Goal: Task Accomplishment & Management: Use online tool/utility

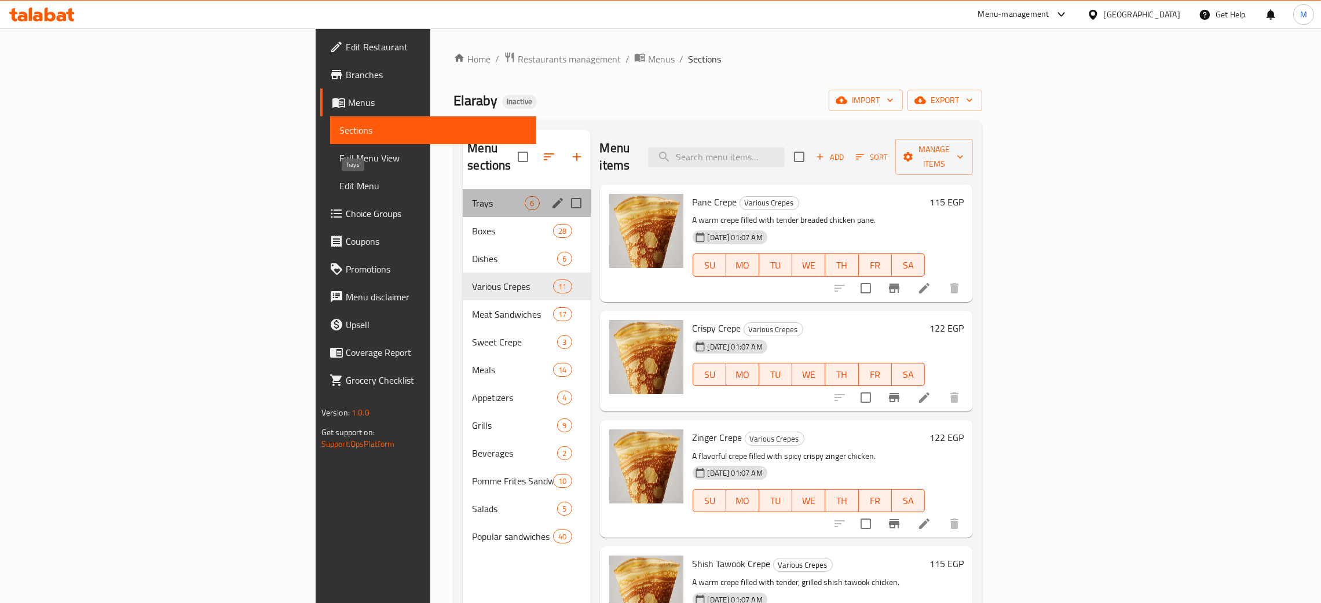
click at [472, 196] on span "Trays" at bounding box center [498, 203] width 53 height 14
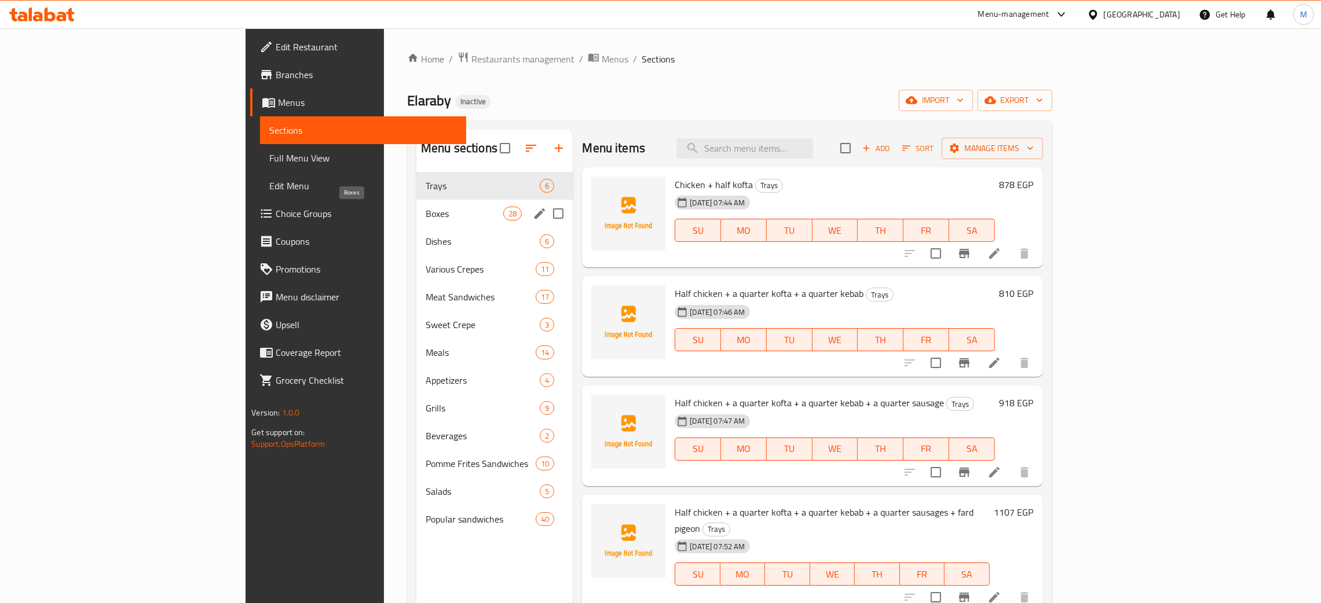
click at [426, 213] on span "Boxes" at bounding box center [465, 214] width 78 height 14
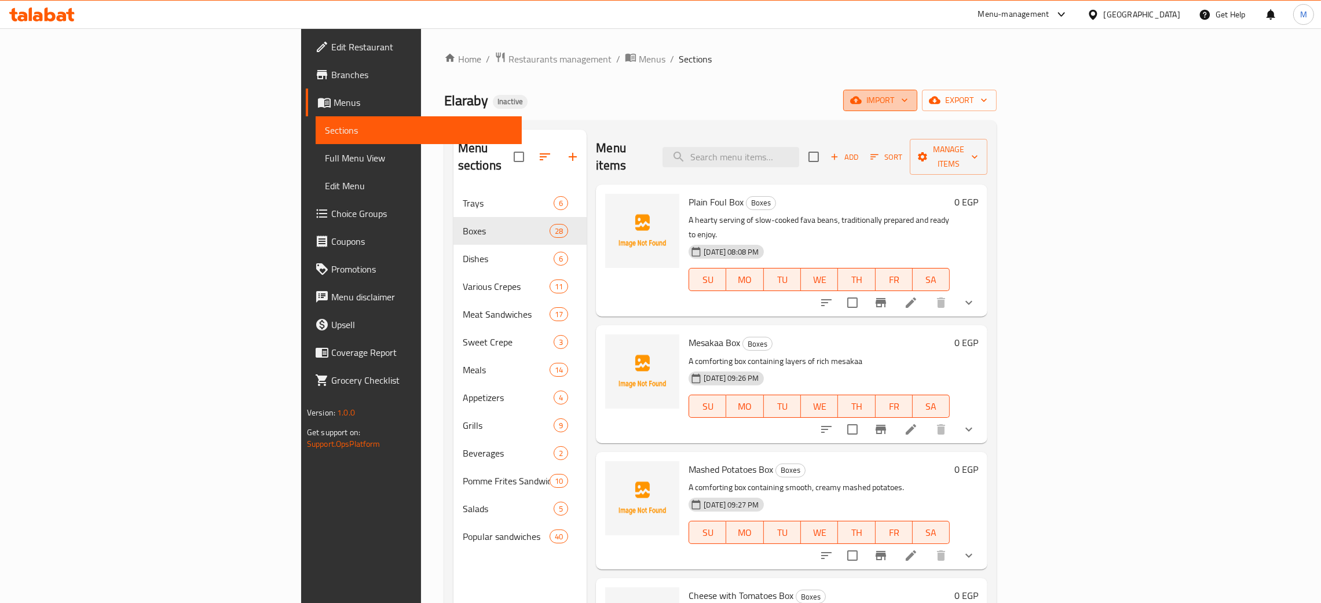
click at [908, 97] on span "import" at bounding box center [880, 100] width 56 height 14
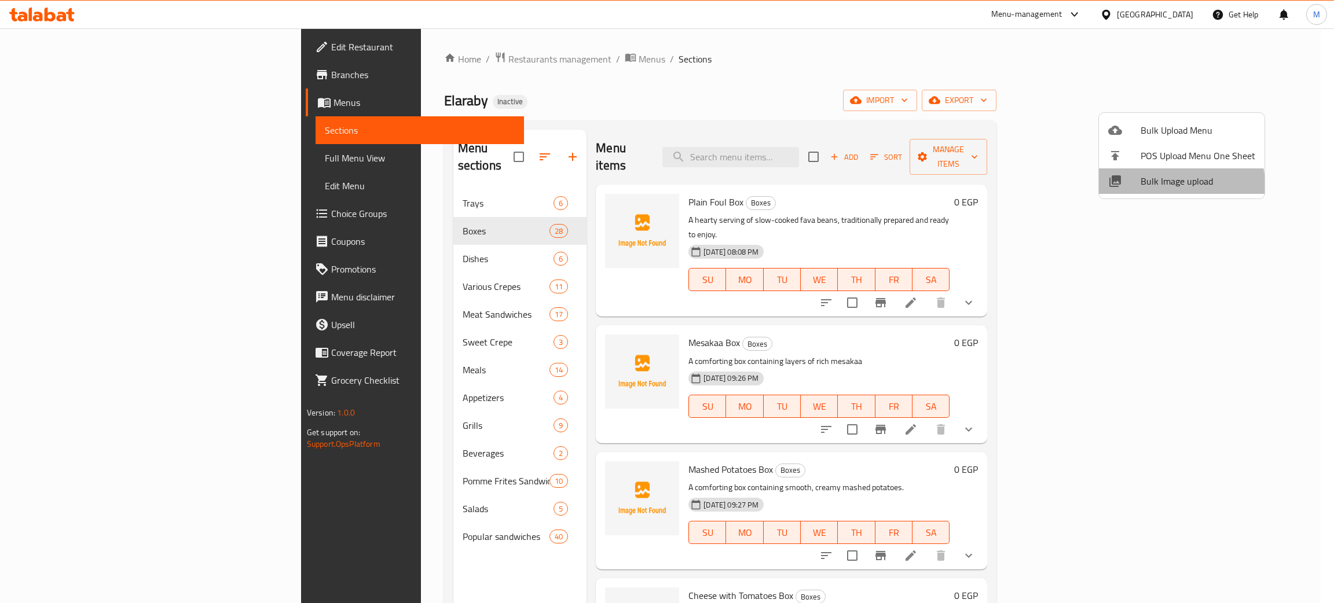
click at [1156, 186] on span "Bulk Image upload" at bounding box center [1198, 181] width 115 height 14
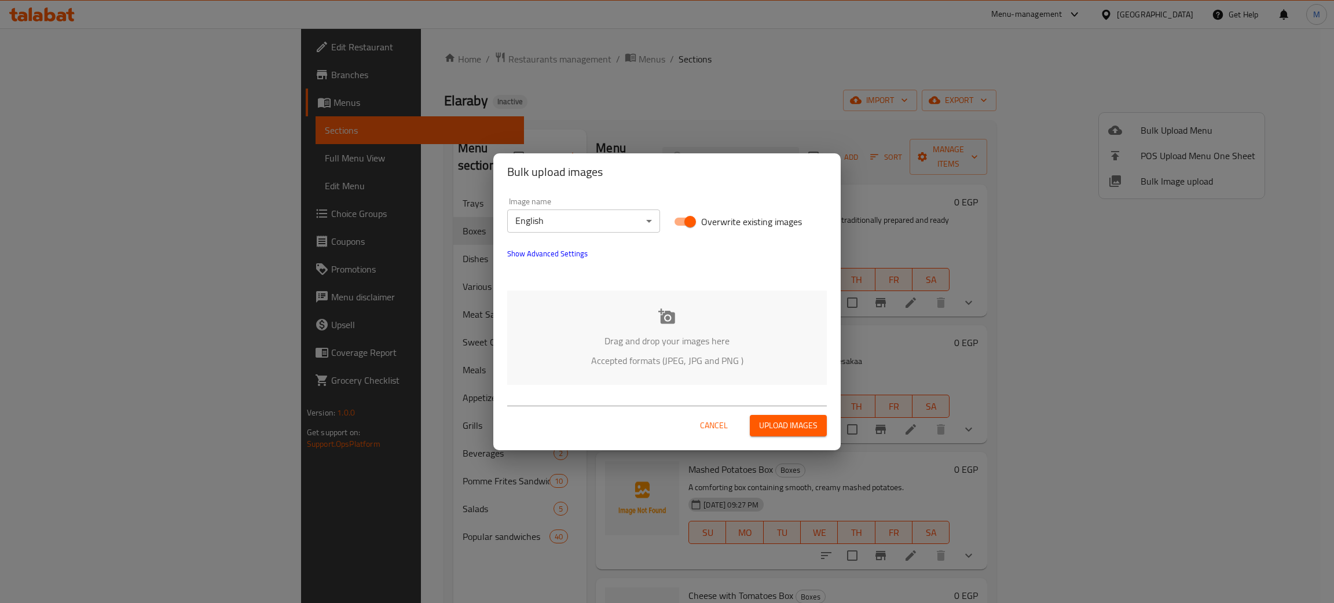
click at [627, 344] on p "Drag and drop your images here" at bounding box center [667, 341] width 285 height 14
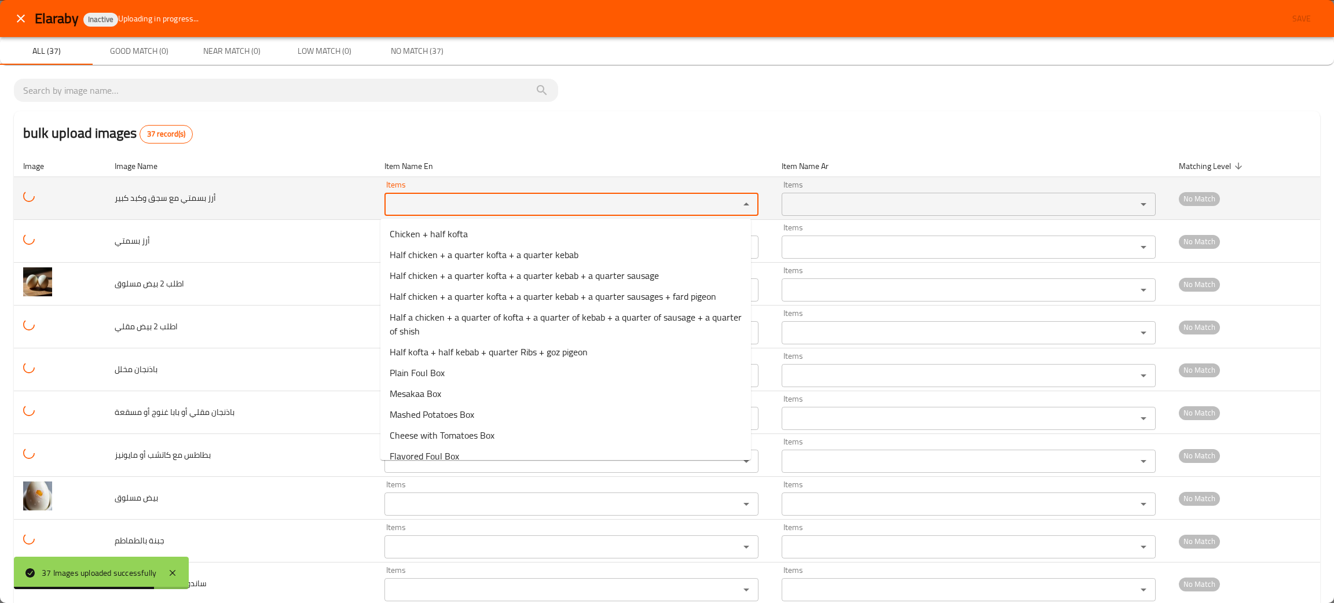
click at [423, 207] on كبير "Items" at bounding box center [554, 204] width 333 height 16
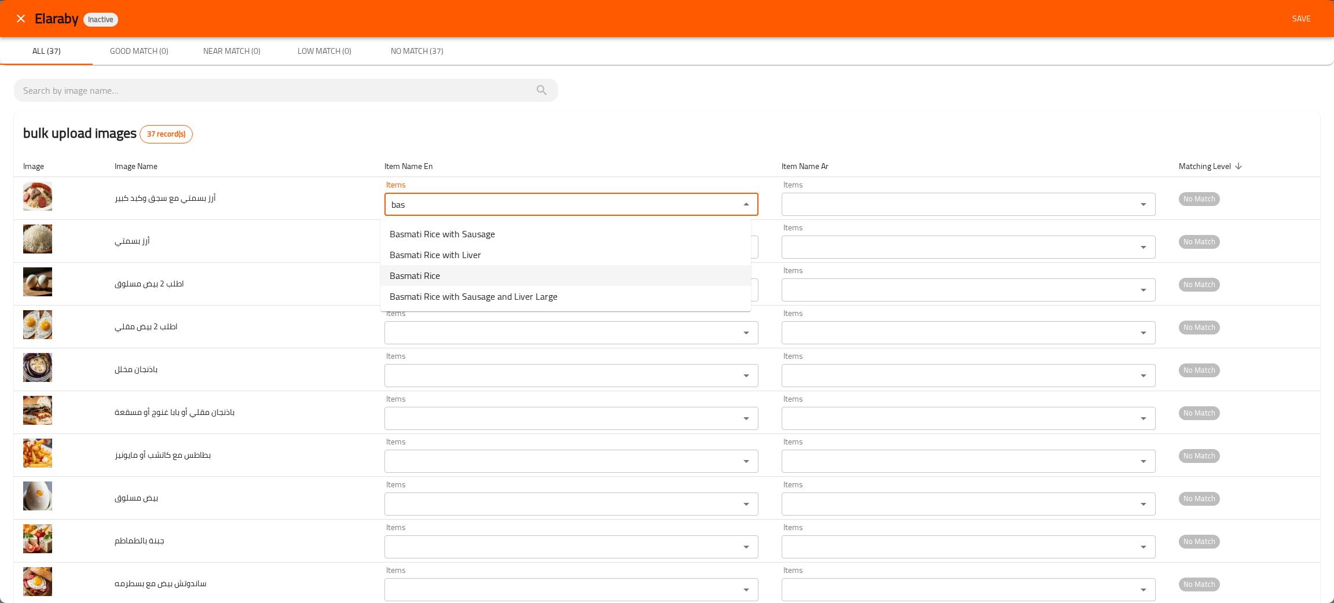
click at [505, 280] on كبير-option-2 "Basmati Rice" at bounding box center [565, 275] width 371 height 21
type كبير "Basmati Rice"
type كبير-ar "أرز بسمتي"
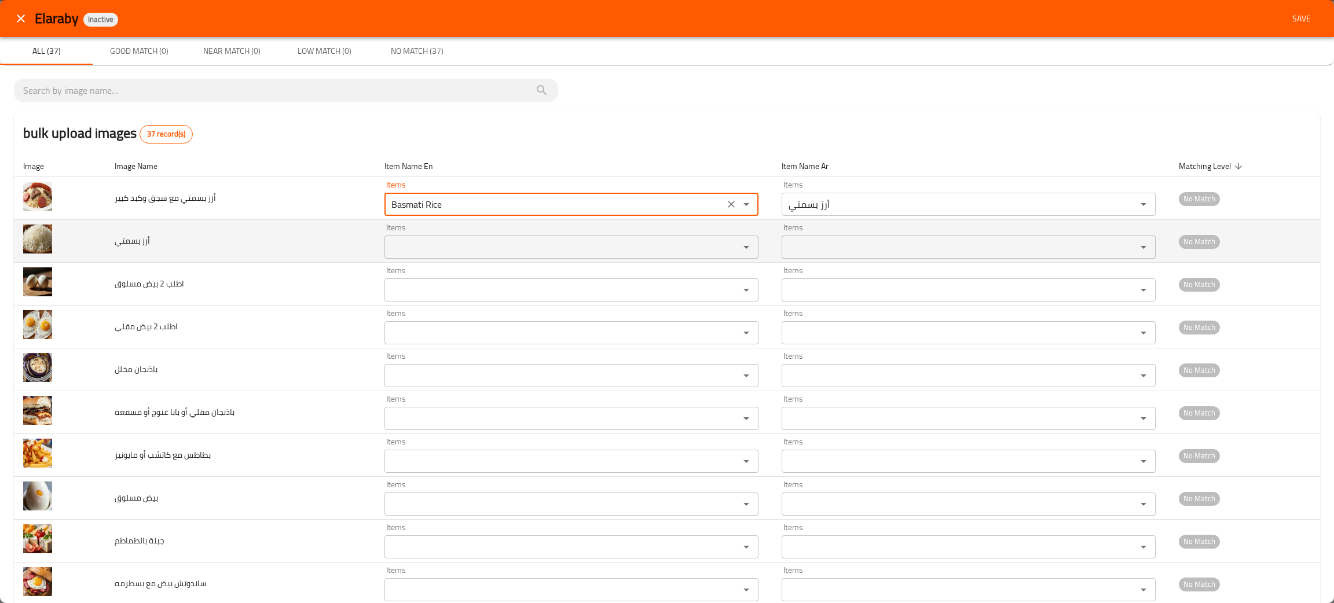
click at [435, 235] on div "Items Items" at bounding box center [571, 241] width 374 height 35
type كبير "Basmati Rice"
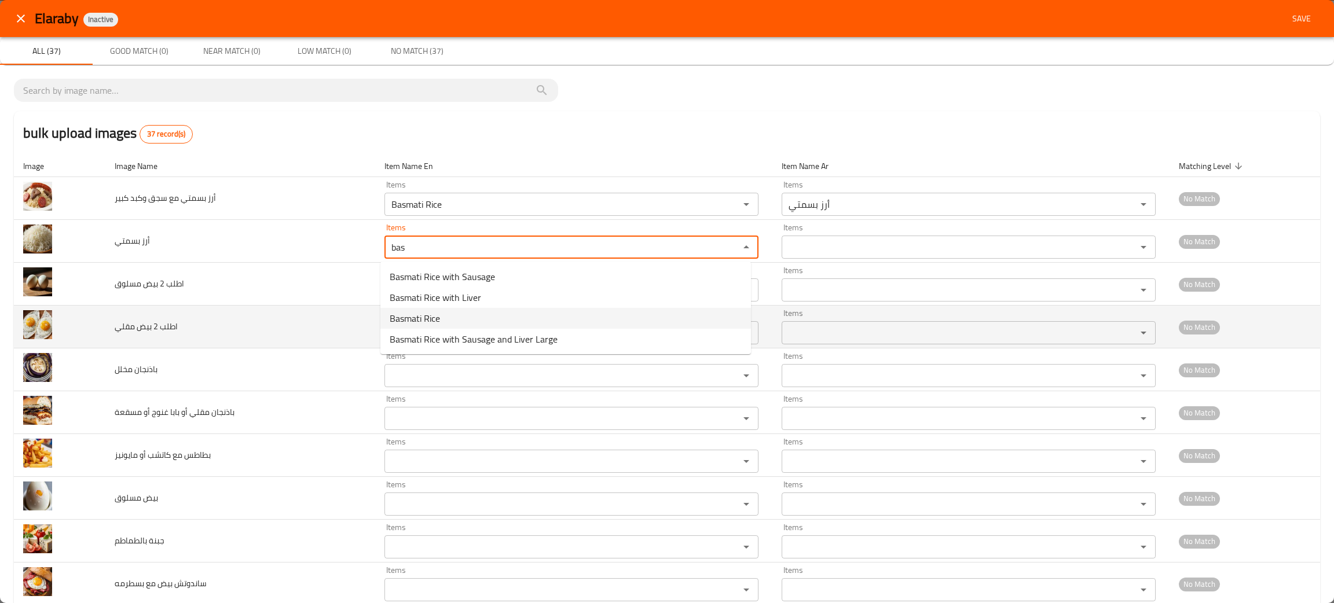
click at [408, 314] on span "Basmati Rice" at bounding box center [415, 319] width 50 height 14
type بسمتي "Basmati Rice"
type بسمتي-ar "أرز بسمتي"
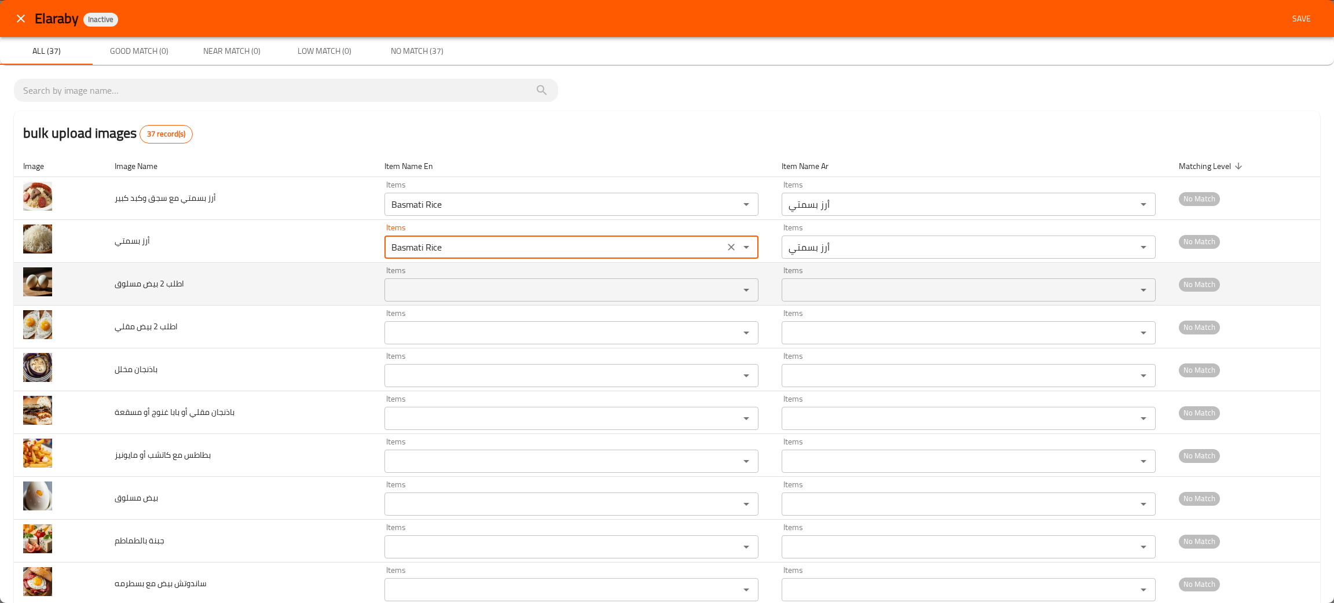
type بسمتي "Basmati Rice"
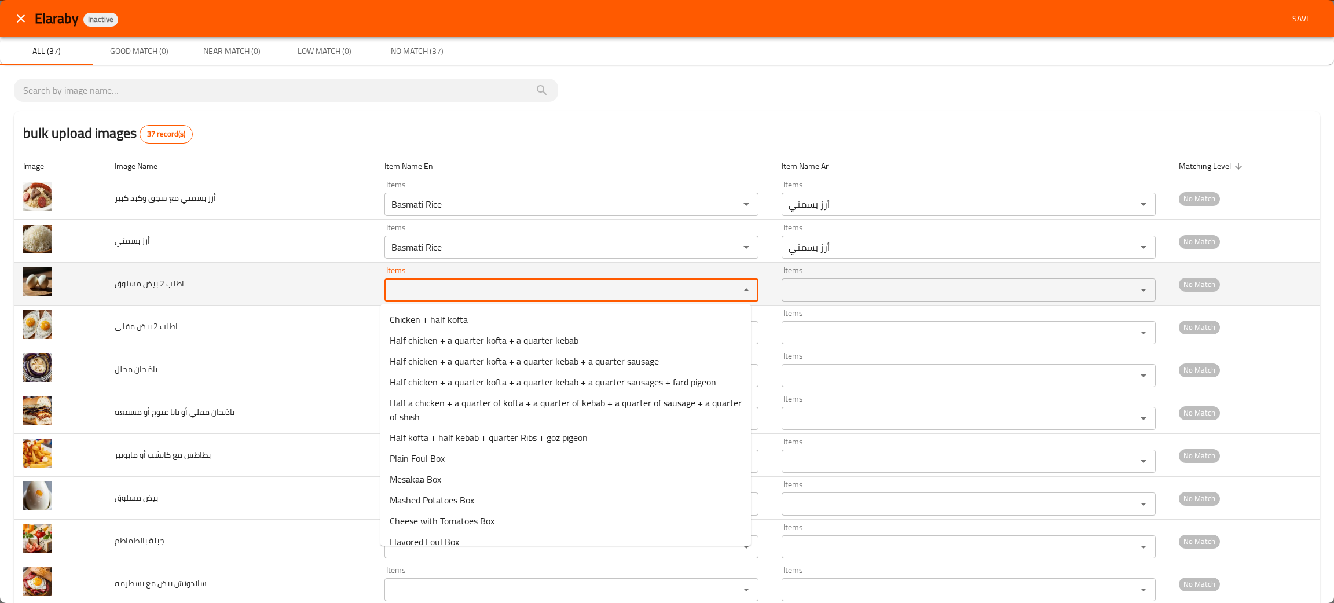
click at [398, 295] on مسلوق "Items" at bounding box center [554, 290] width 333 height 16
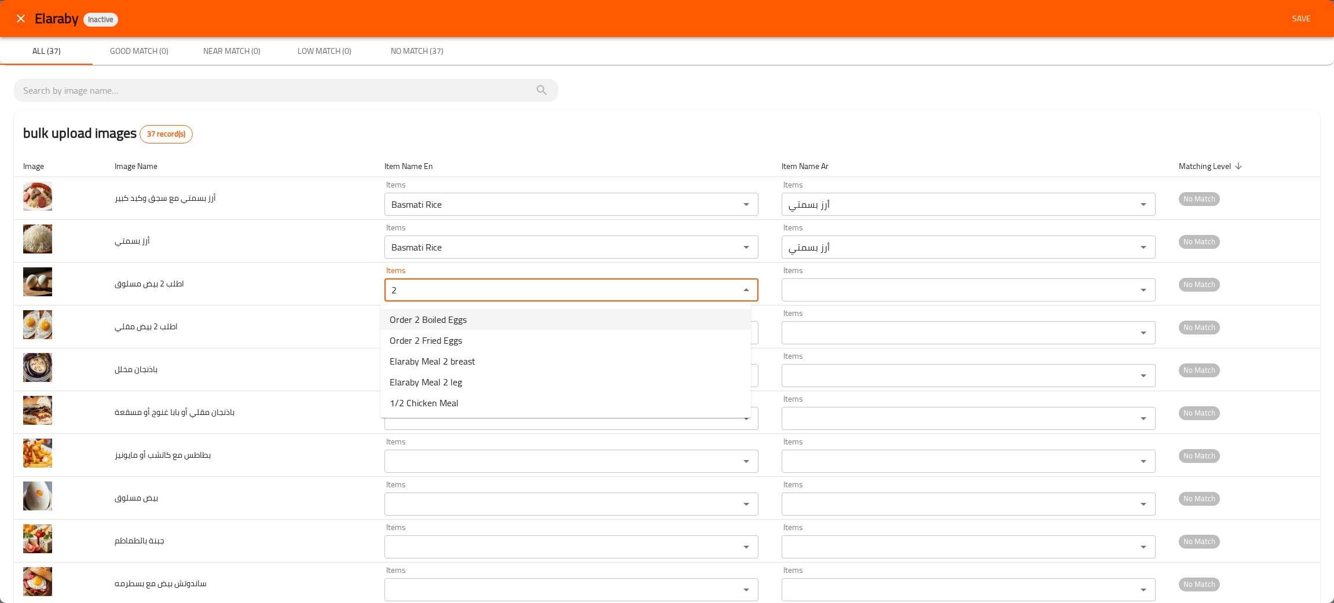
click at [415, 314] on span "Order 2 Boiled Eggs" at bounding box center [428, 320] width 77 height 14
type مسلوق "Order 2 Boiled Eggs"
type مسلوق-ar "طلب بيض مسلوق عدد ٢"
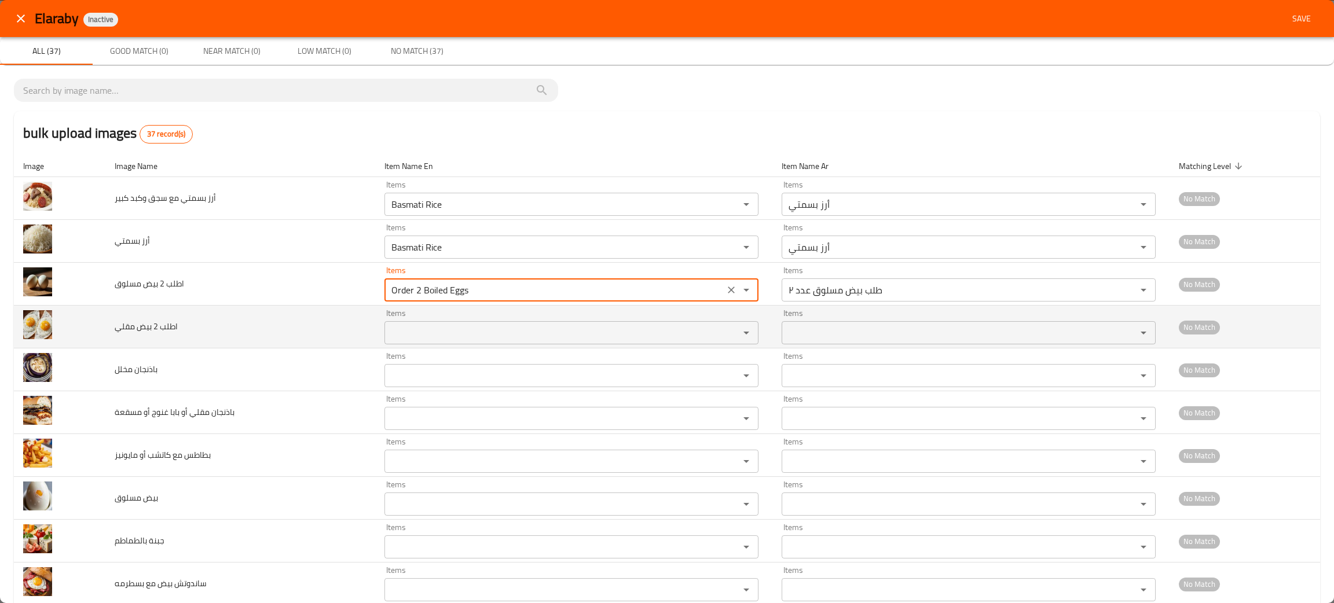
type مسلوق "Order 2 Boiled Eggs"
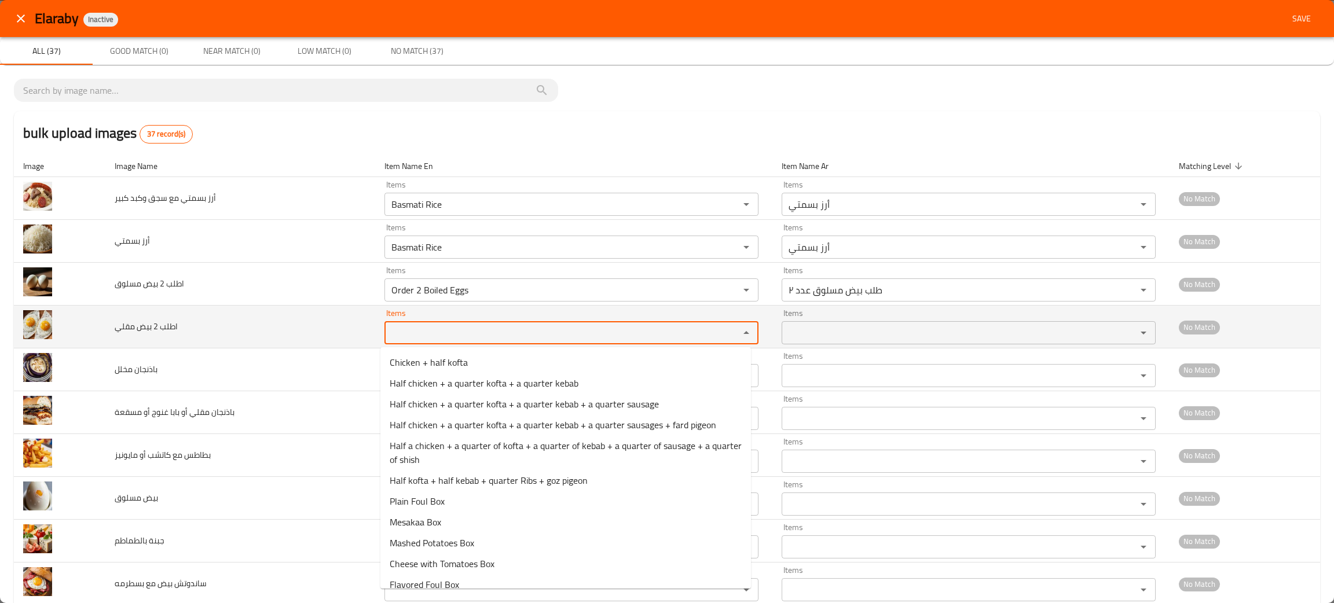
click at [415, 328] on مقلي "Items" at bounding box center [554, 333] width 333 height 16
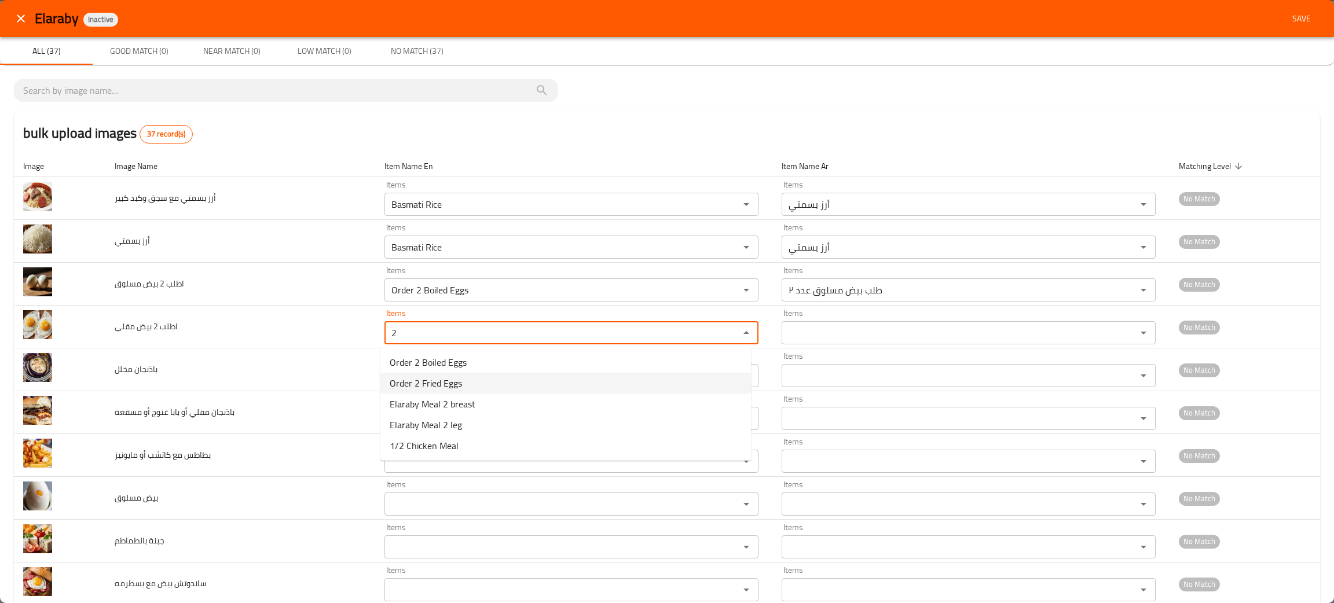
click at [423, 376] on span "Order 2 Fried Eggs" at bounding box center [426, 383] width 72 height 14
type مقلي "Order 2 Fried Eggs"
type مقلي-ar "طلب بيض مقلي عدد ٢"
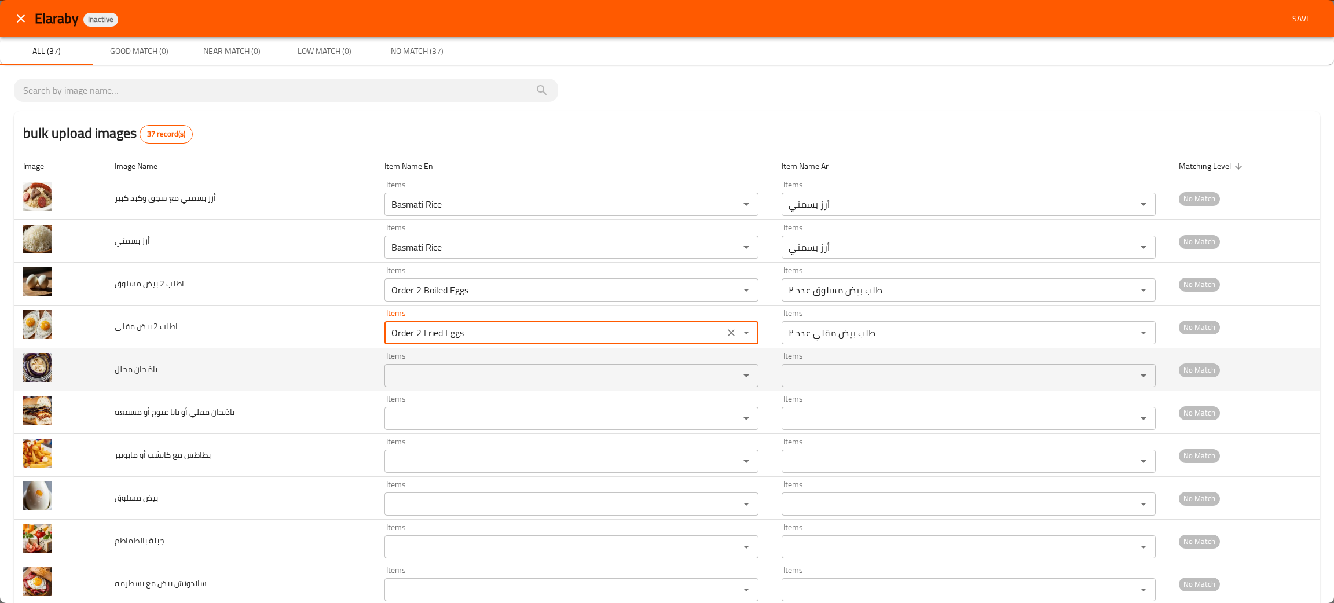
type مقلي "Order 2 Fried Eggs"
click at [425, 378] on مخلل "Items" at bounding box center [554, 376] width 333 height 16
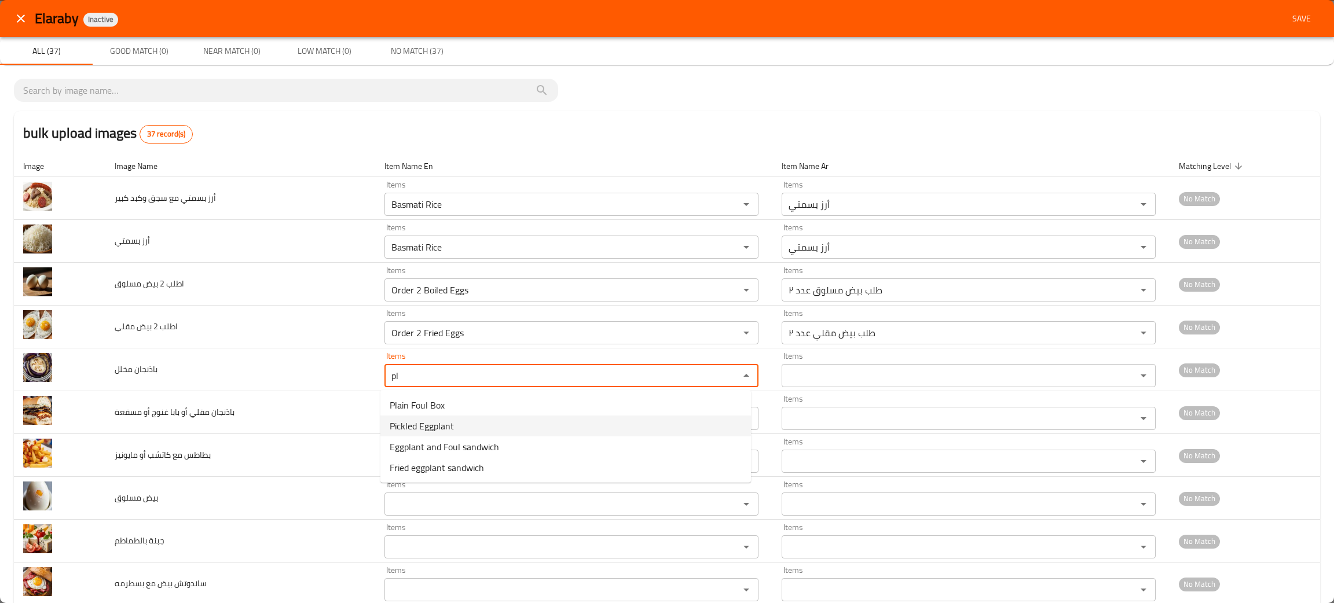
click at [423, 422] on span "Pickled Eggplant" at bounding box center [422, 426] width 64 height 14
type مخلل "Pickled Eggplant"
type مخلل-ar "باذنجان مخلل"
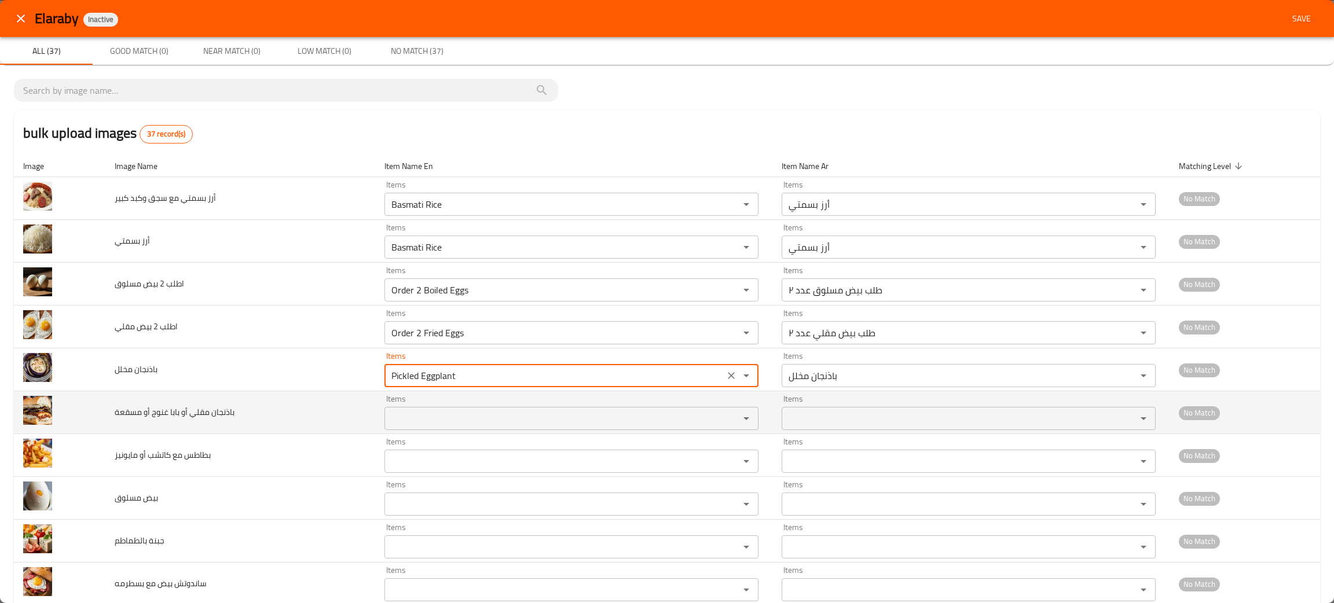
type مخلل "Pickled Eggplant"
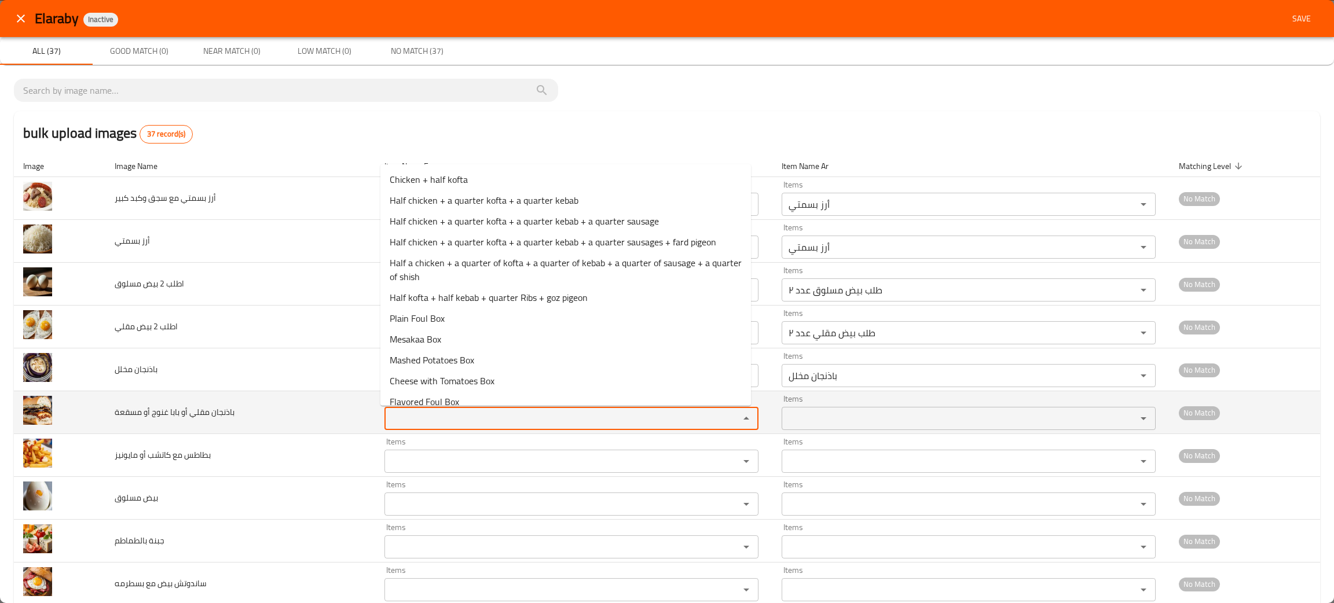
click at [422, 425] on مسقعة "Items" at bounding box center [554, 419] width 333 height 16
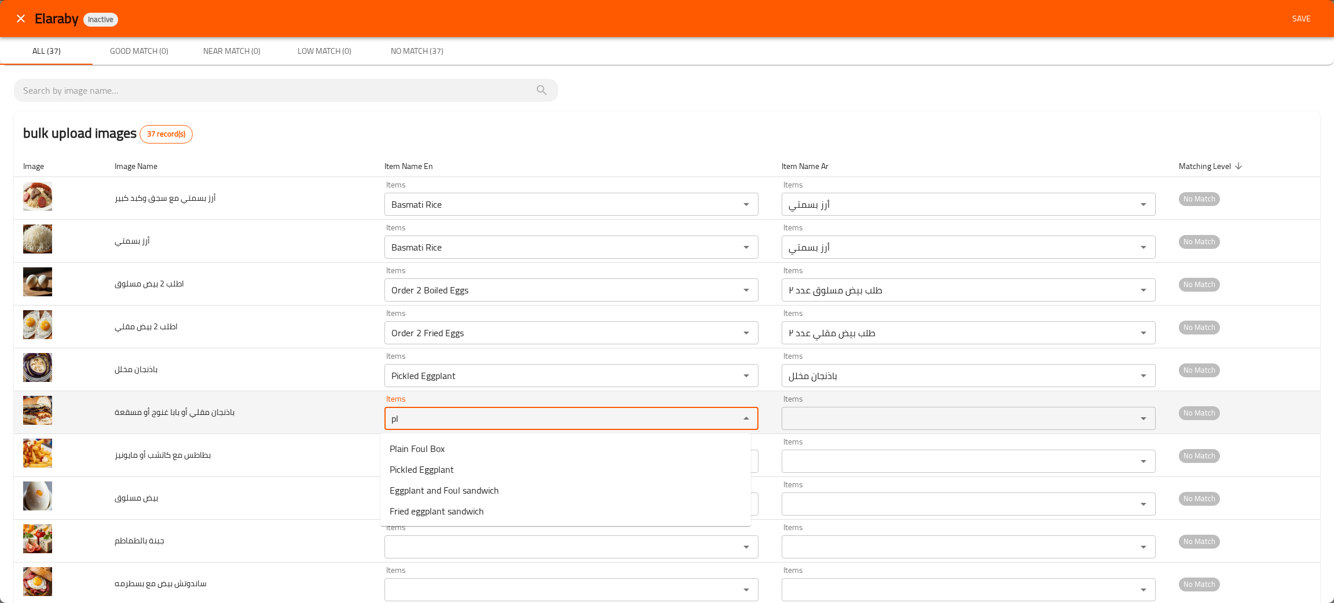
type مسقعة "p"
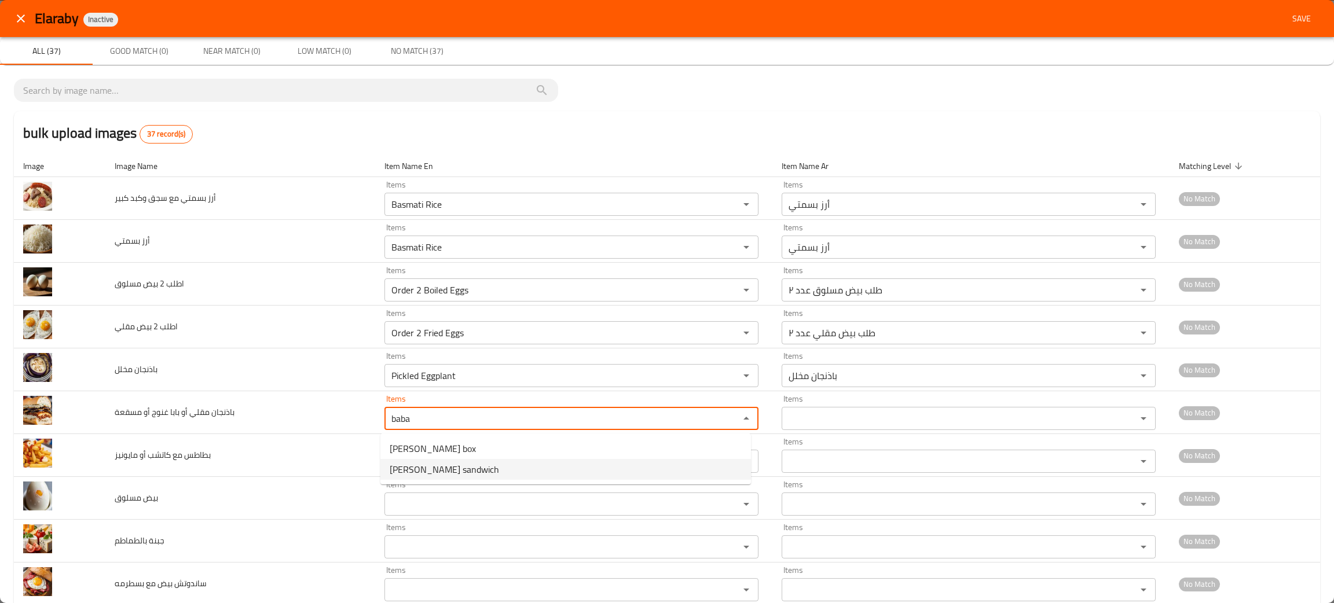
click at [422, 463] on span "[PERSON_NAME] sandwich" at bounding box center [444, 470] width 109 height 14
type مسقعة "[PERSON_NAME] sandwich"
type مسقعة-ar "ساندوتش بابا غنوج"
type مسقعة "[PERSON_NAME] sandwich"
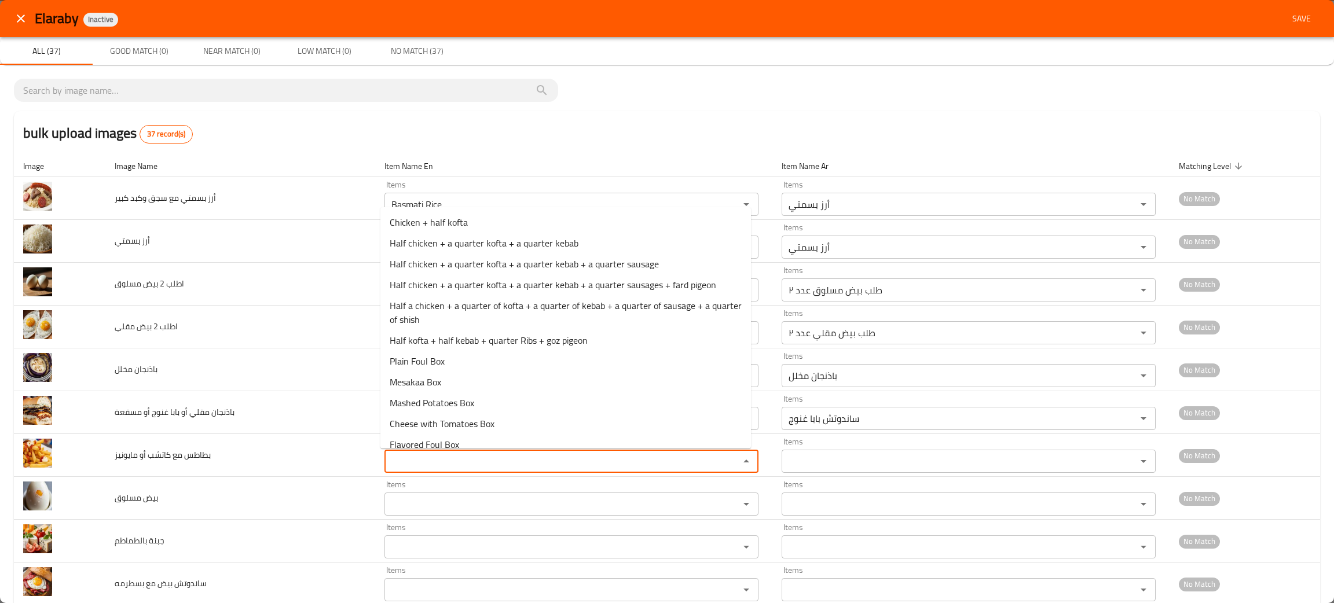
click at [422, 463] on مايونيز "Items" at bounding box center [554, 461] width 333 height 16
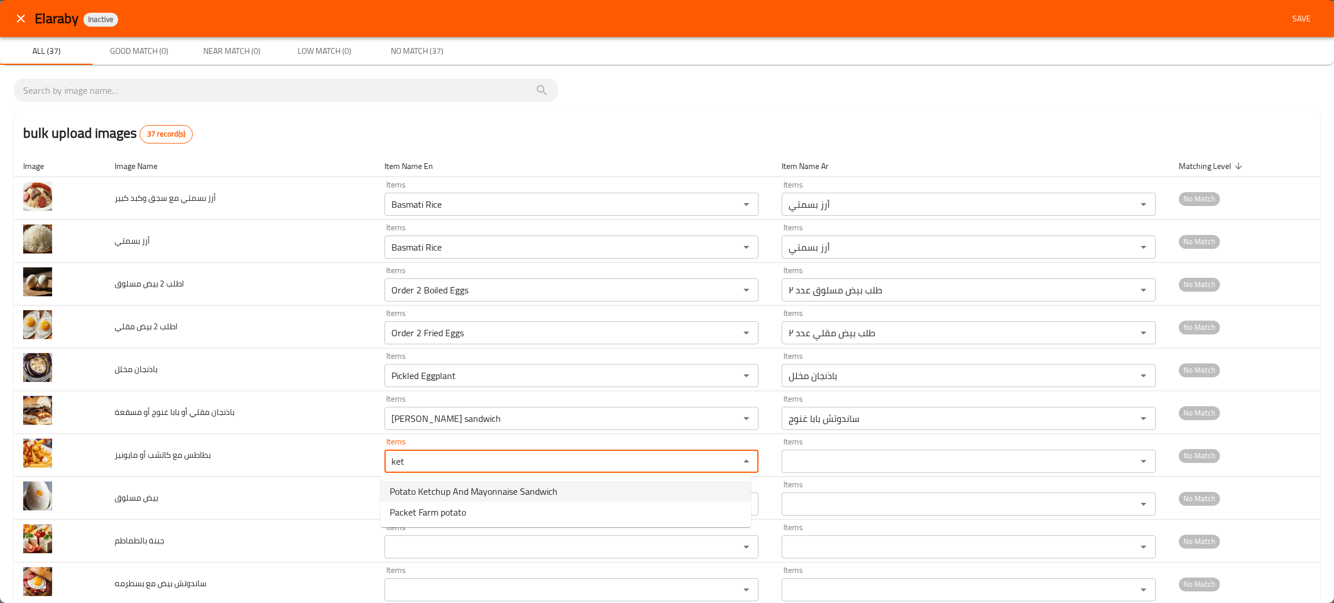
click at [412, 488] on span "Potato Ketchup And Mayonnaise Sandwich" at bounding box center [474, 492] width 168 height 14
type مايونيز "Potato Ketchup And Mayonnaise Sandwich"
type مايونيز-ar "سندوتش بطاطس كاتشب ومايونيز"
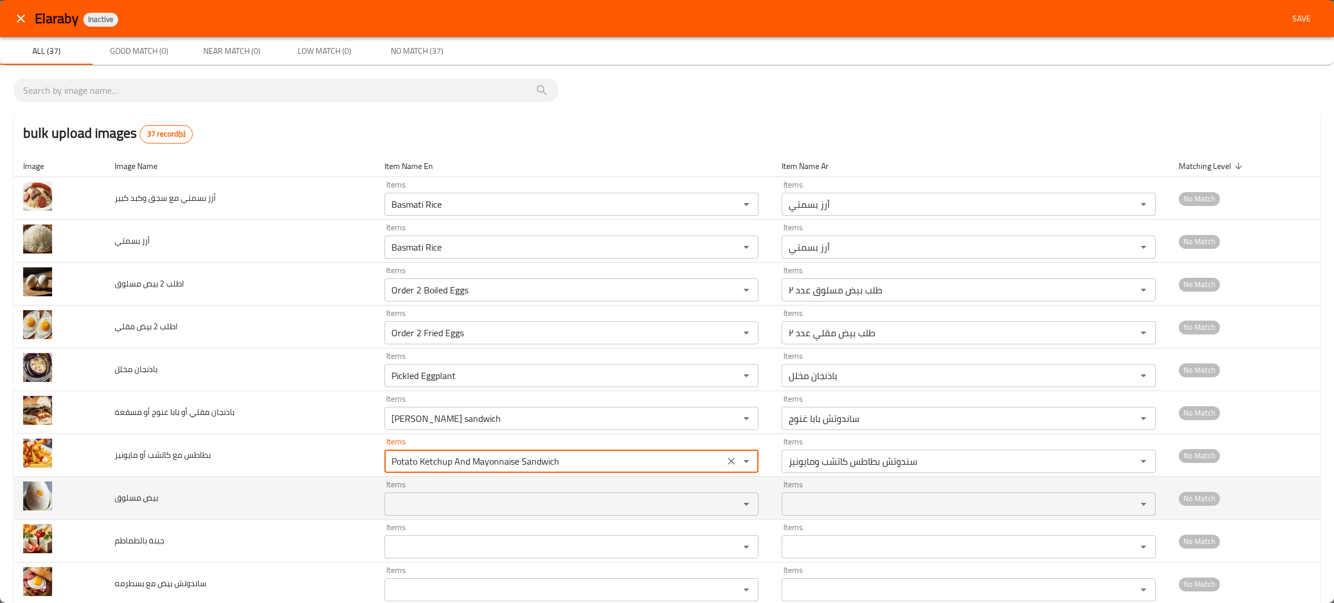
type مايونيز "Potato Ketchup And Mayonnaise Sandwich"
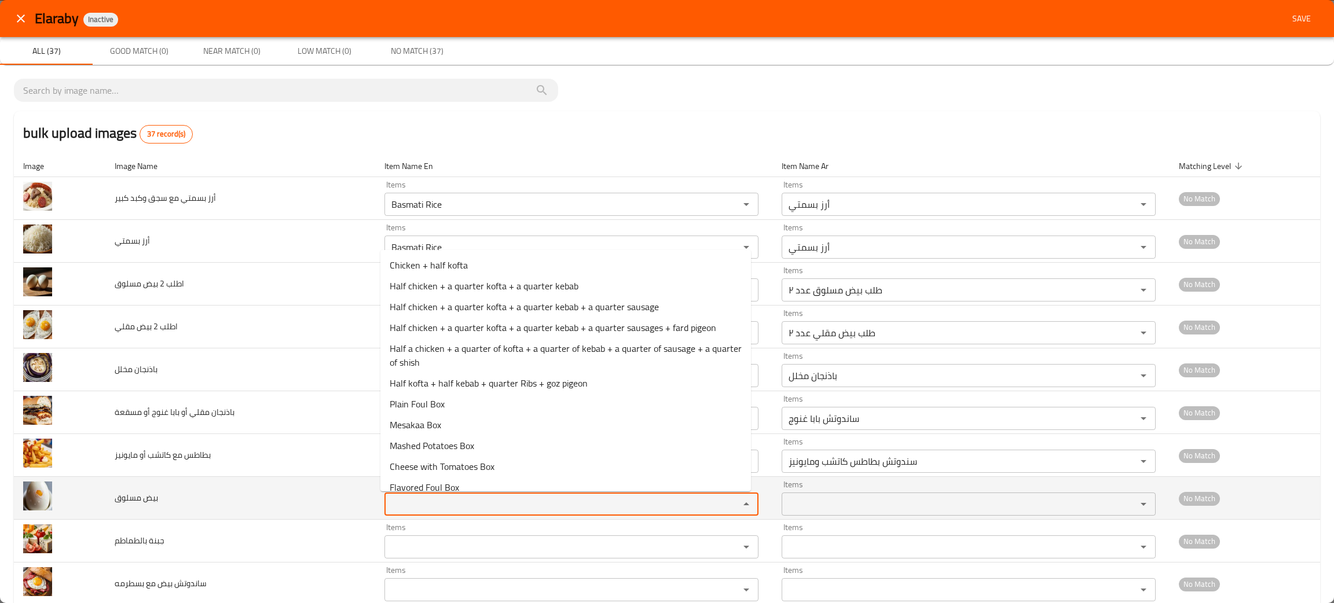
click at [413, 504] on مسلوق "Items" at bounding box center [554, 504] width 333 height 16
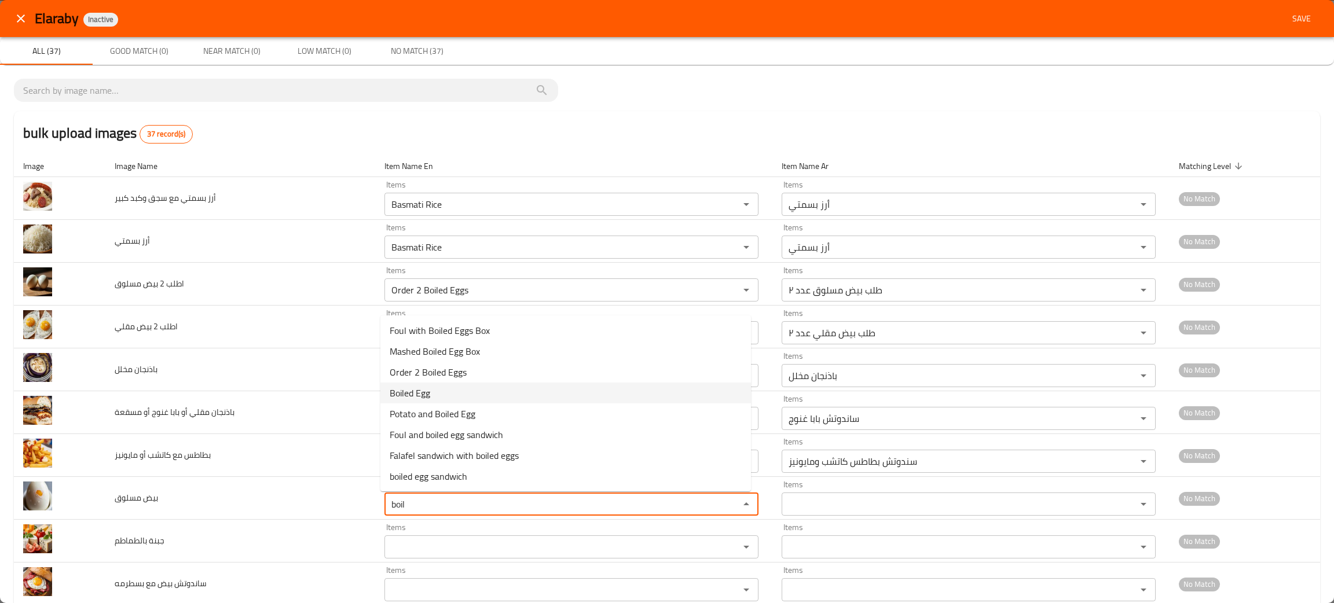
click at [413, 392] on span "Boiled Egg" at bounding box center [410, 393] width 41 height 14
type مسلوق "Boiled Egg"
type مسلوق-ar "بيضة مسلوقة"
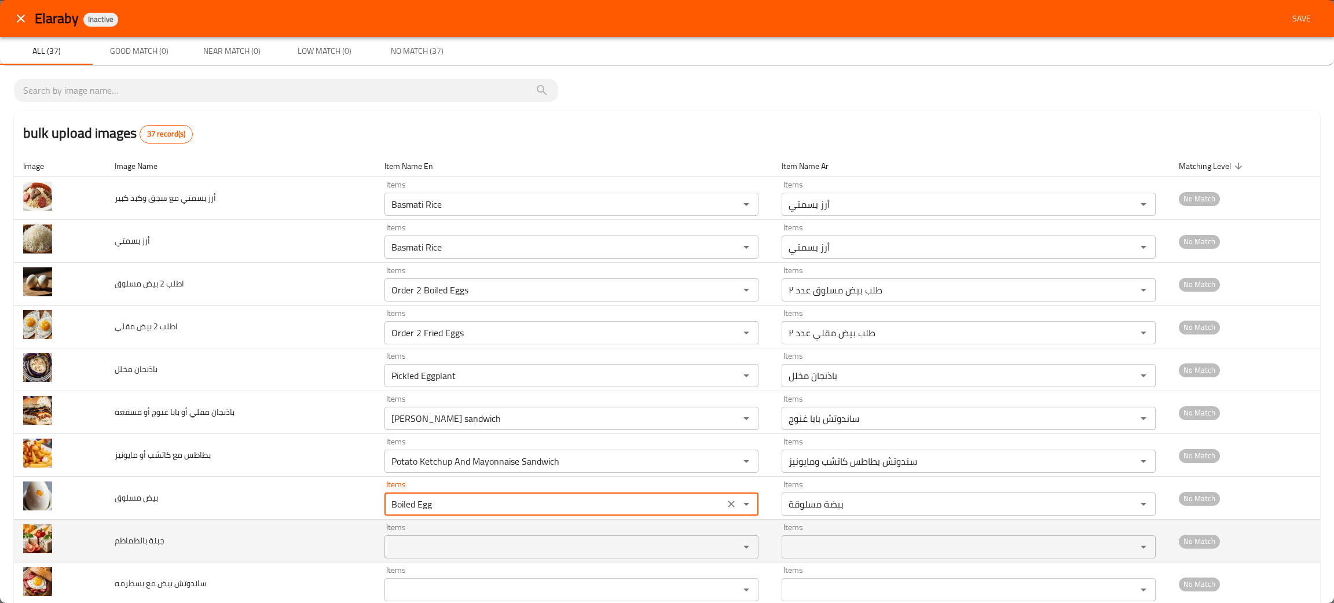
type مسلوق "Boiled Egg"
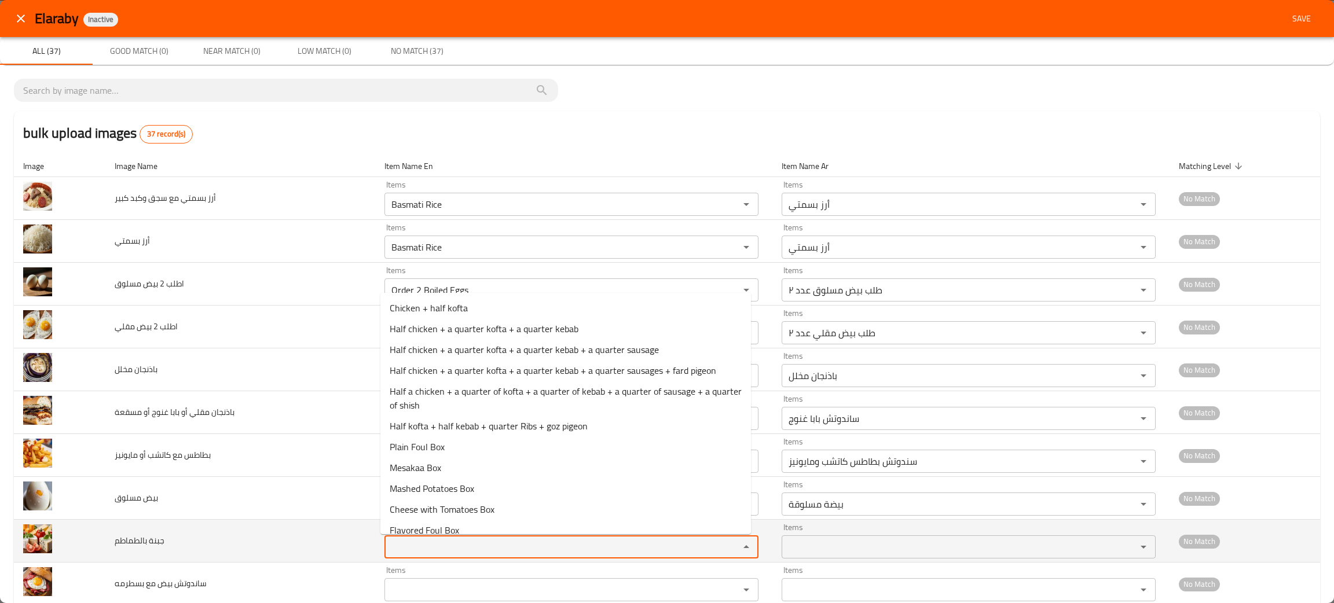
click at [452, 540] on بالطماطم "Items" at bounding box center [554, 547] width 333 height 16
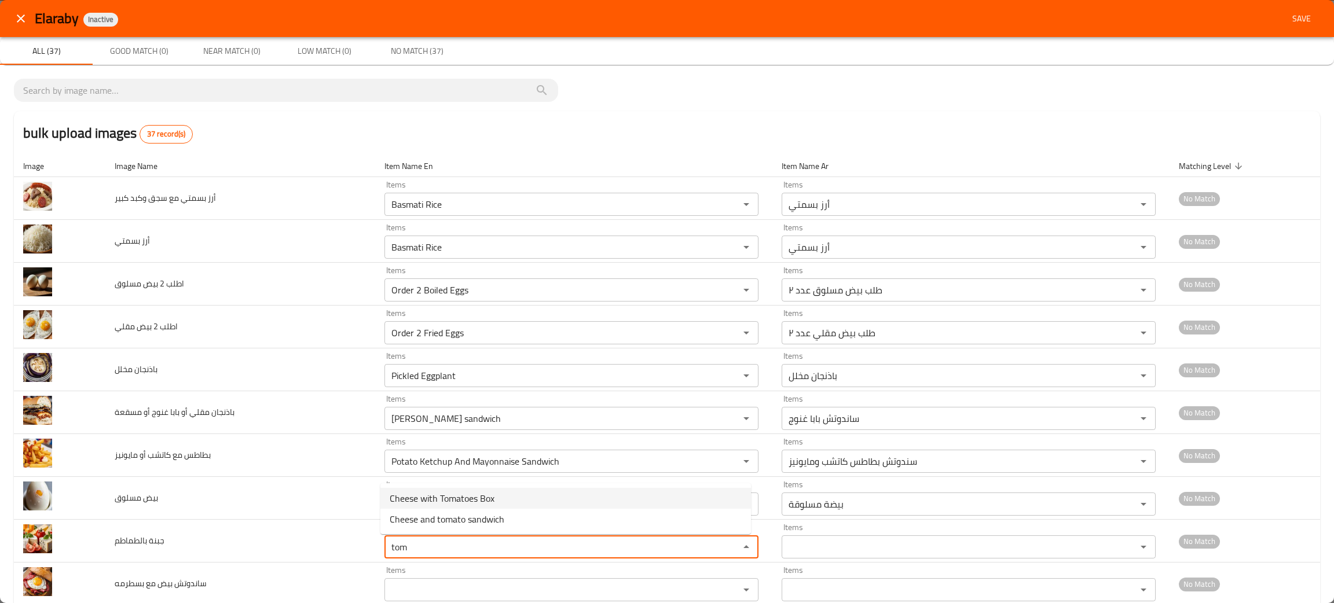
click at [442, 503] on span "Cheese with Tomatoes Box" at bounding box center [442, 499] width 105 height 14
type بالطماطم "Cheese with Tomatoes Box"
type بالطماطم-ar "علبة جبنة بالطماطم"
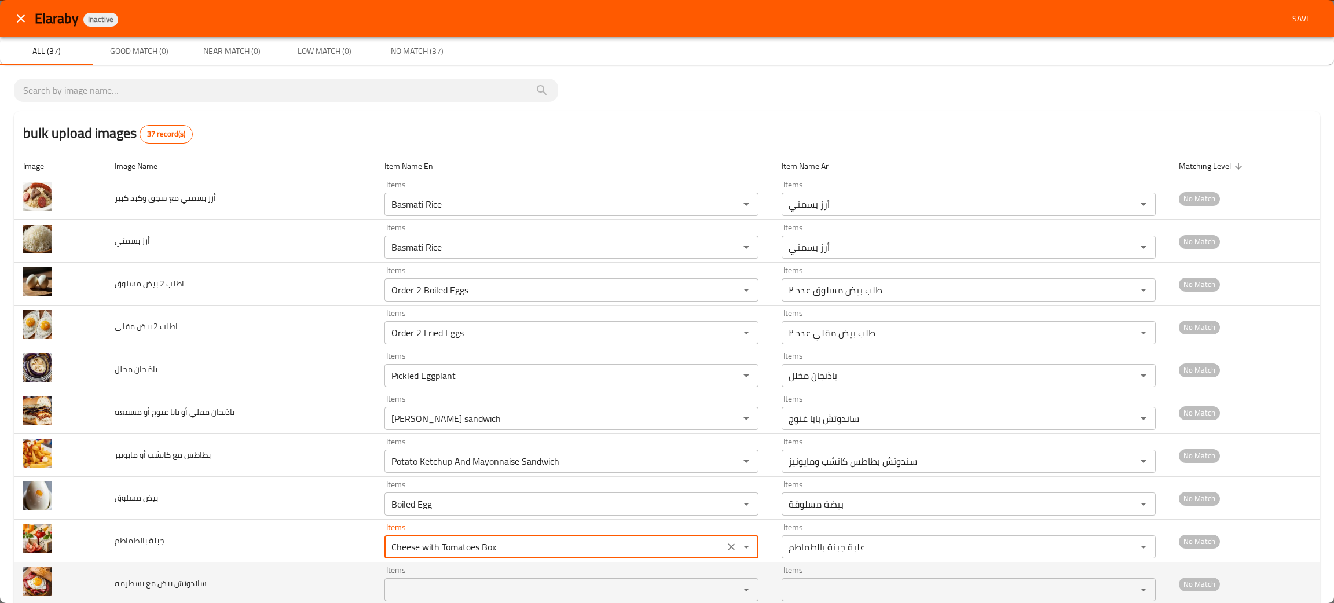
type بالطماطم "Cheese with Tomatoes Box"
click at [457, 594] on بسطرمه "Items" at bounding box center [554, 590] width 333 height 16
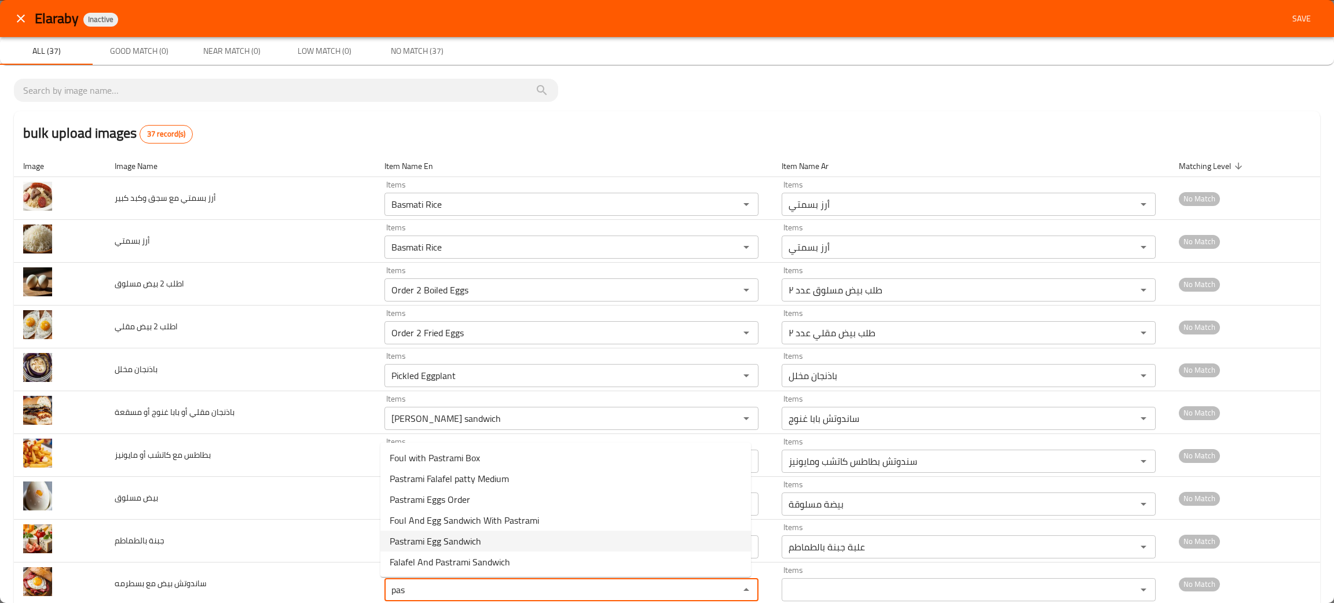
click at [409, 537] on span "Pastrami Egg Sandwich" at bounding box center [435, 541] width 91 height 14
type بسطرمه "Pastrami Egg Sandwich"
type بسطرمه-ar "ساندوتش بيض بسطرمة"
type بسطرمه "Pastrami Egg Sandwich"
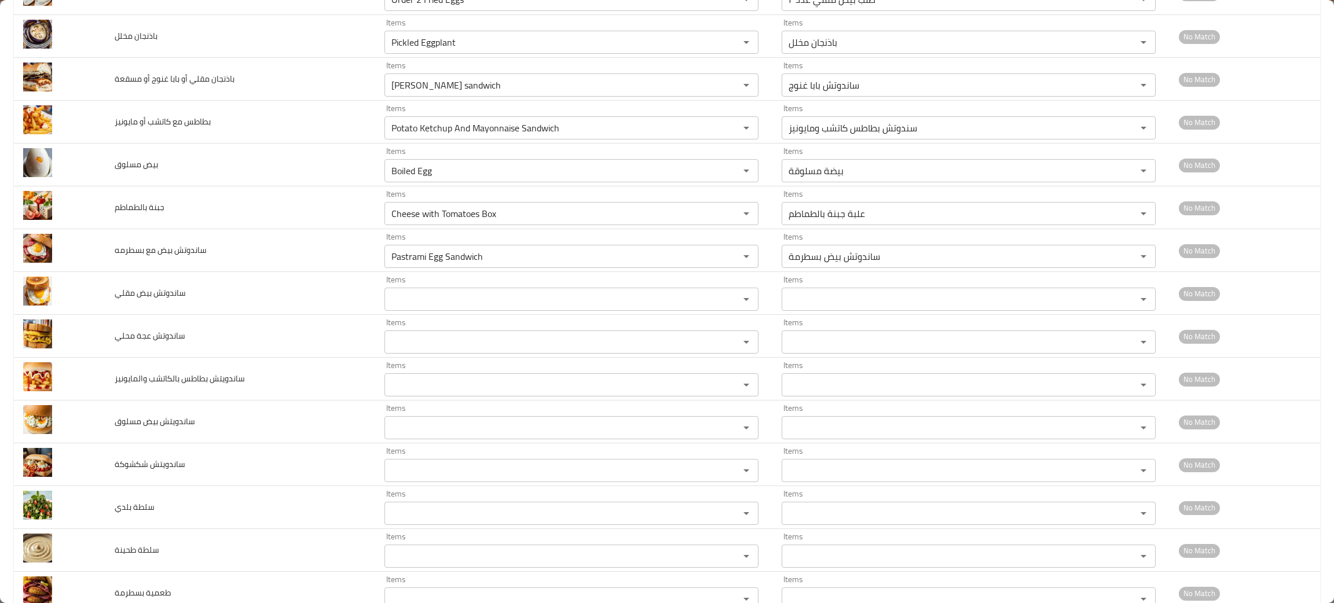
scroll to position [338, 0]
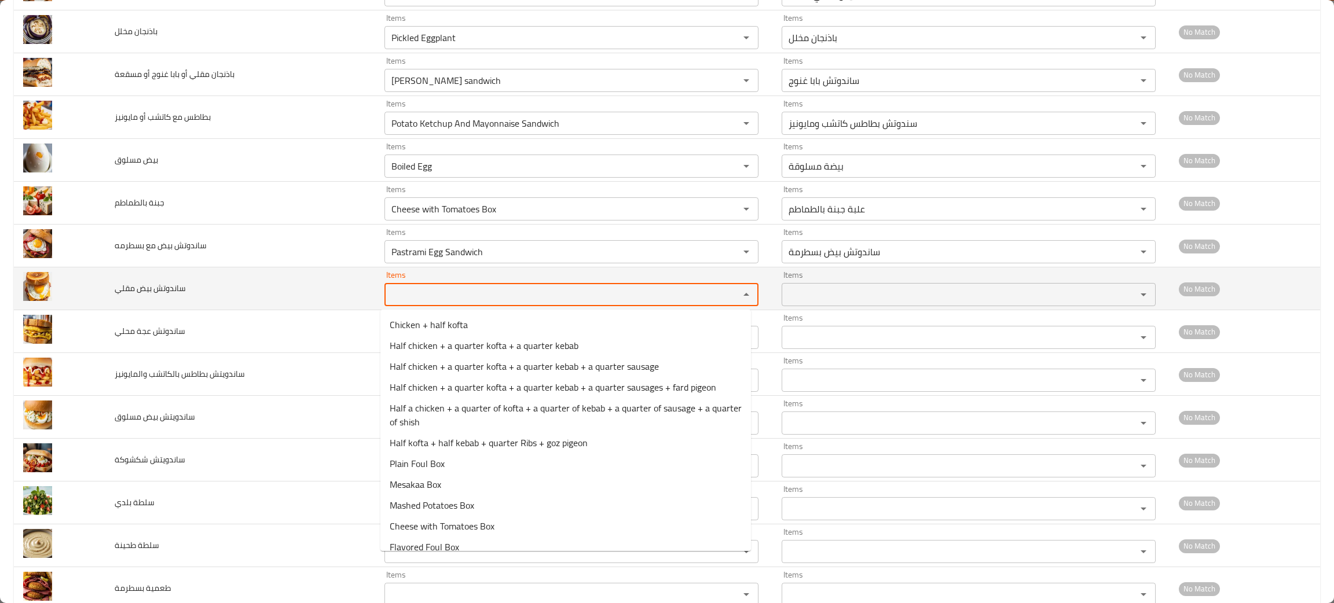
click at [419, 294] on مقلي "Items" at bounding box center [554, 295] width 333 height 16
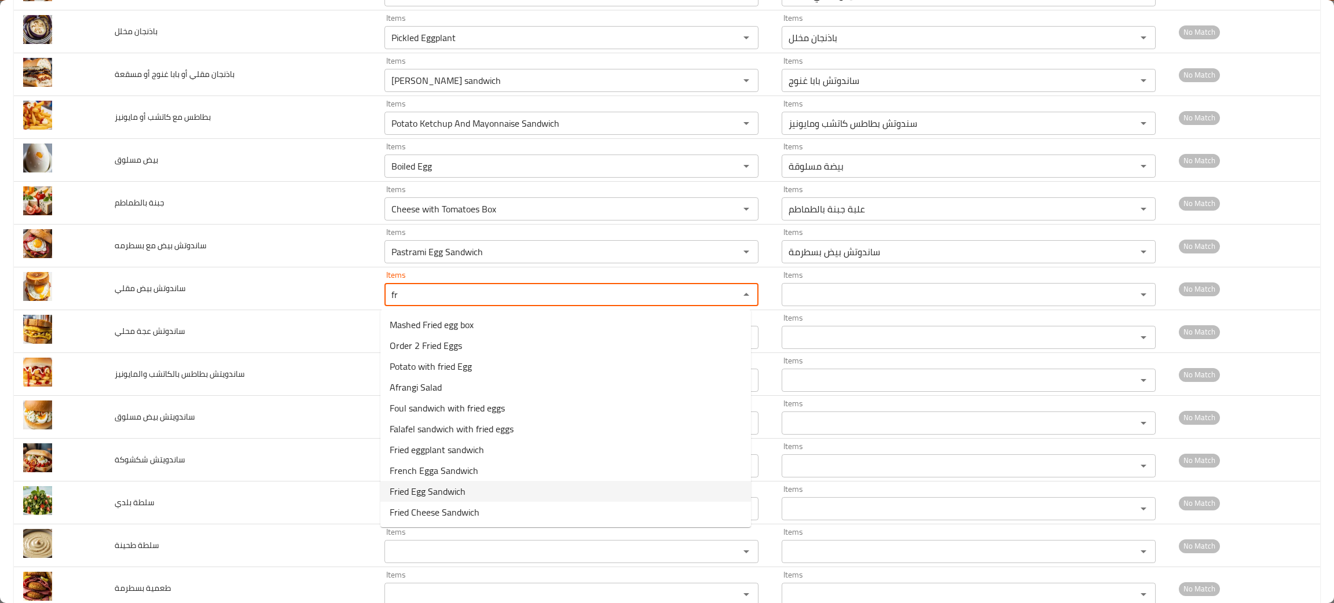
click at [416, 485] on span "Fried Egg Sandwich" at bounding box center [428, 492] width 76 height 14
type مقلي "Fried Egg Sandwich"
type مقلي-ar "ساندوتش بيض مقلي"
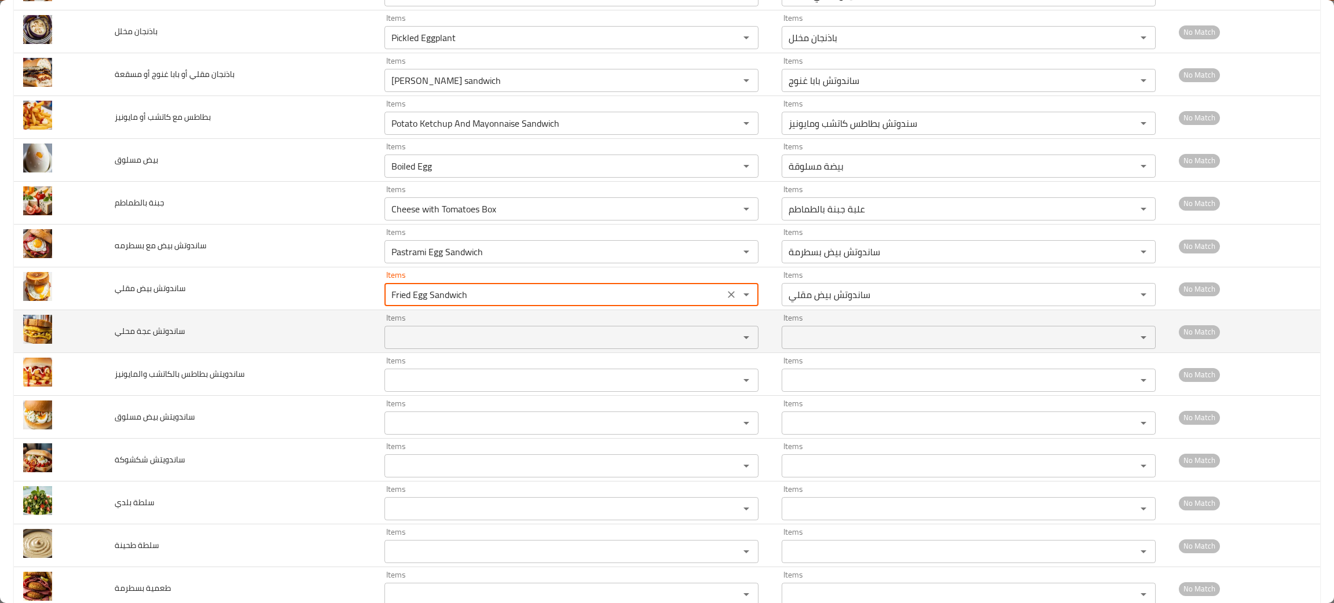
type مقلي "Fried Egg Sandwich"
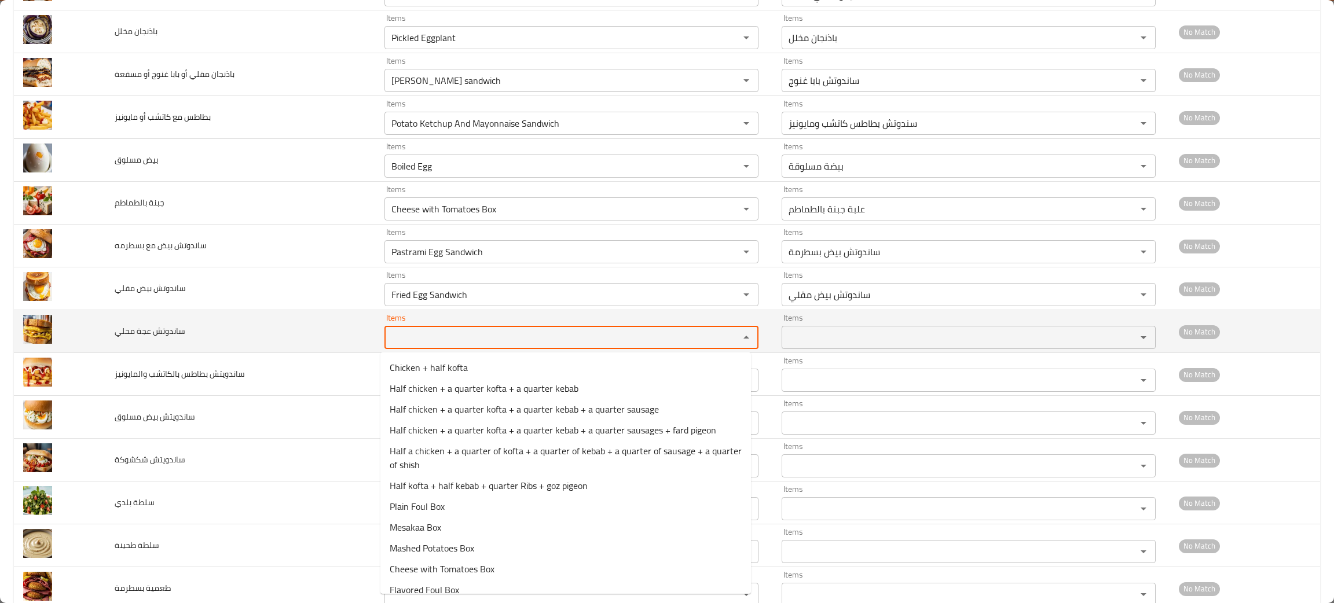
click at [456, 340] on محلي "Items" at bounding box center [554, 337] width 333 height 16
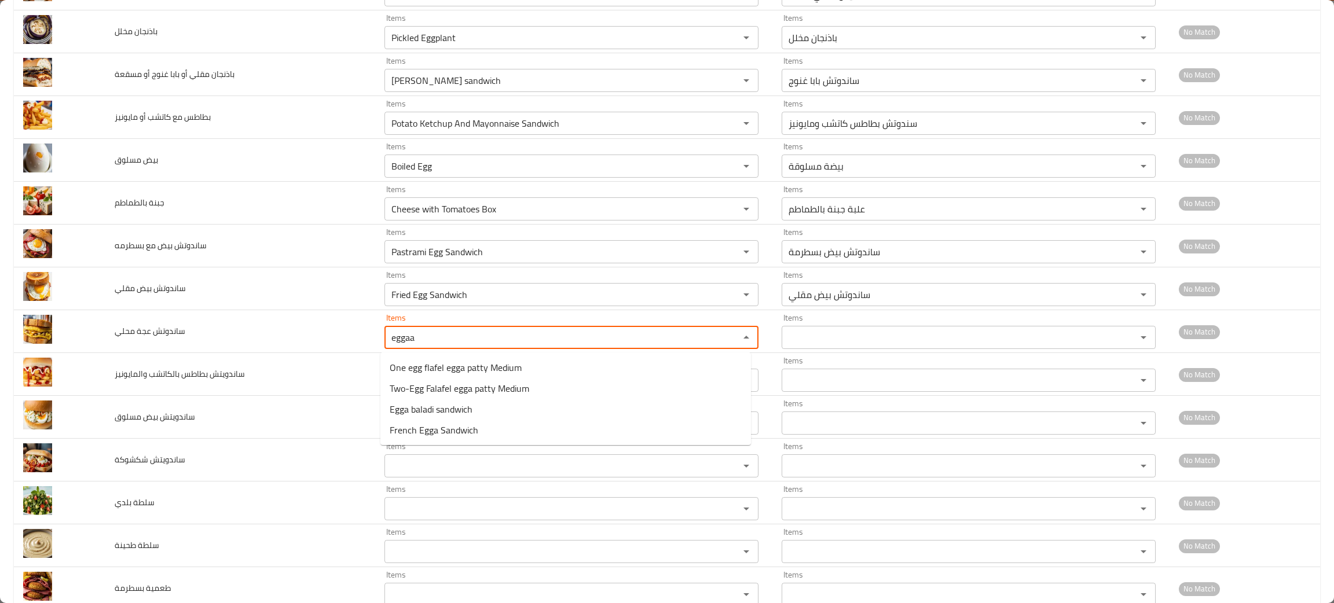
scroll to position [0, 0]
click at [442, 408] on span "Egga baladi sandwich" at bounding box center [431, 409] width 83 height 14
type محلي "Egga baladi sandwich"
type محلي-ar "ساندوتش عجة بلدي"
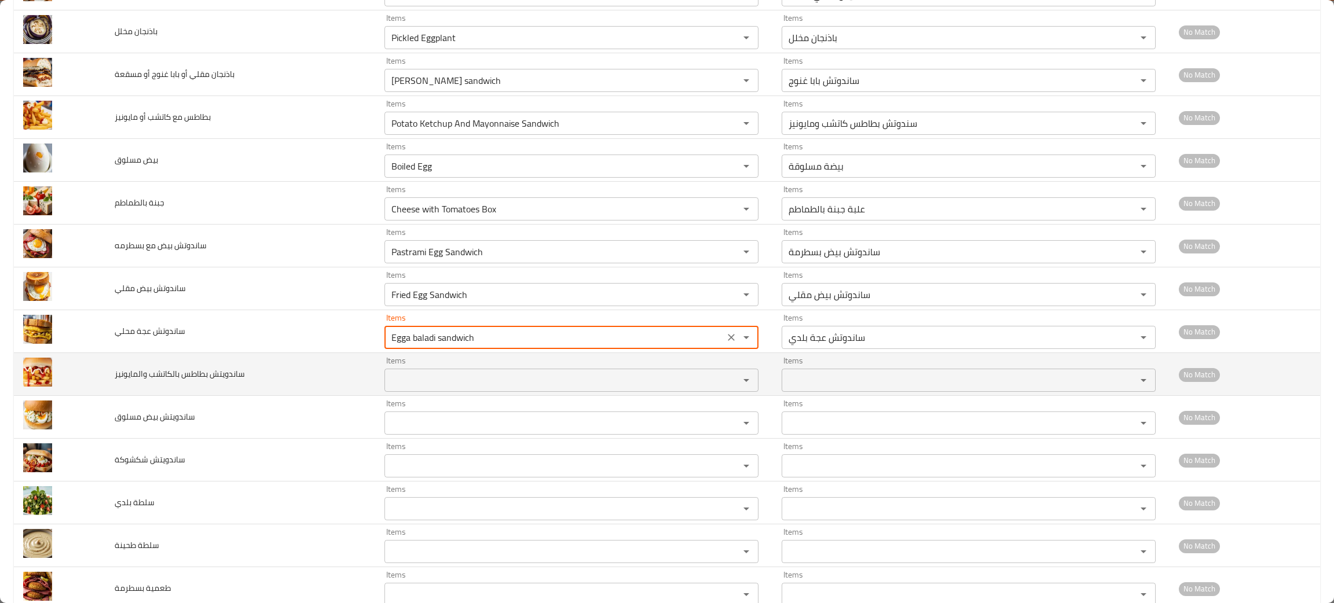
click at [441, 391] on div "Items" at bounding box center [571, 380] width 374 height 23
type محلي "Egga baladi sandwich"
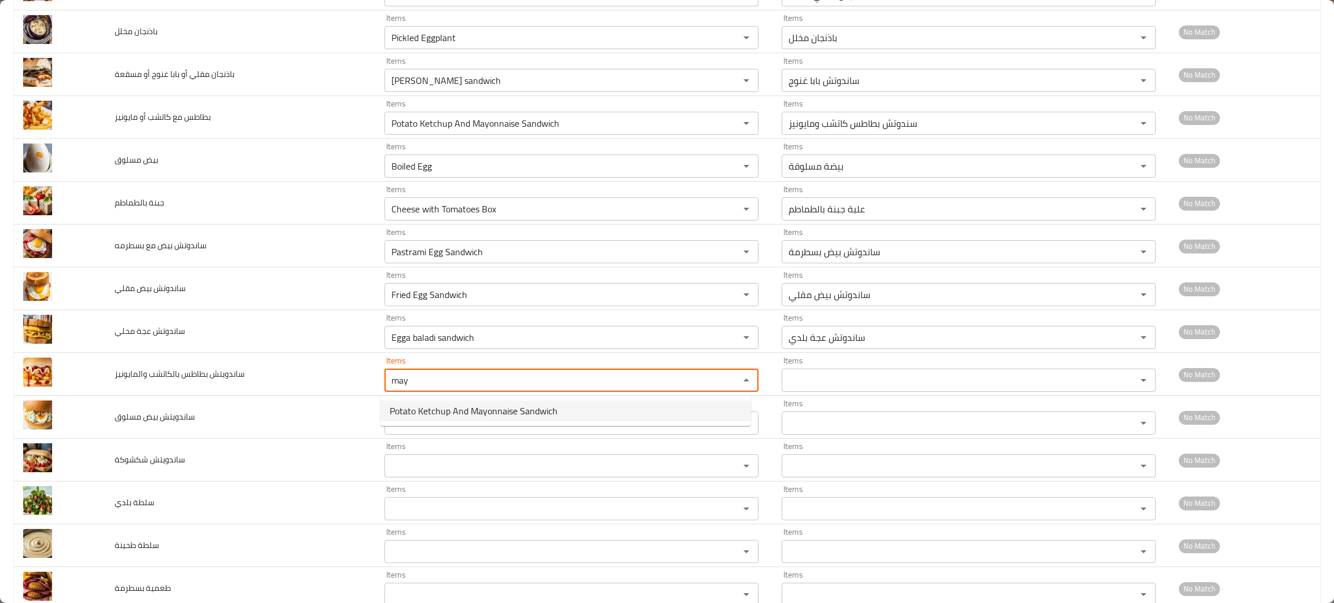
click at [444, 425] on والمايونيز-popup "Potato Ketchup And Mayonnaise Sandwich" at bounding box center [565, 411] width 371 height 30
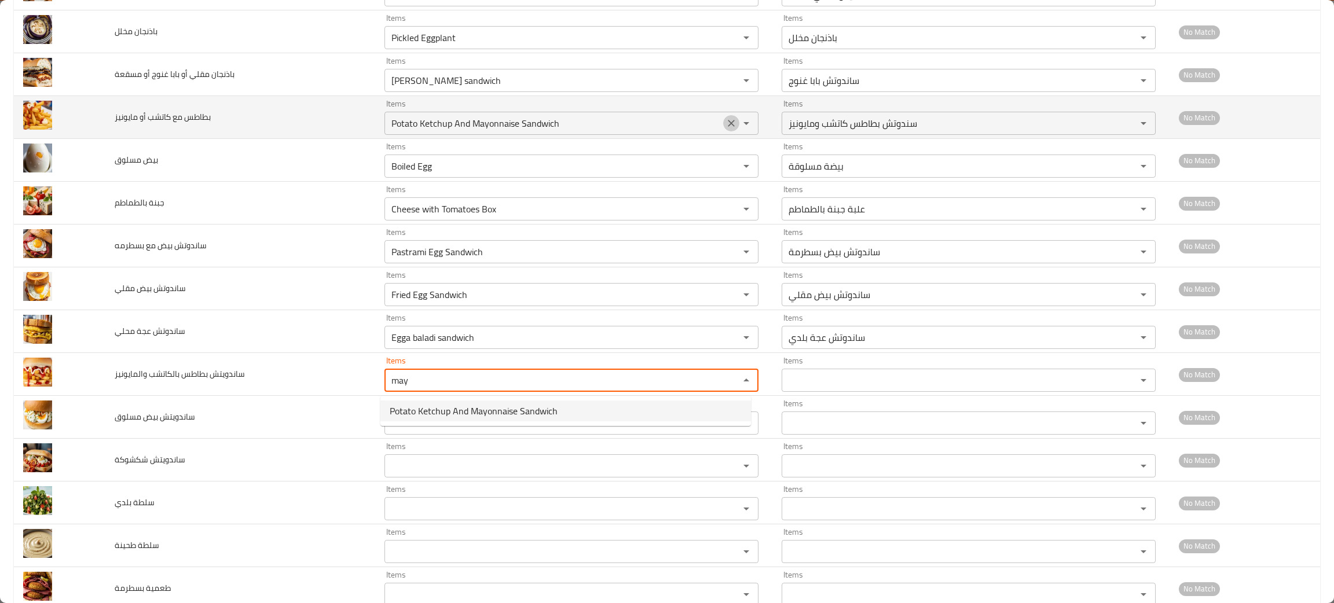
click at [726, 124] on icon "Clear" at bounding box center [732, 124] width 12 height 12
type والمايونيز "may"
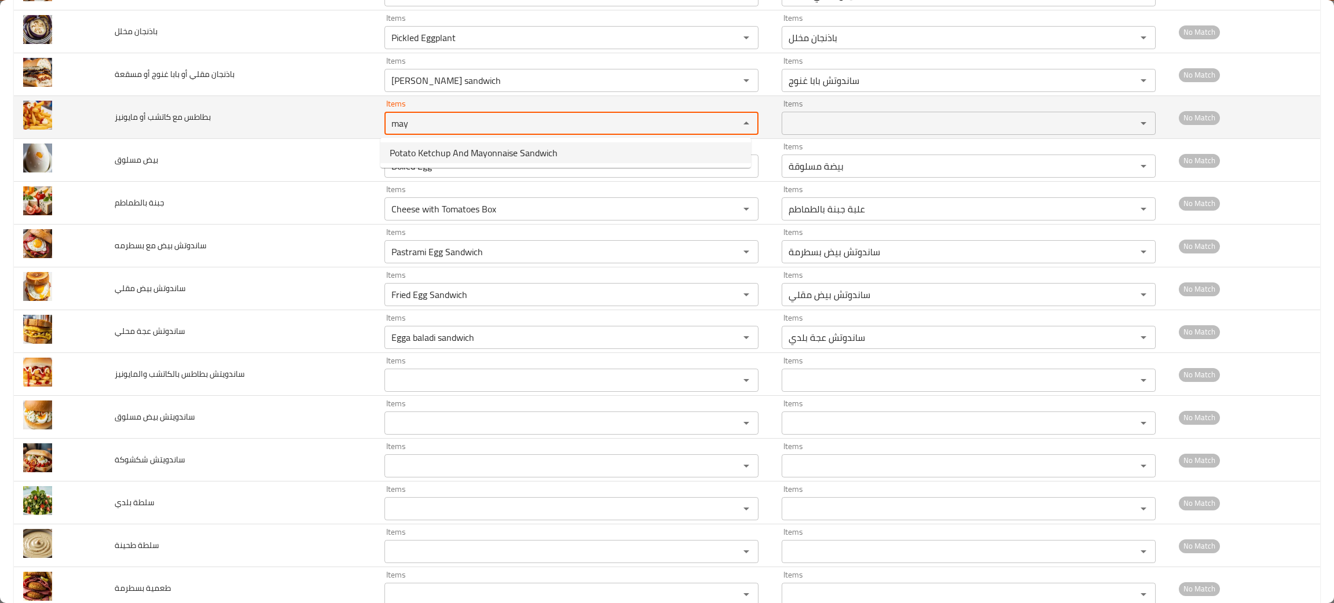
type مايونيز "may"
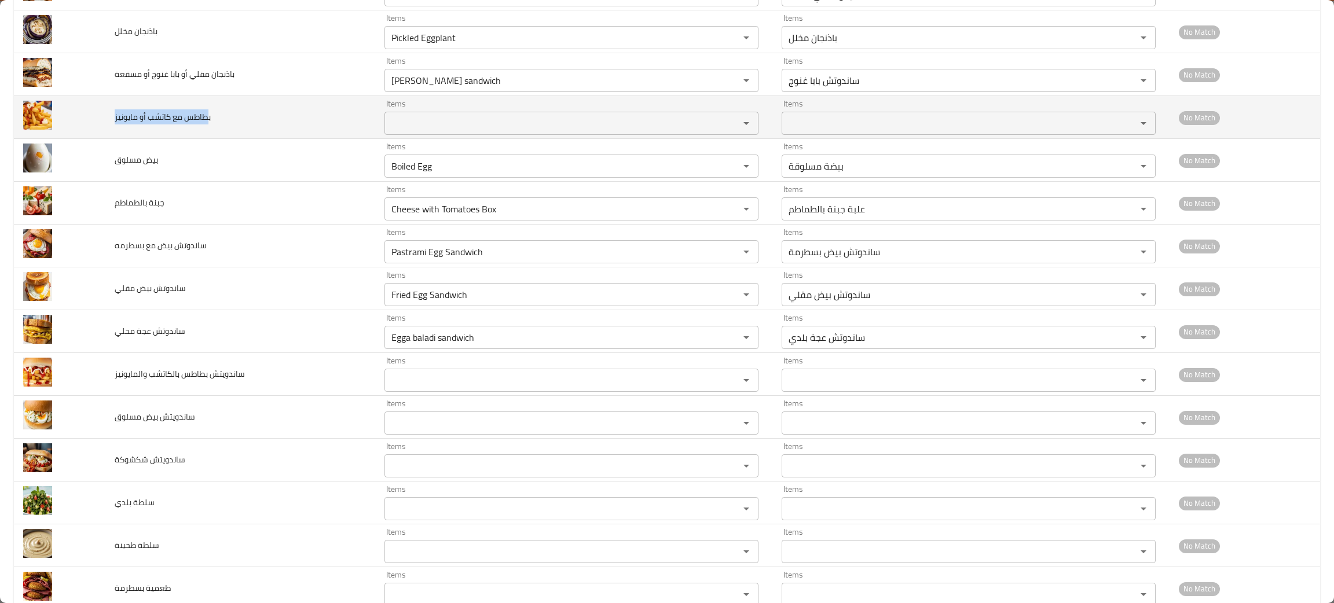
drag, startPoint x: 204, startPoint y: 118, endPoint x: 104, endPoint y: 121, distance: 100.8
click at [105, 121] on td "بطاطس مع كاتشب أو مايونيز" at bounding box center [240, 117] width 270 height 43
click at [222, 119] on td "بطاطس مع كاتشب أو مايونيز" at bounding box center [240, 117] width 270 height 43
drag, startPoint x: 222, startPoint y: 119, endPoint x: 103, endPoint y: 114, distance: 118.8
click at [102, 116] on tr "بطاطس مع كاتشب أو مايونيز Items Items Items Items No Match" at bounding box center [667, 117] width 1306 height 43
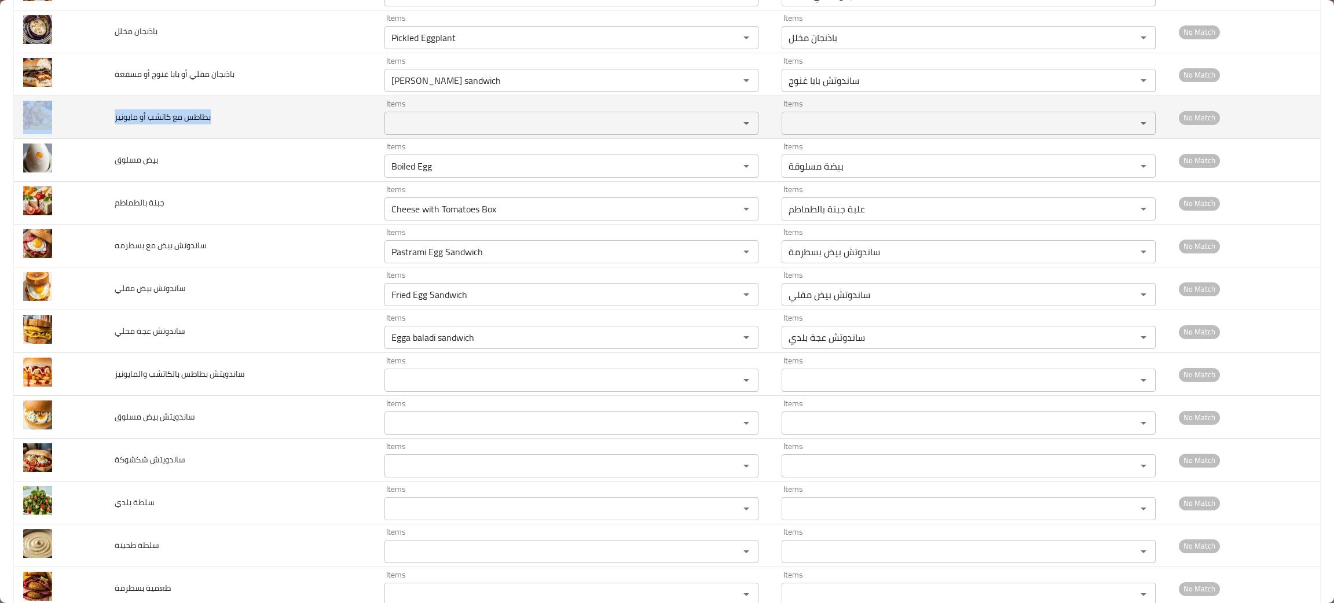
click at [433, 113] on div "Items" at bounding box center [571, 123] width 374 height 23
drag, startPoint x: 225, startPoint y: 114, endPoint x: 85, endPoint y: 121, distance: 139.7
click at [85, 121] on tr "بطاطس مع كاتشب أو مايونيز Items Items Items Items No Match" at bounding box center [667, 117] width 1306 height 43
copy tr "بطاطس مع كاتشب أو مايونيز"
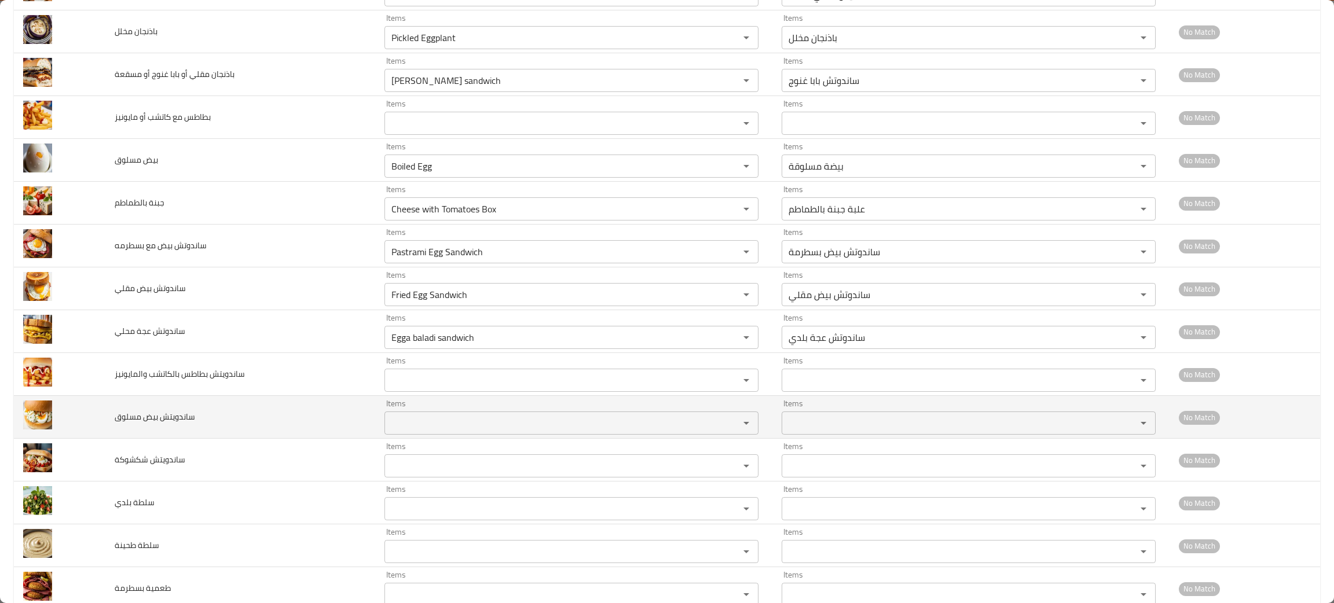
click at [283, 417] on td "ساندويتش بيض مسلوق" at bounding box center [240, 417] width 270 height 43
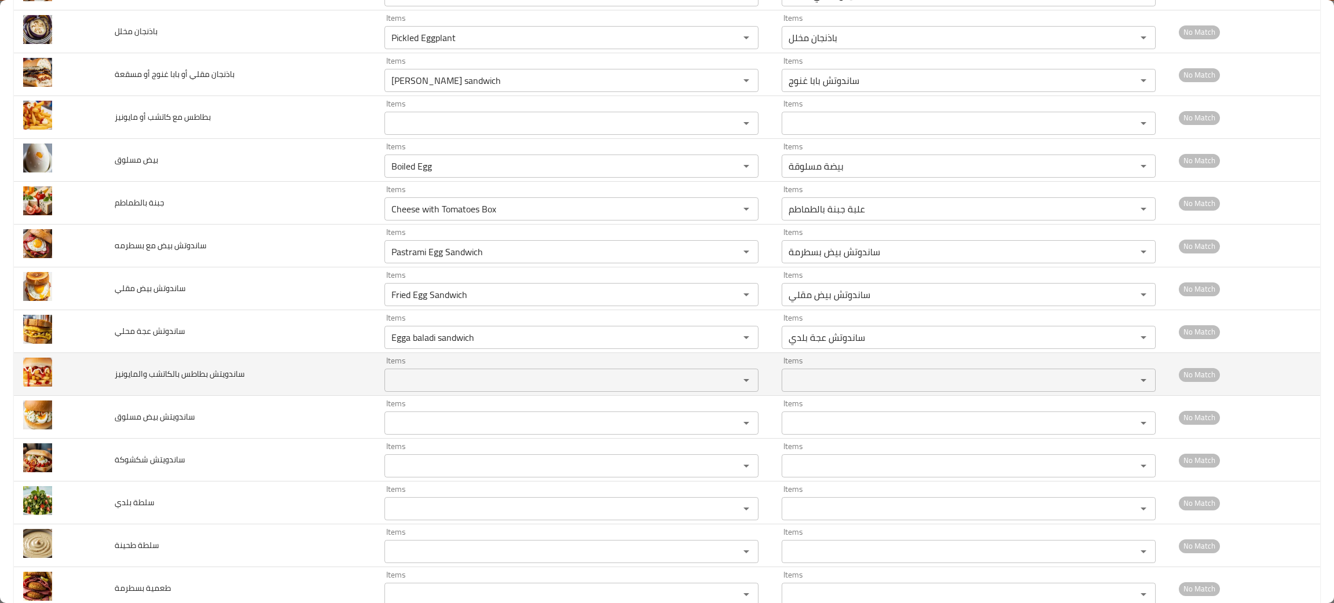
click at [402, 388] on والمايونيز "Items" at bounding box center [554, 380] width 333 height 16
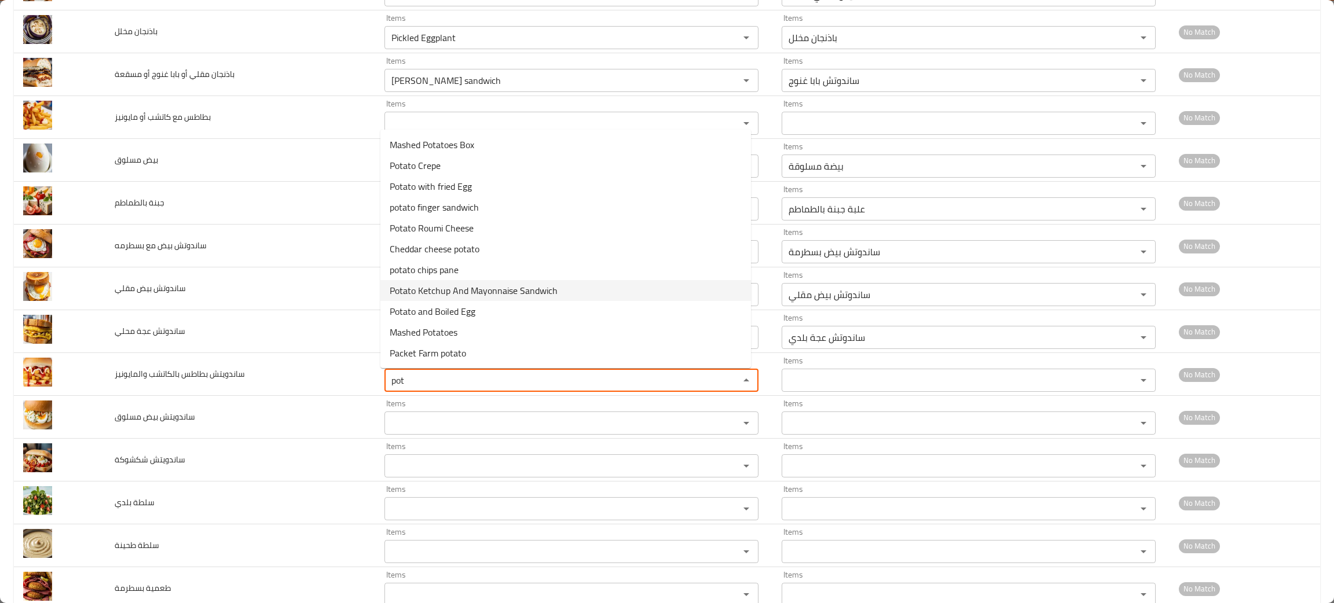
click at [458, 288] on span "Potato Ketchup And Mayonnaise Sandwich" at bounding box center [474, 291] width 168 height 14
type والمايونيز "Potato Ketchup And Mayonnaise Sandwich"
type والمايونيز-ar "سندوتش بطاطس كاتشب ومايونيز"
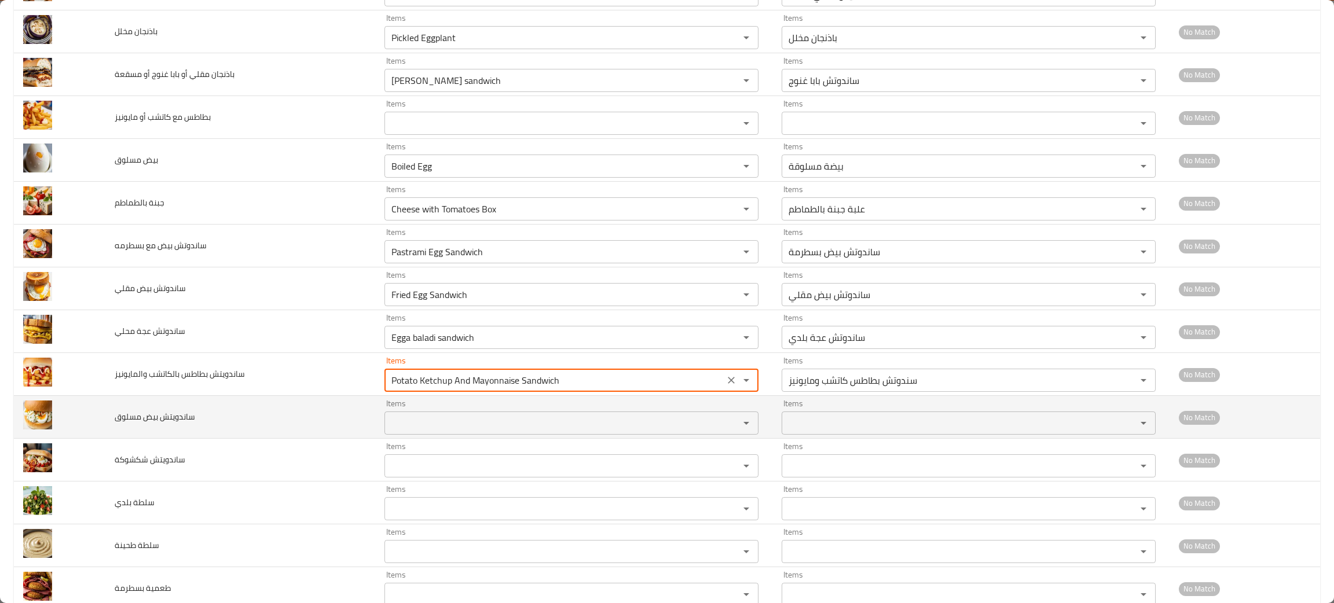
type والمايونيز "Potato Ketchup And Mayonnaise Sandwich"
click at [420, 420] on مسلوق "Items" at bounding box center [554, 423] width 333 height 16
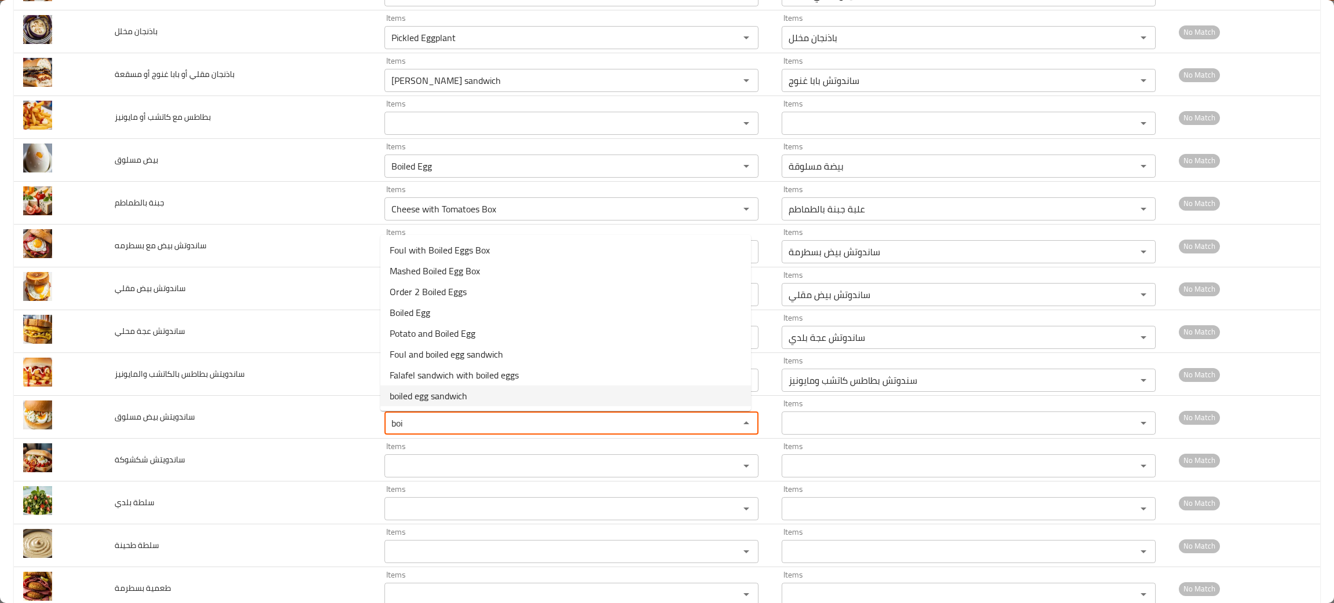
click at [426, 398] on span "boiled egg sandwich" at bounding box center [429, 396] width 78 height 14
type مسلوق "boiled egg sandwich"
type مسلوق-ar "ساندوتش بيض مسلوق"
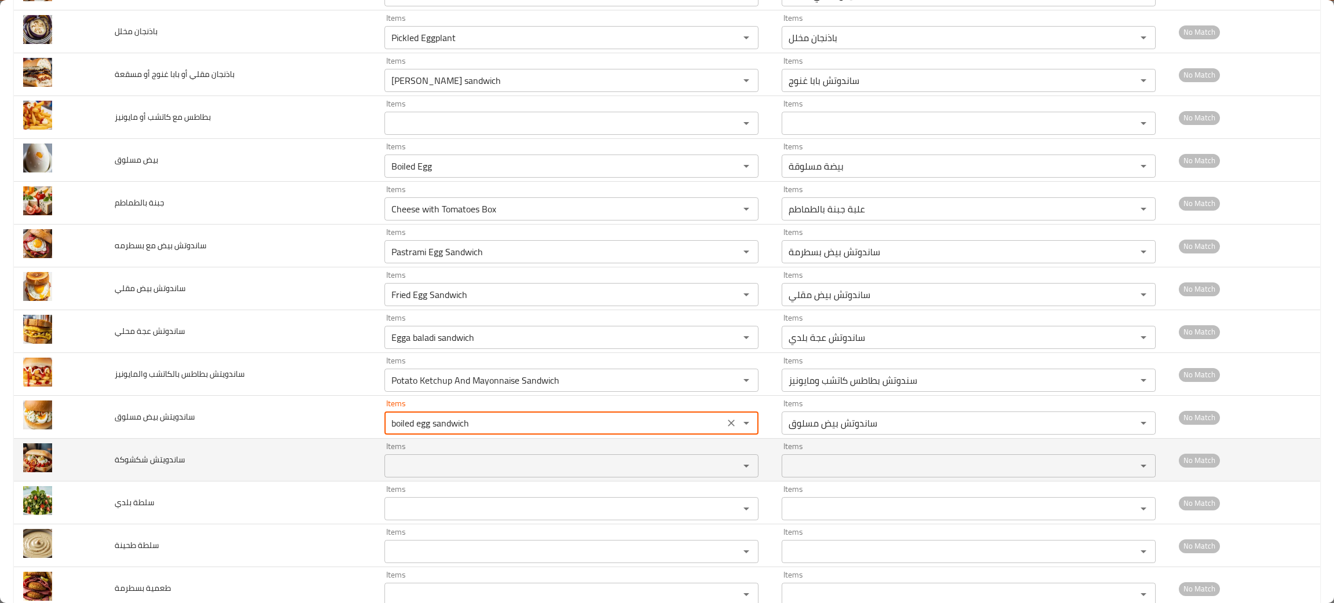
click at [435, 476] on div "Items" at bounding box center [571, 466] width 374 height 23
type مسلوق "boiled egg sandwich"
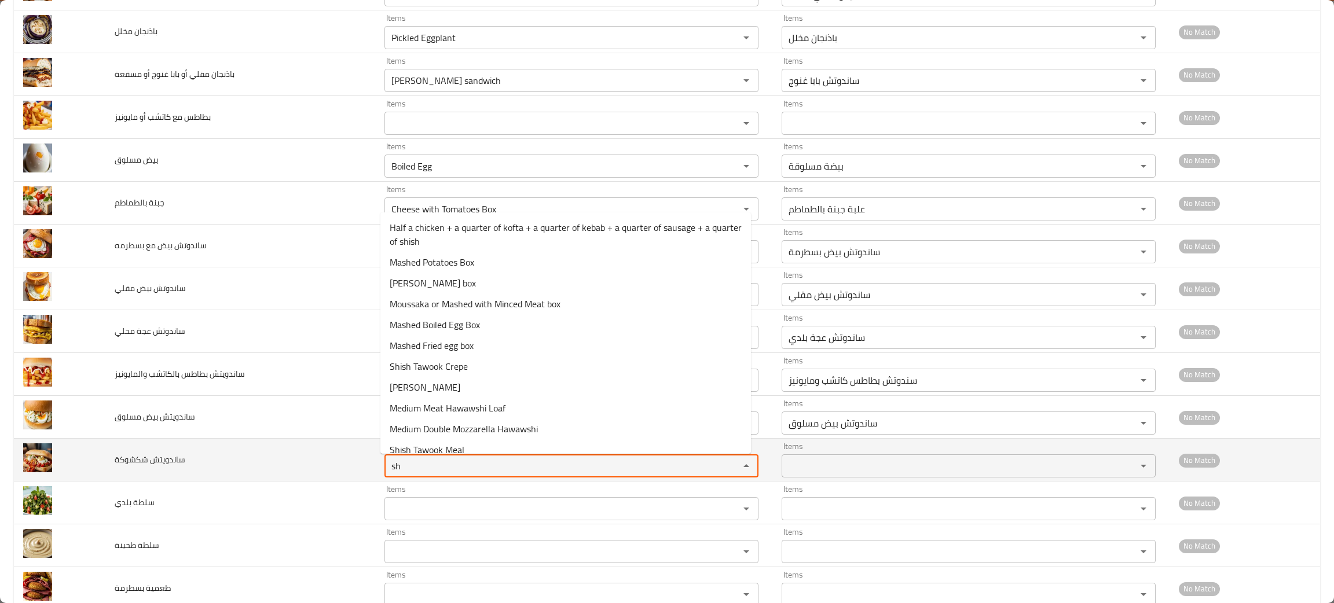
click at [439, 465] on شكشوكة "sh" at bounding box center [554, 466] width 333 height 16
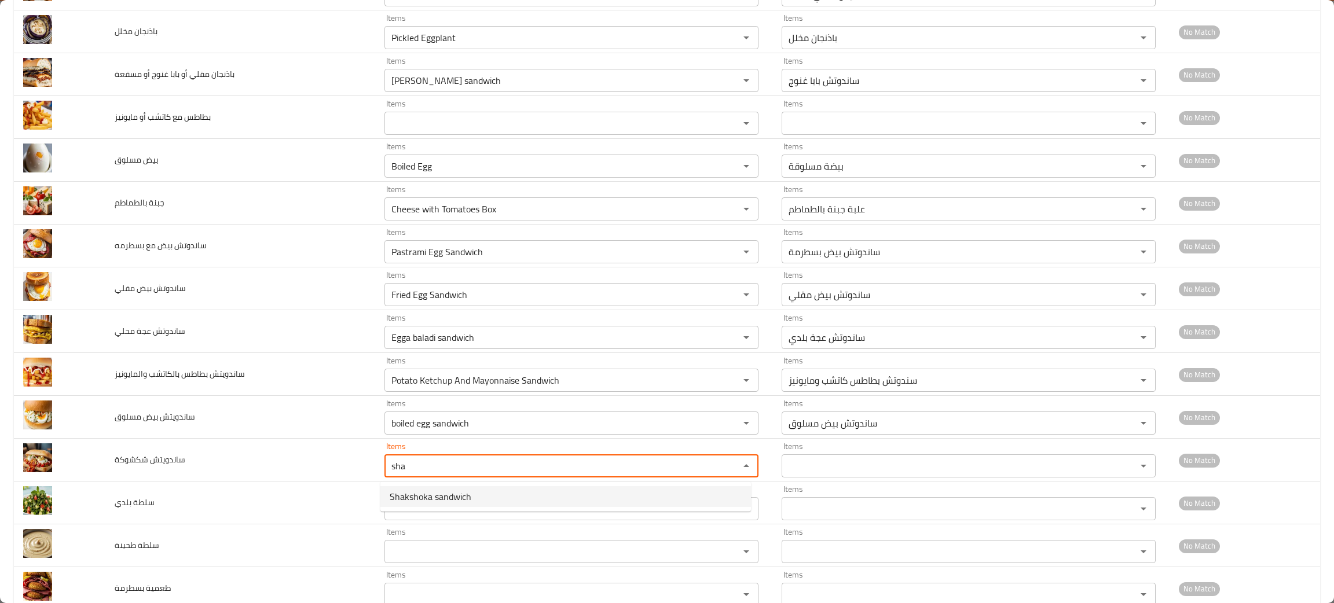
click at [465, 499] on span "Shakshoka sandwich" at bounding box center [431, 497] width 82 height 14
type شكشوكة "Shakshoka sandwich"
type شكشوكة-ar "ساندوتش شكشوكة"
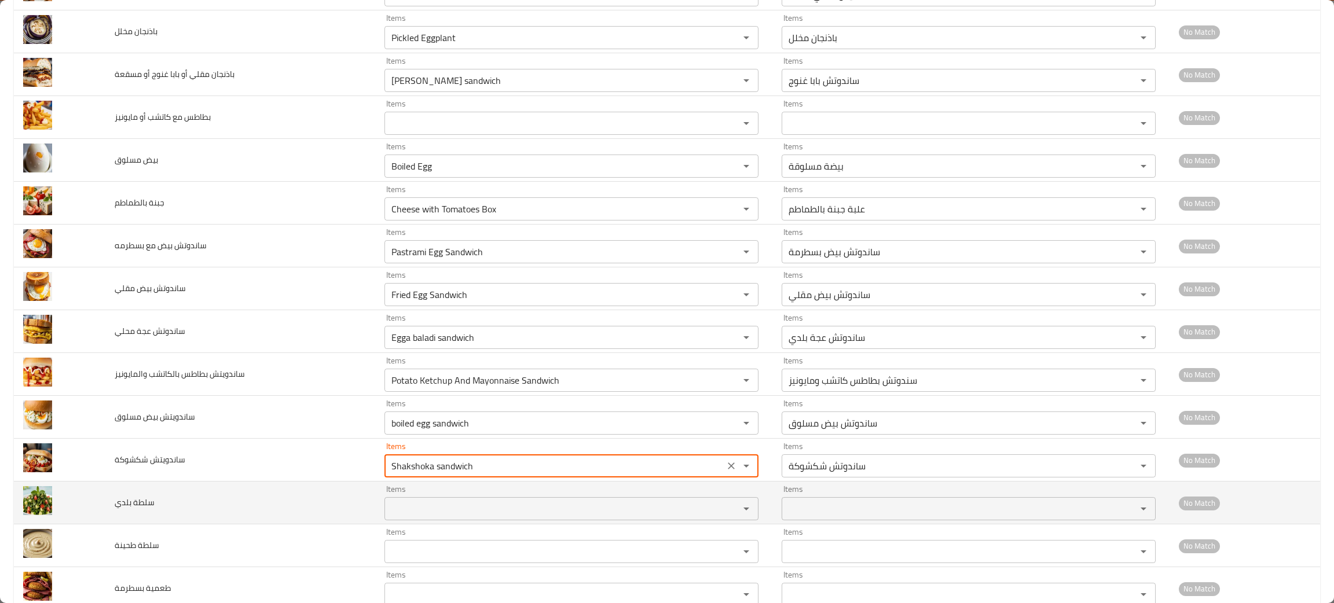
type شكشوكة "Shakshoka sandwich"
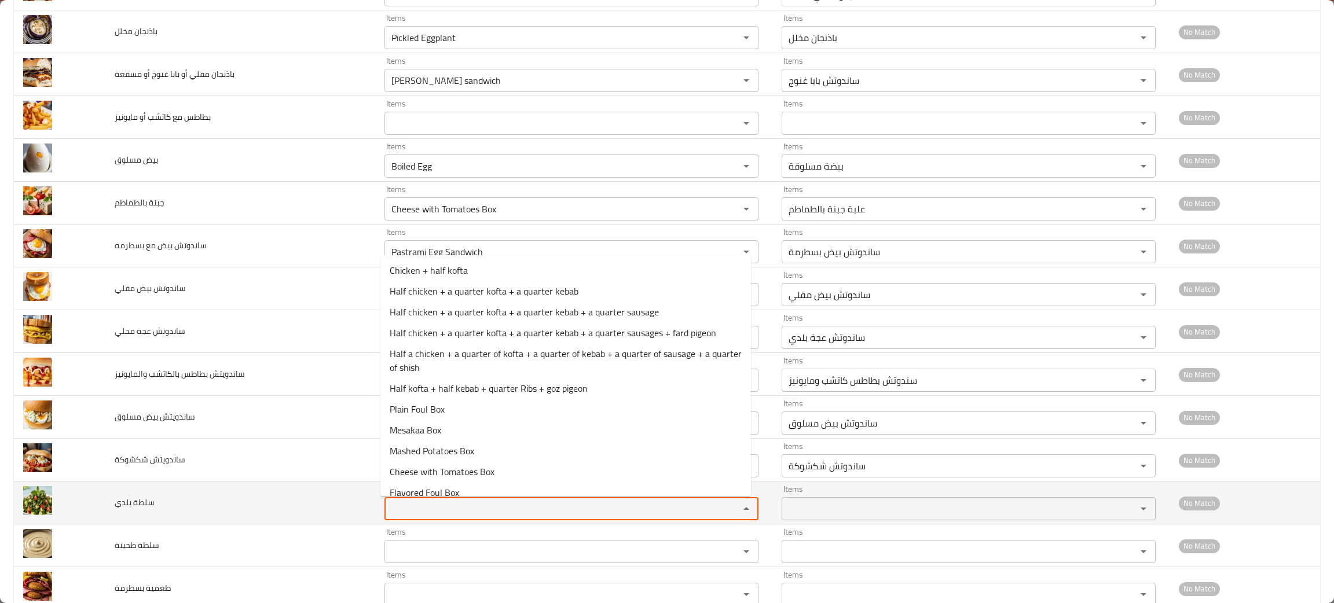
click at [446, 512] on بلدي "Items" at bounding box center [554, 509] width 333 height 16
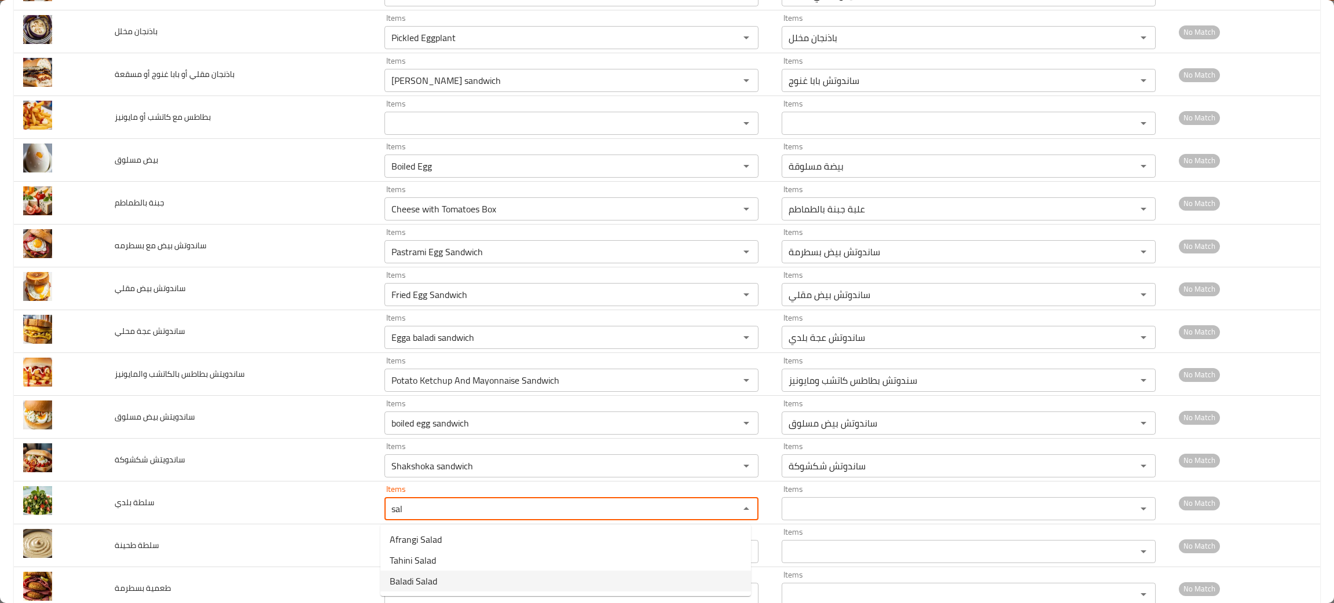
click at [420, 580] on span "Baladi Salad" at bounding box center [413, 581] width 47 height 14
type بلدي "Baladi Salad"
type بلدي-ar "سلطة بلدي"
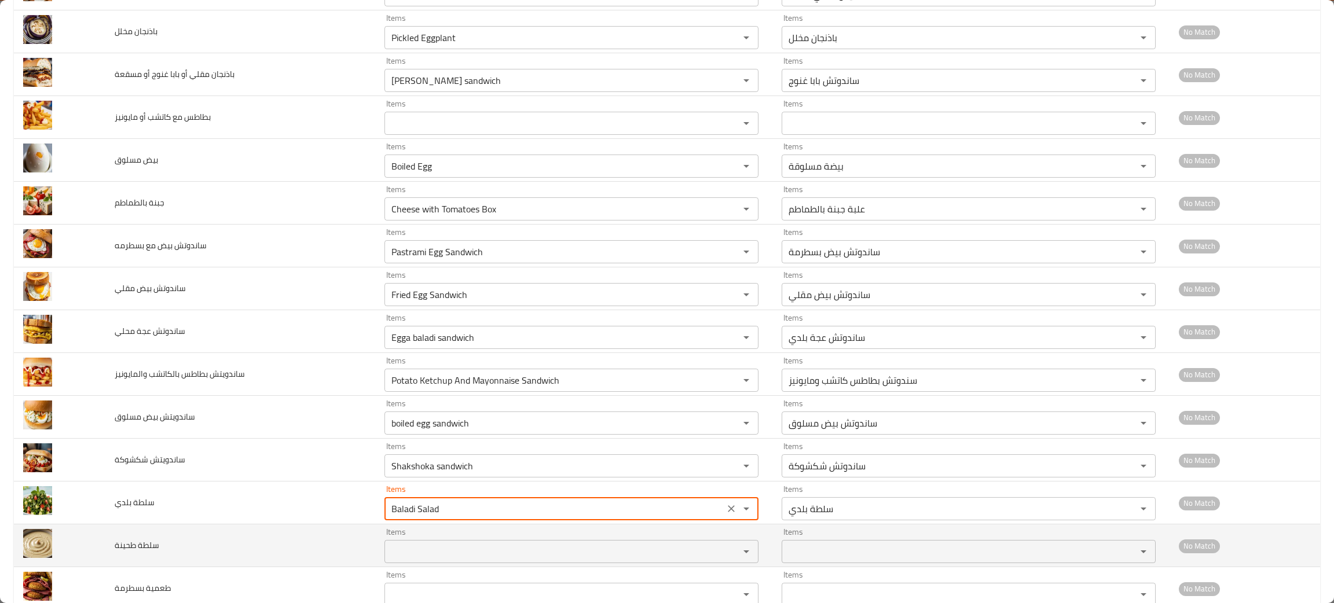
type بلدي "Baladi Salad"
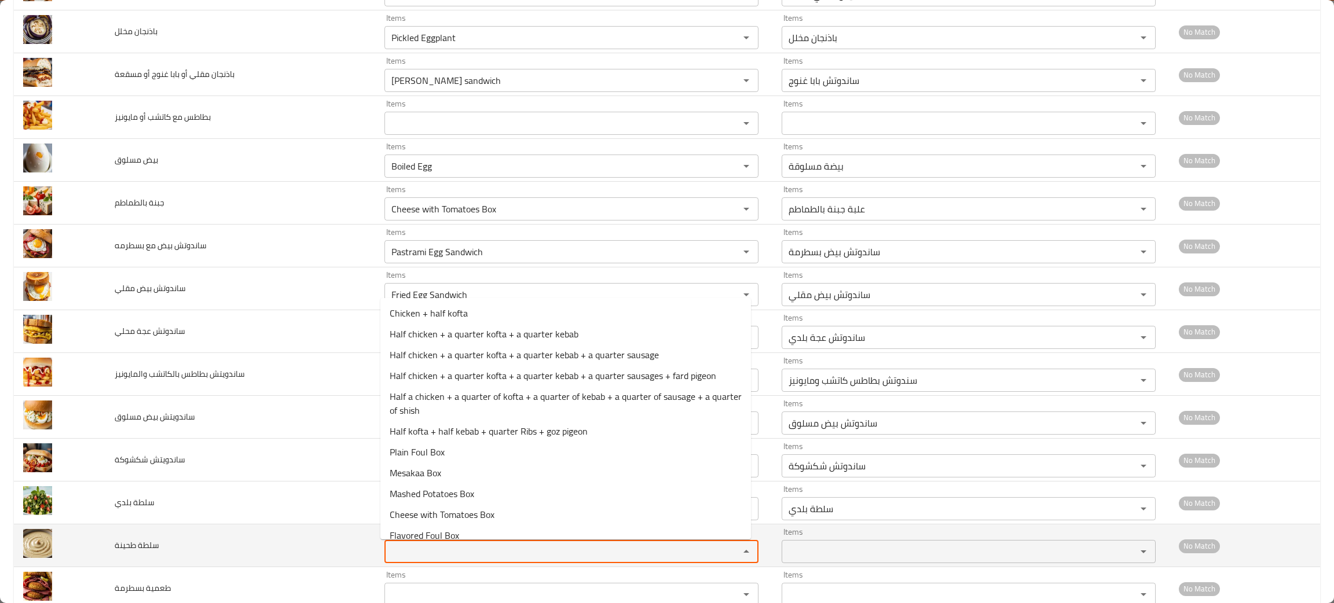
click at [423, 558] on طحينة "Items" at bounding box center [554, 552] width 333 height 16
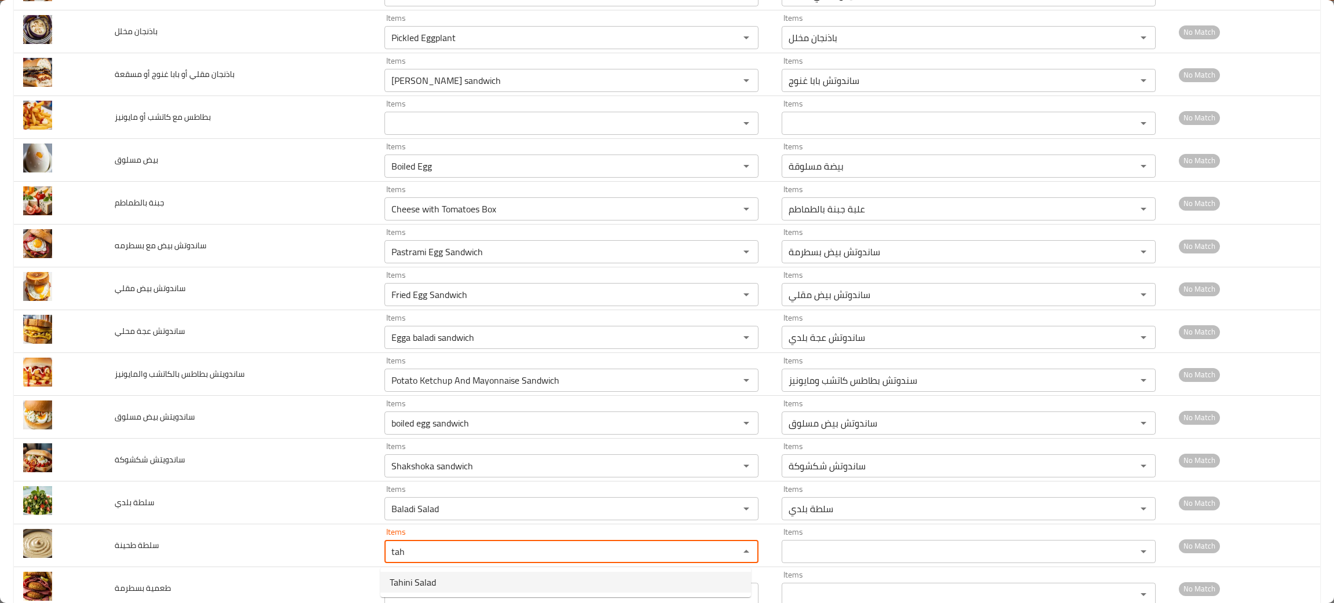
click at [420, 577] on span "Tahini Salad" at bounding box center [413, 583] width 46 height 14
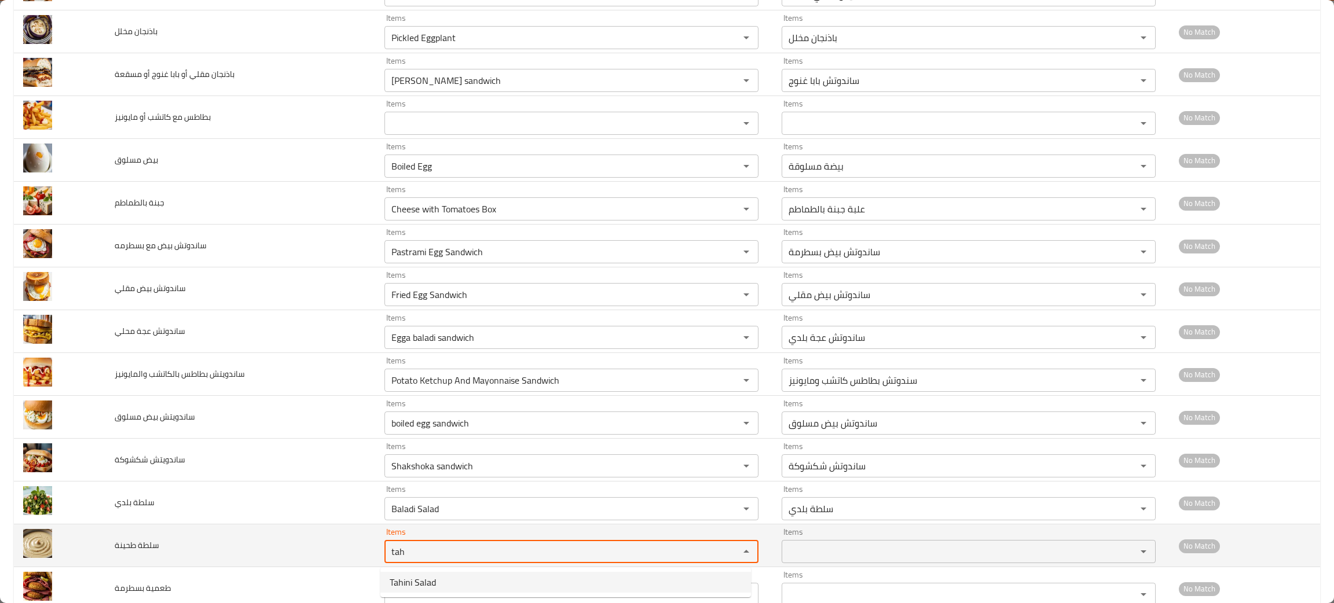
type طحينة "Tahini Salad"
type طحينة-ar "سلطة طحينة"
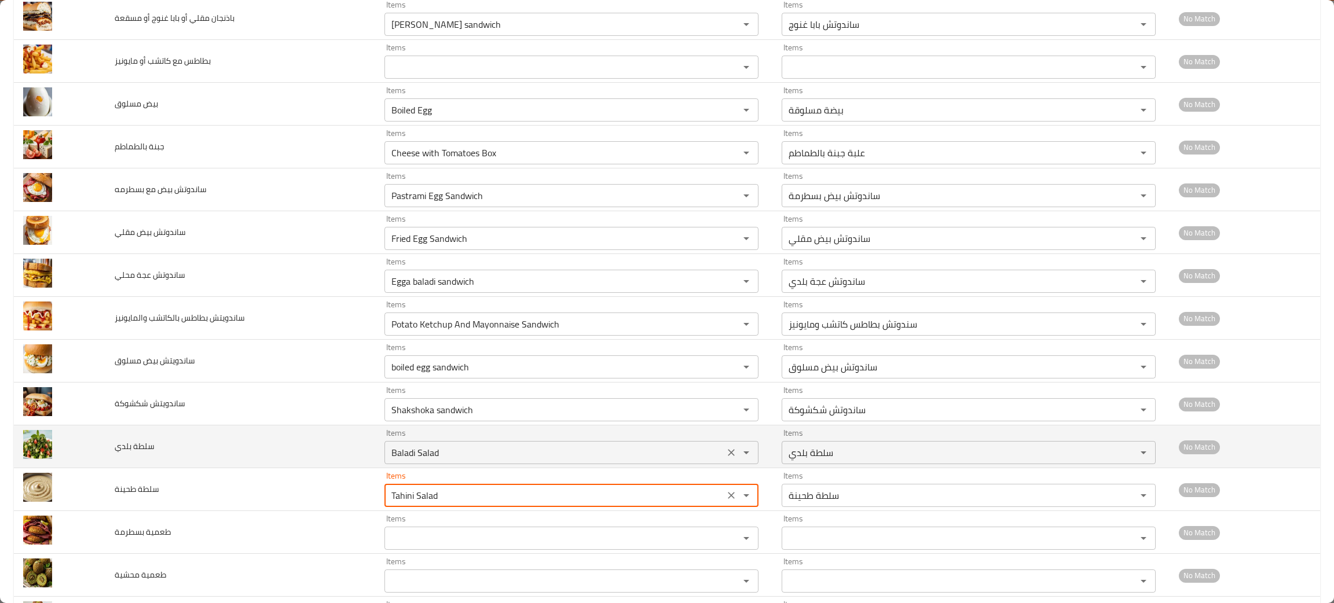
scroll to position [425, 0]
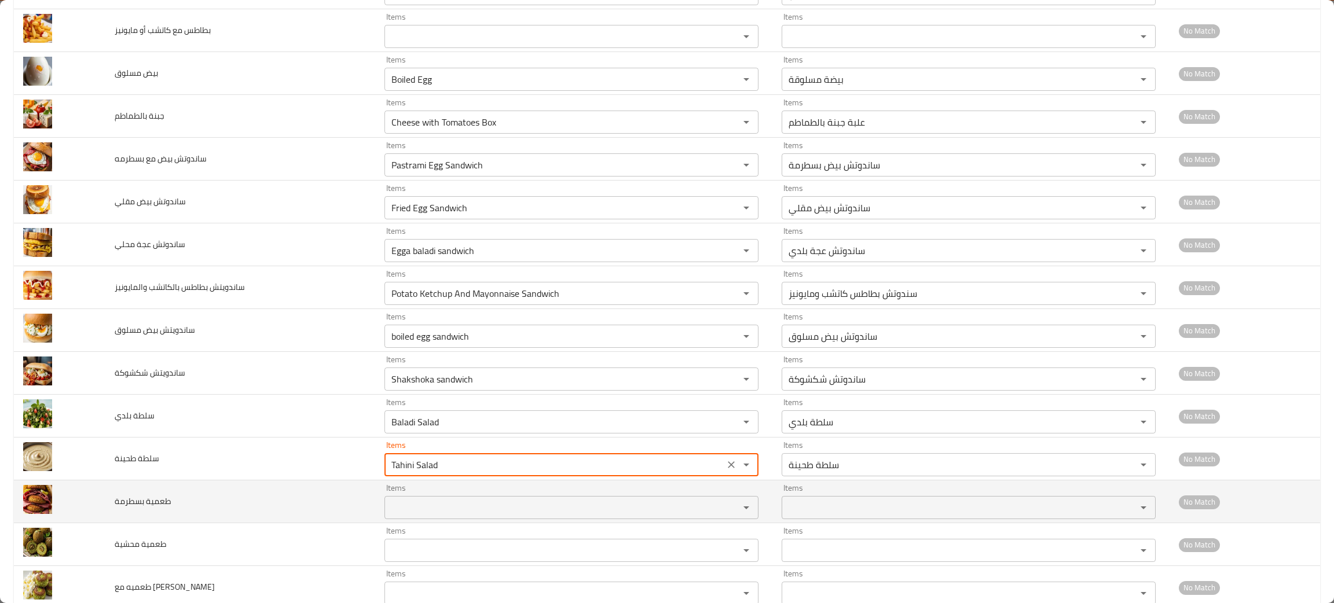
type طحينة "Tahini Salad"
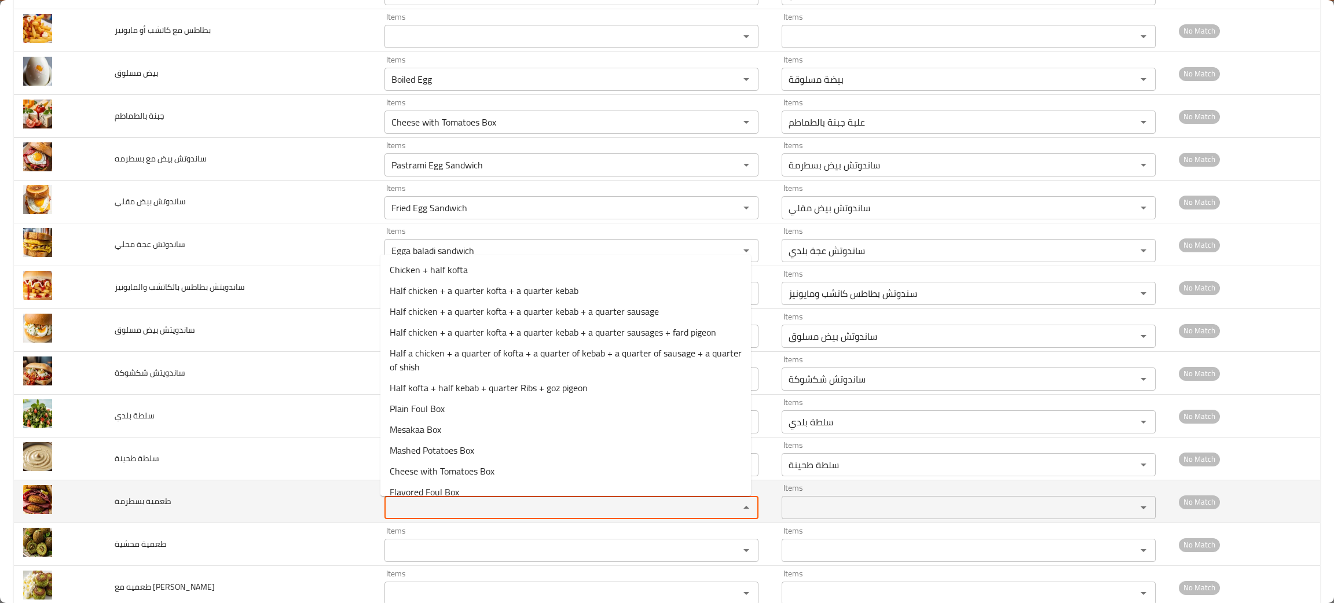
click at [437, 516] on بسطرمة "Items" at bounding box center [554, 508] width 333 height 16
type بسطرمة "t"
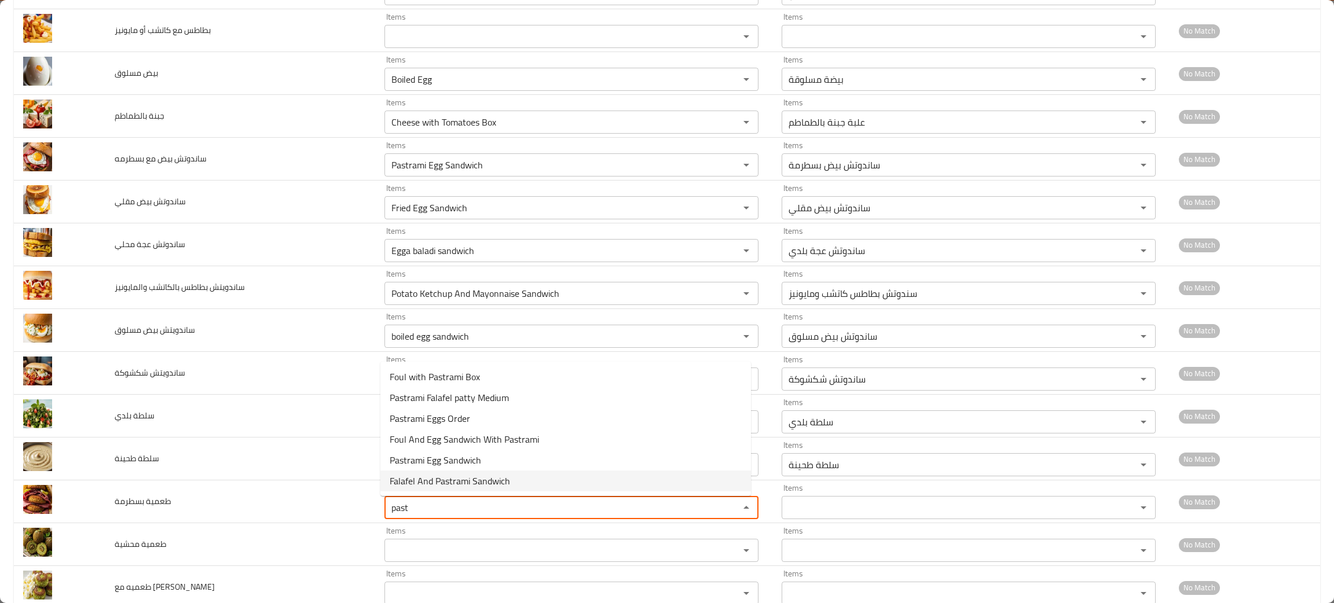
click at [453, 484] on span "Falafel And Pastrami Sandwich" at bounding box center [450, 481] width 120 height 14
type بسطرمة "Falafel And Pastrami Sandwich"
type بسطرمة-ar "ساندوتش طعمية بسطرمة"
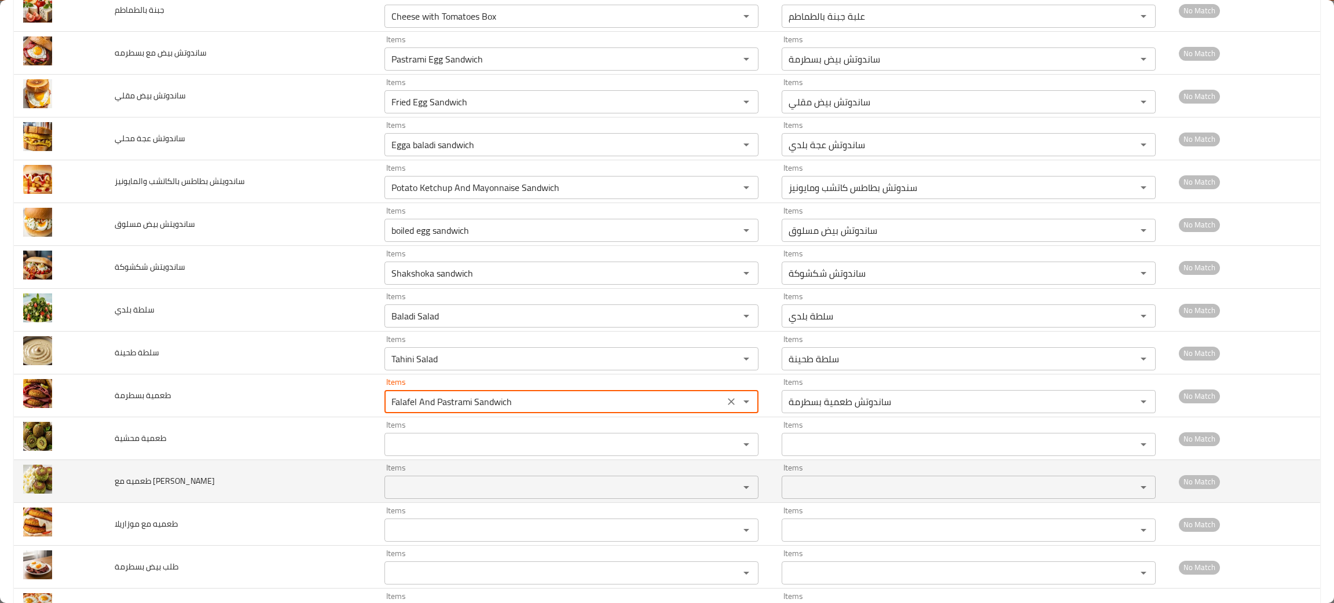
scroll to position [599, 0]
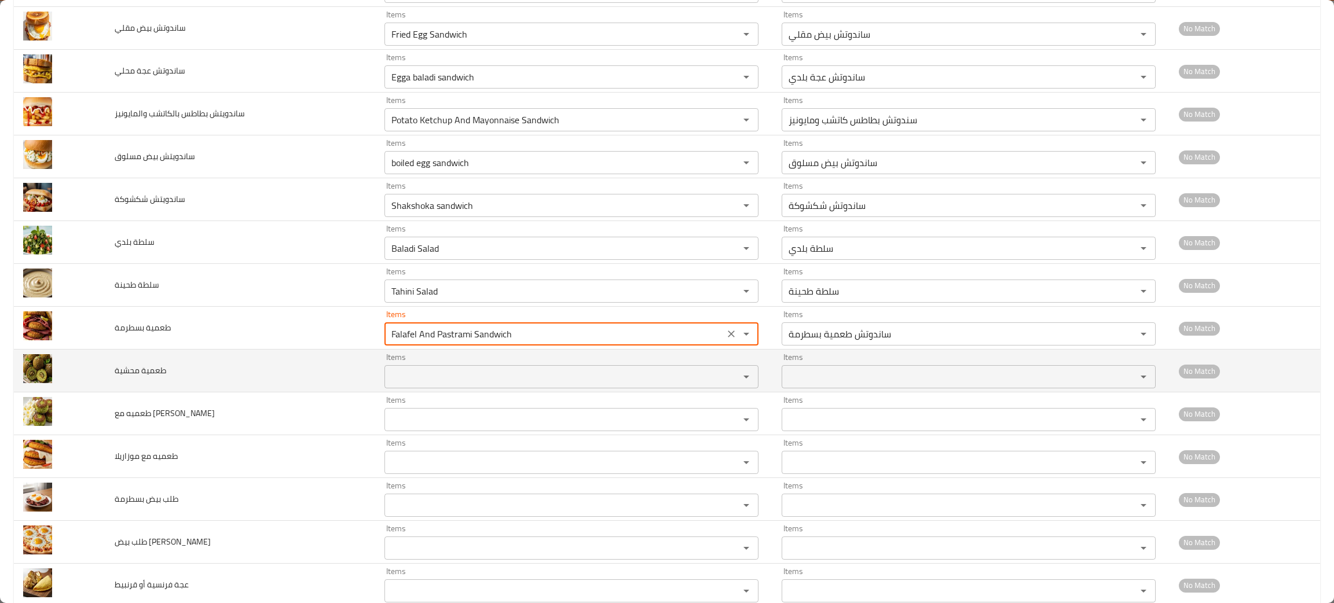
type بسطرمة "Falafel And Pastrami Sandwich"
click at [444, 379] on محشية "Items" at bounding box center [554, 377] width 333 height 16
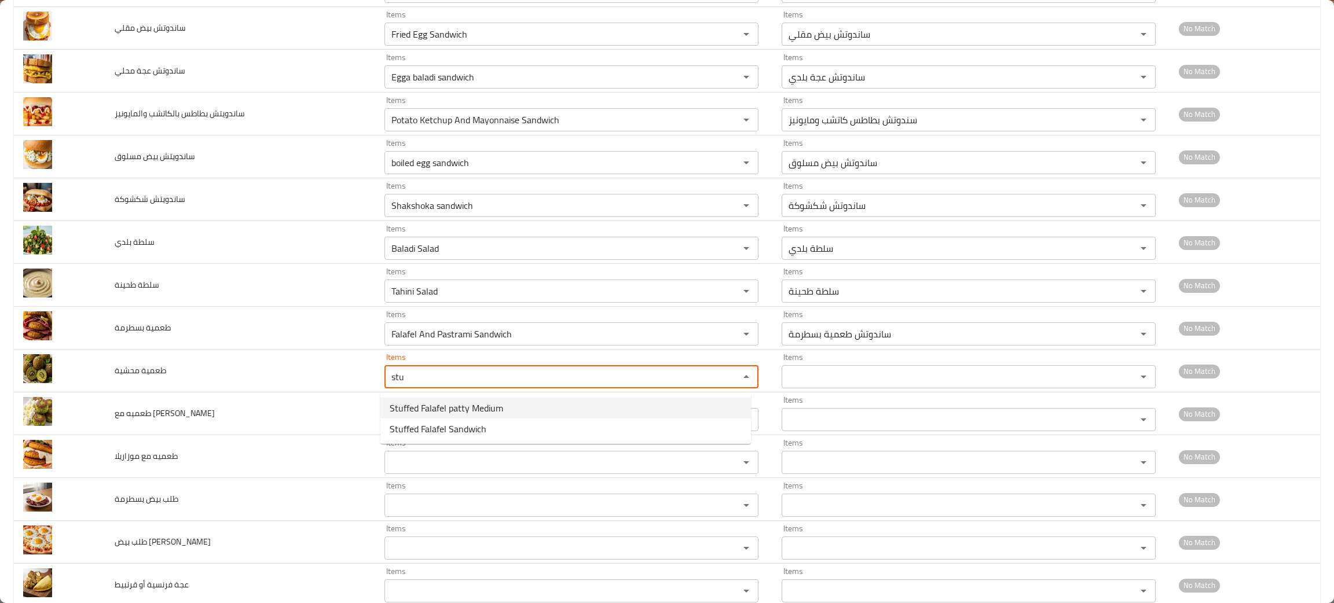
click at [431, 405] on span "Stuffed Falafel patty Medium" at bounding box center [446, 408] width 113 height 14
type محشية "Stuffed Falafel patty Medium"
type محشية-ar "قرص طعمية محشية وسط"
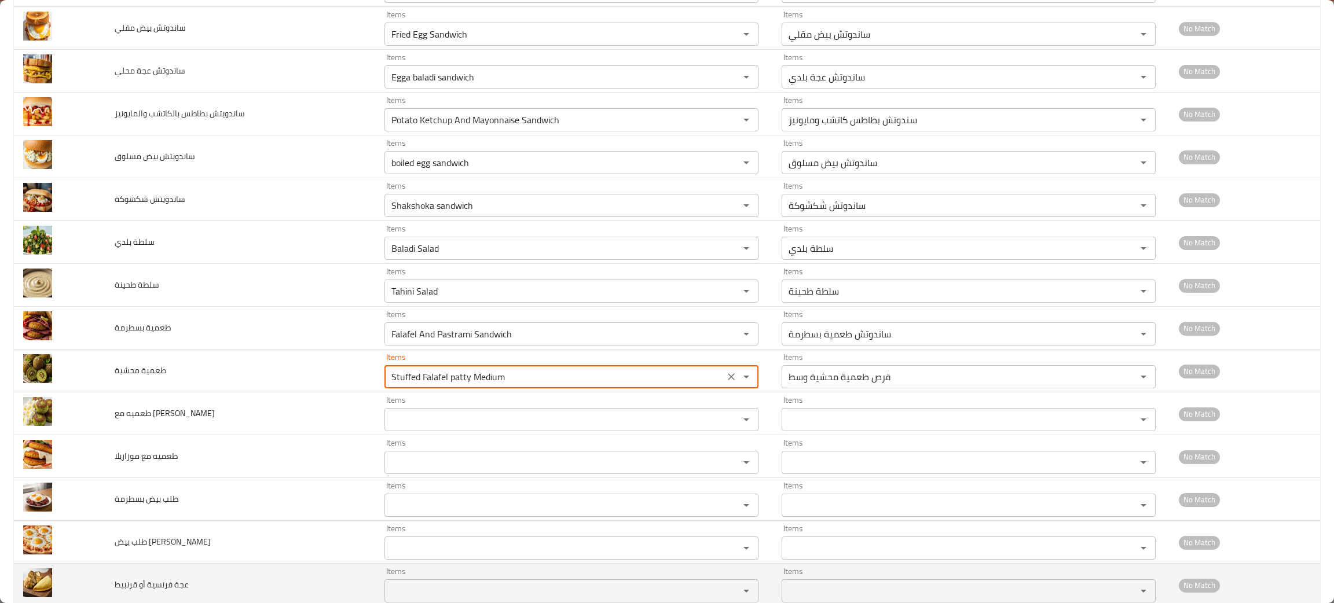
type محشية "Stuffed Falafel patty Medium"
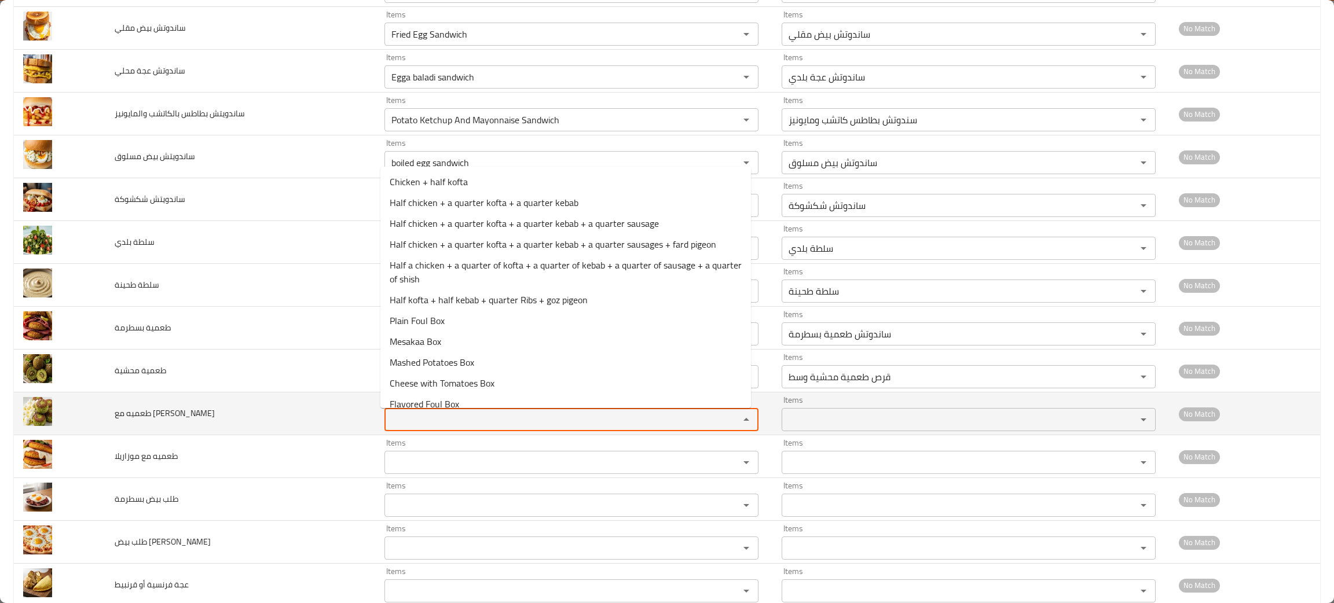
click at [415, 417] on كيري "Items" at bounding box center [554, 420] width 333 height 16
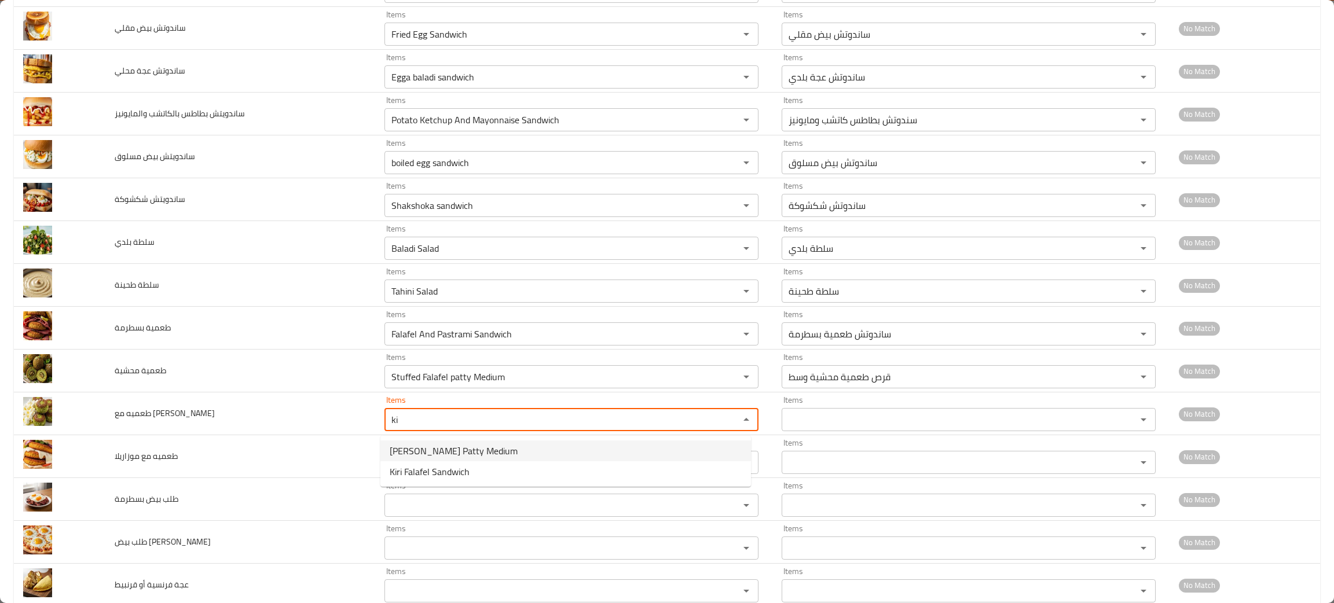
click at [427, 451] on span "[PERSON_NAME] Patty Medium" at bounding box center [454, 451] width 128 height 14
type كيري "[PERSON_NAME] Patty Medium"
type كيري-ar "قرص طعمية كيري وسط"
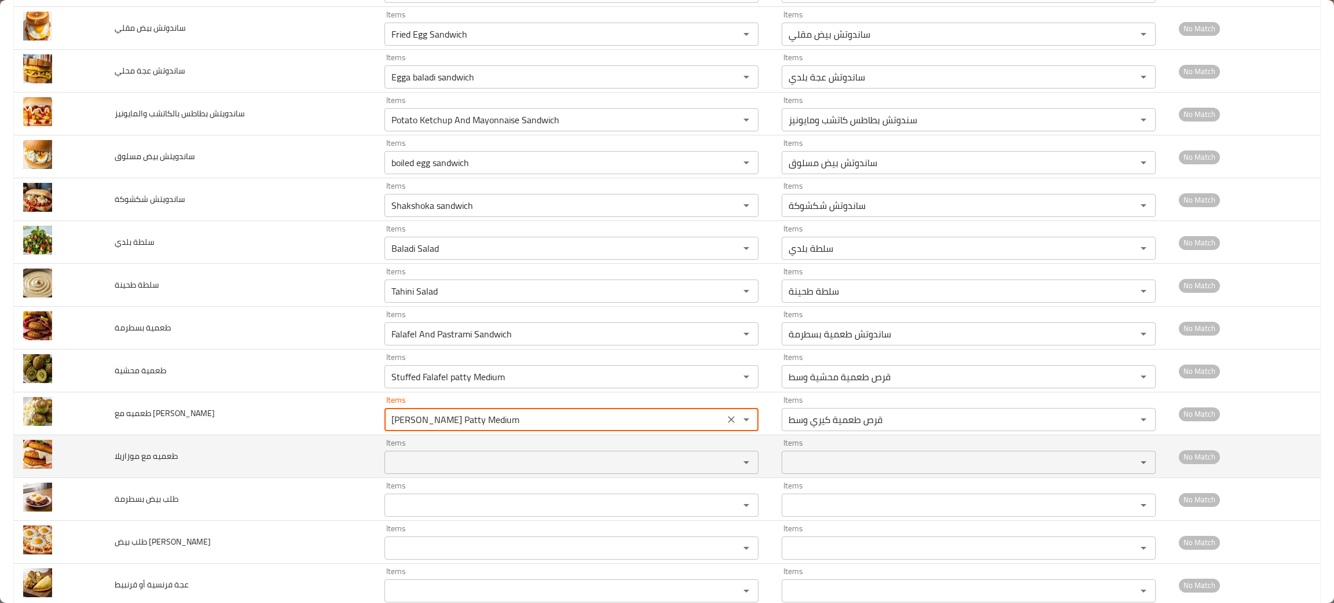
type كيري "[PERSON_NAME] Patty Medium"
click at [415, 463] on موزاريلا "Items" at bounding box center [554, 463] width 333 height 16
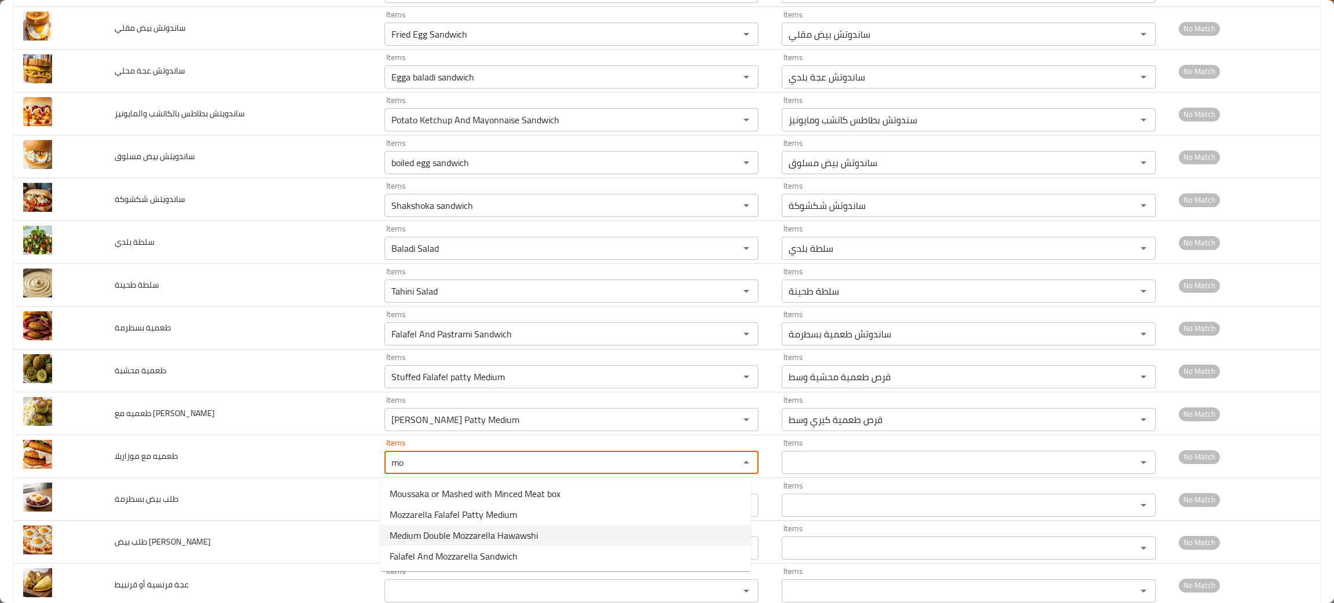
type موزاريلا "mo"
click at [443, 536] on span "Falafel And Mozzarella Sandwich" at bounding box center [454, 536] width 128 height 14
type موزاريلا "Falafel And Mozzarella Sandwich"
type موزاريلا-ar "ساندوتش طعمية [PERSON_NAME]"
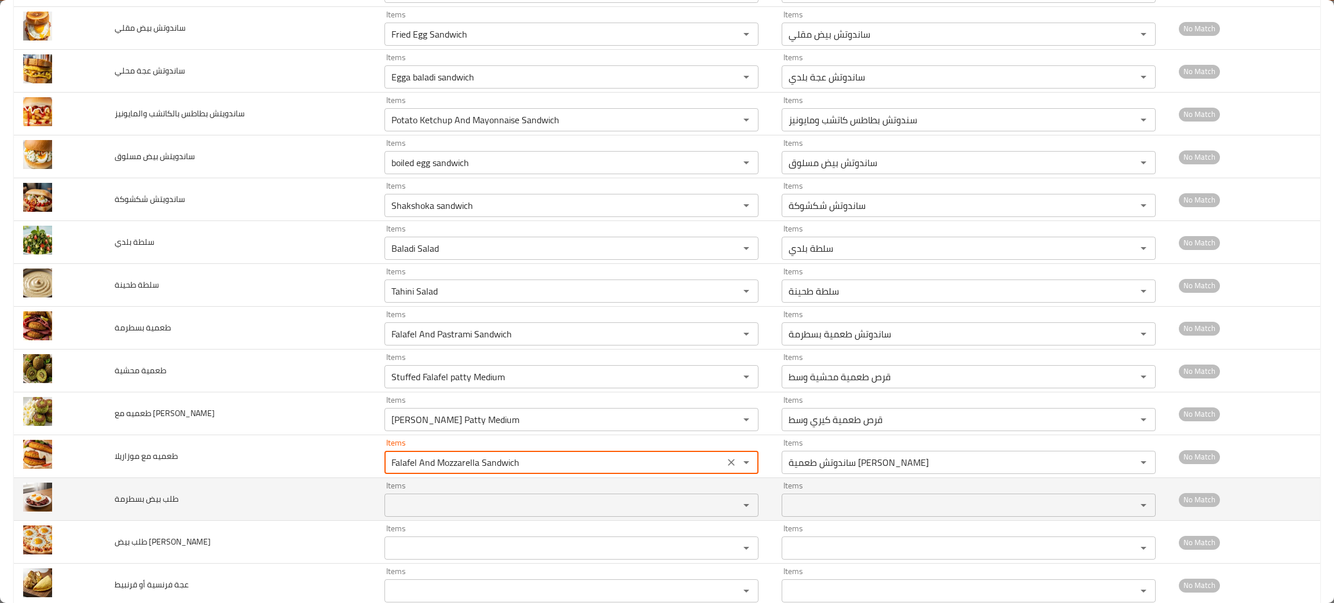
type موزاريلا "Falafel And Mozzarella Sandwich"
click at [445, 506] on بسطرمة "Items" at bounding box center [554, 505] width 333 height 16
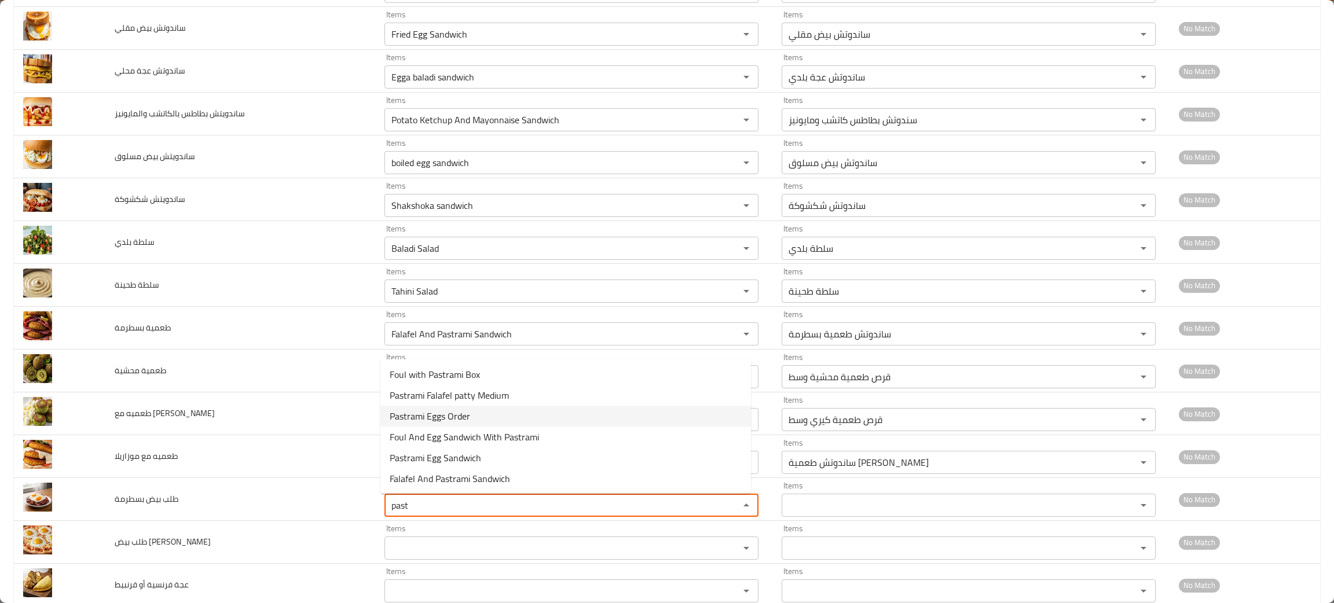
click at [414, 417] on span "Pastrami Eggs Order" at bounding box center [430, 416] width 80 height 14
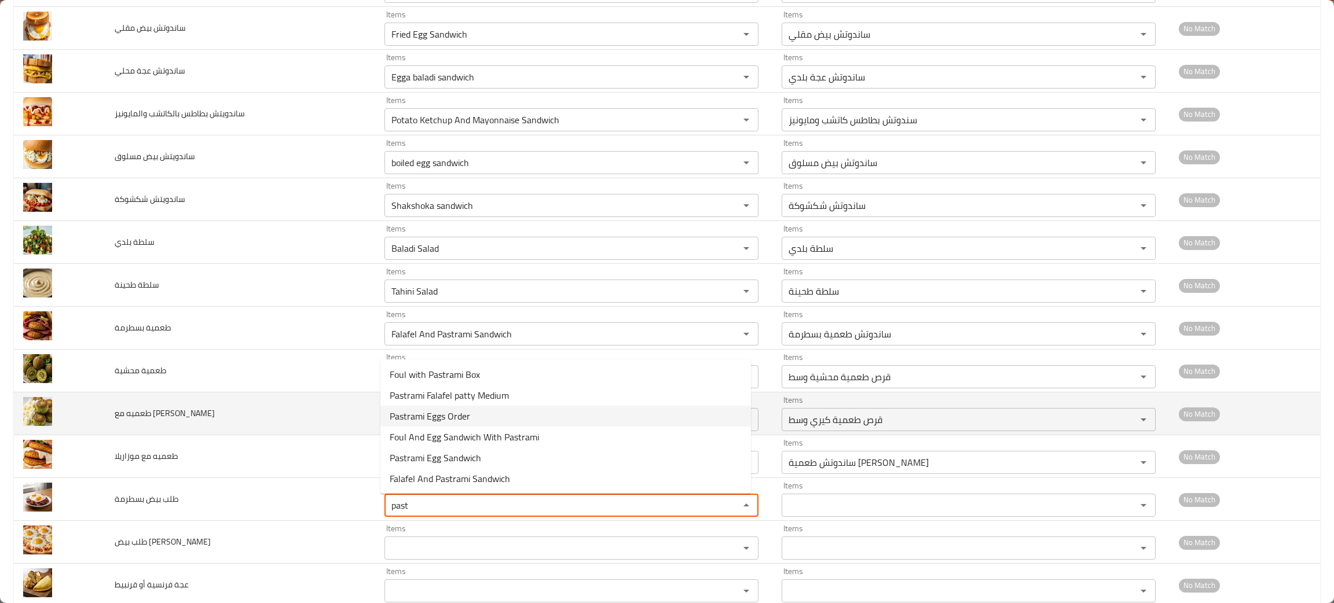
type بسطرمة "Pastrami Eggs Order"
type بسطرمة-ar "طلب بيض بسطرمة"
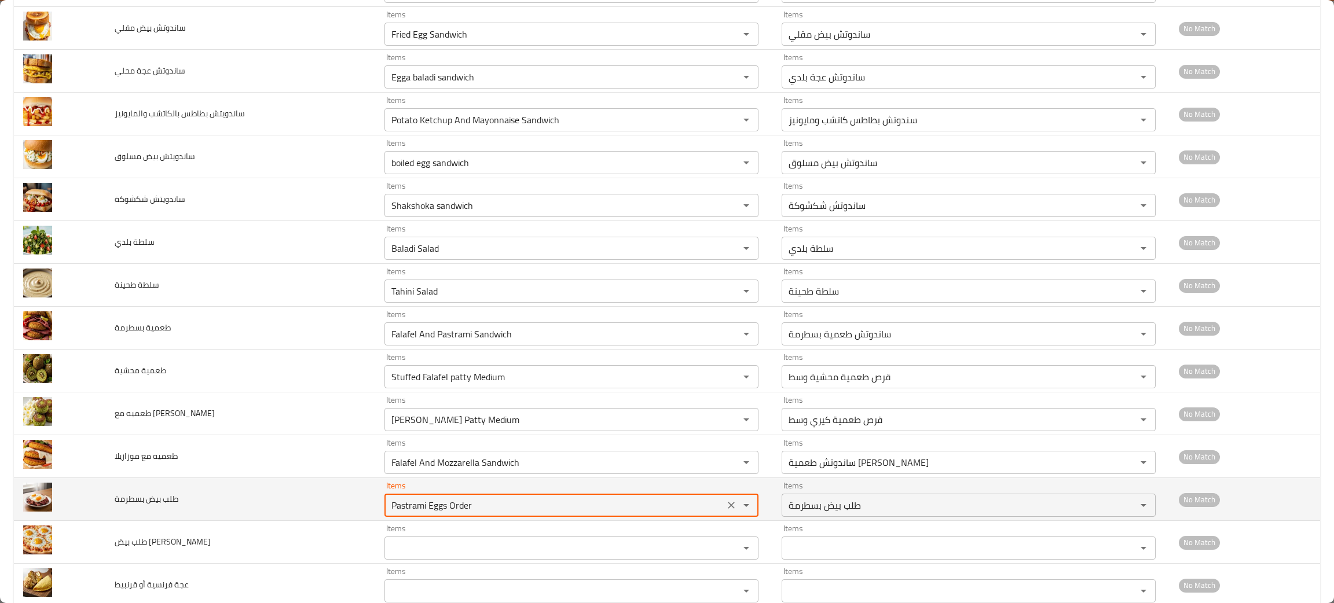
scroll to position [686, 0]
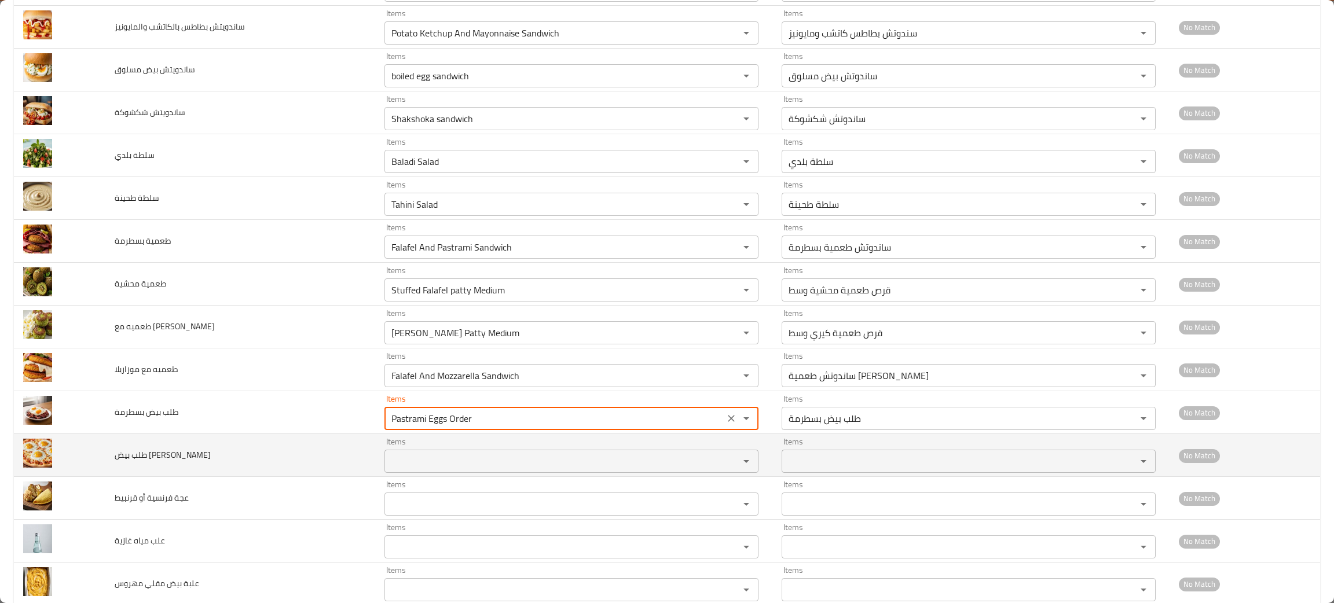
type بسطرمة "Pastrami Eggs Order"
click at [416, 463] on بيتزا "Items" at bounding box center [554, 461] width 333 height 16
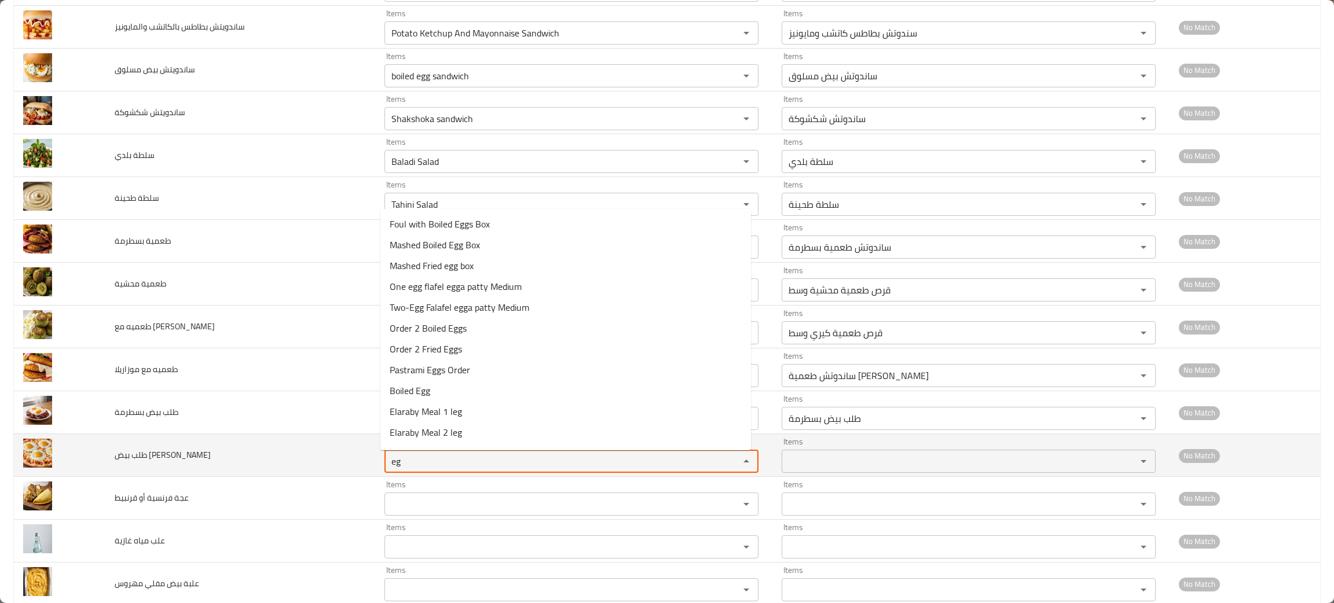
type بيتزا "e"
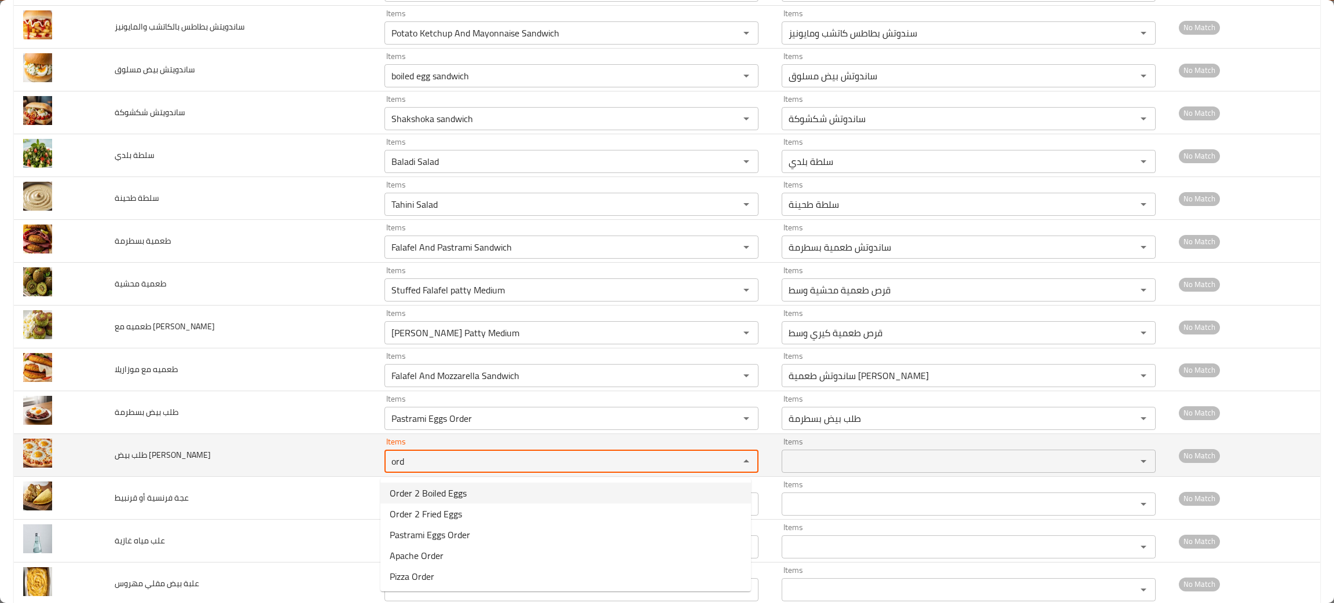
type بيتزا "ord"
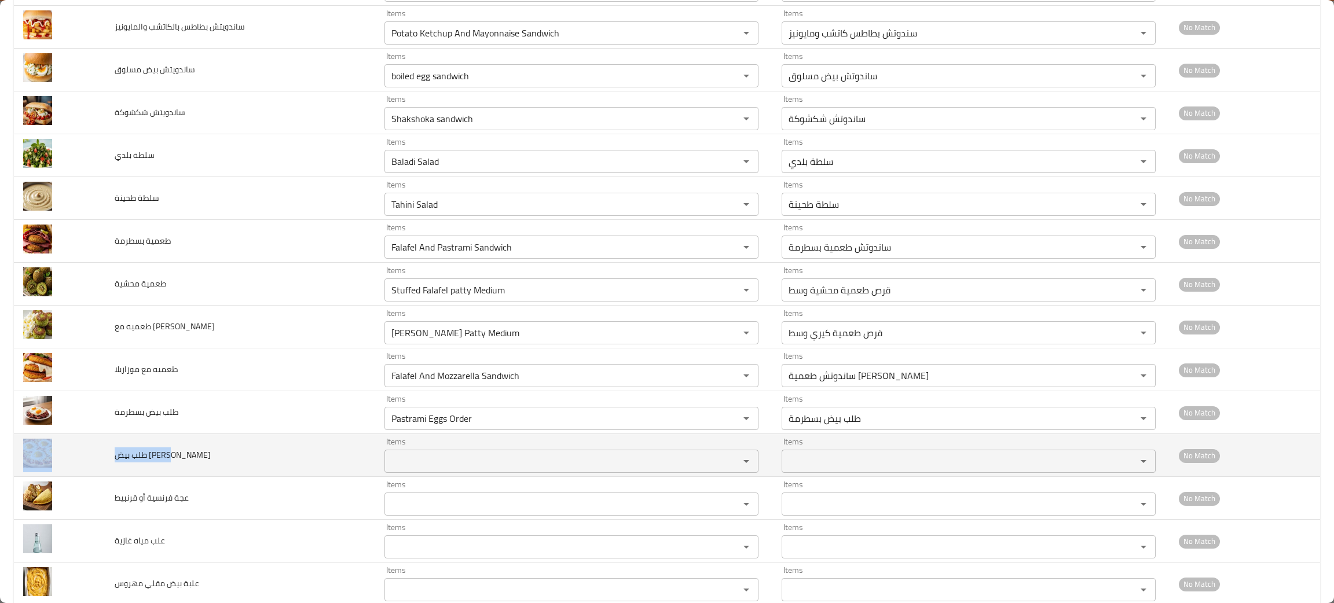
drag, startPoint x: 192, startPoint y: 461, endPoint x: 94, endPoint y: 463, distance: 97.9
click at [94, 463] on tr "طلب بيض بيتزا Items Items Items Items No Match" at bounding box center [667, 455] width 1306 height 43
copy tr "طلب بيض [PERSON_NAME]"
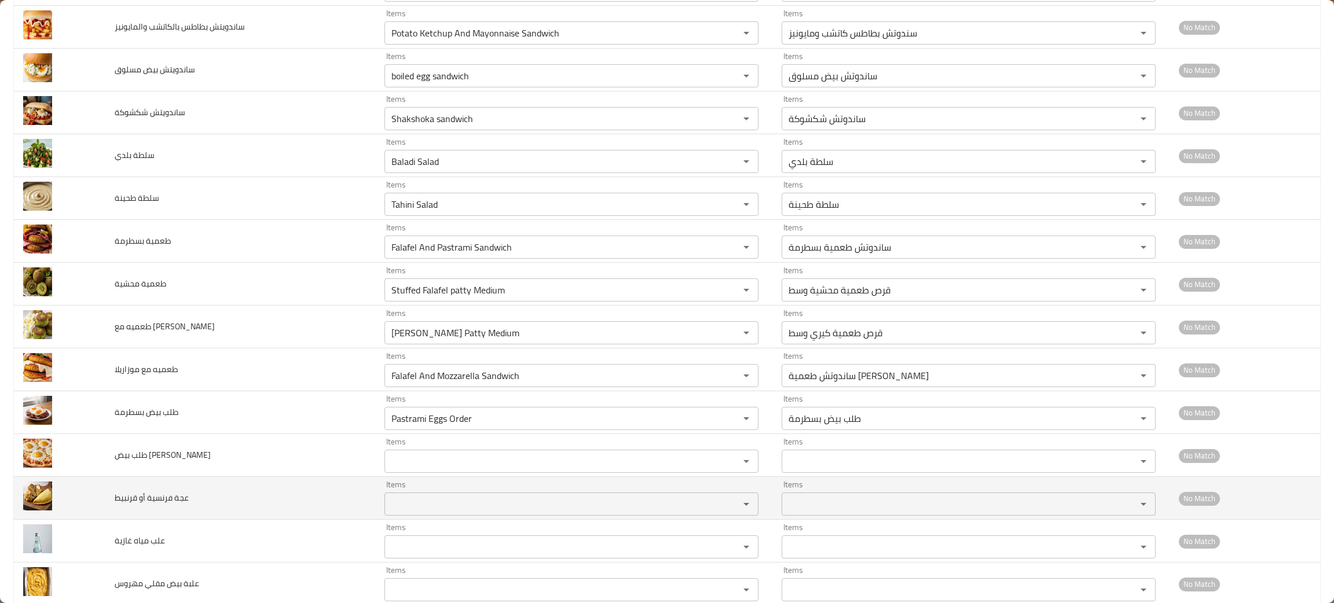
click at [281, 507] on td "عجة فرنسية أو قرنبيط" at bounding box center [240, 498] width 270 height 43
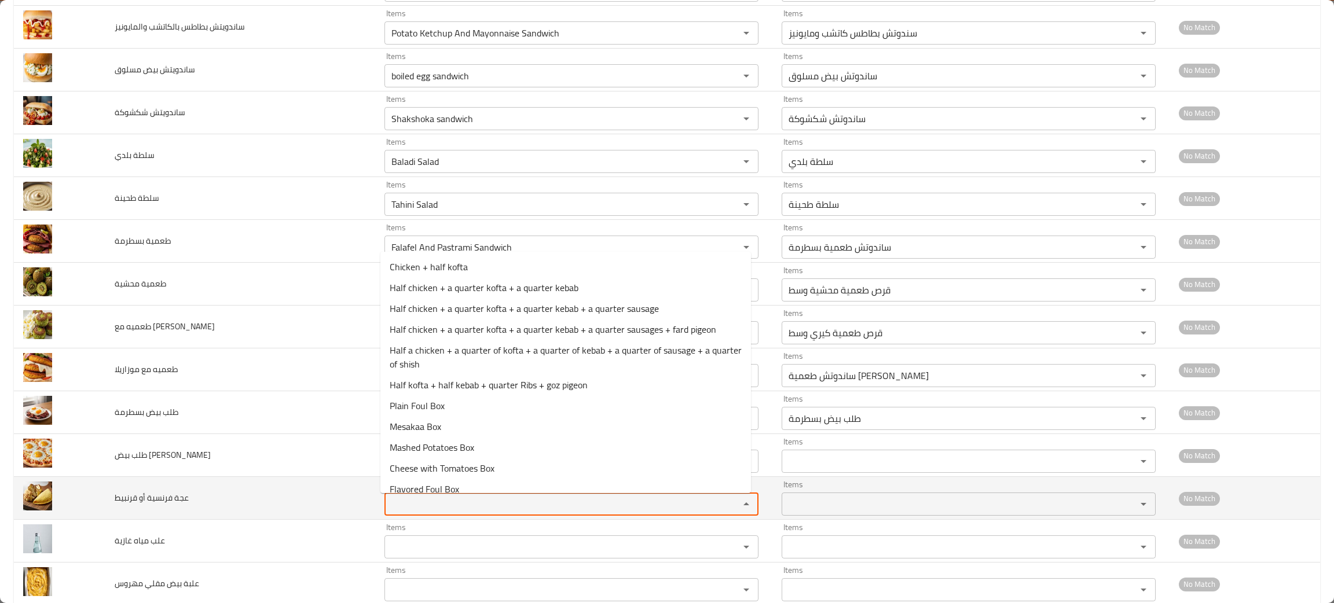
click at [426, 512] on قرنبيط "Items" at bounding box center [554, 504] width 333 height 16
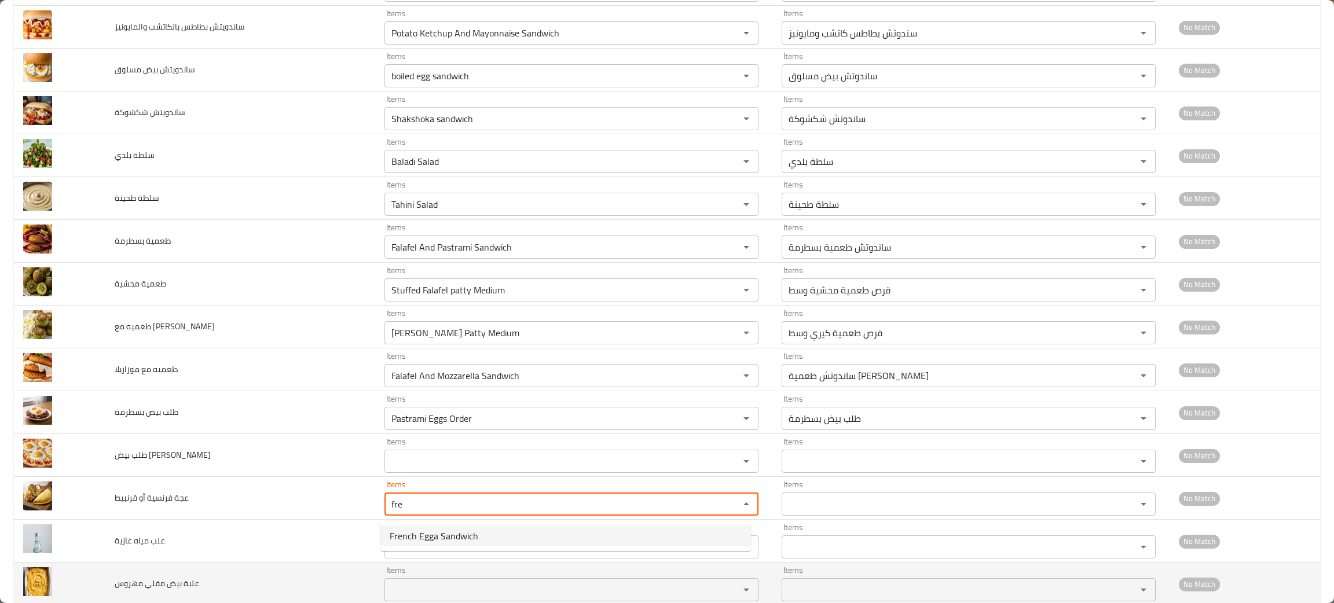
type قرنبيط "fre"
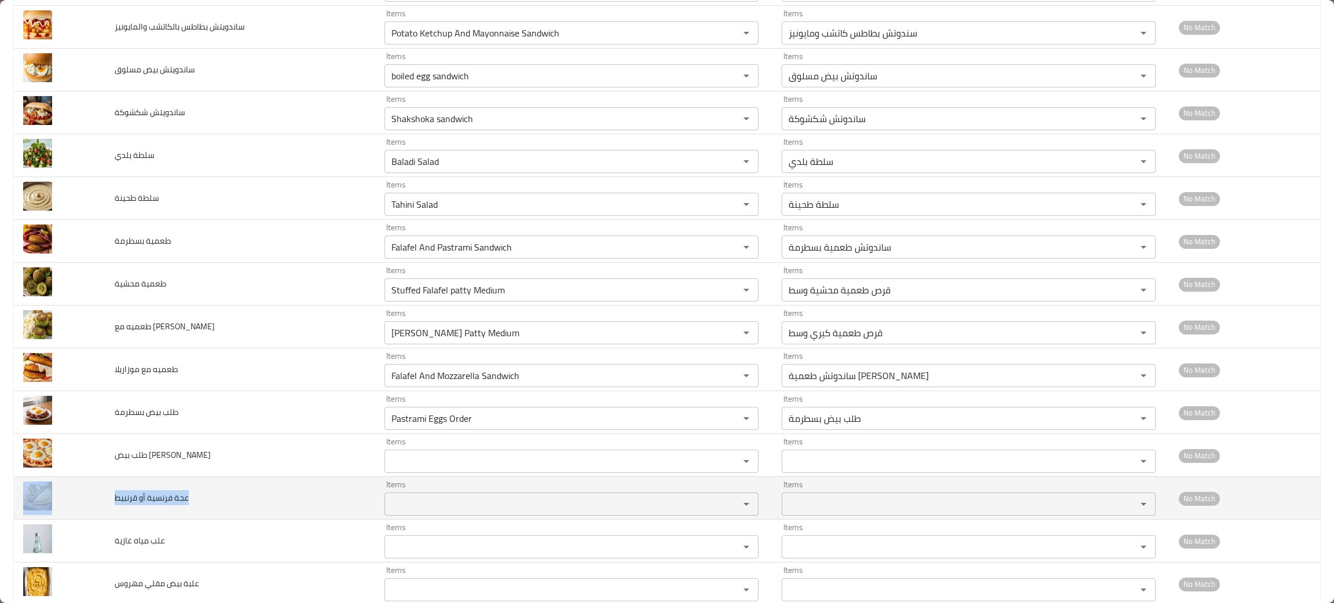
drag, startPoint x: 224, startPoint y: 510, endPoint x: 94, endPoint y: 514, distance: 129.8
click at [94, 514] on tr "عجة فرنسية أو قرنبيط Items Items Items Items No Match" at bounding box center [667, 498] width 1306 height 43
copy tr "عجة فرنسية أو قرنبيط"
click at [422, 519] on td "Items Items" at bounding box center [573, 498] width 397 height 43
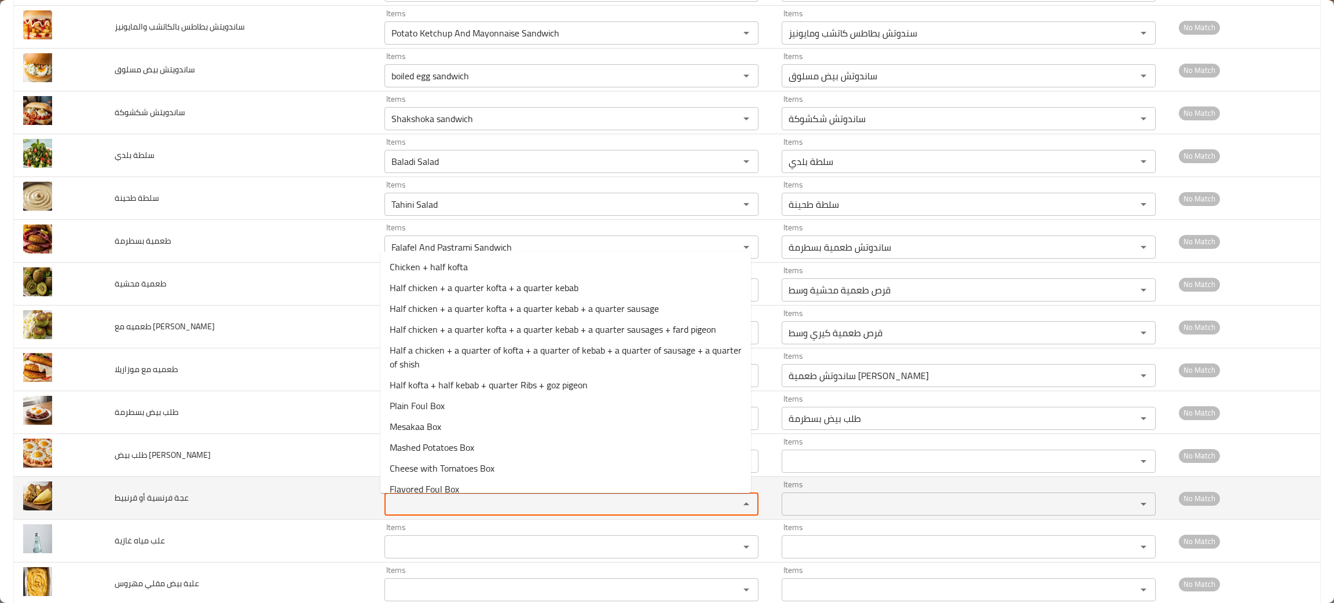
click at [431, 507] on قرنبيط "Items" at bounding box center [554, 504] width 333 height 16
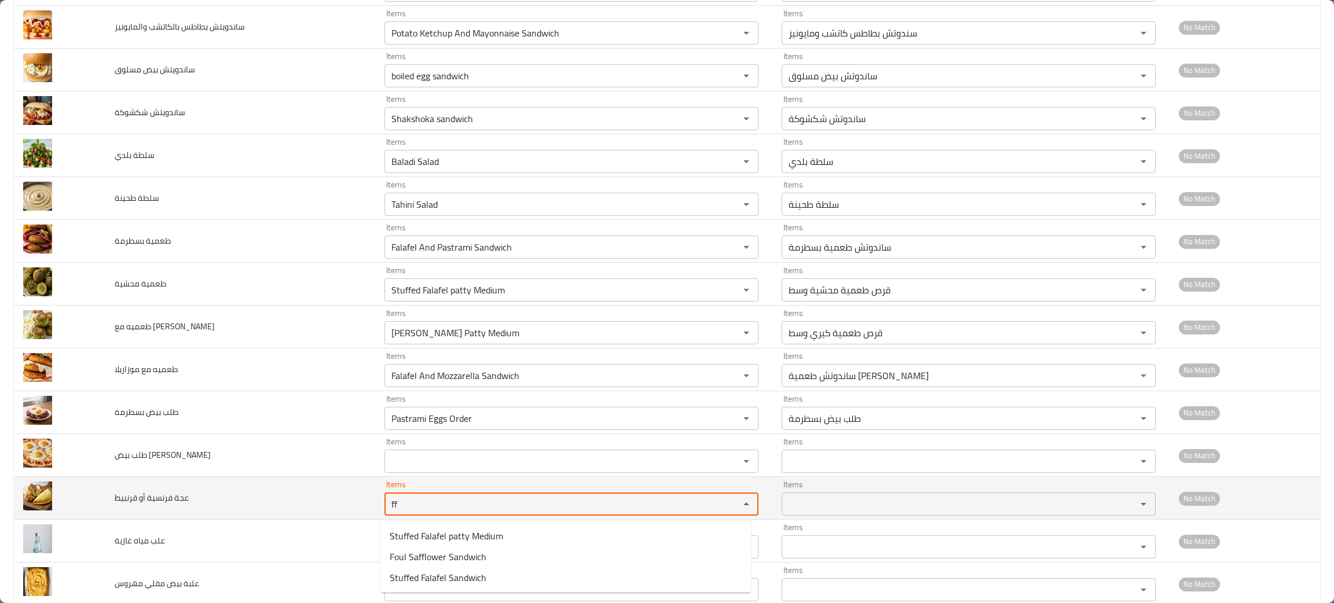
type قرنبيط "f"
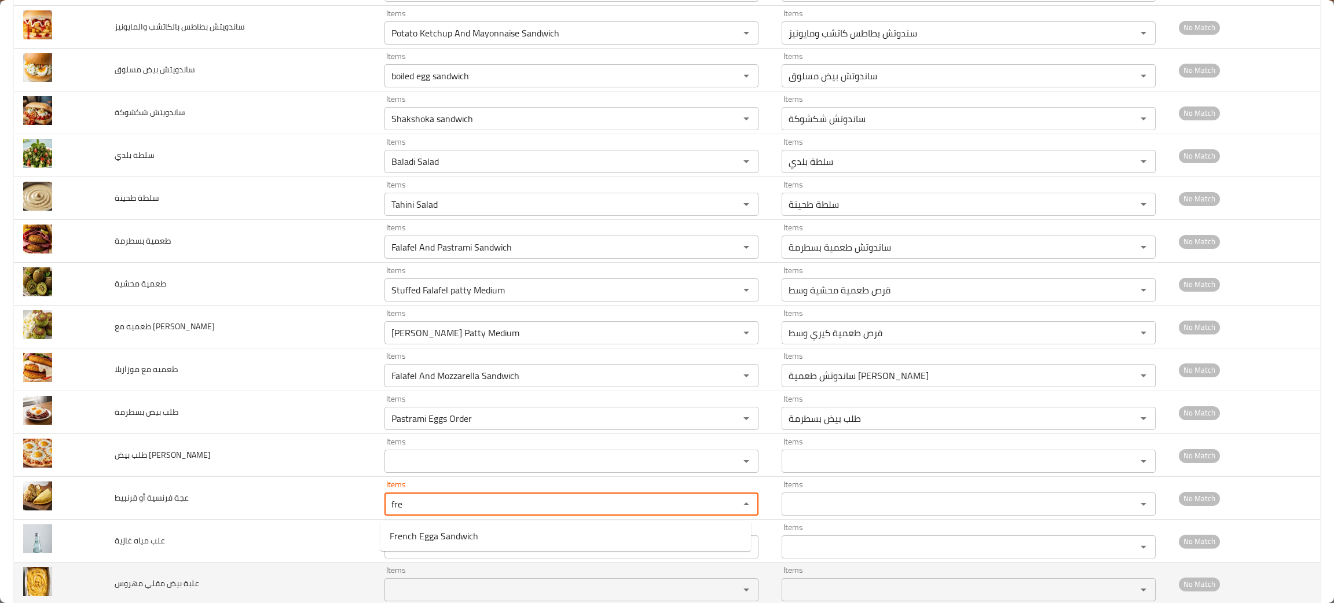
type قرنبيط "fre"
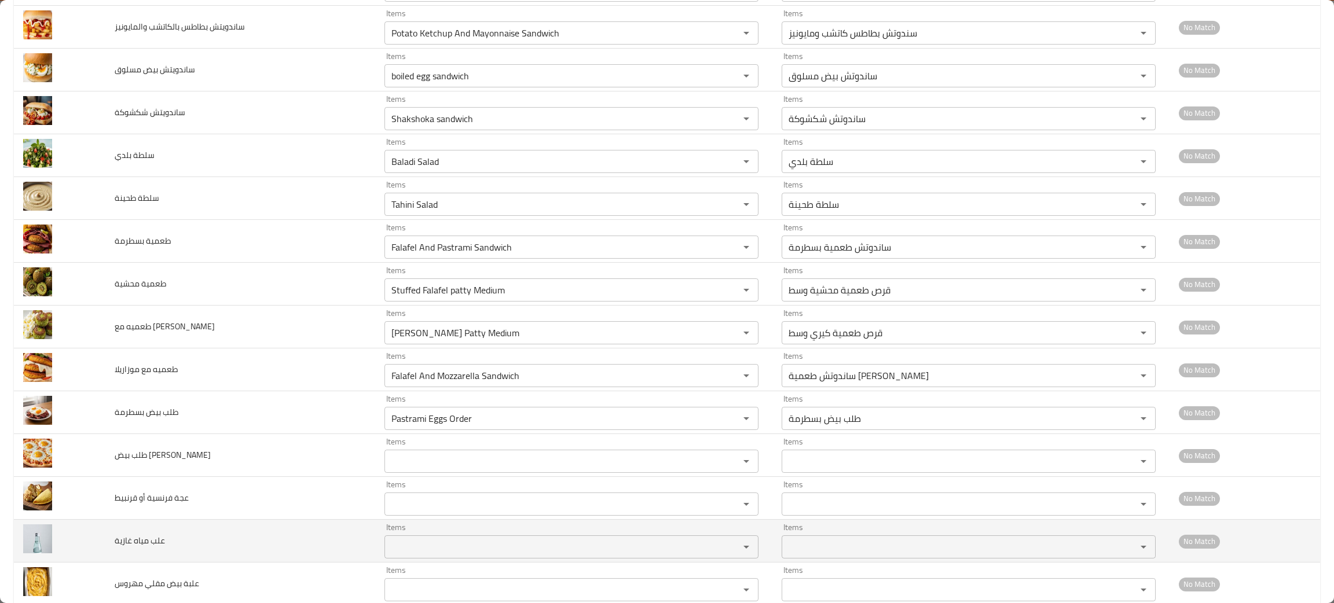
click at [229, 544] on td "علب مياه غازية" at bounding box center [240, 541] width 270 height 43
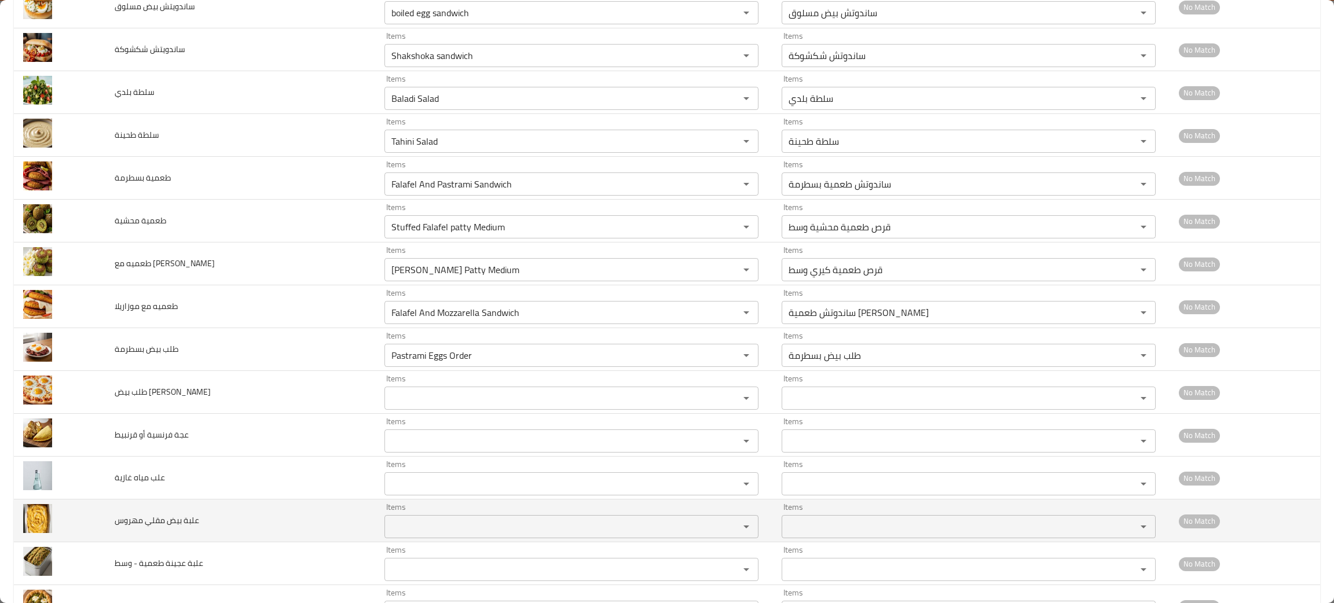
scroll to position [772, 0]
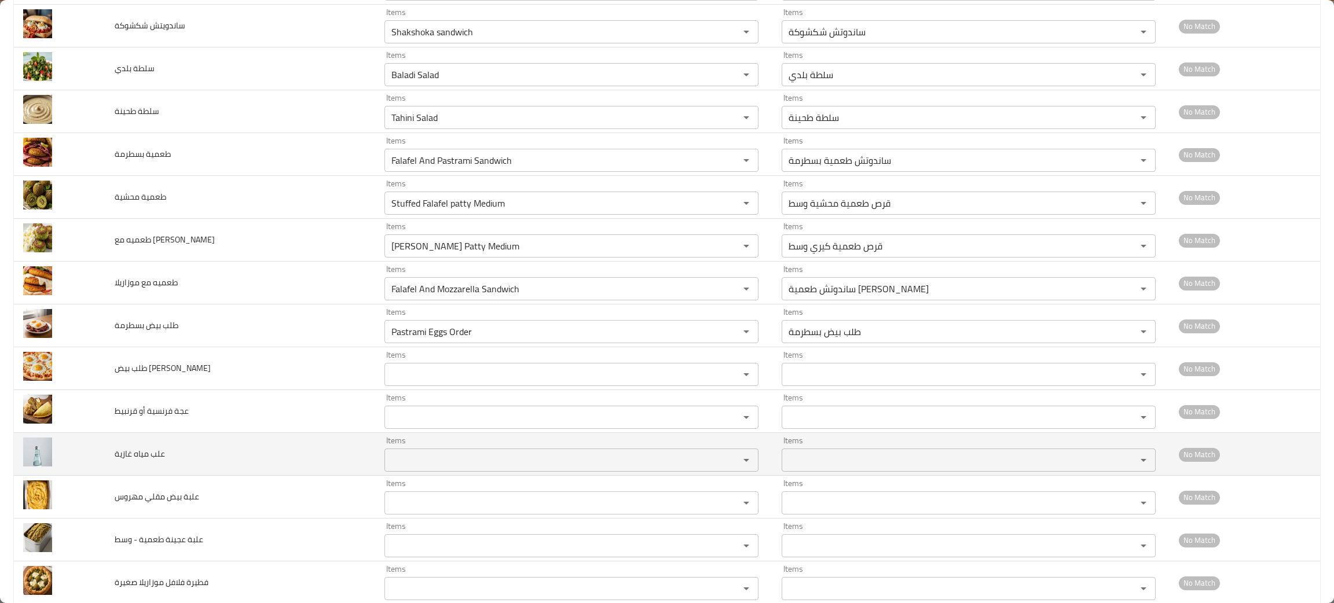
click at [401, 463] on غازية "Items" at bounding box center [554, 460] width 333 height 16
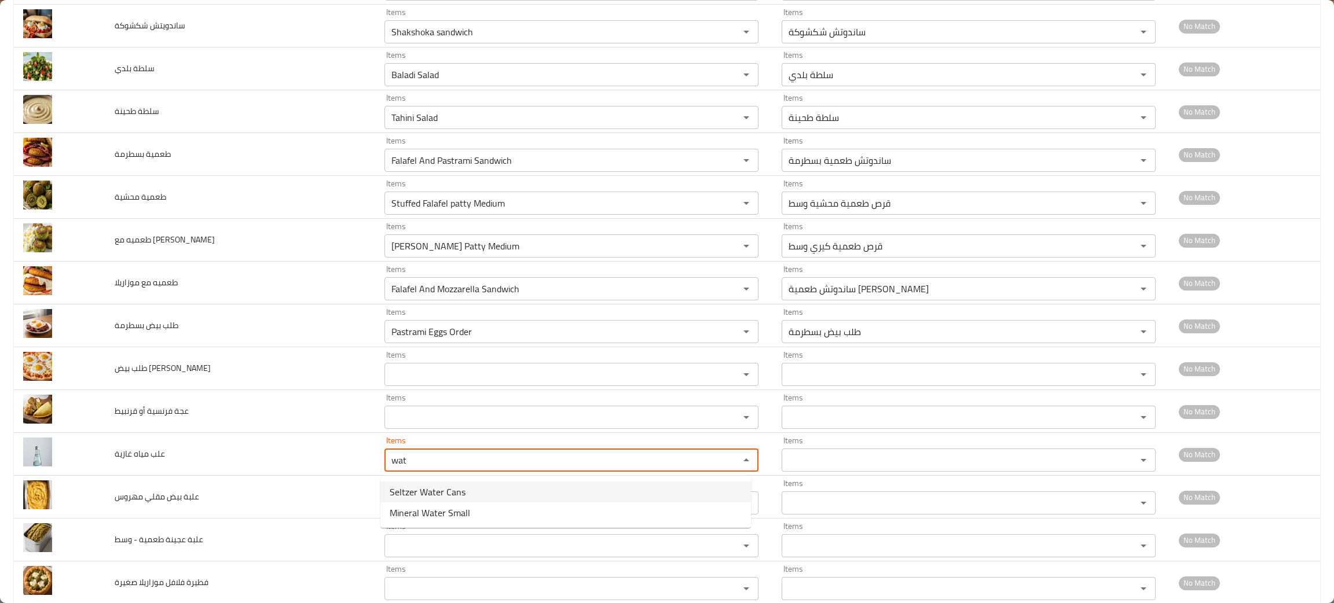
click at [418, 489] on span "Seltzer Water Cans" at bounding box center [428, 492] width 76 height 14
type غازية "Seltzer Water Cans"
type غازية-ar "مياه غازية كانز"
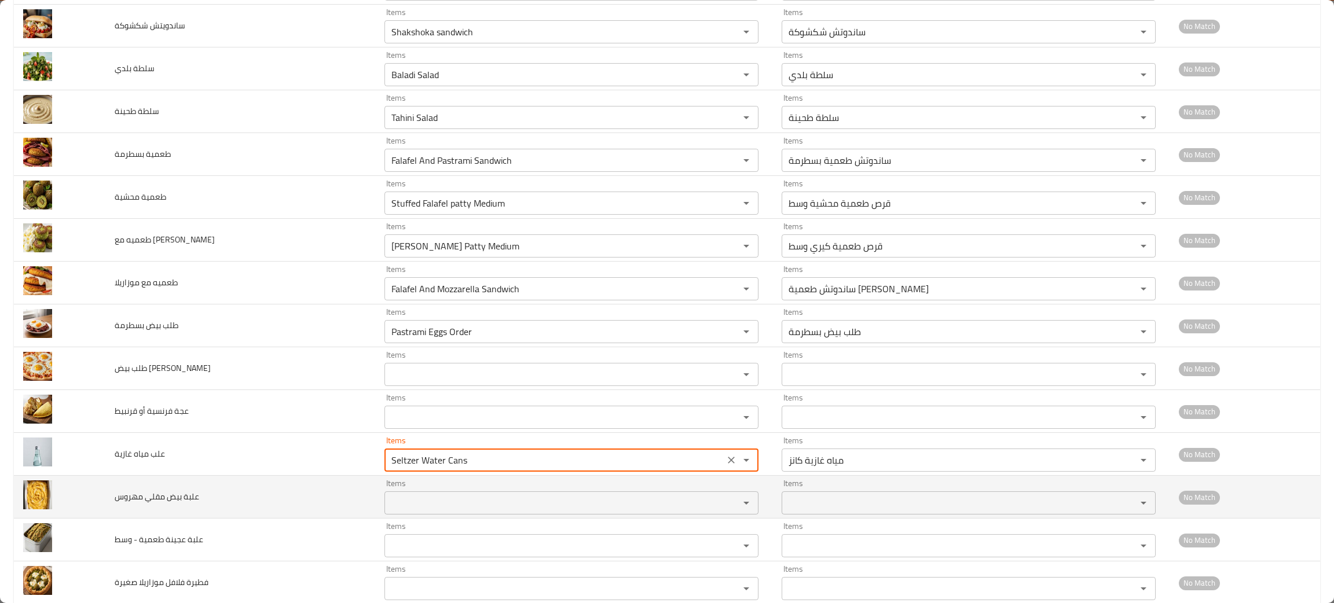
type غازية "Seltzer Water Cans"
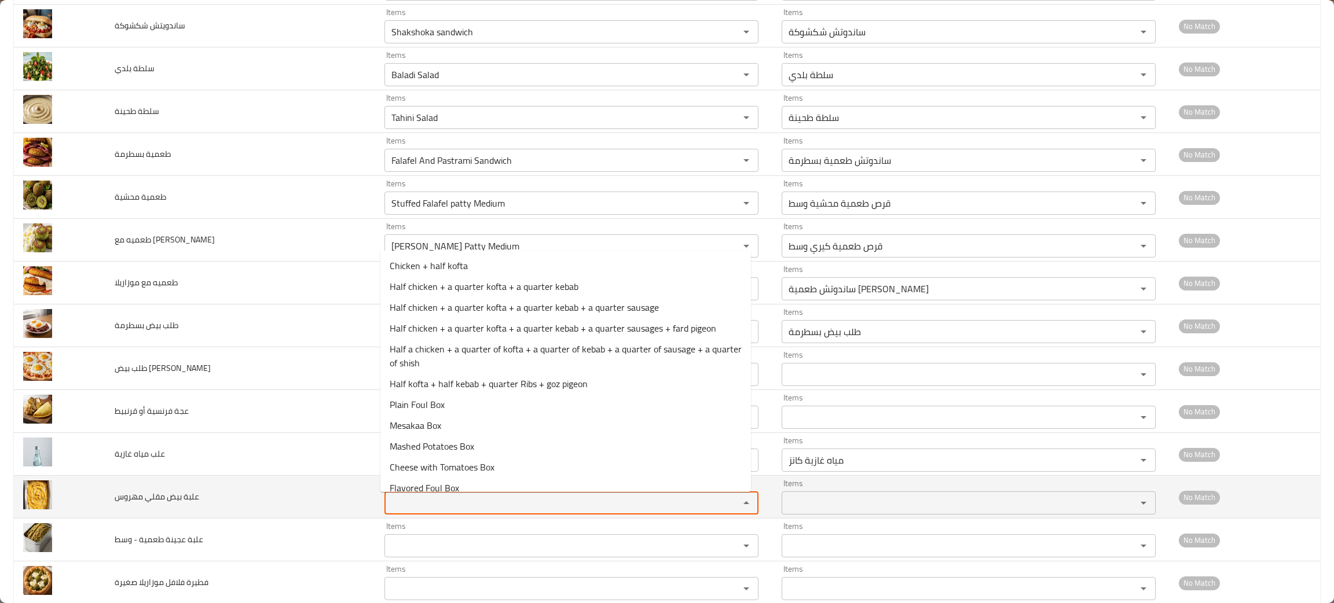
click at [405, 503] on مهروس "Items" at bounding box center [554, 503] width 333 height 16
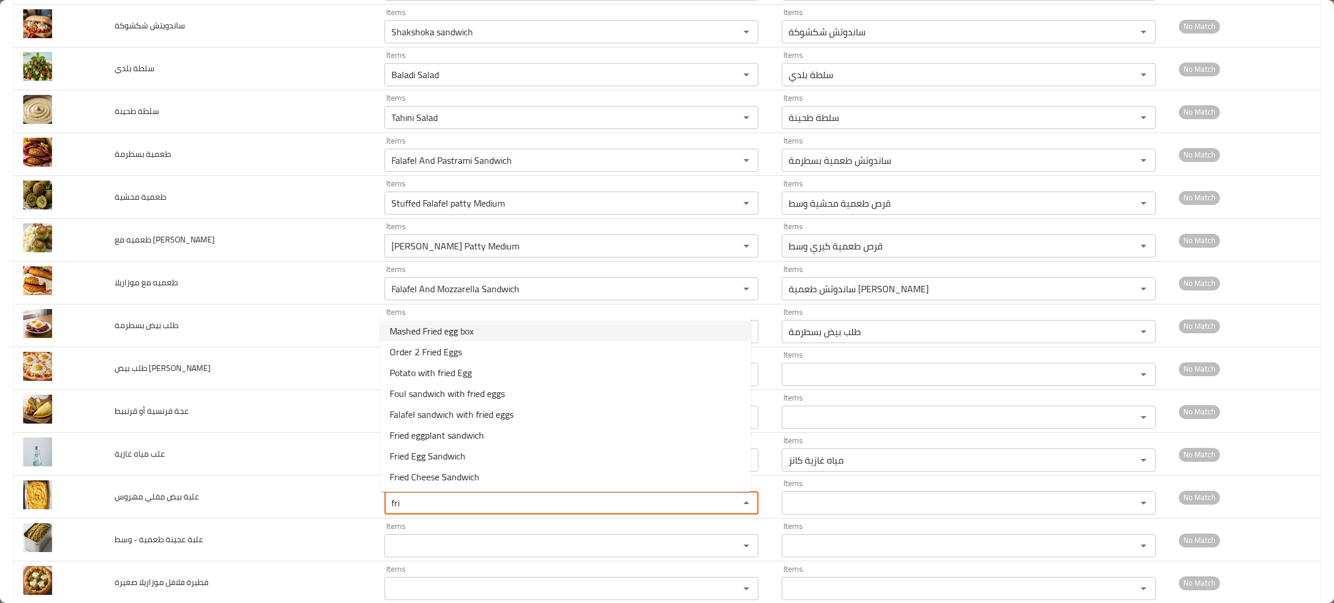
click at [455, 326] on span "Mashed Fried egg box" at bounding box center [432, 331] width 84 height 14
type مهروس "Mashed Fried egg box"
type مهروس-ar "علبة مهروسة بالبيض المقلي"
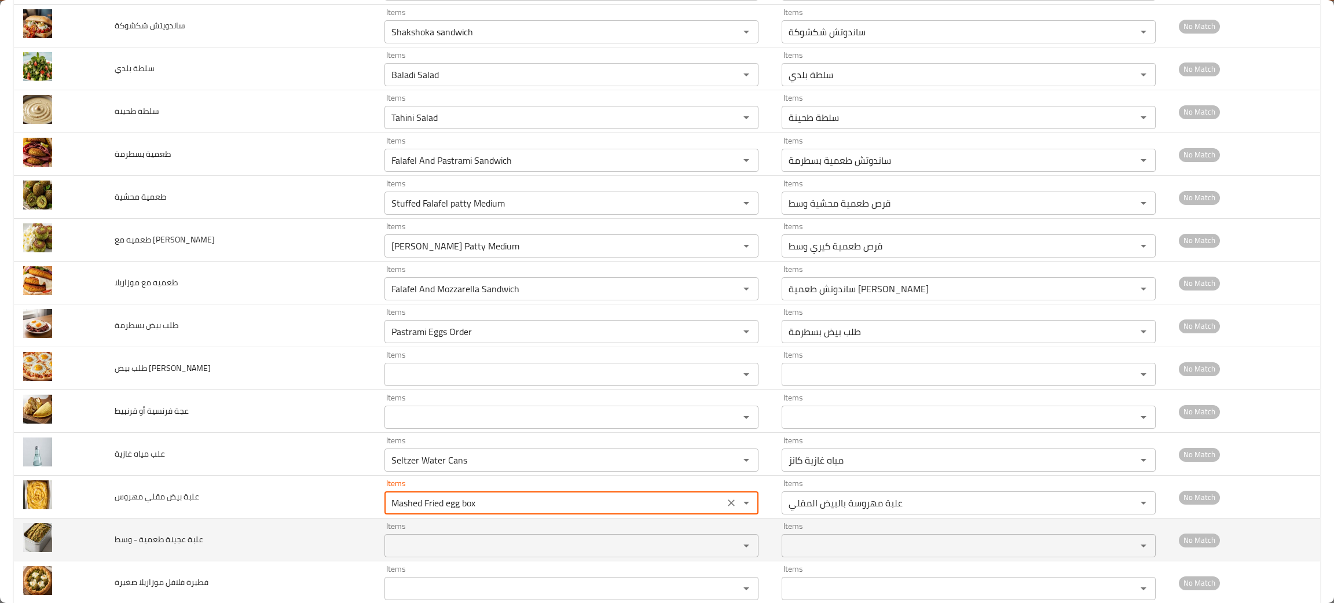
type مهروس "Mashed Fried egg box"
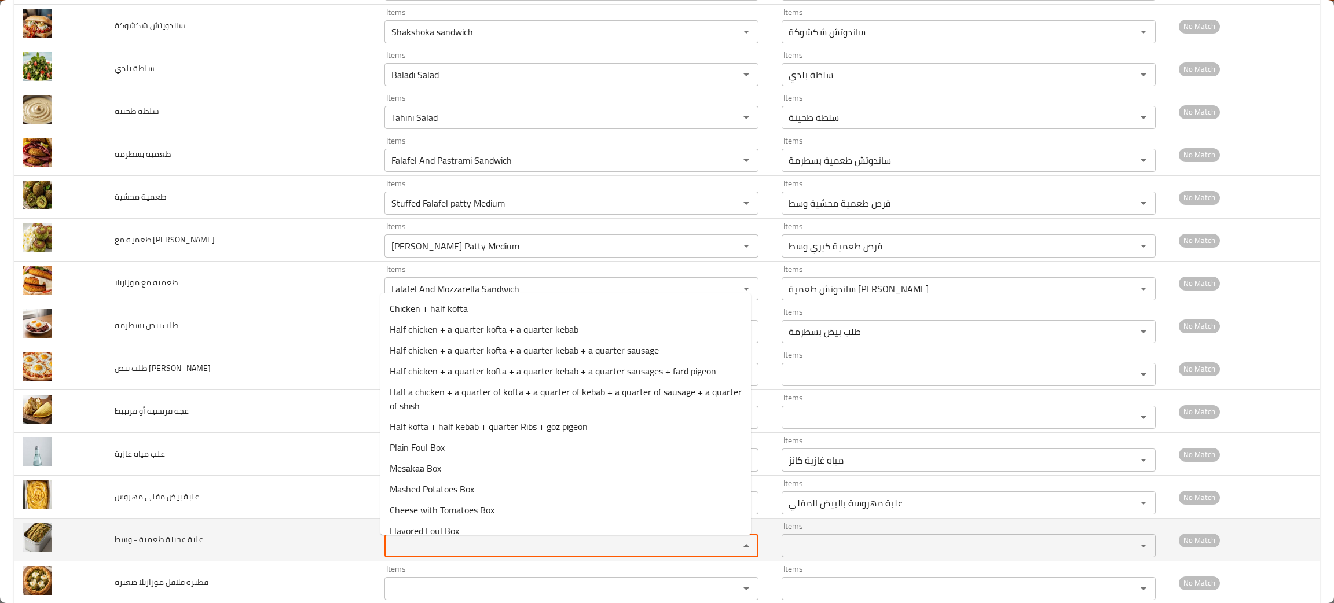
click at [416, 543] on وسط "Items" at bounding box center [554, 546] width 333 height 16
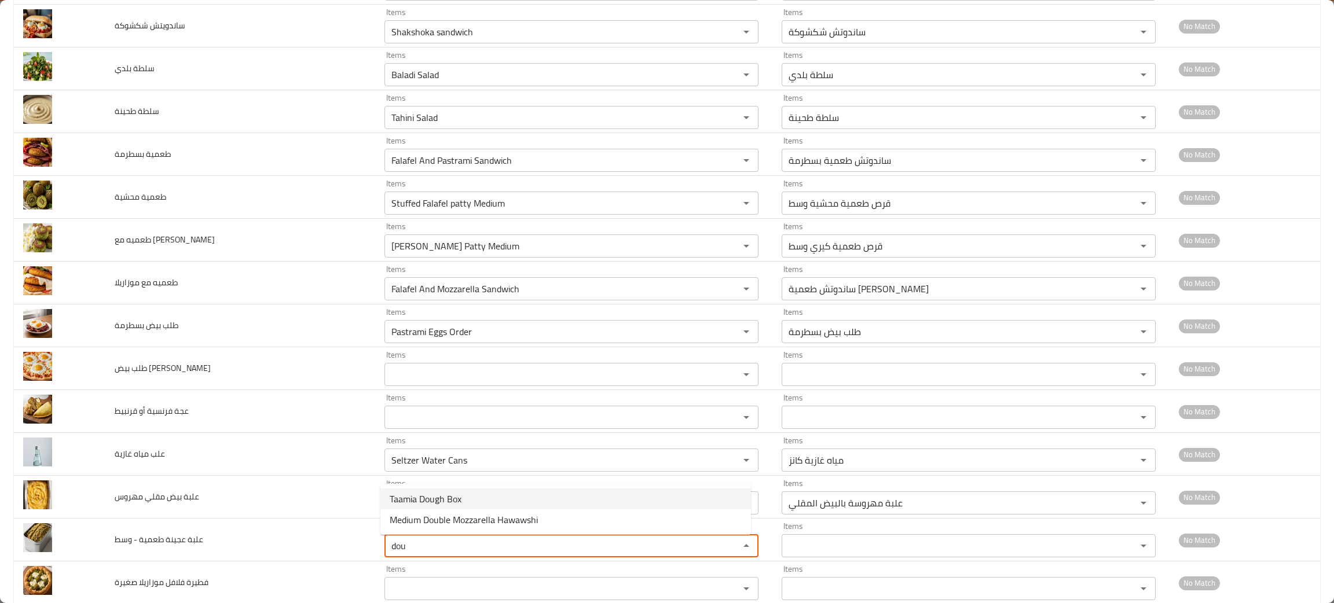
click at [446, 499] on span "Taamia Dough Box" at bounding box center [426, 499] width 72 height 14
type وسط "Taamia Dough Box"
type وسط-ar "علبة عجينة طعمية"
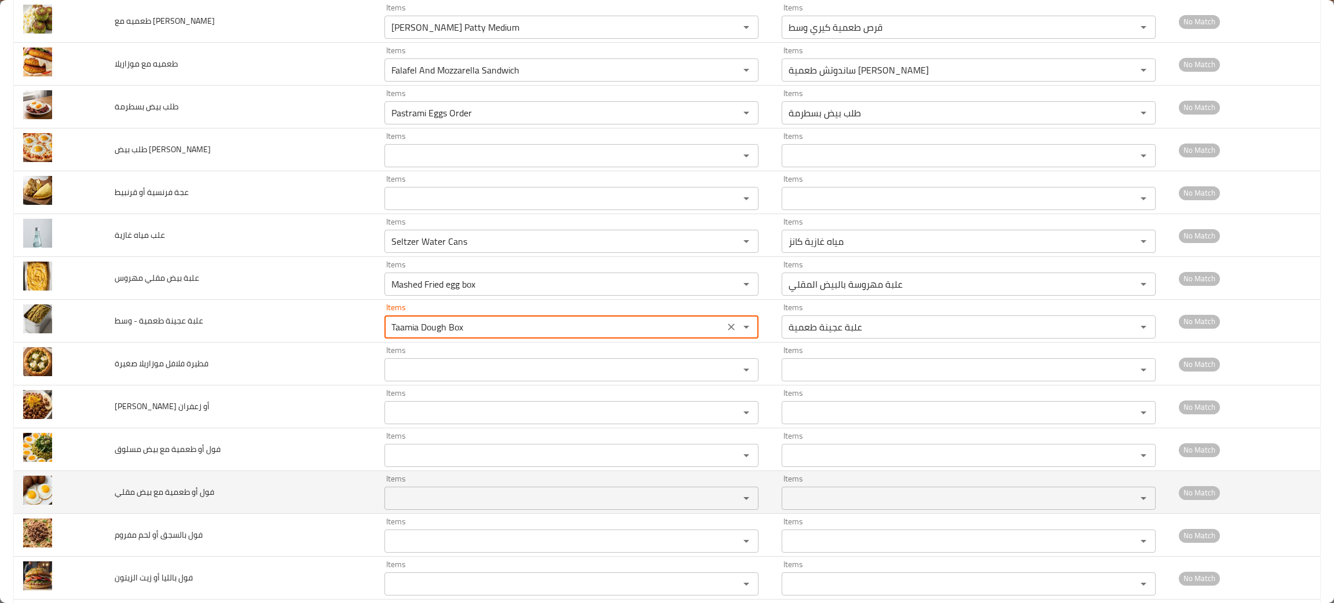
scroll to position [1033, 0]
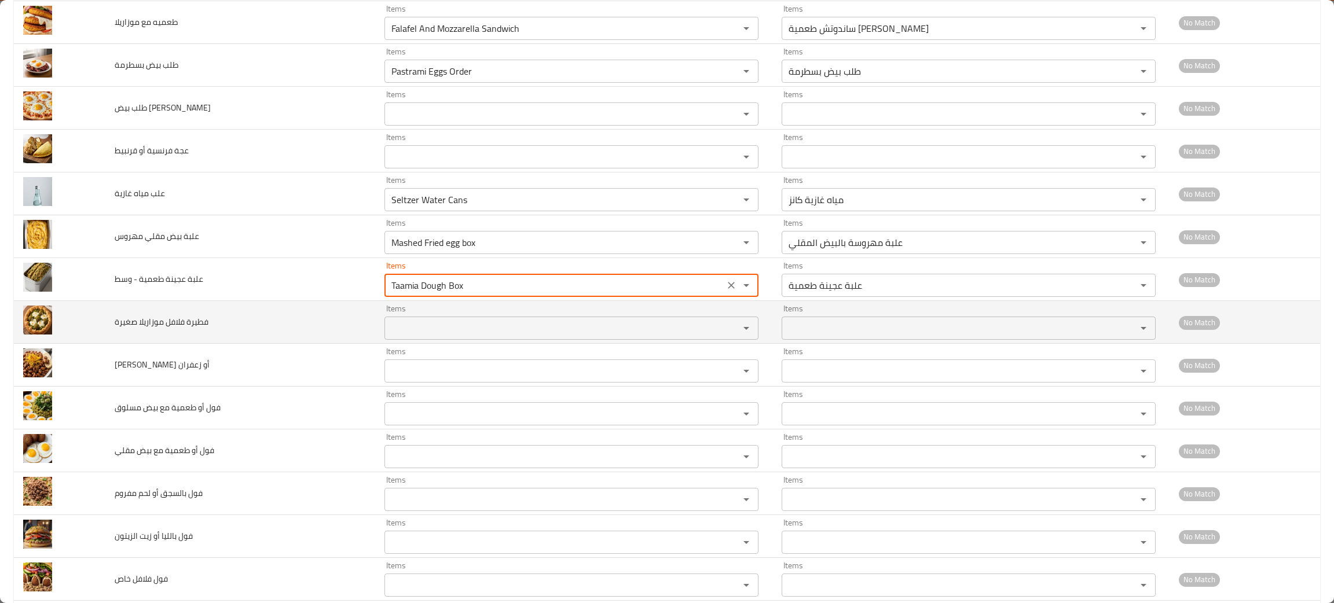
type وسط "Taamia Dough Box"
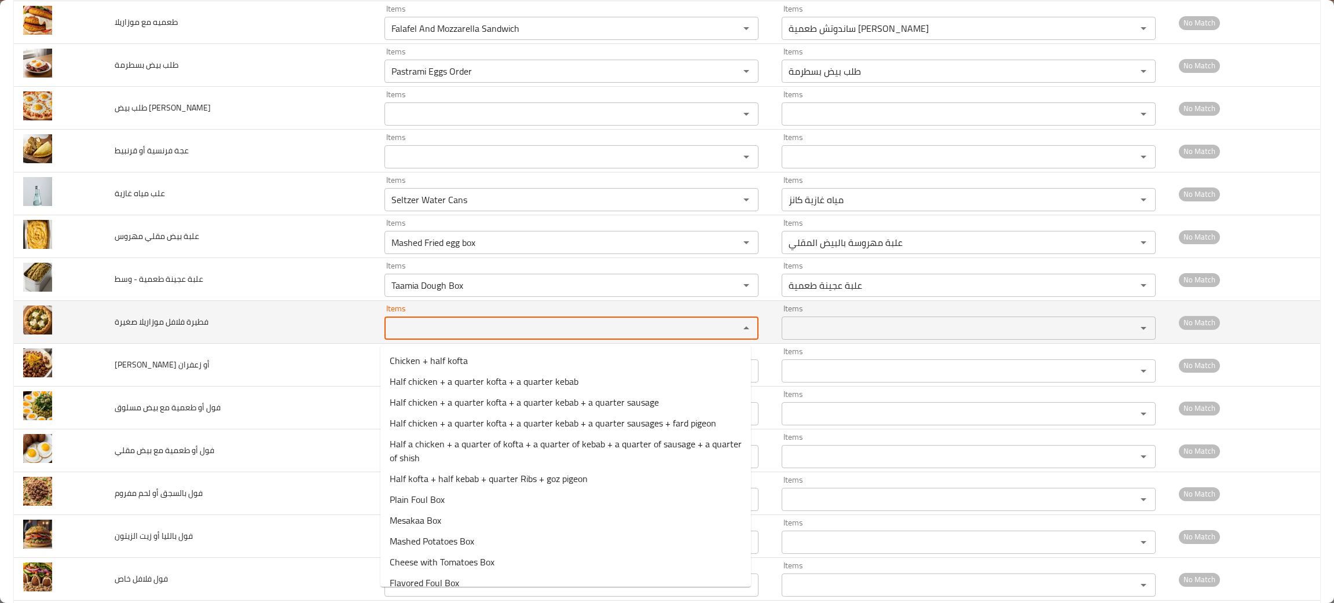
click at [433, 326] on صغيرة "Items" at bounding box center [554, 328] width 333 height 16
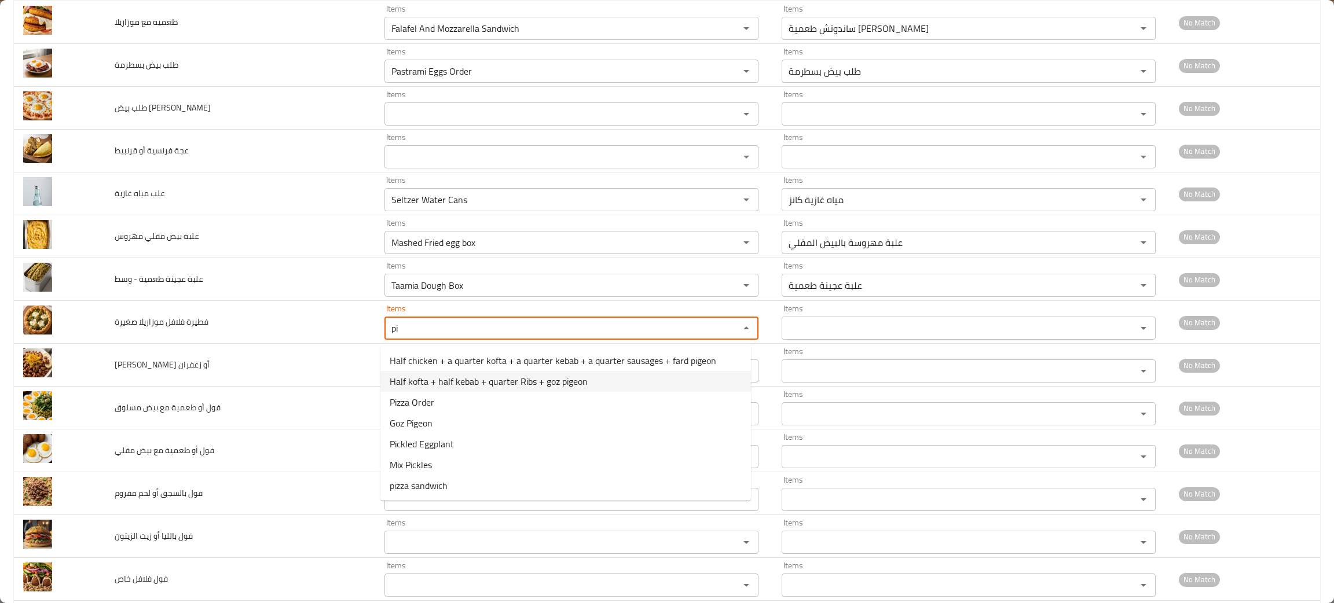
type صغيرة "p"
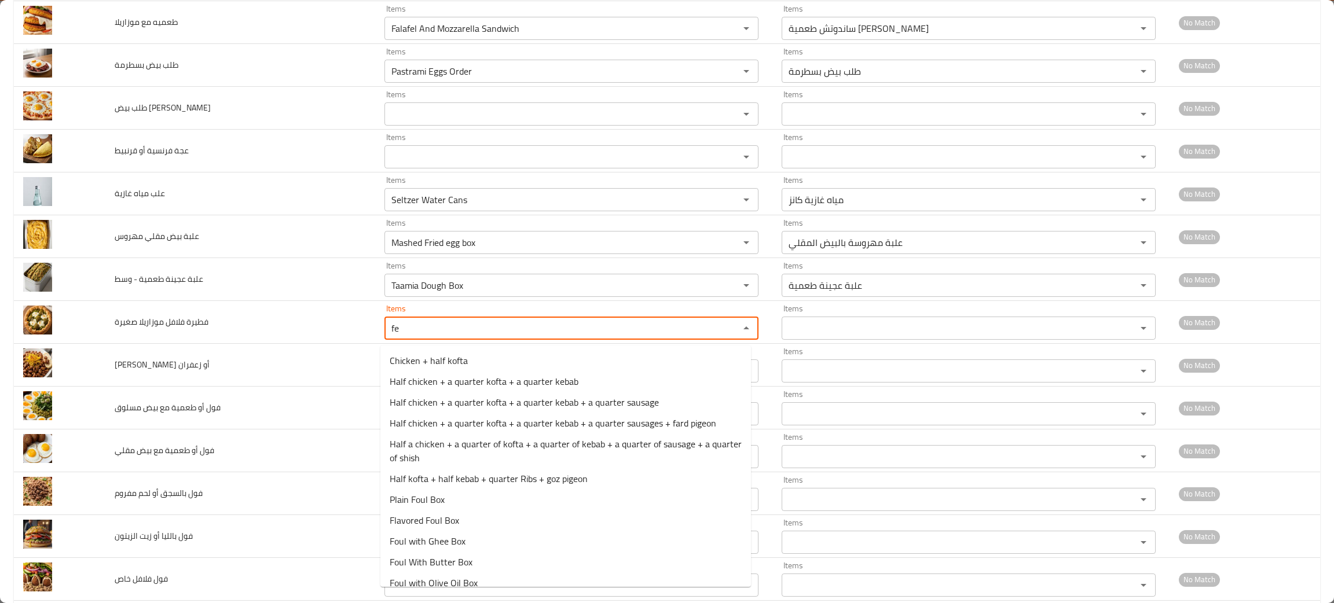
type صغيرة "f"
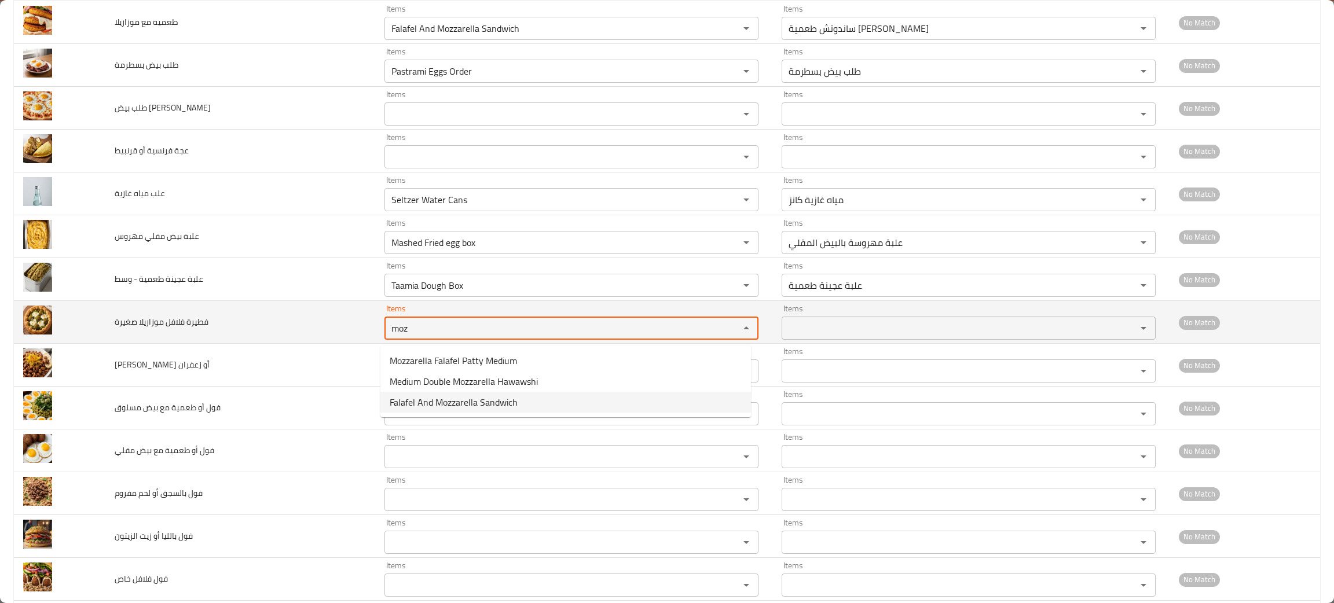
type صغيرة "moz"
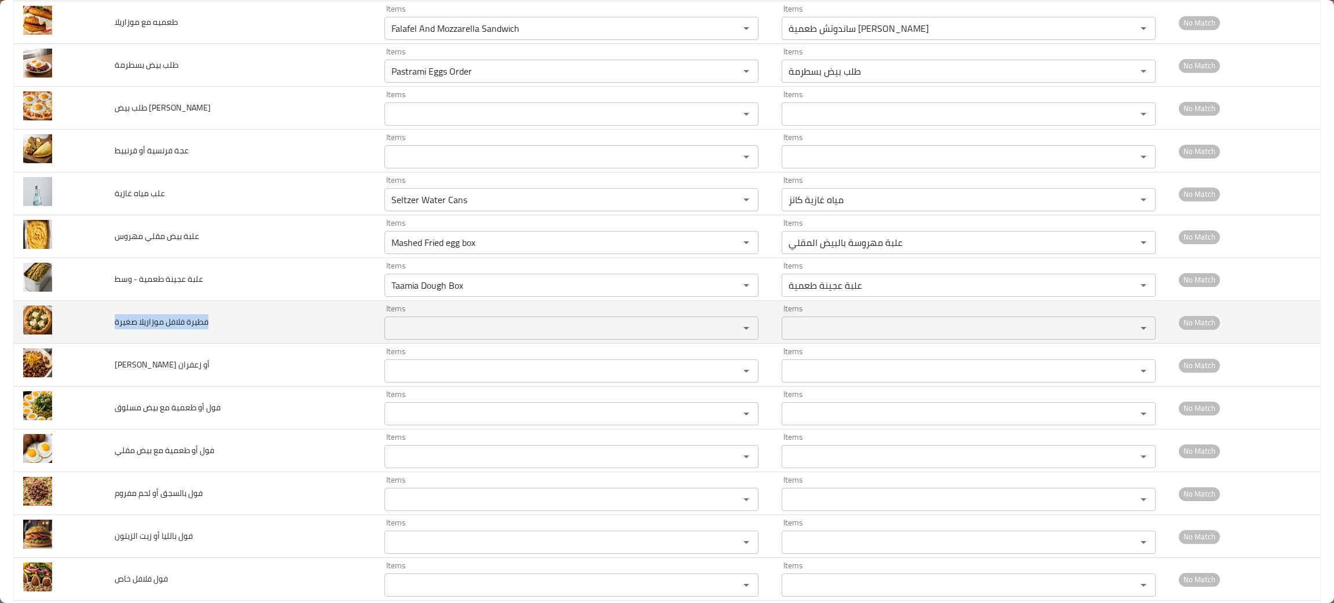
drag, startPoint x: 222, startPoint y: 329, endPoint x: 108, endPoint y: 331, distance: 113.5
click at [108, 331] on td "فطيرة فلافل موزاريلا صغيرة" at bounding box center [240, 322] width 270 height 43
copy span "فطيرة فلافل موزاريلا صغيرة"
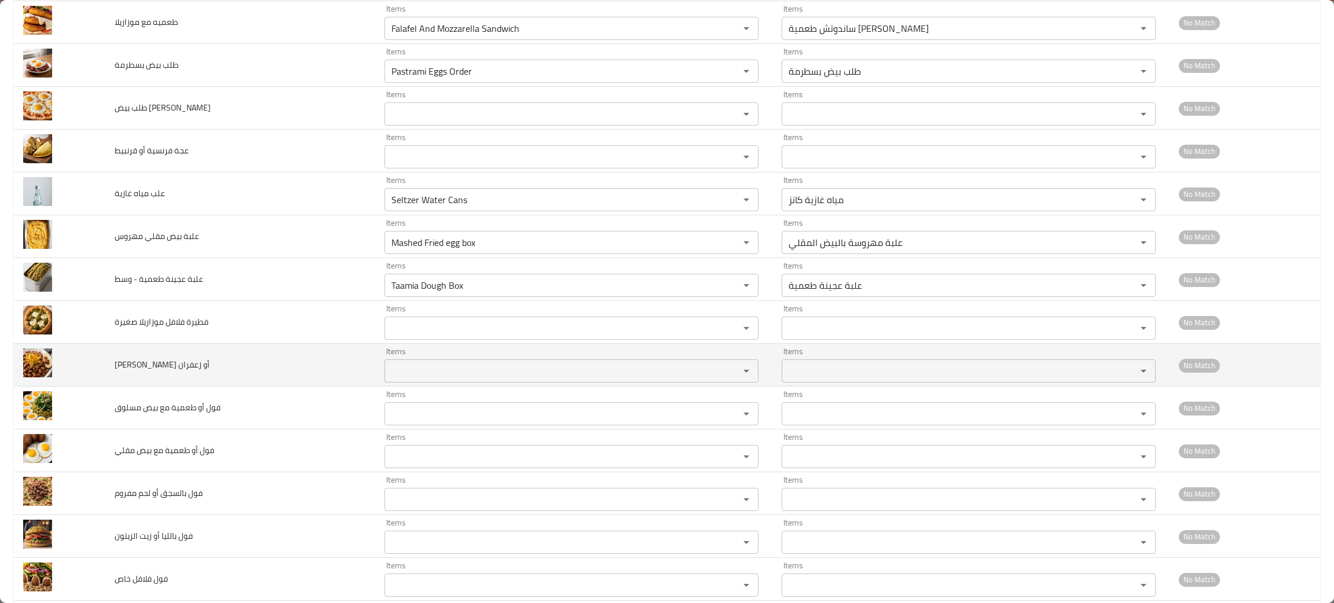
click at [276, 372] on td "[PERSON_NAME] أو زعفران" at bounding box center [240, 365] width 270 height 43
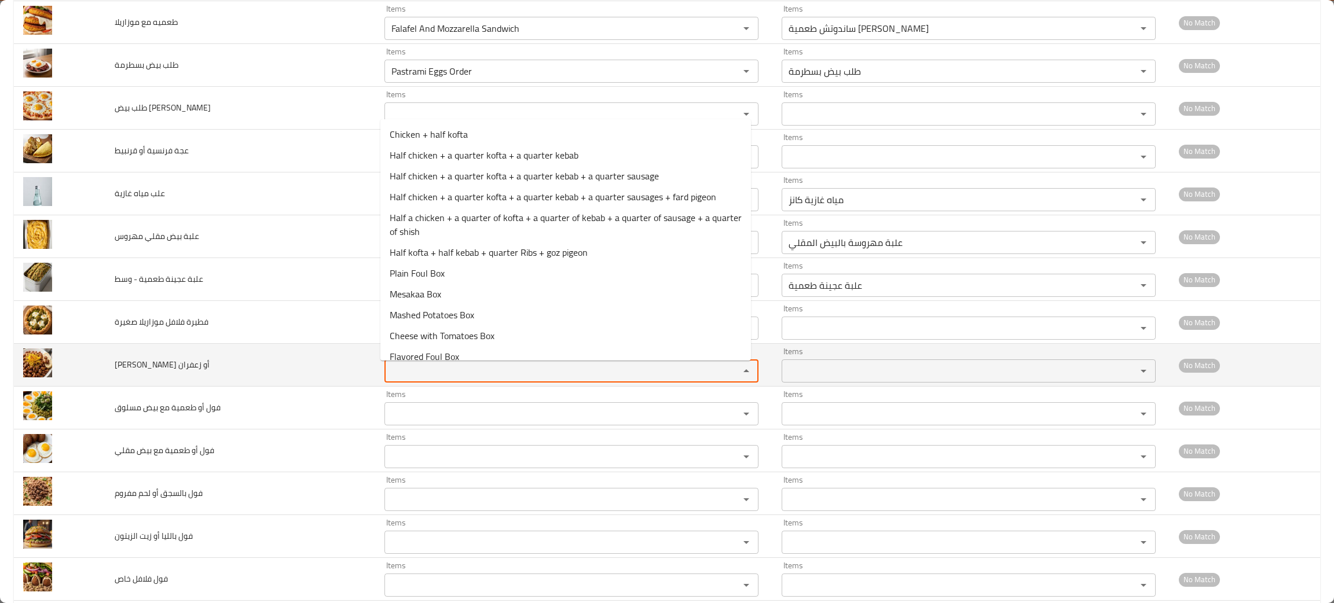
click at [400, 379] on زعفران "Items" at bounding box center [554, 371] width 333 height 16
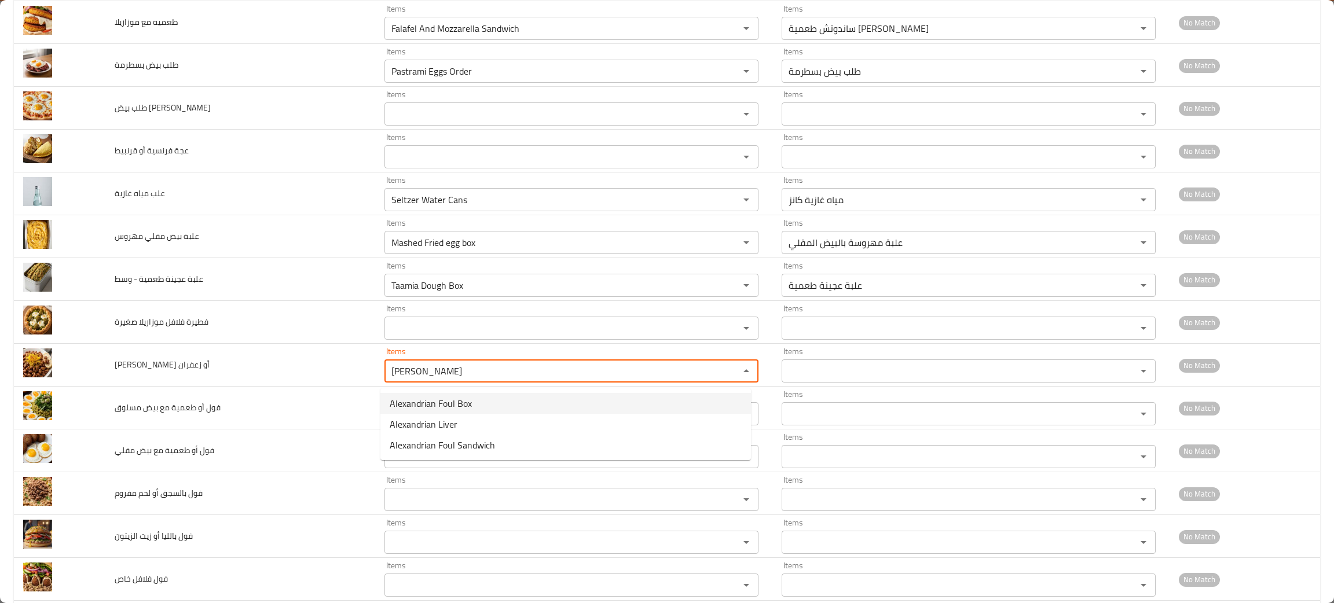
click at [445, 398] on span "Alexandrian Foul Box" at bounding box center [431, 404] width 82 height 14
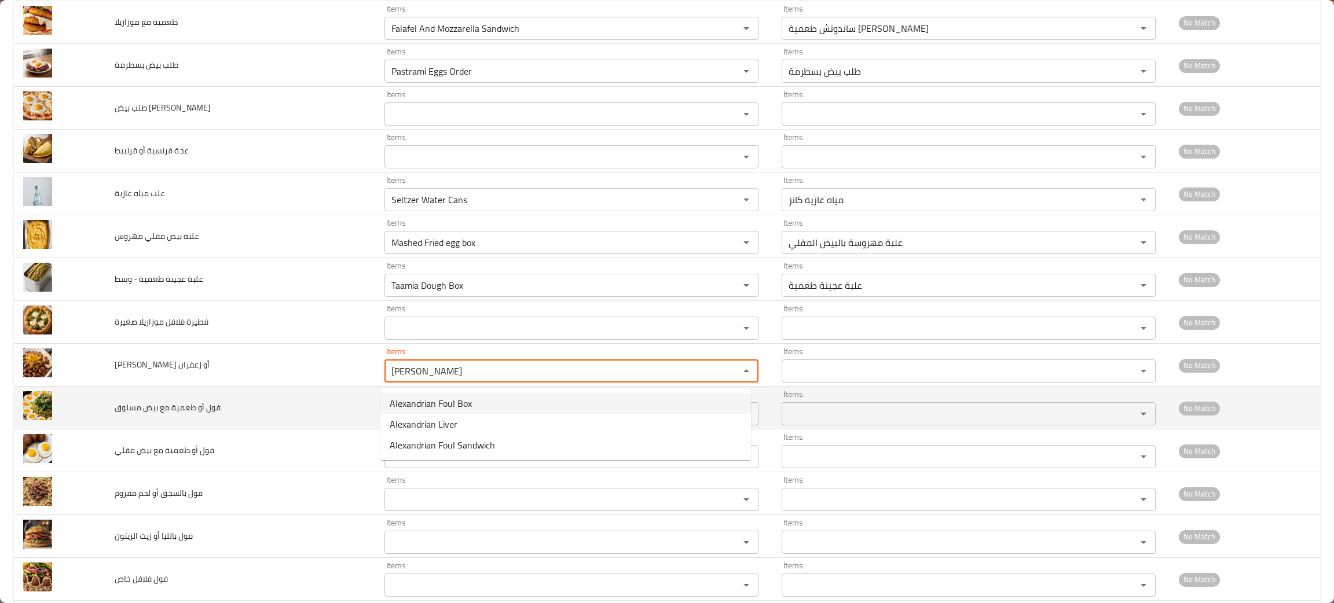
type زعفران "Alexandrian Foul Box"
type زعفران-ar "علبة فول اسكندراني"
type زعفران "Alexandrian Foul Box"
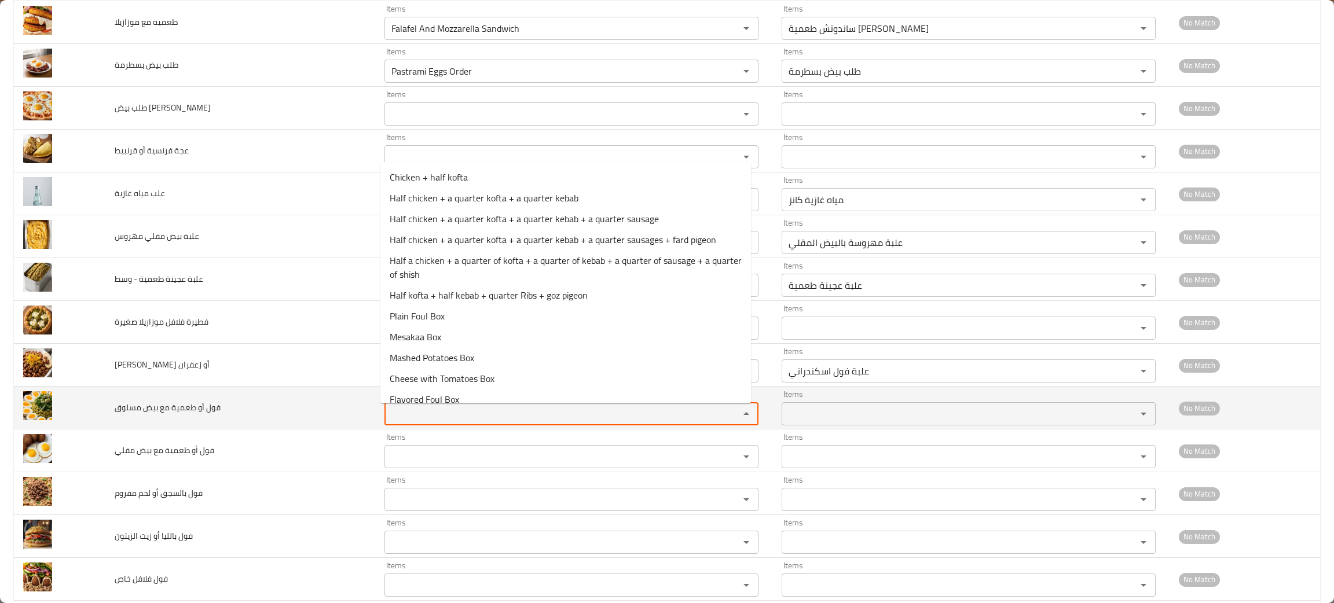
click at [390, 420] on مسلوق "Items" at bounding box center [554, 414] width 333 height 16
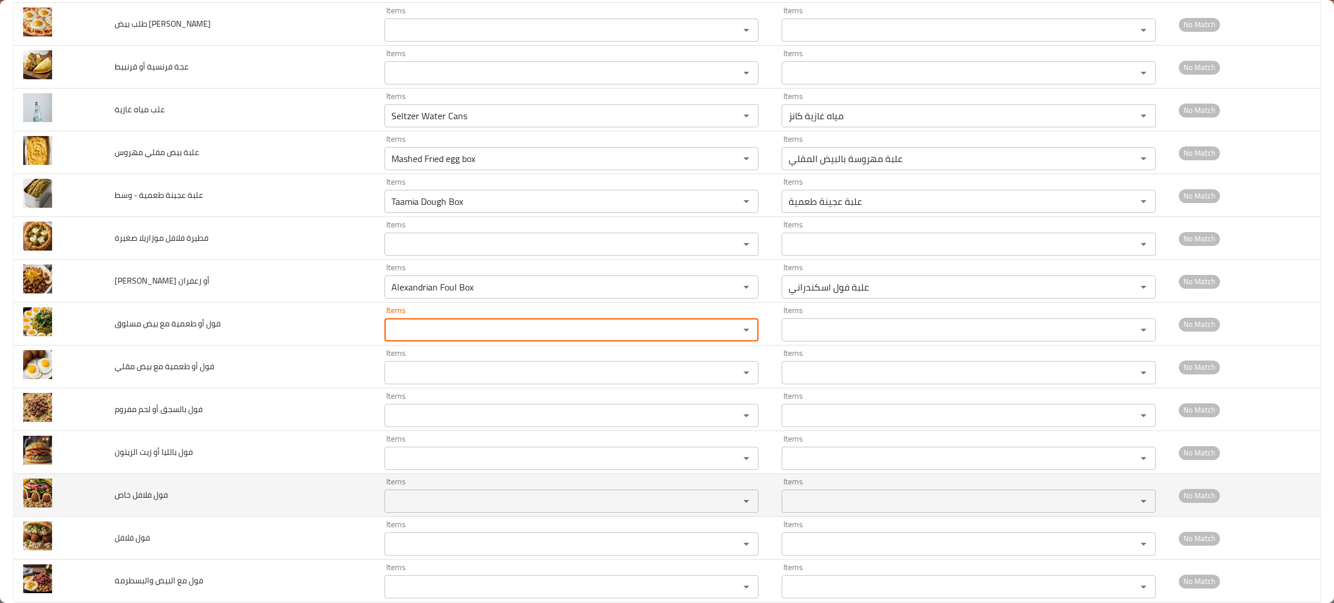
scroll to position [1186, 0]
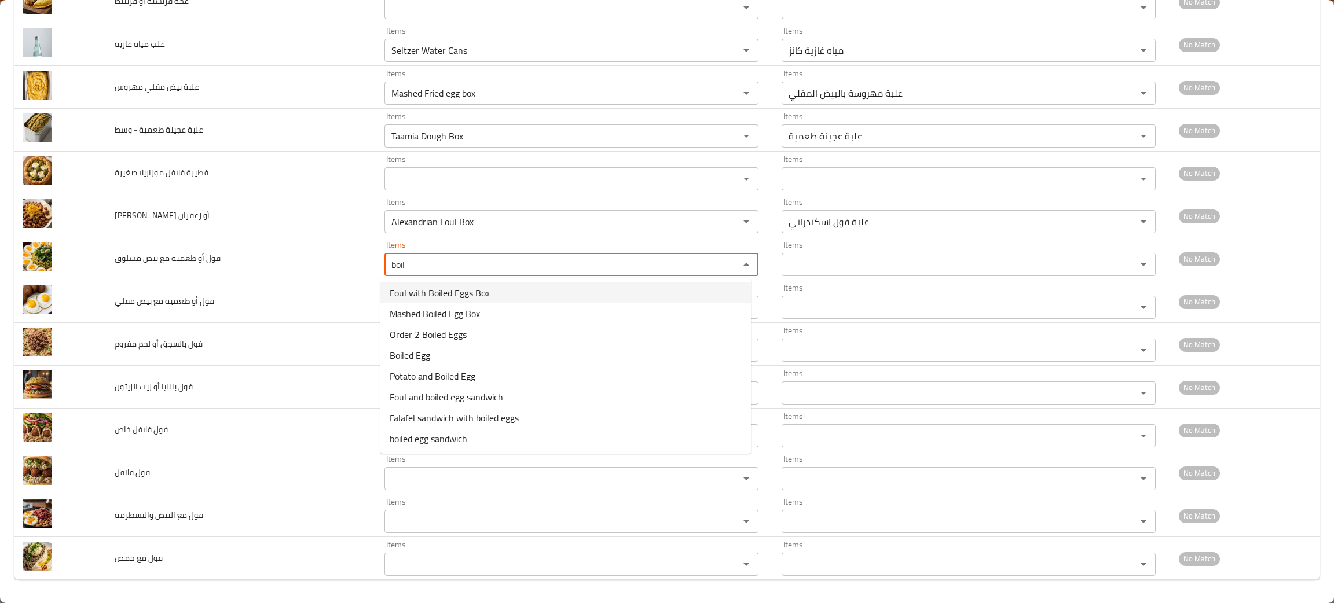
click at [427, 297] on span "Foul with Boiled Eggs Box" at bounding box center [440, 293] width 100 height 14
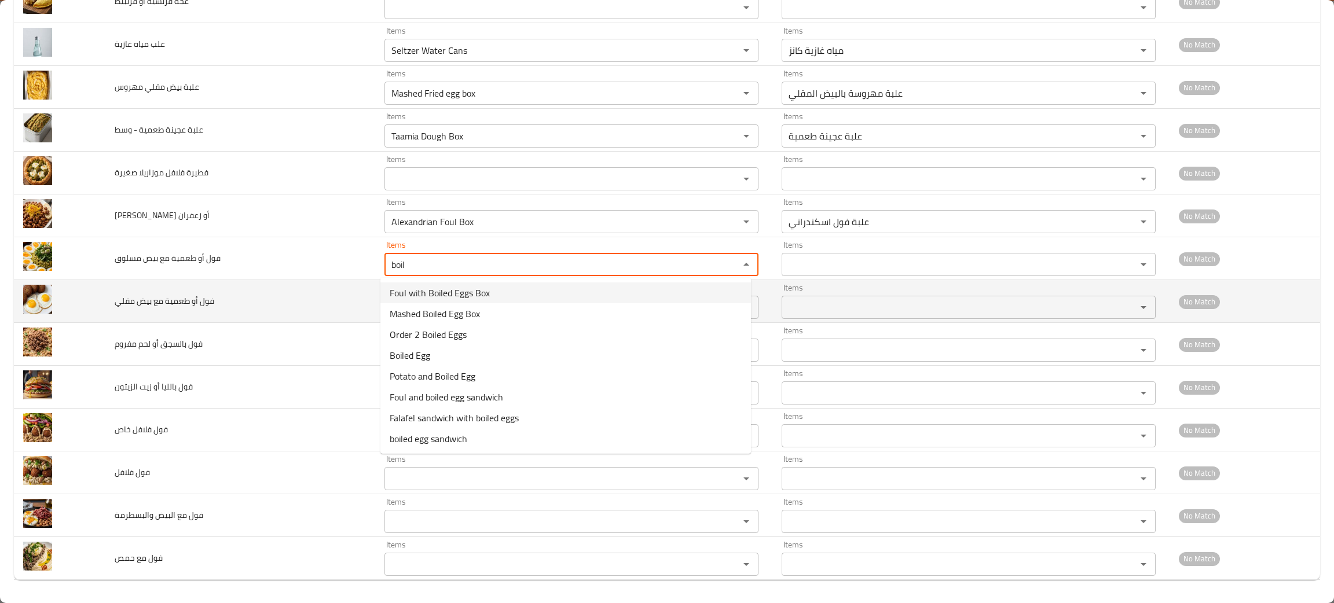
type مسلوق "Foul with Boiled Eggs Box"
type مسلوق-ar "علبة فول بالبيض المسلوق"
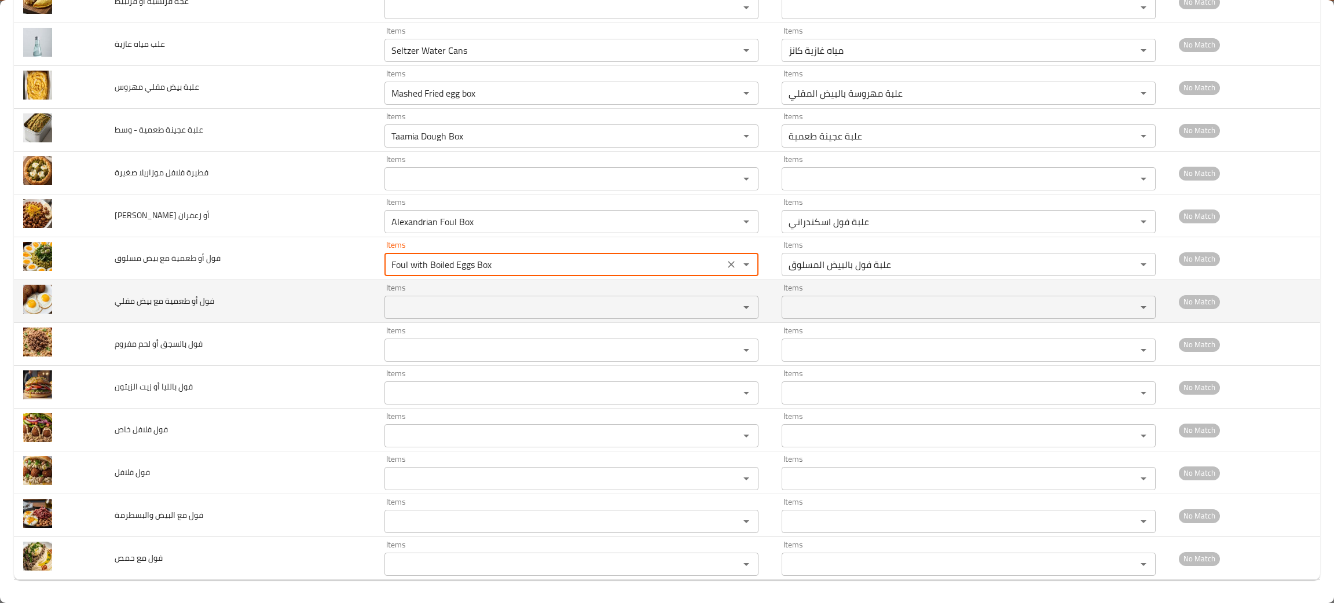
type مسلوق "Foul with Boiled Eggs Box"
click at [423, 314] on مقلي "Items" at bounding box center [554, 307] width 333 height 16
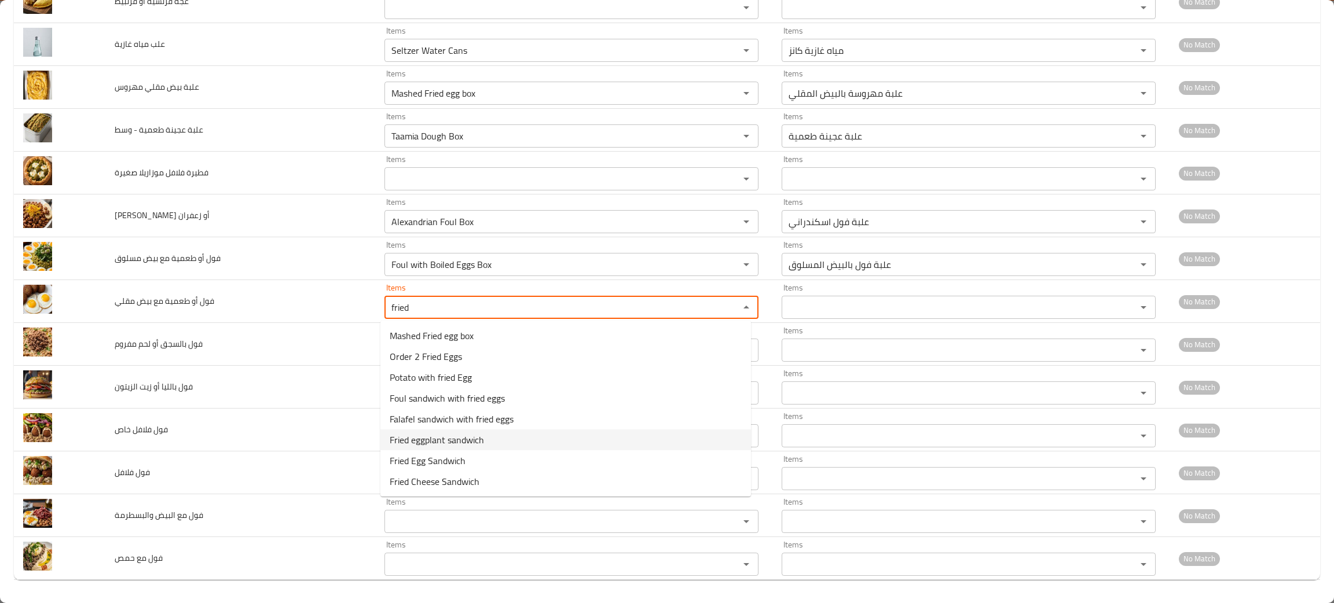
type مقلي "fried"
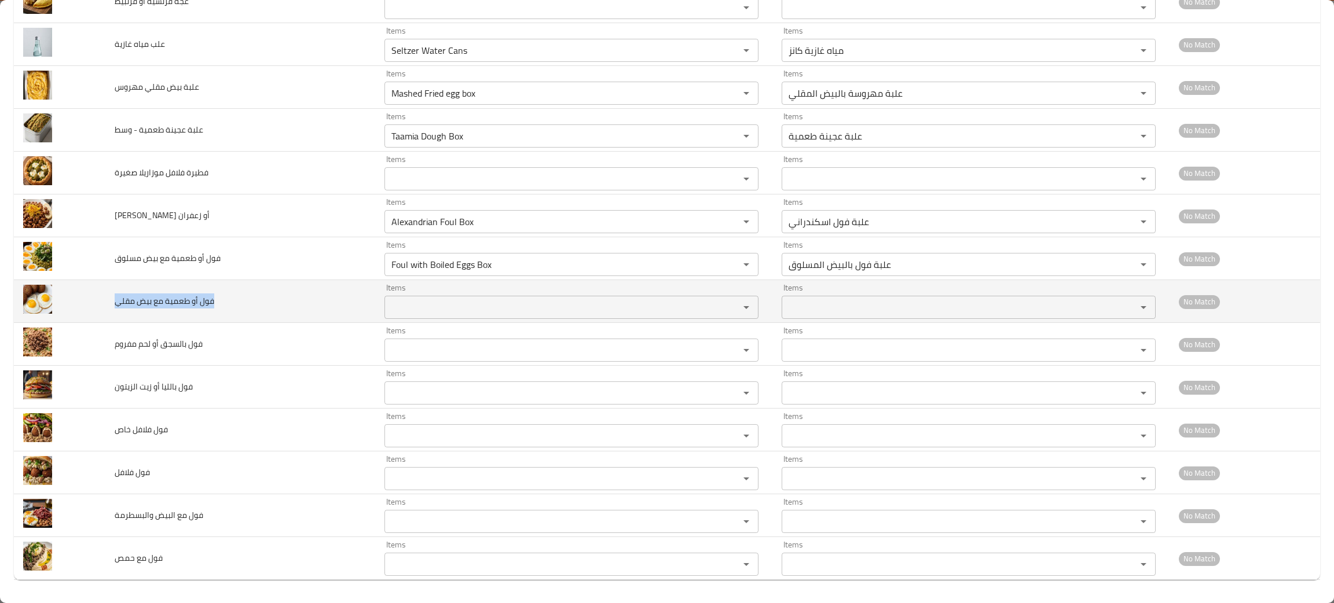
drag, startPoint x: 225, startPoint y: 309, endPoint x: 115, endPoint y: 309, distance: 110.0
click at [115, 309] on td "فول أو طعمية مع بيض مقلي" at bounding box center [240, 301] width 270 height 43
copy span "فول أو طعمية مع بيض مقلي"
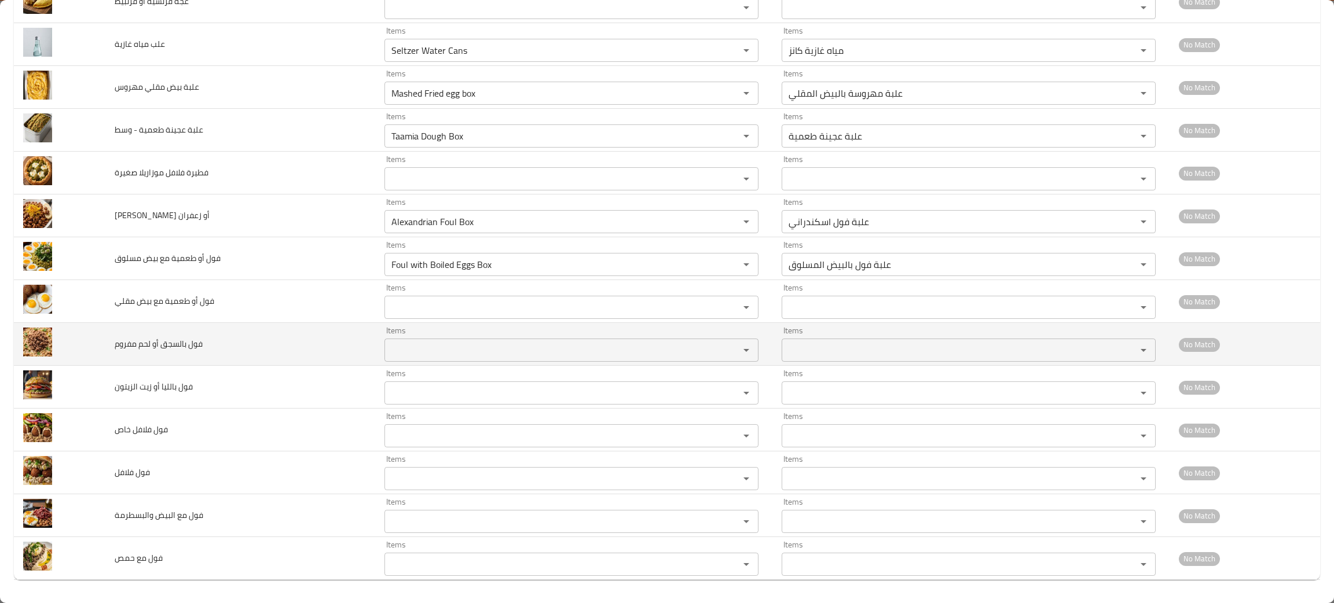
click at [318, 360] on td "فول بالسجق أو لحم مفروم" at bounding box center [240, 344] width 270 height 43
click at [432, 349] on مفروم "Items" at bounding box center [554, 350] width 333 height 16
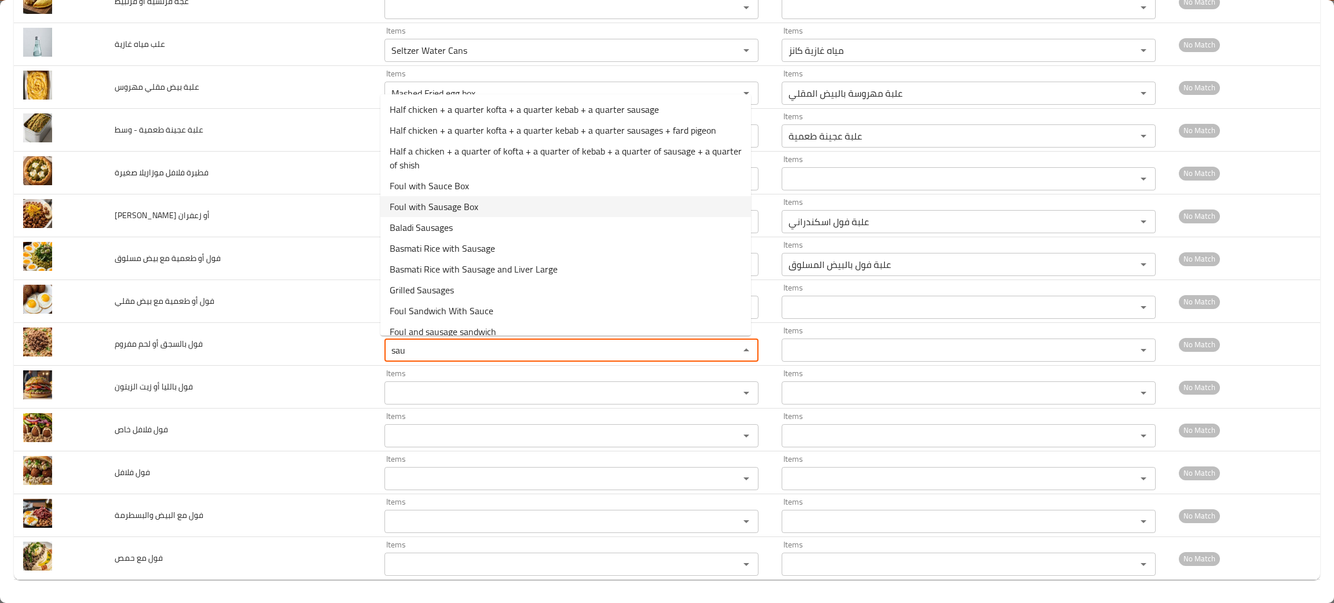
click at [442, 200] on span "Foul with Sausage Box" at bounding box center [434, 207] width 89 height 14
type مفروم "Foul with Sausage Box"
type مفروم-ar "علبة فول بالسجق"
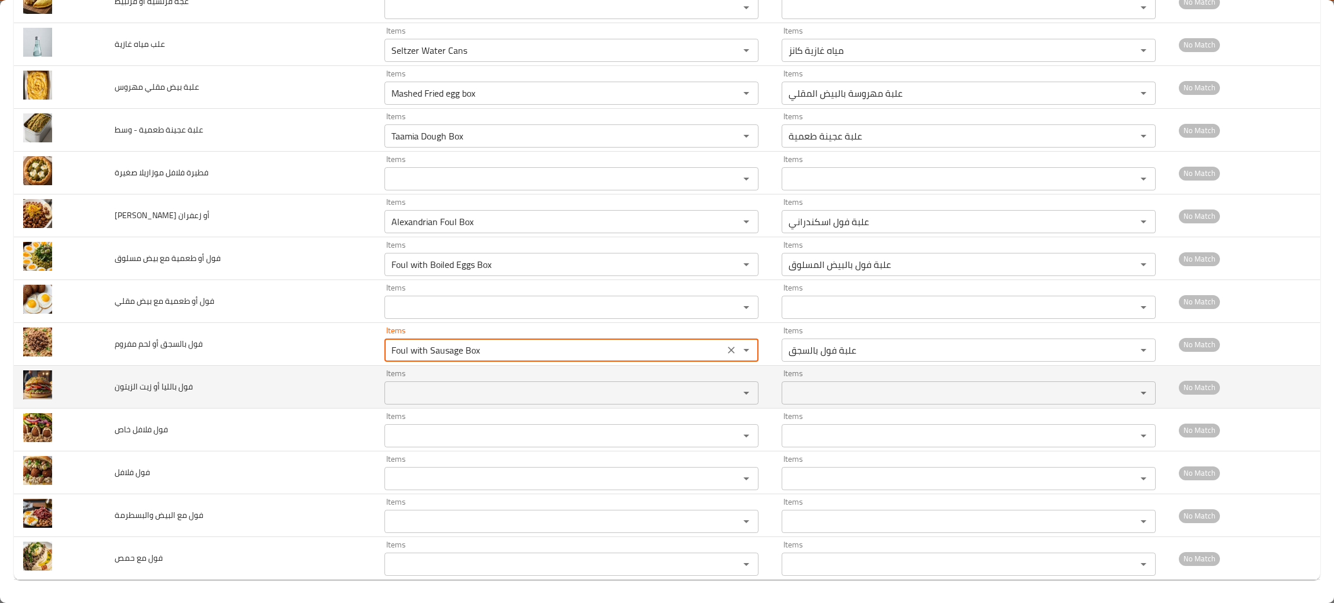
type مفروم "Foul with Sausage Box"
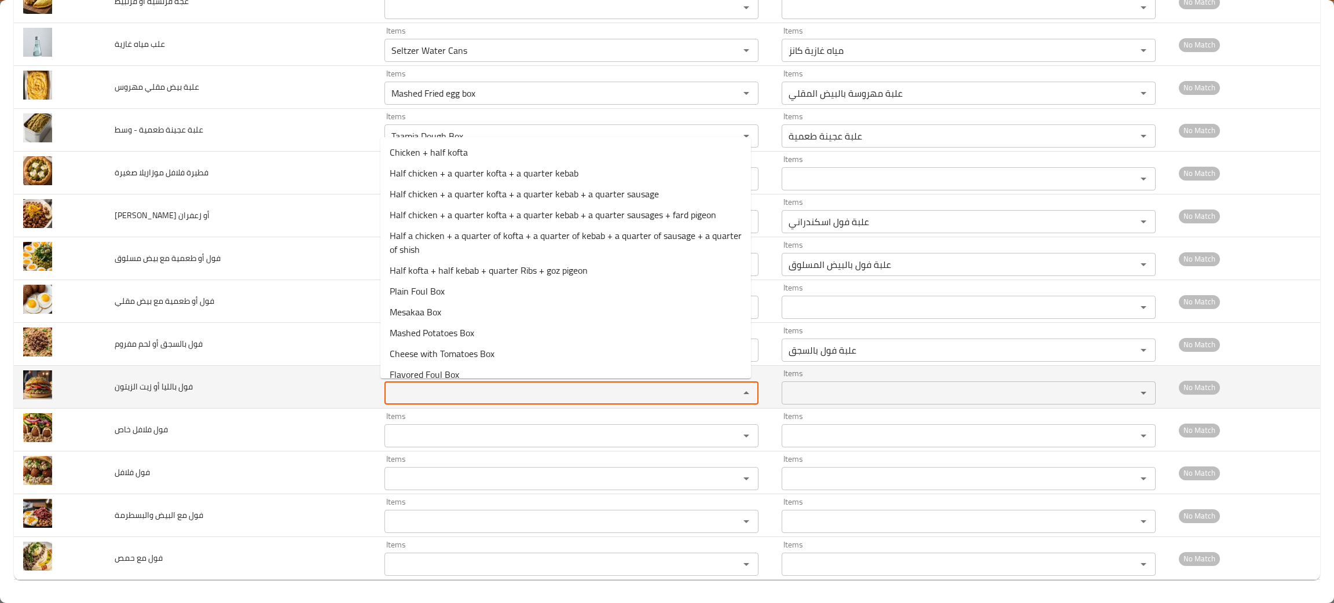
click at [428, 396] on الزيتون "Items" at bounding box center [554, 393] width 333 height 16
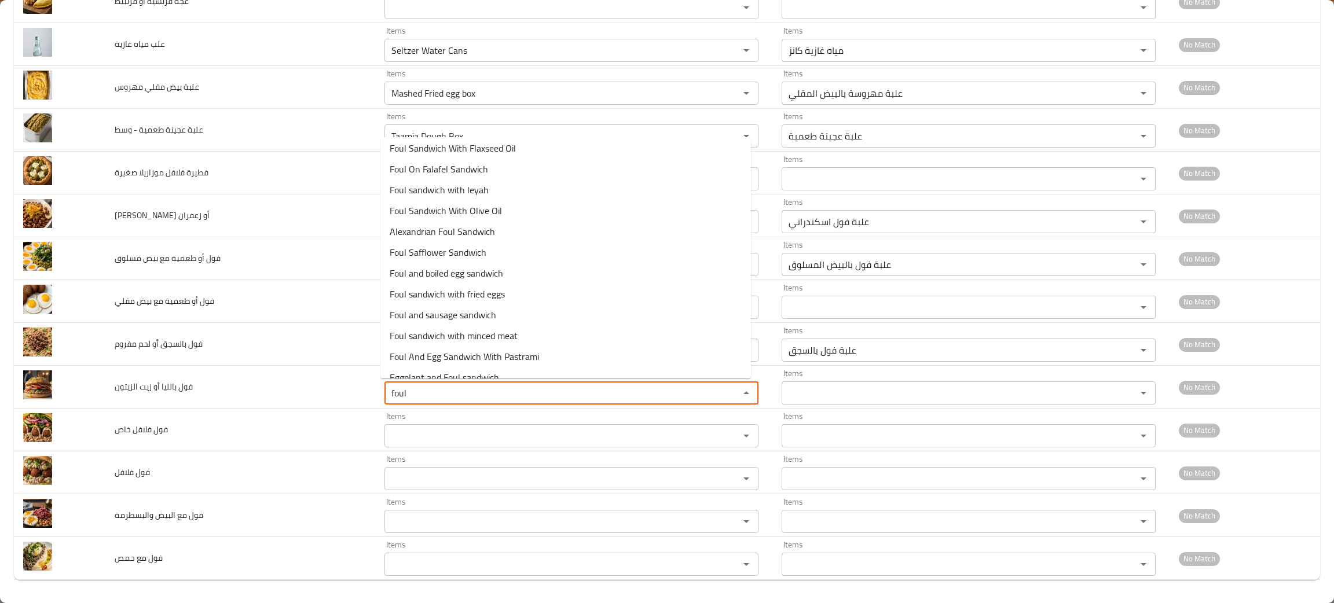
scroll to position [351, 0]
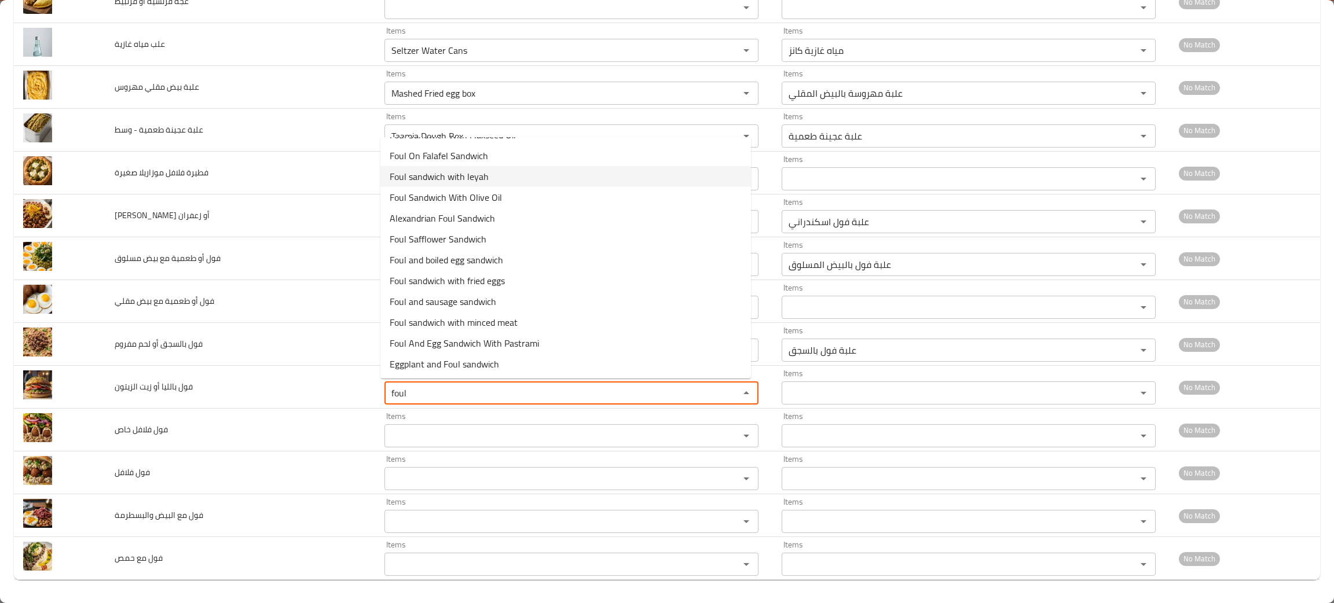
click at [433, 181] on span "Foul sandwich with leyah" at bounding box center [439, 177] width 99 height 14
type الزيتون "Foul sandwich with leyah"
type الزيتون-ar "ساندوتش فول باللية"
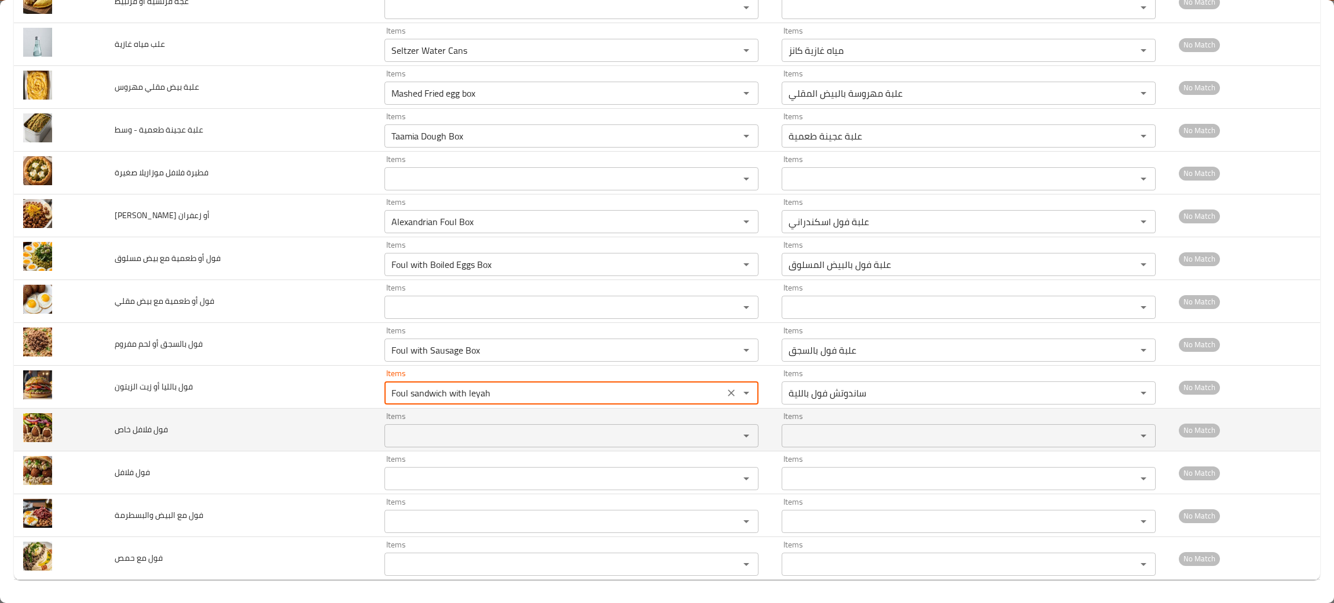
type الزيتون "Foul sandwich with leyah"
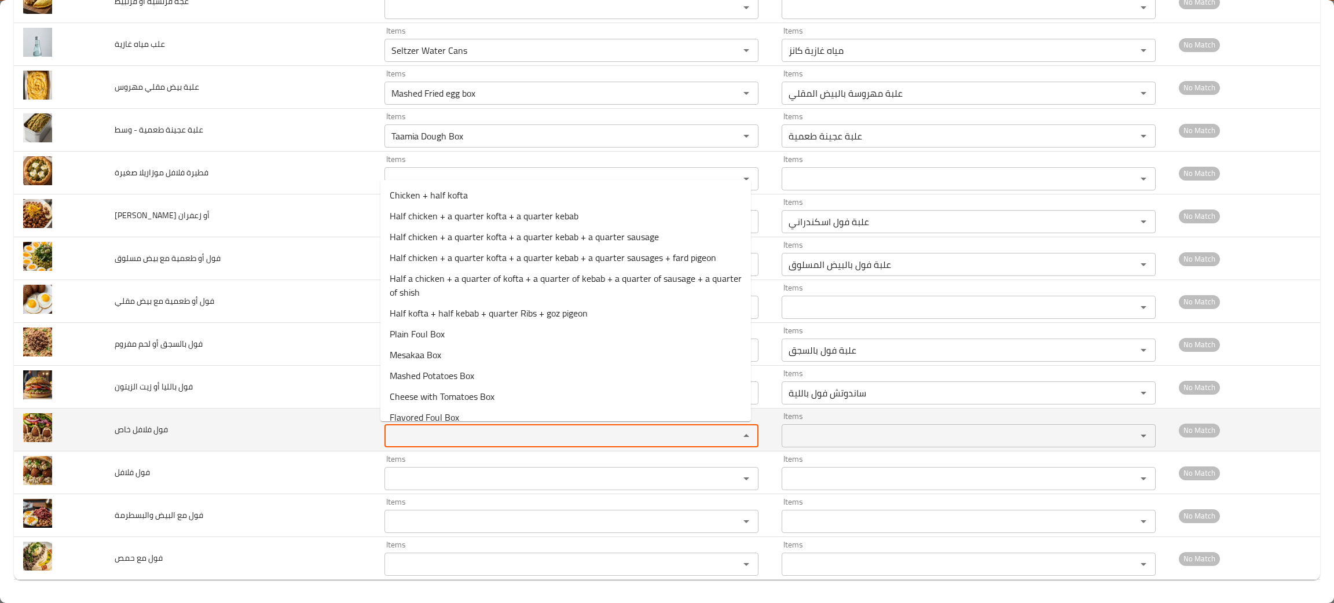
click at [424, 438] on خاص "Items" at bounding box center [554, 436] width 333 height 16
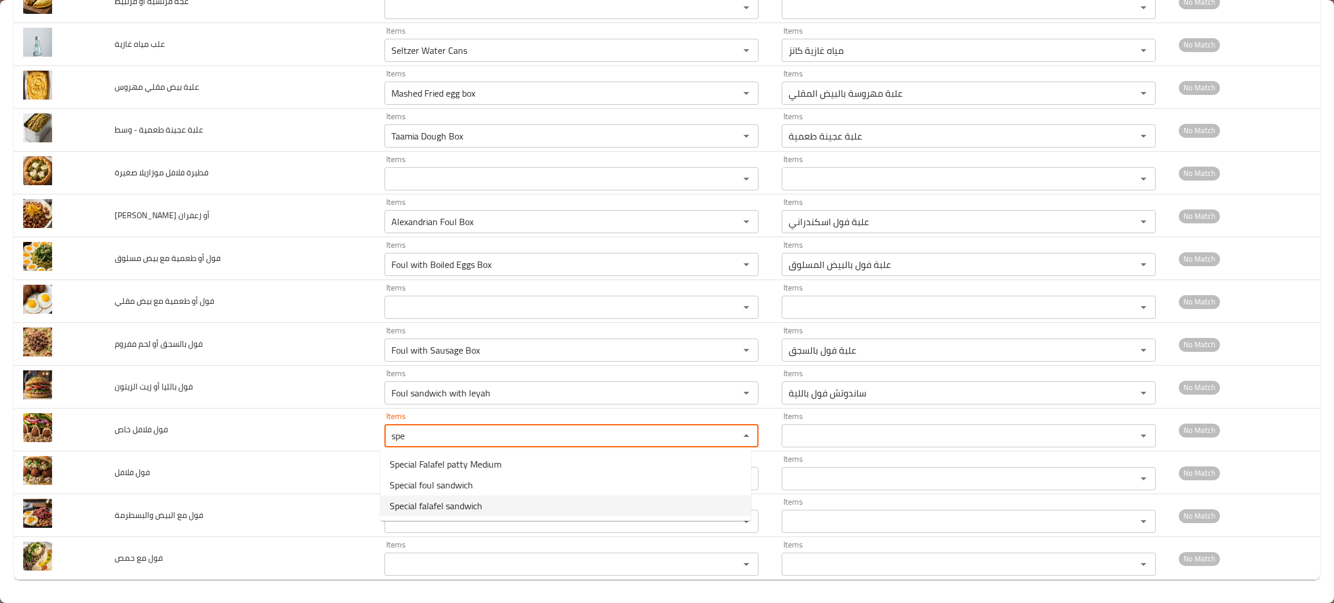
type خاص "spe"
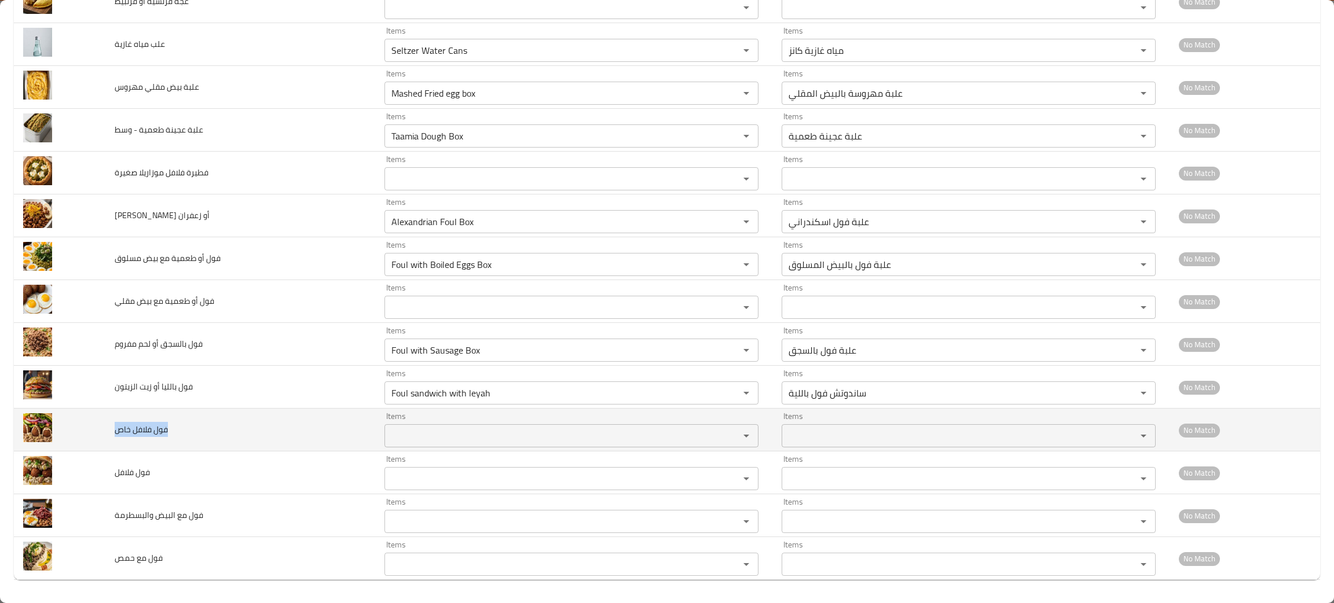
drag, startPoint x: 192, startPoint y: 435, endPoint x: 109, endPoint y: 441, distance: 82.4
click at [109, 441] on td "فول فلافل خاص" at bounding box center [240, 430] width 270 height 43
copy span "فول فلافل خاص"
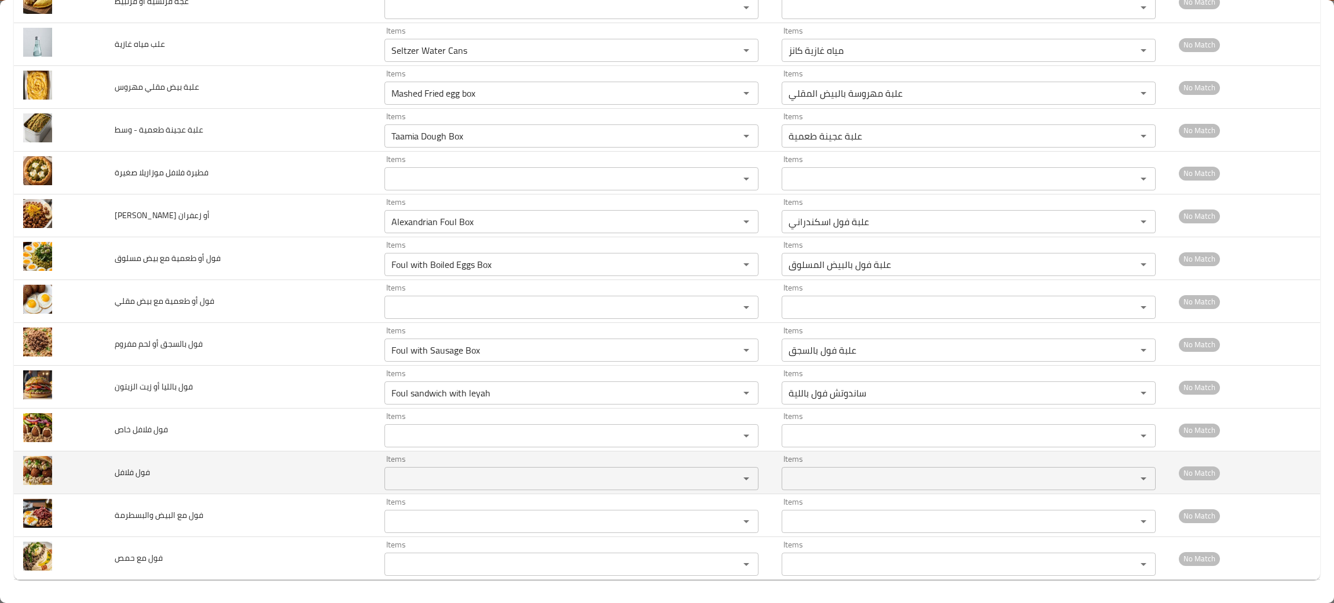
click at [288, 475] on td "فول فلافل" at bounding box center [240, 473] width 270 height 43
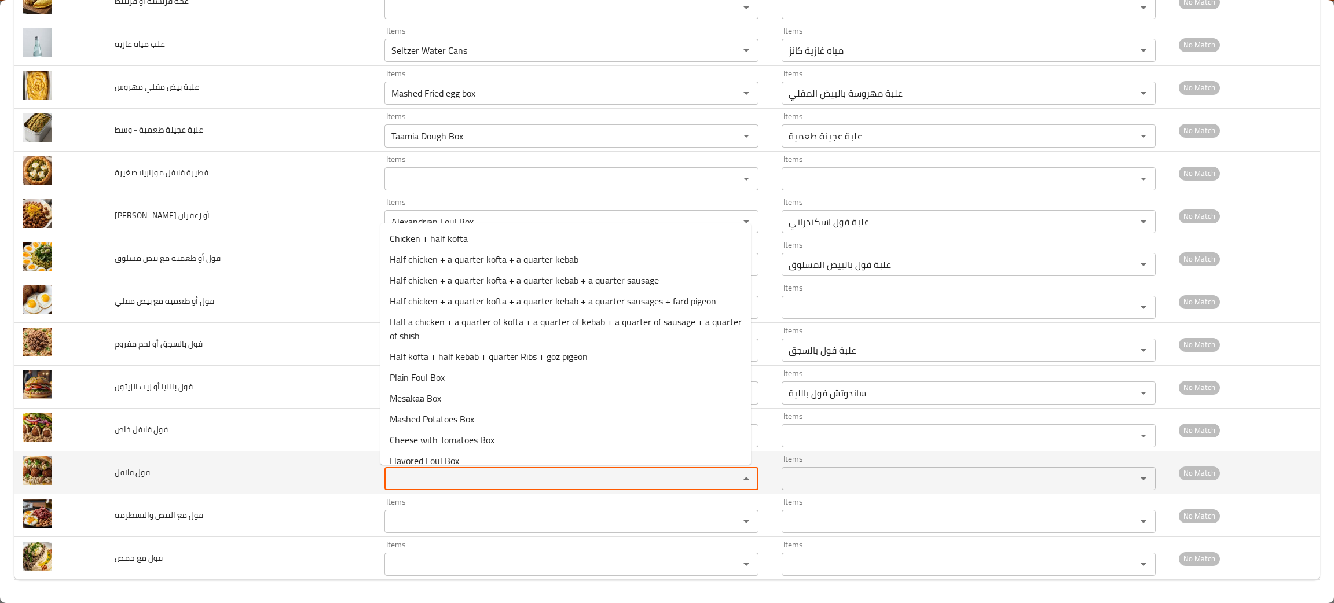
click at [457, 478] on فلافل "Items" at bounding box center [554, 479] width 333 height 16
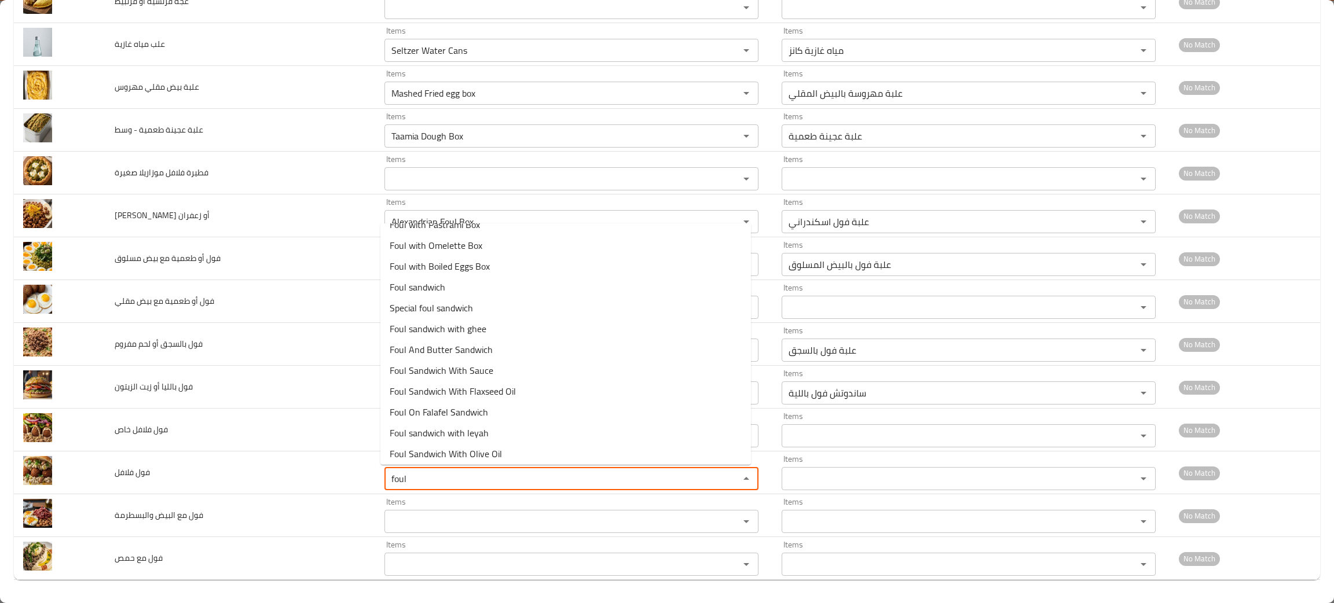
scroll to position [186, 0]
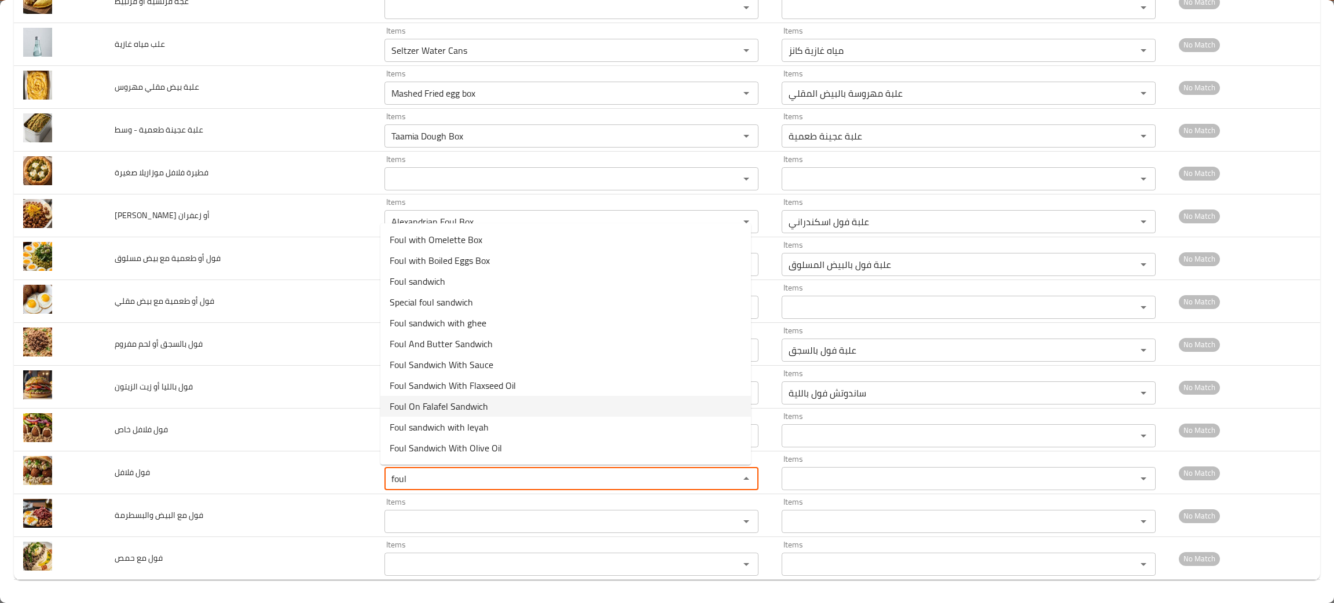
click at [434, 405] on span "Foul On Falafel Sandwich" at bounding box center [439, 407] width 98 height 14
type فلافل "Foul On Falafel Sandwich"
type فلافل-ar "ساندوتش فول علي فلافل"
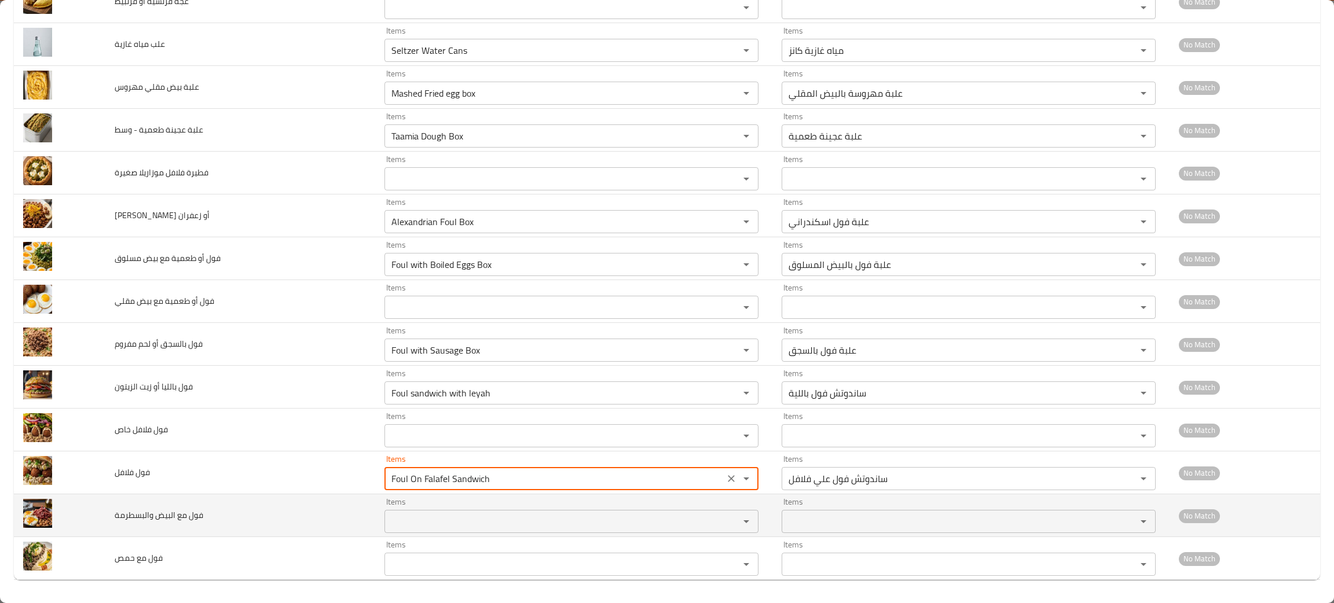
type فلافل "Foul On Falafel Sandwich"
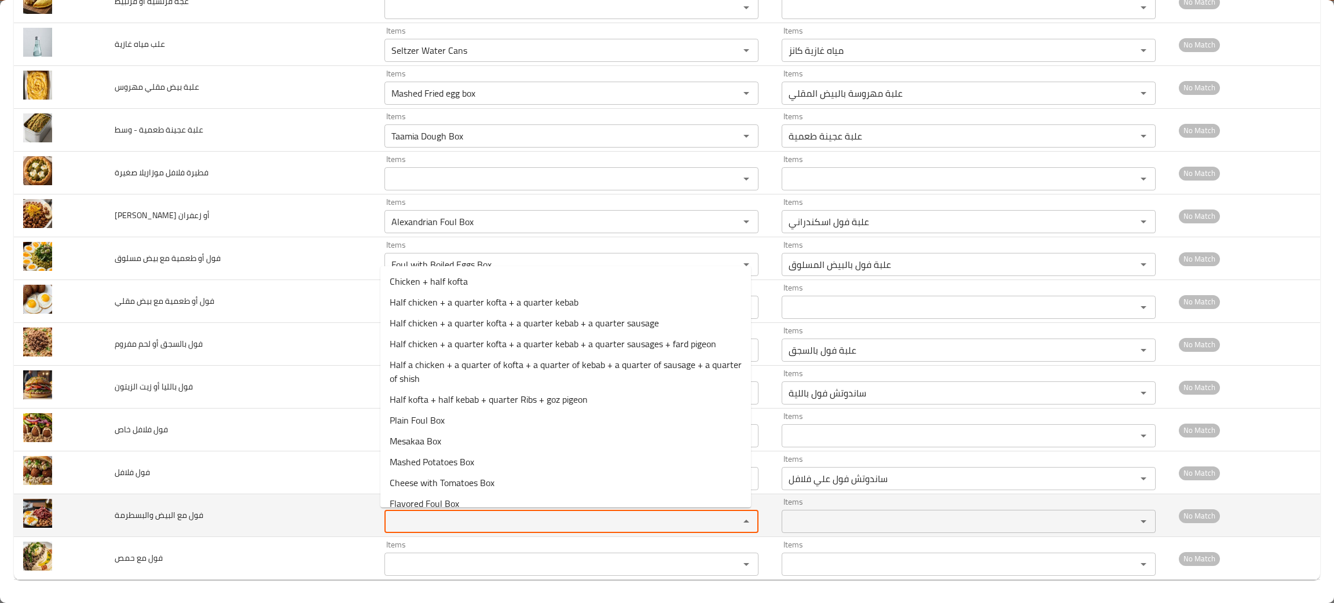
click at [409, 516] on والبسطرمة "Items" at bounding box center [554, 522] width 333 height 16
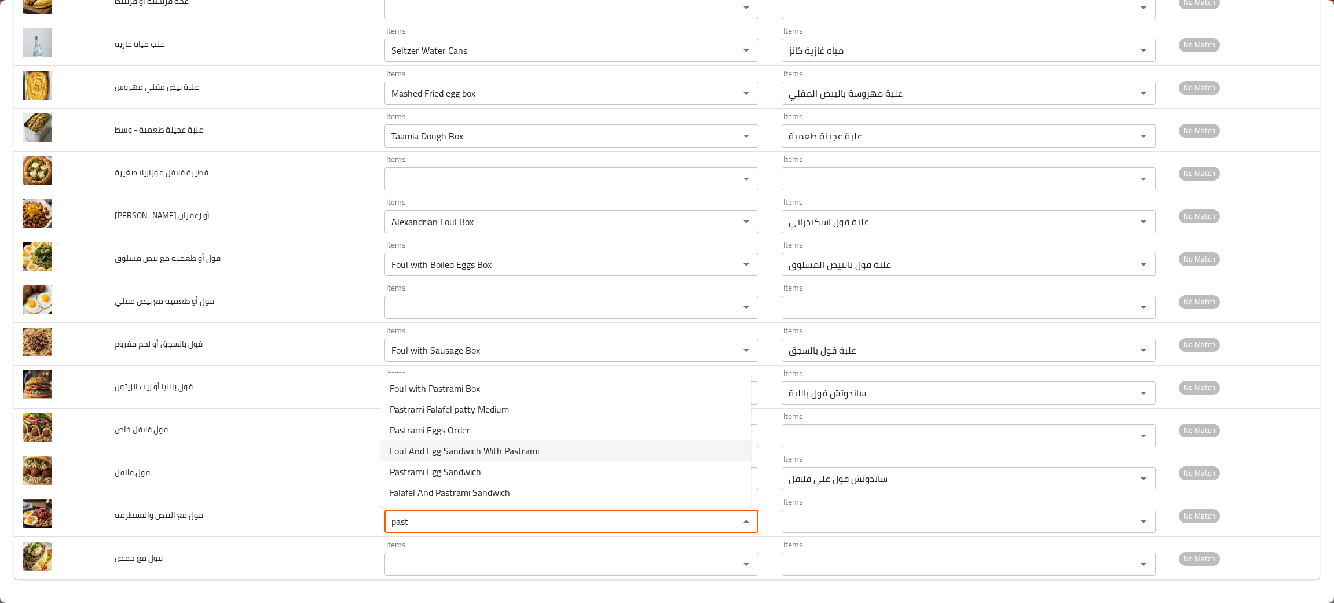
click at [430, 444] on span "Foul And Egg Sandwich With Pastrami" at bounding box center [464, 451] width 149 height 14
type والبسطرمة "Foul And Egg Sandwich With Pastrami"
type والبسطرمة-ar "ساندوتش فول بالبيض بالبسطرمة"
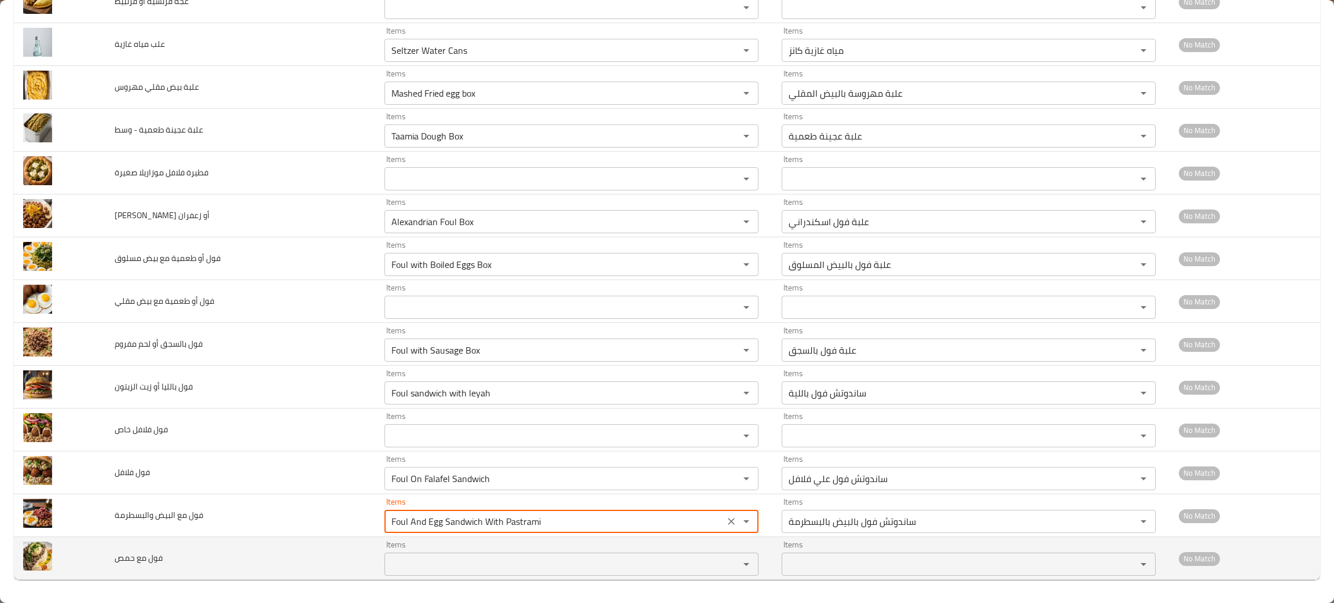
type والبسطرمة "Foul And Egg Sandwich With Pastrami"
click at [481, 562] on حمص "Items" at bounding box center [554, 564] width 333 height 16
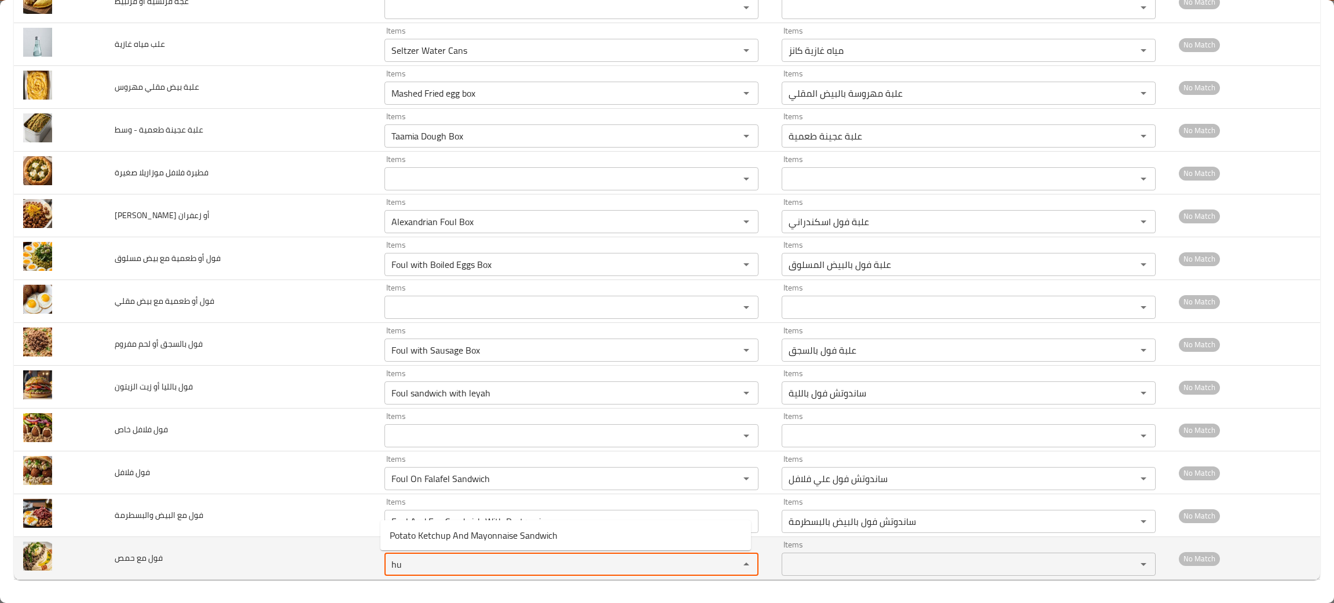
type حمص "h"
type حمص "pea"
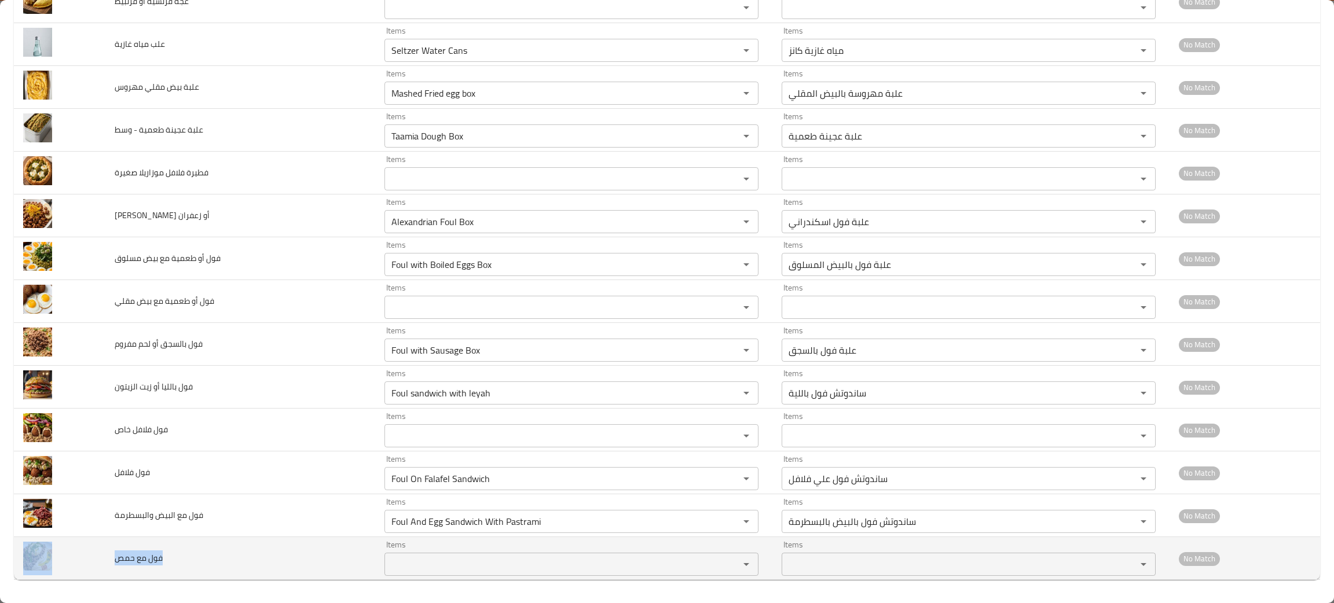
drag, startPoint x: 180, startPoint y: 559, endPoint x: 100, endPoint y: 562, distance: 80.6
click at [100, 562] on tr "فول مع حمص Items Items Items Items No Match" at bounding box center [667, 558] width 1306 height 43
copy tr "فول مع حمص"
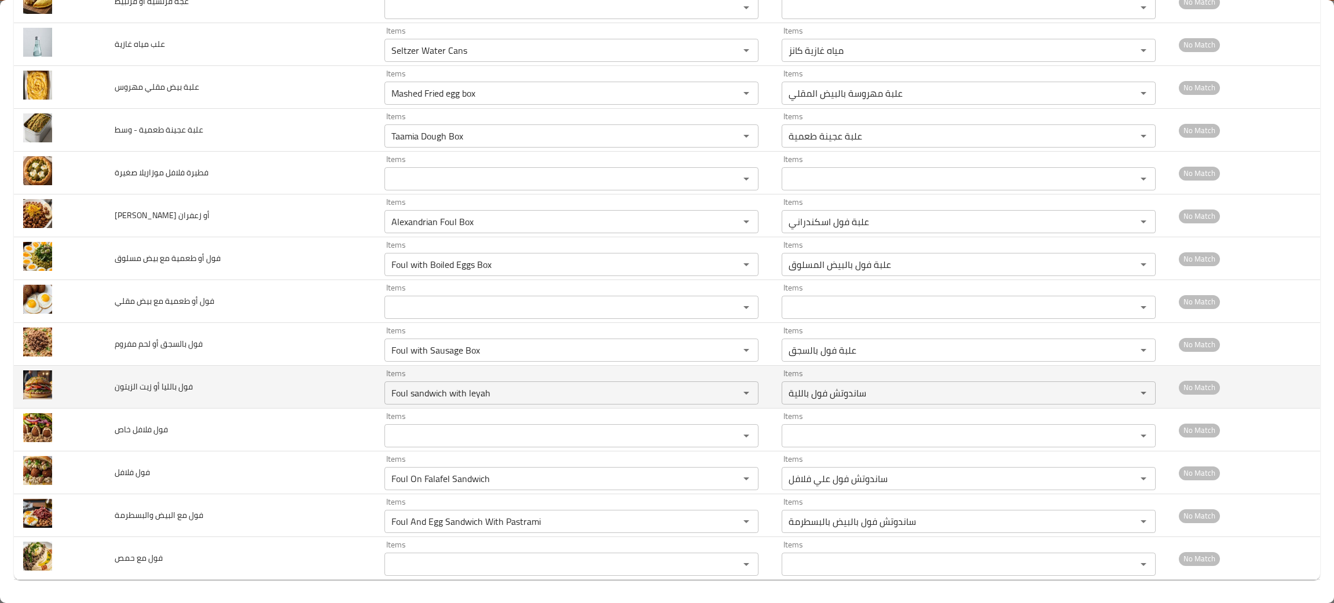
click at [287, 399] on td "فول بالليا أو زيت الزيتون" at bounding box center [240, 387] width 270 height 43
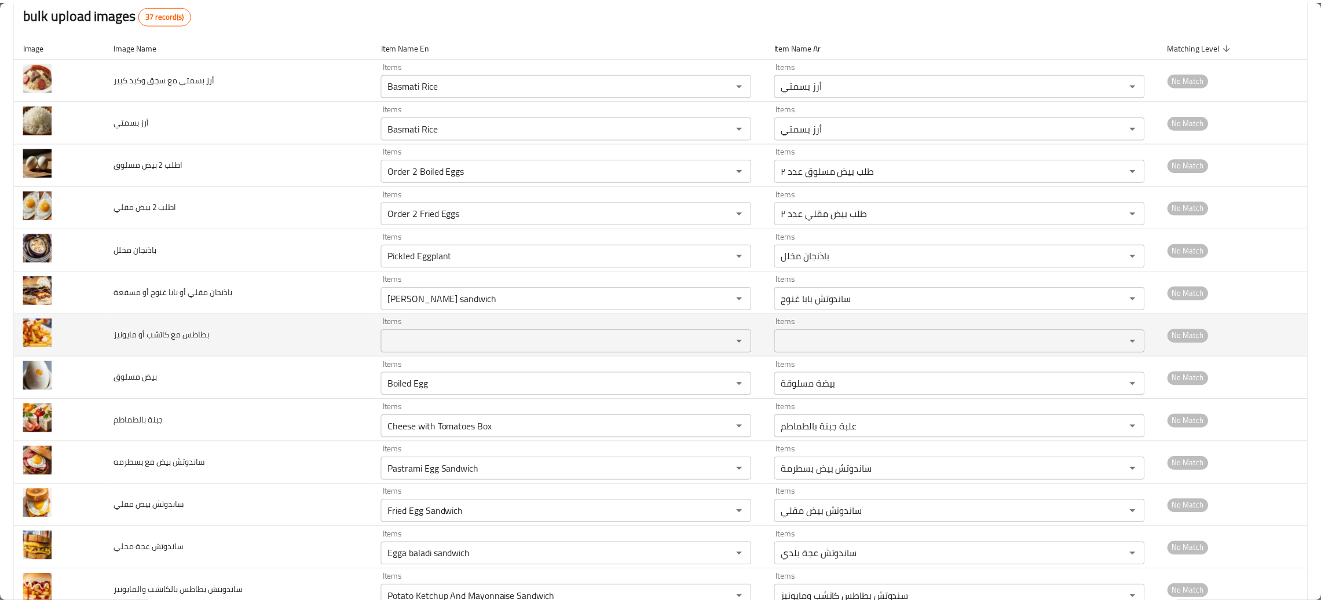
scroll to position [0, 0]
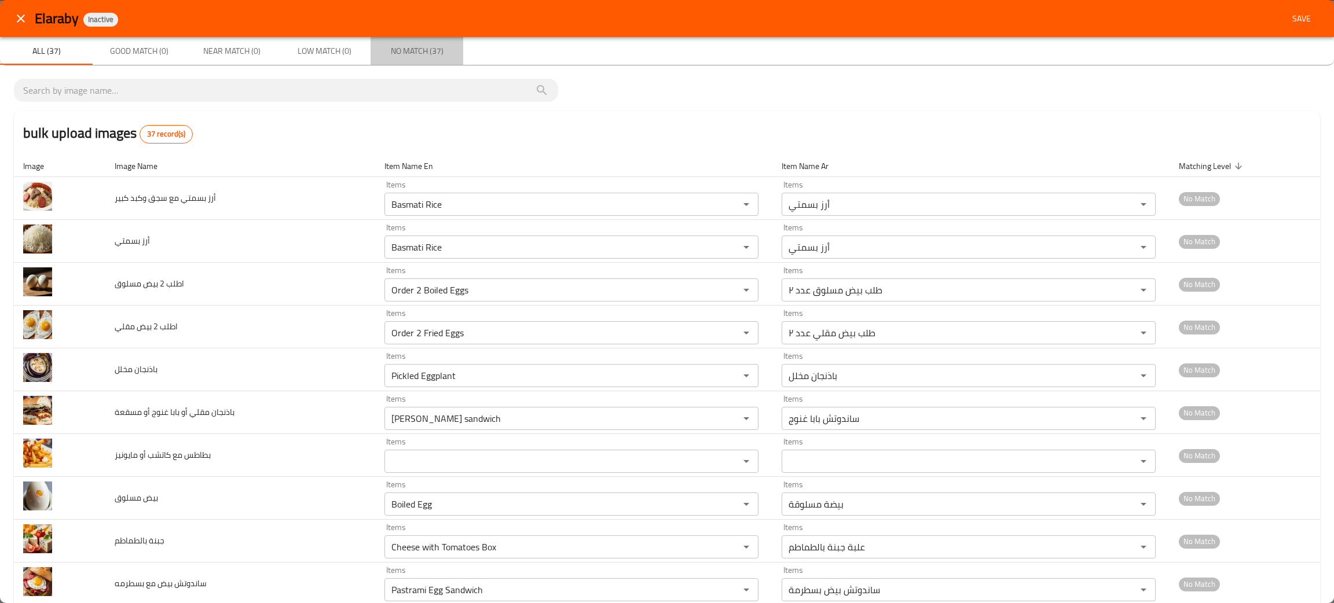
click at [395, 48] on span "No Match (37)" at bounding box center [417, 51] width 79 height 14
click at [1298, 19] on span "Save" at bounding box center [1302, 19] width 28 height 14
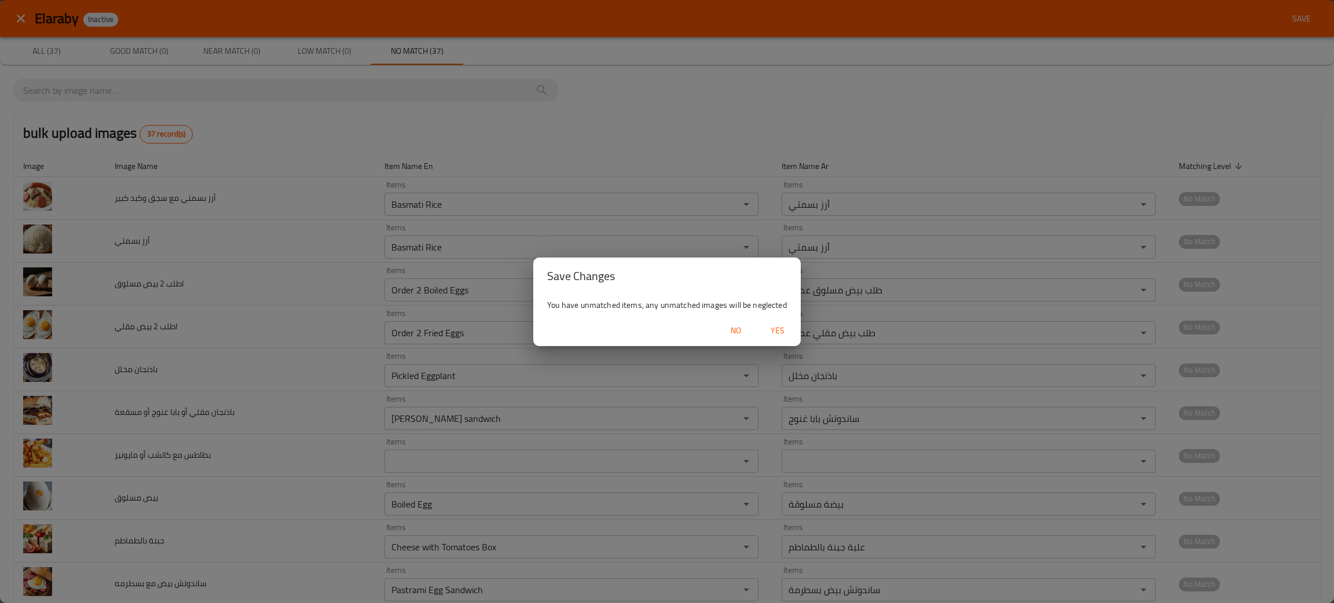
click at [770, 325] on span "Yes" at bounding box center [778, 331] width 28 height 14
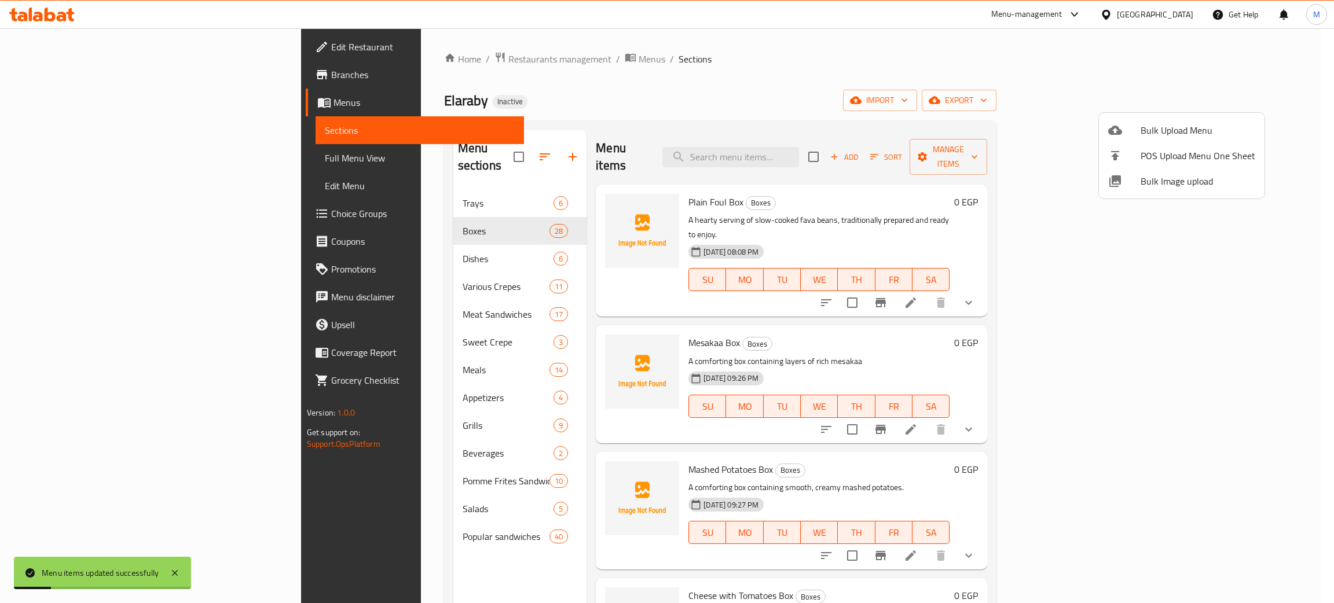
drag, startPoint x: 295, startPoint y: 247, endPoint x: 272, endPoint y: 247, distance: 22.6
click at [291, 250] on div at bounding box center [667, 301] width 1334 height 603
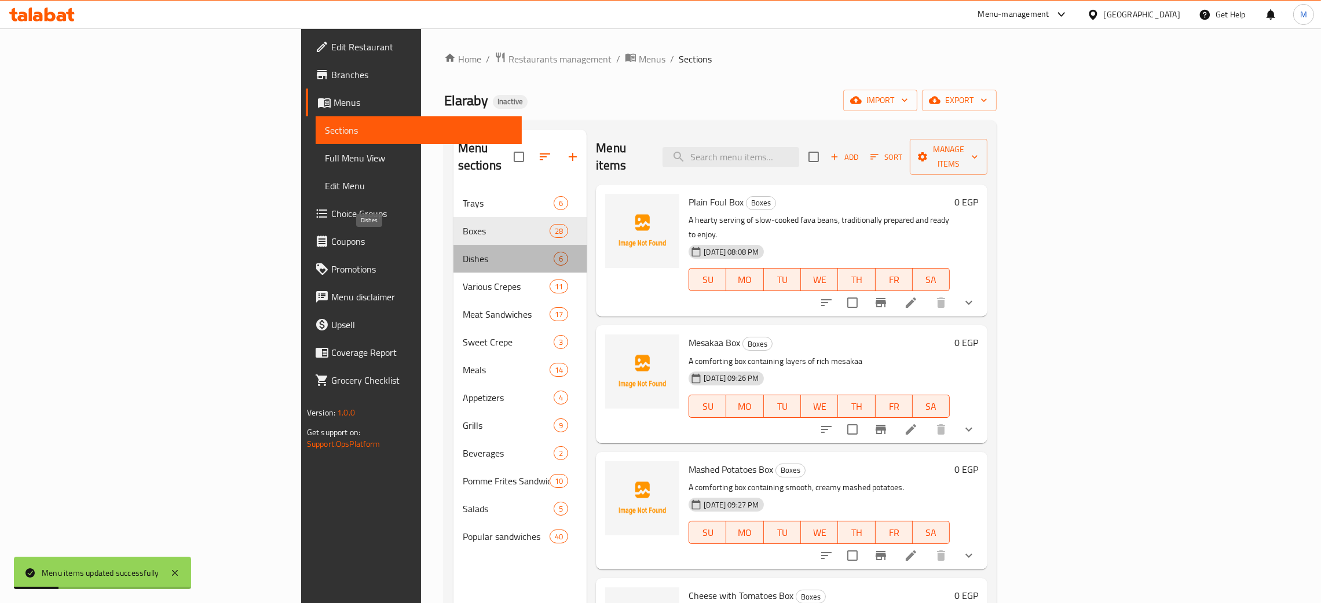
click at [463, 252] on span "Dishes" at bounding box center [508, 259] width 91 height 14
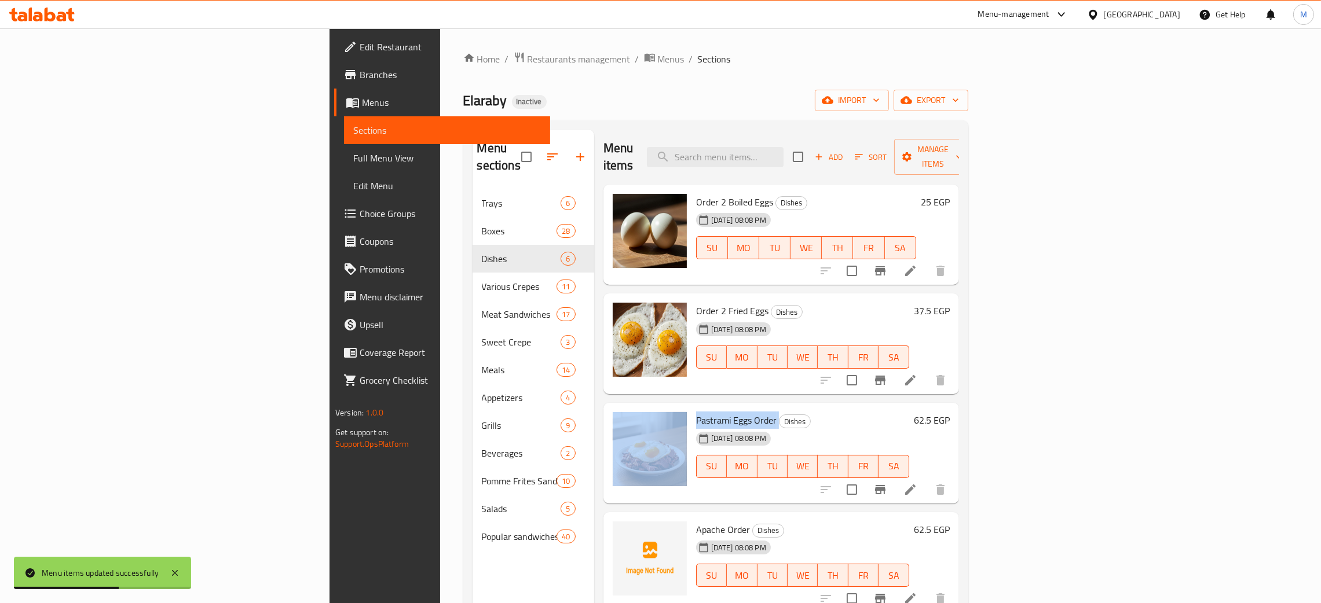
drag, startPoint x: 523, startPoint y: 401, endPoint x: 699, endPoint y: 392, distance: 175.7
click at [695, 392] on div "Menu items Add Sort Manage items Order 2 Boiled Eggs Dishes [DATE] 08:08 PM SU …" at bounding box center [776, 431] width 365 height 603
drag, startPoint x: 699, startPoint y: 392, endPoint x: 815, endPoint y: 489, distance: 151.3
click at [814, 465] on div "Pastrami Eggs Order Dishes [DATE] 08:08 PM SU MO TU WE TH FR SA" at bounding box center [802, 453] width 222 height 91
click at [846, 522] on h6 "Apache Order Dishes" at bounding box center [802, 530] width 213 height 16
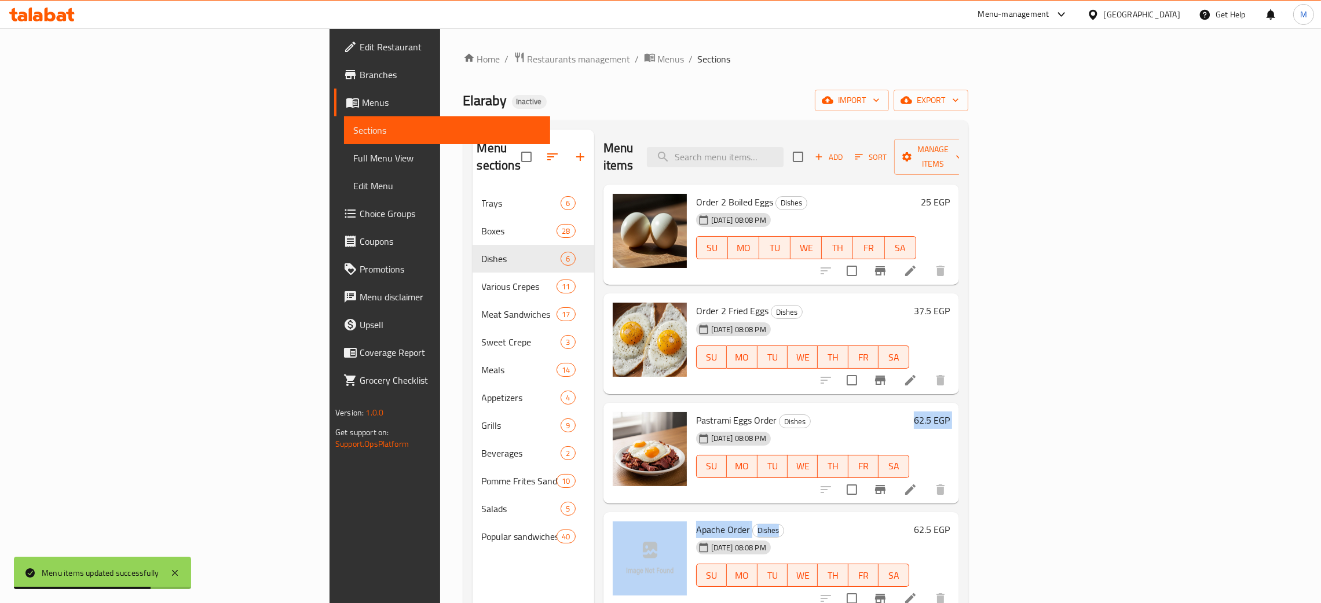
drag, startPoint x: 846, startPoint y: 505, endPoint x: 849, endPoint y: 467, distance: 37.8
click at [849, 219] on div "Order 2 Boiled Eggs Dishes [DATE] 08:08 PM SU MO TU WE TH FR SA 25 EGP Order 2 …" at bounding box center [781, 202] width 356 height 35
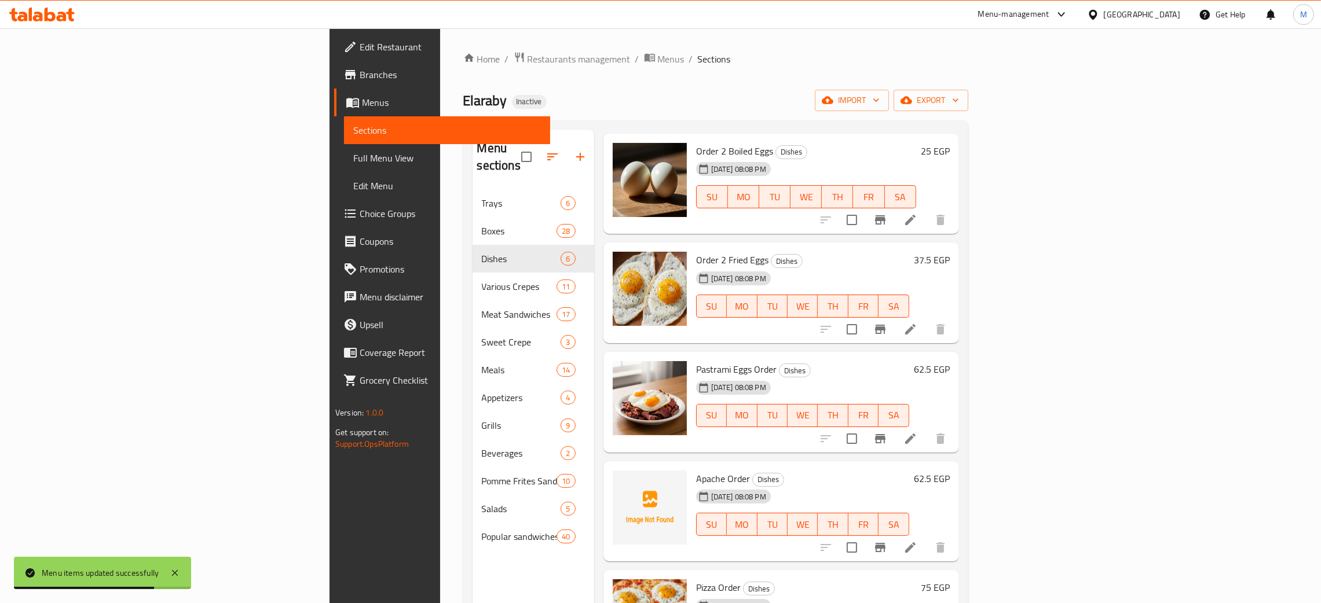
scroll to position [80, 0]
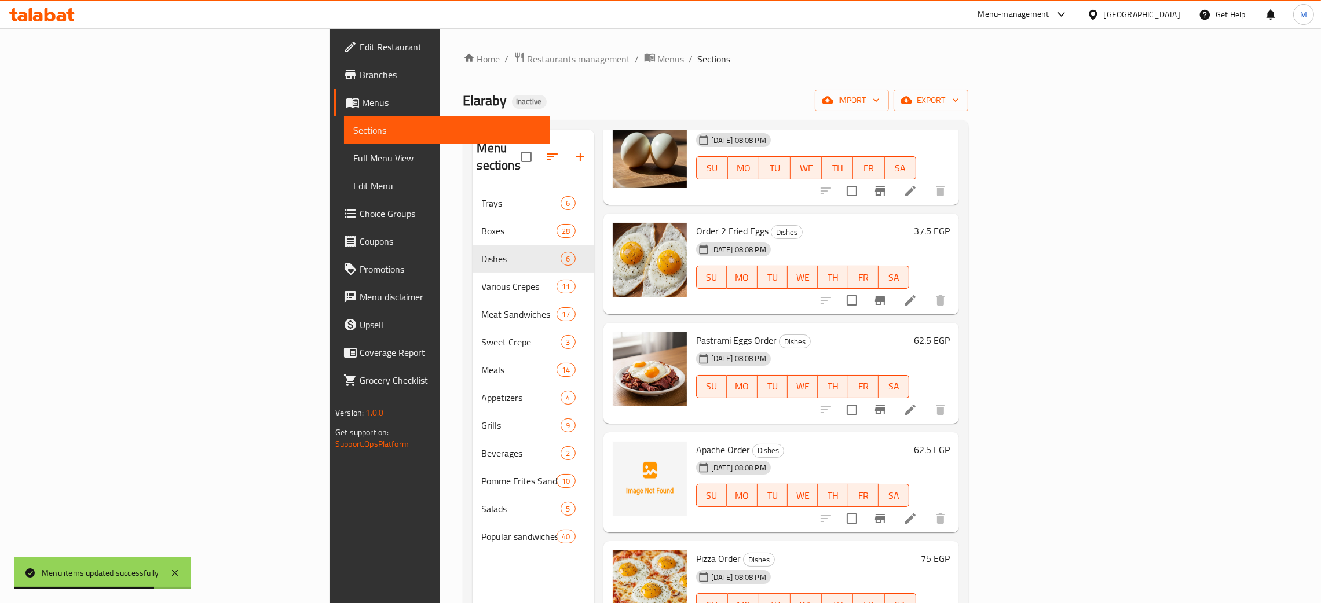
click at [847, 140] on div "Order 2 Boiled Eggs Dishes [DATE] 08:08 PM SU MO TU WE TH FR SA 25 EGP Order 2 …" at bounding box center [781, 122] width 356 height 35
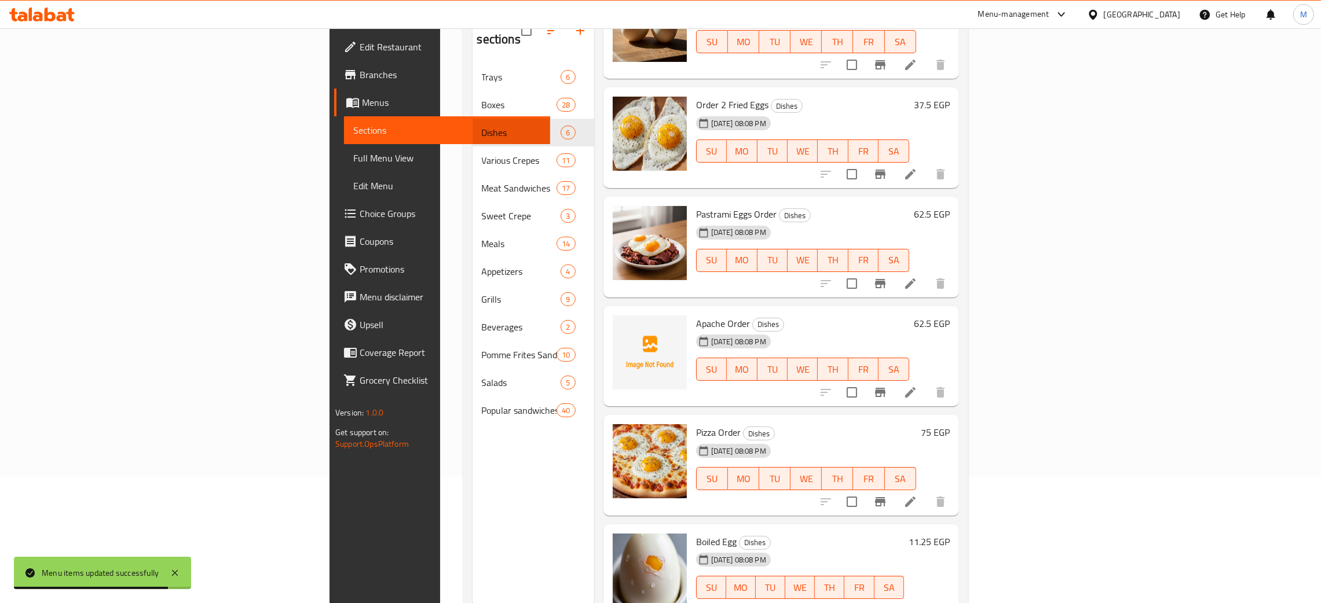
scroll to position [163, 0]
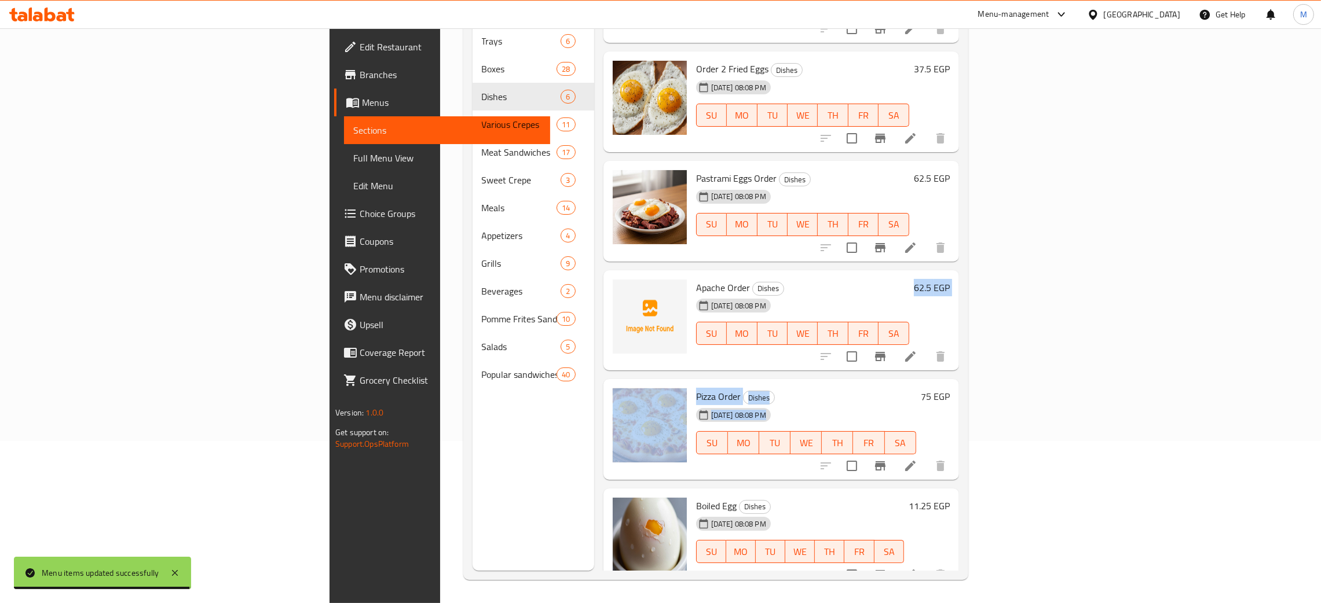
drag, startPoint x: 812, startPoint y: 406, endPoint x: 818, endPoint y: 281, distance: 124.6
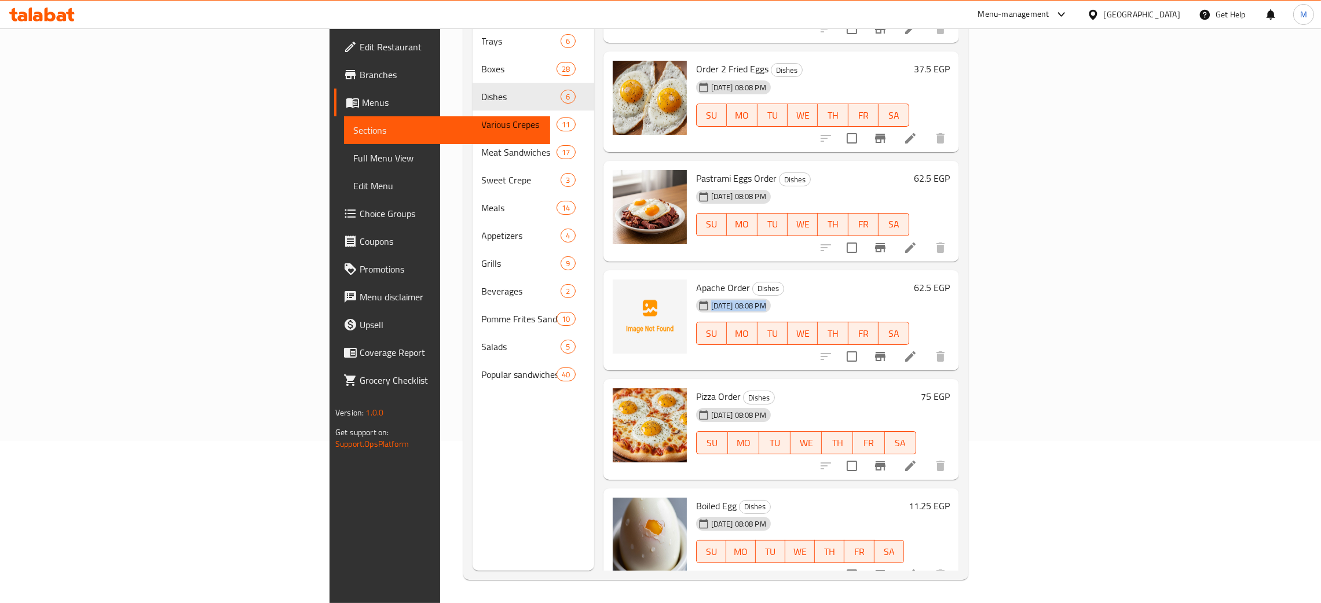
drag, startPoint x: 818, startPoint y: 281, endPoint x: 814, endPoint y: 272, distance: 10.4
click at [814, 275] on div "Apache Order Dishes [DATE] 08:08 PM SU MO TU WE TH FR SA" at bounding box center [802, 320] width 222 height 91
click at [814, 280] on h6 "Apache Order Dishes" at bounding box center [802, 288] width 213 height 16
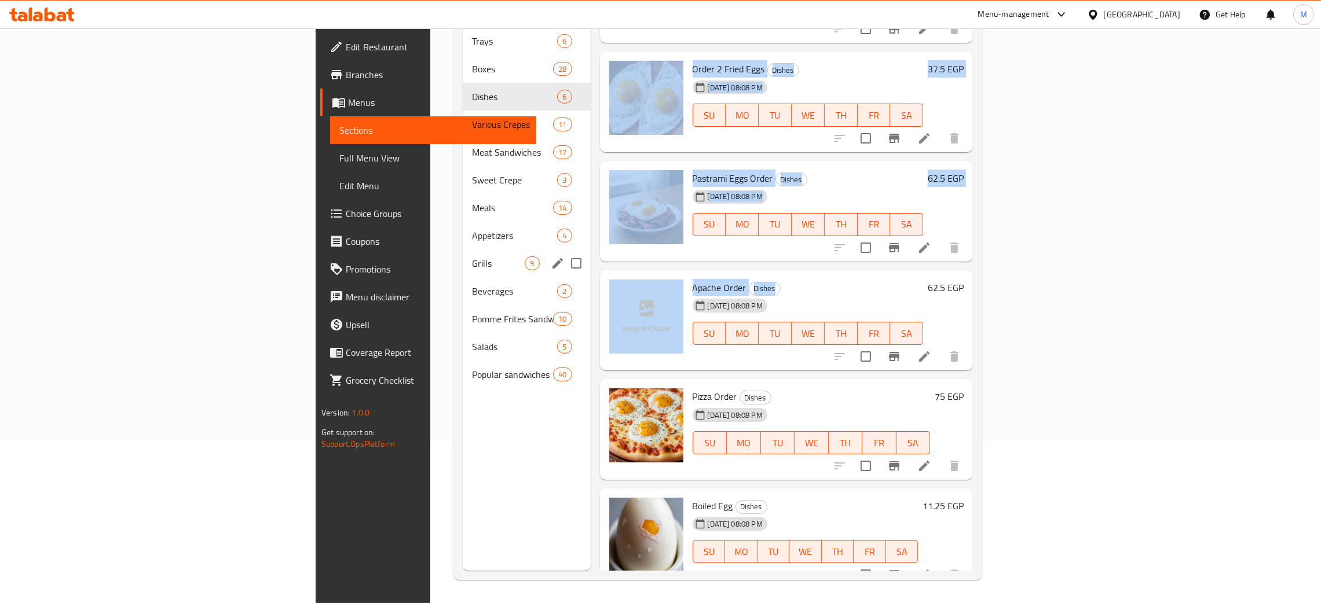
drag, startPoint x: 814, startPoint y: 272, endPoint x: 274, endPoint y: 46, distance: 585.0
click at [463, 240] on div "Menu sections Trays 6 Boxes 28 Dishes 6 Various Crepes 11 Meat Sandwiches 17 Sw…" at bounding box center [718, 269] width 510 height 603
drag, startPoint x: 283, startPoint y: 79, endPoint x: 287, endPoint y: 98, distance: 19.4
click at [463, 98] on div "Trays 6 Boxes 28 Dishes 6 Various Crepes 11 Meat Sandwiches 17 Sweet Crepe 3 Me…" at bounding box center [526, 207] width 127 height 361
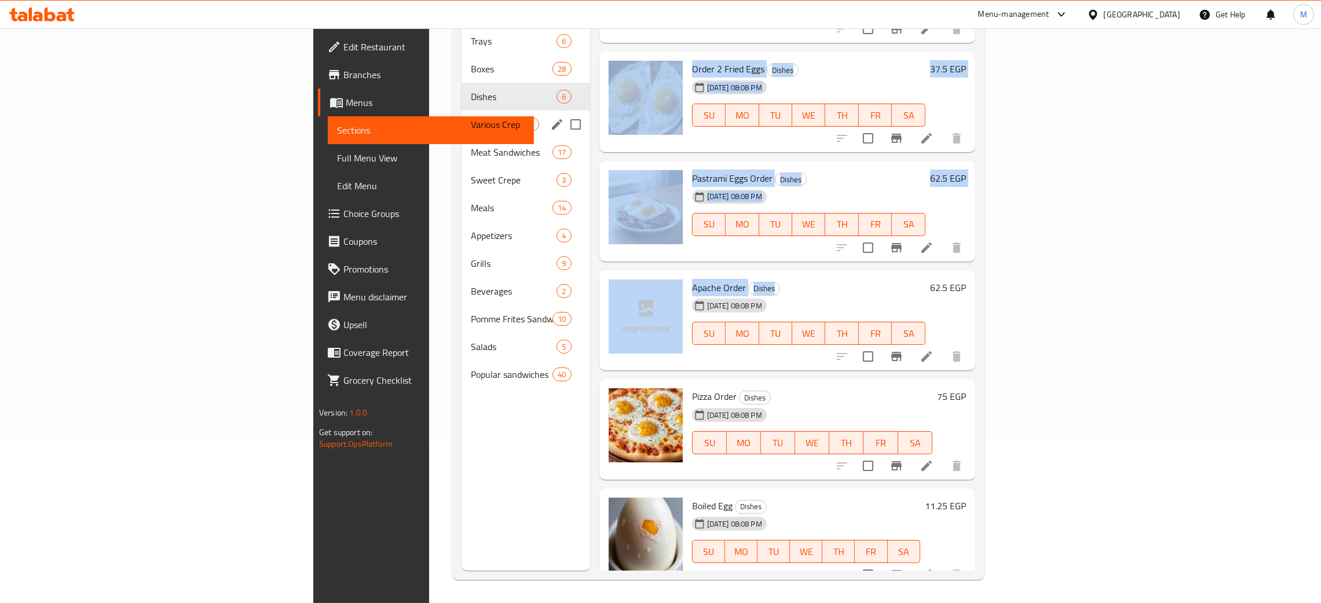
drag, startPoint x: 287, startPoint y: 98, endPoint x: 287, endPoint y: 110, distance: 11.6
click at [461, 111] on div "Various Crepes 11" at bounding box center [525, 125] width 129 height 28
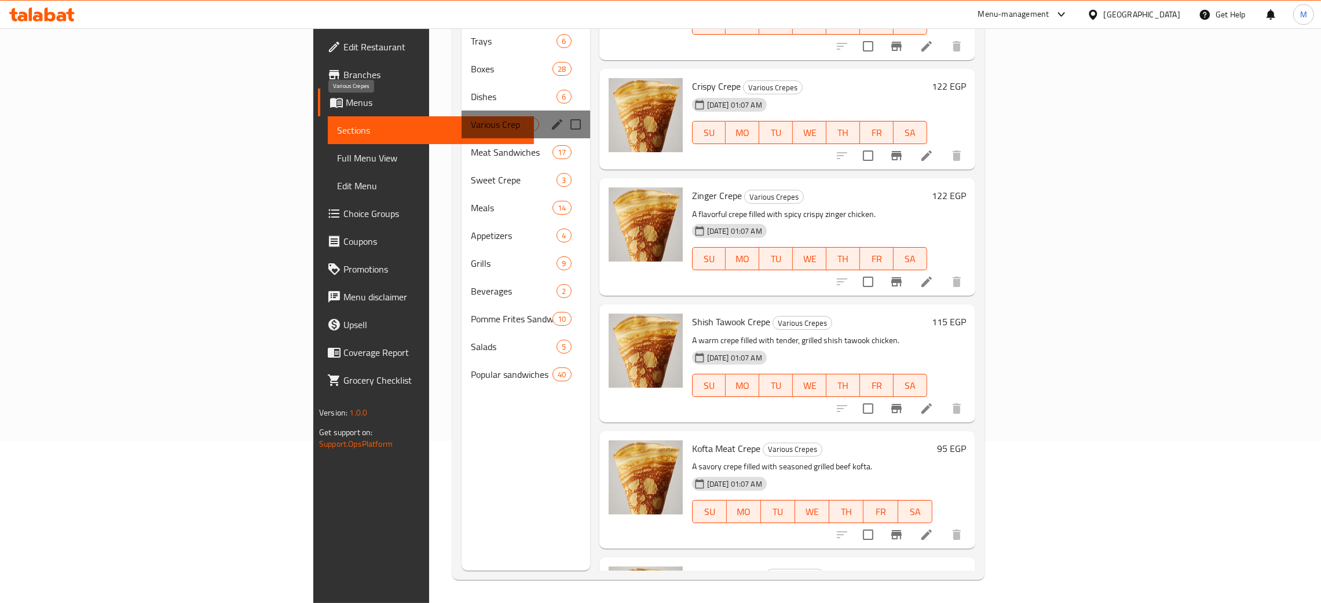
click at [471, 118] on span "Various Crepes" at bounding box center [495, 125] width 49 height 14
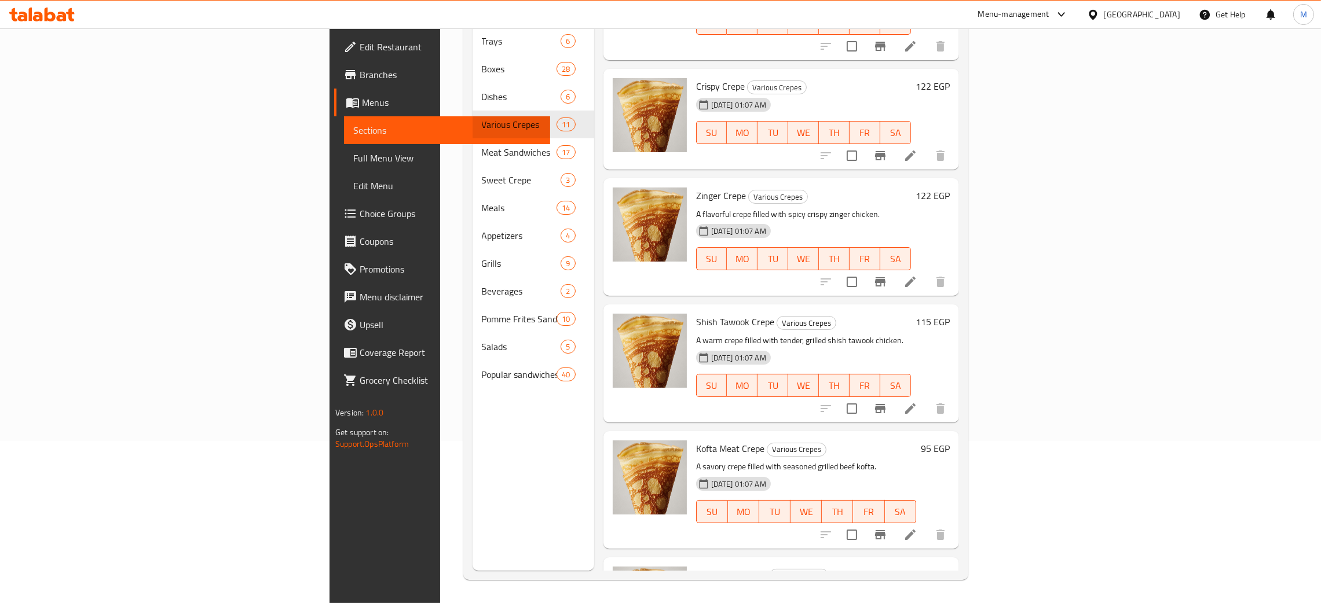
click at [472, 478] on div "Menu sections Trays 6 Boxes 28 Dishes 6 Various Crepes 11 Meat Sandwiches 17 Sw…" at bounding box center [533, 269] width 122 height 603
drag, startPoint x: 310, startPoint y: 478, endPoint x: 273, endPoint y: 158, distance: 322.4
click at [472, 203] on div "Menu sections Trays 6 Boxes 28 Dishes 6 Various Crepes 11 Meat Sandwiches 17 Sw…" at bounding box center [533, 269] width 122 height 603
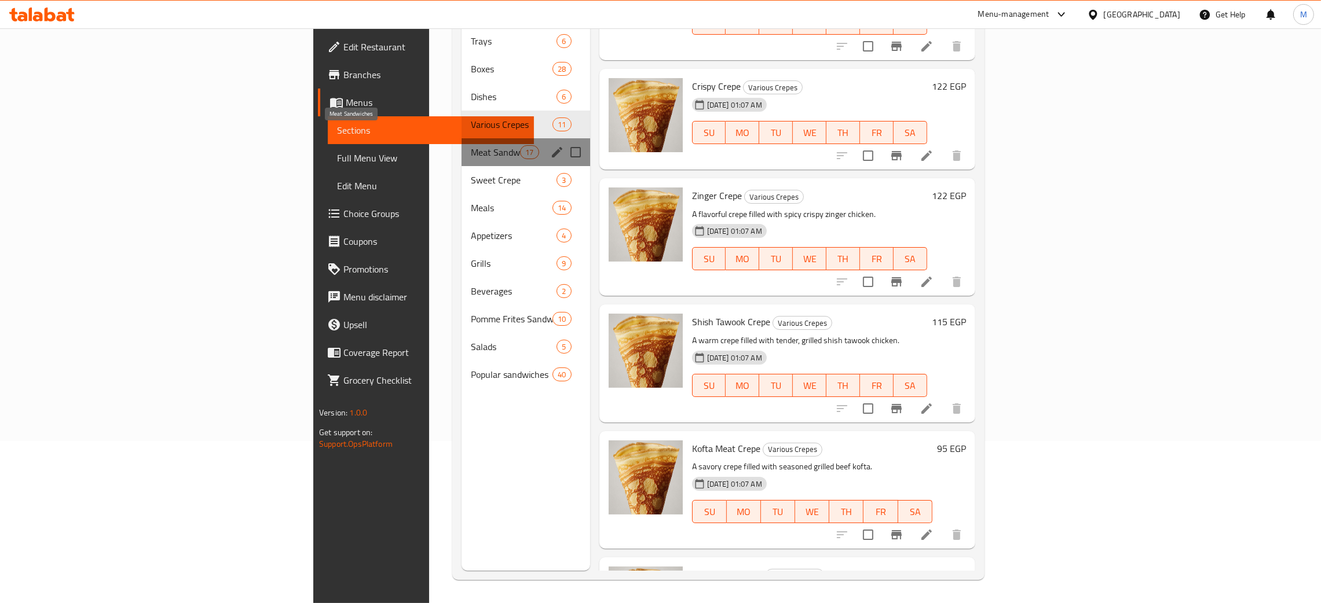
click at [471, 145] on span "Meat Sandwiches" at bounding box center [495, 152] width 49 height 14
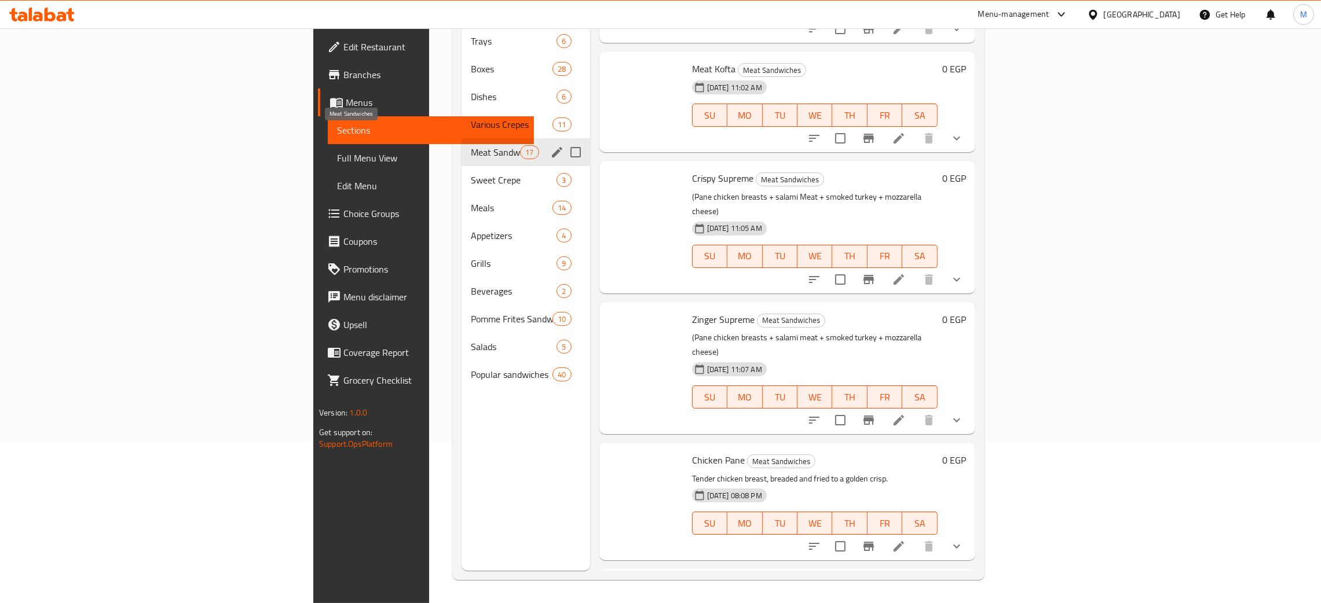
click at [471, 145] on span "Meat Sandwiches" at bounding box center [495, 152] width 49 height 14
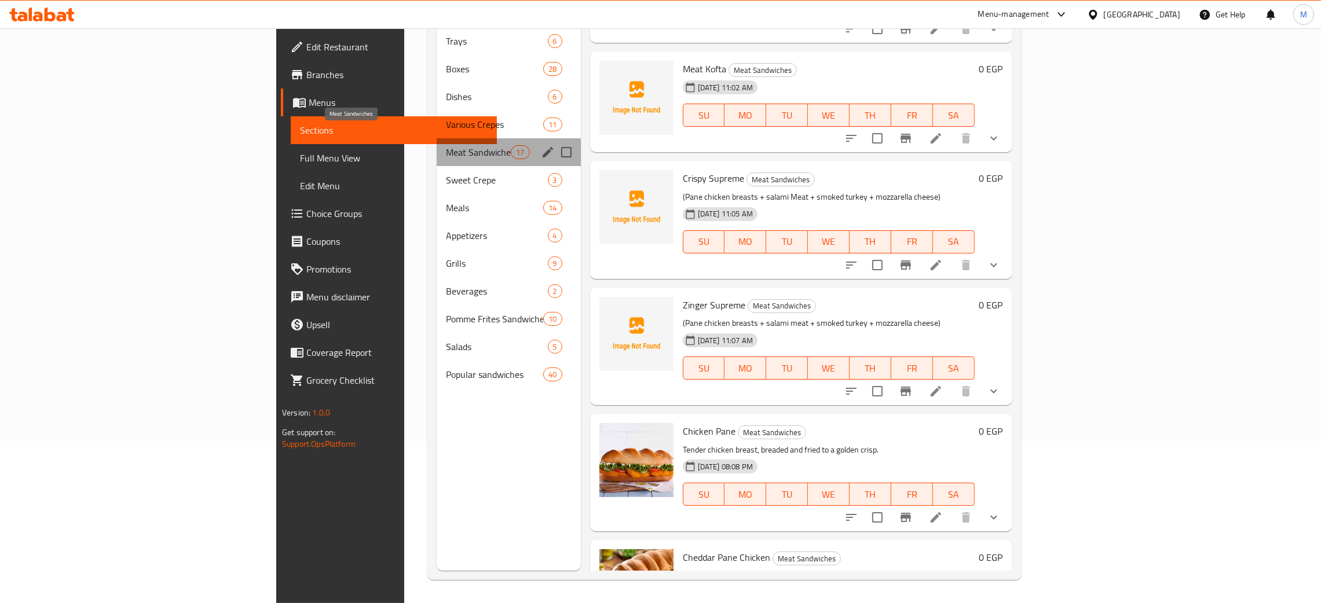
click at [446, 145] on span "Meat Sandwiches" at bounding box center [478, 152] width 65 height 14
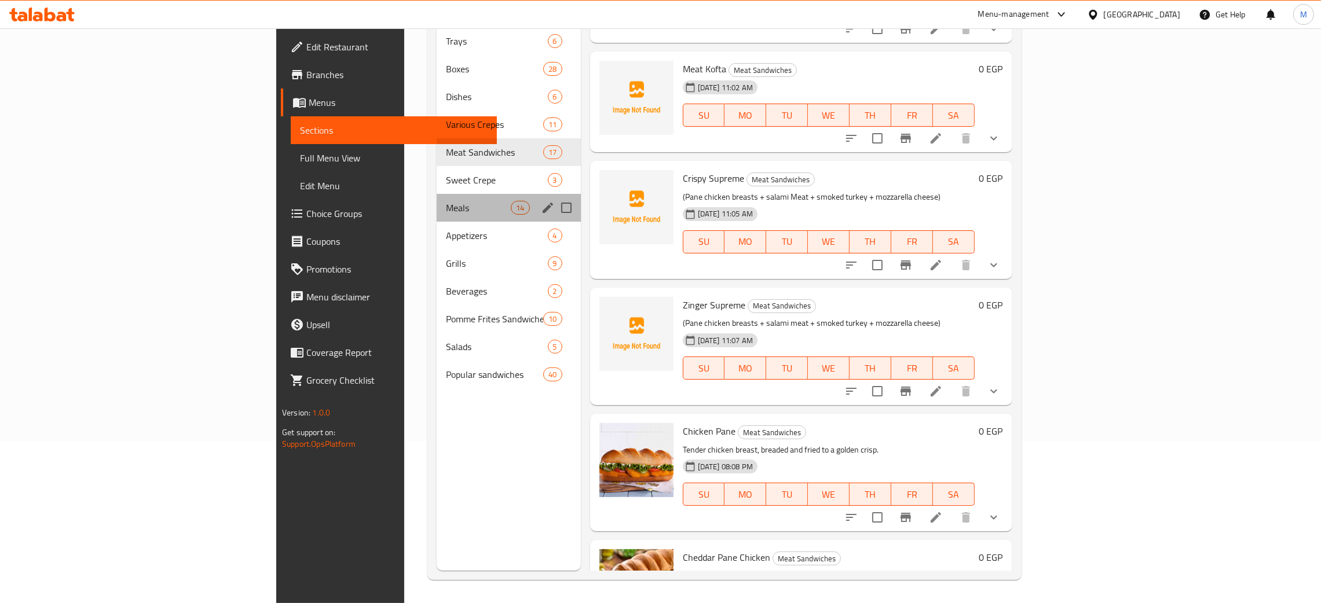
drag, startPoint x: 414, startPoint y: 195, endPoint x: 595, endPoint y: 247, distance: 188.6
click at [513, 214] on div "Menu sections Trays 6 Boxes 28 Dishes 6 Various Crepes 11 Meat Sandwiches 17 Sw…" at bounding box center [724, 269] width 575 height 603
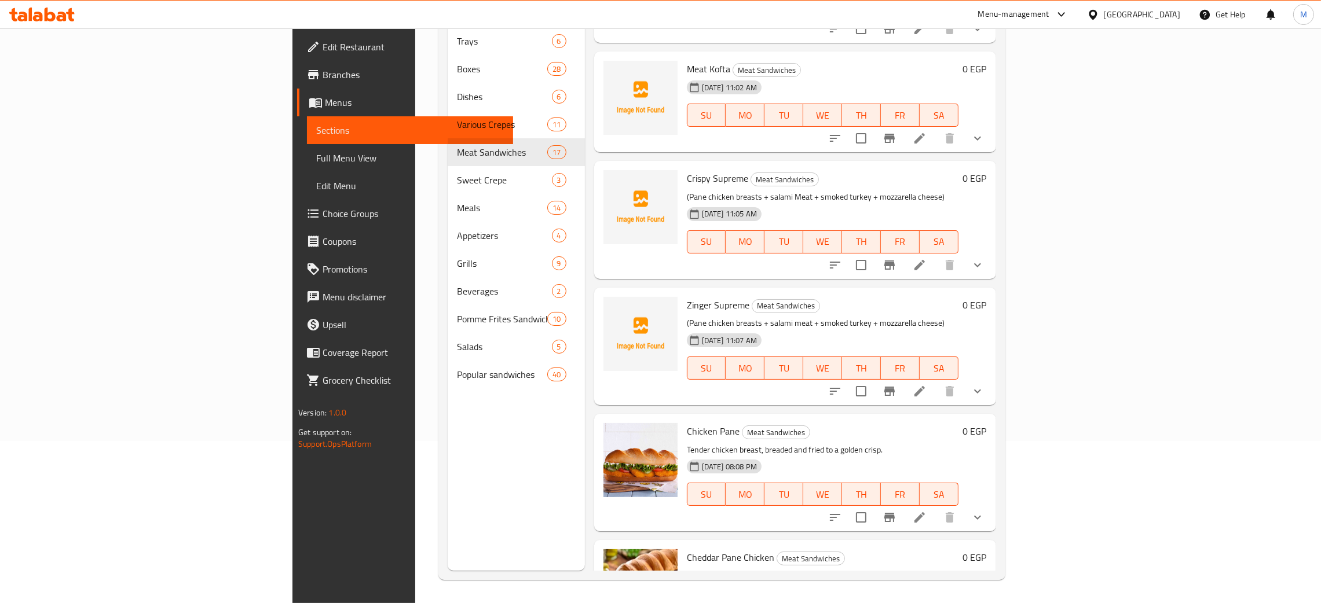
click at [695, 329] on div "Zinger Supreme Meat Sandwiches (Pane chicken breasts + salami meat + smoked tur…" at bounding box center [795, 347] width 402 height 118
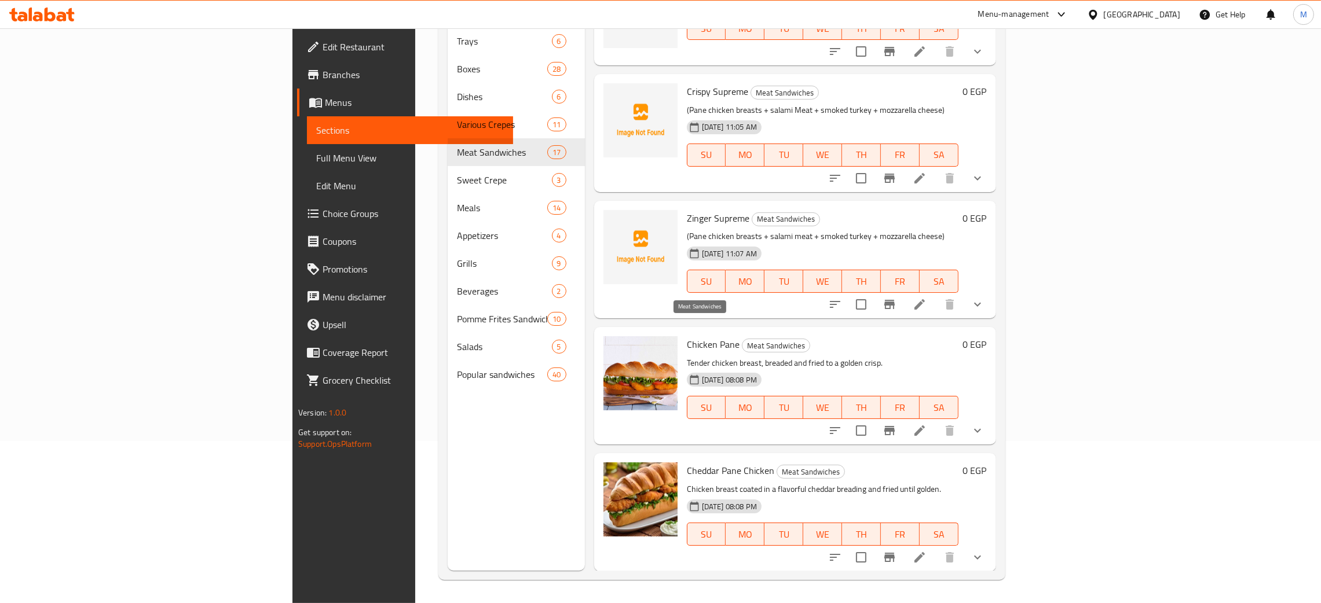
click at [742, 339] on span "Meat Sandwiches" at bounding box center [775, 345] width 67 height 13
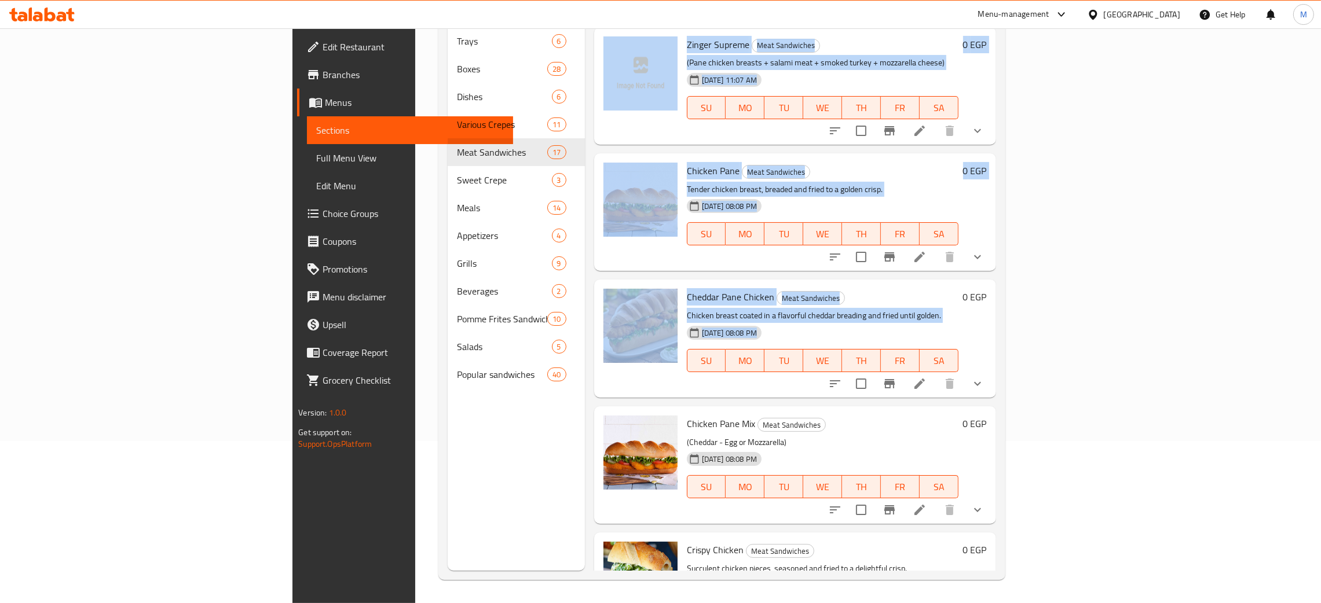
drag, startPoint x: 685, startPoint y: 324, endPoint x: 328, endPoint y: 433, distance: 373.5
click at [448, 430] on div "Menu sections Trays 6 Boxes 28 Dishes 6 Various Crepes 11 Meat Sandwiches 17 Sw…" at bounding box center [722, 269] width 548 height 603
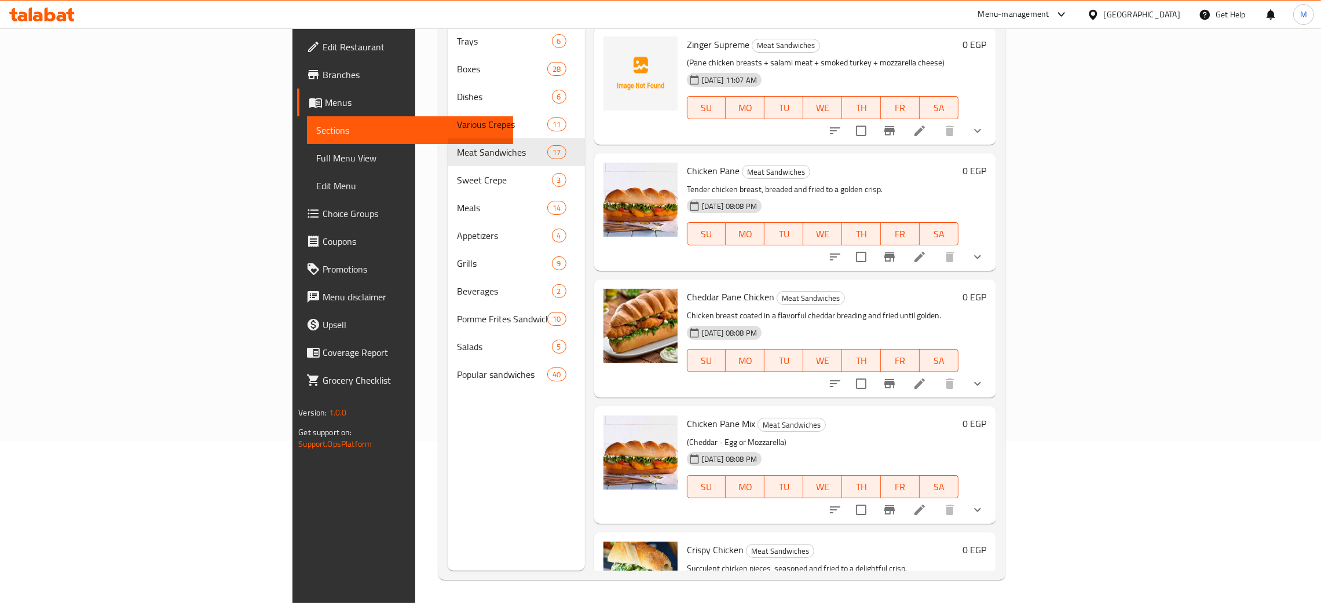
click at [448, 476] on div "Menu sections Trays 6 Boxes 28 Dishes 6 Various Crepes 11 Meat Sandwiches 17 Sw…" at bounding box center [516, 269] width 137 height 603
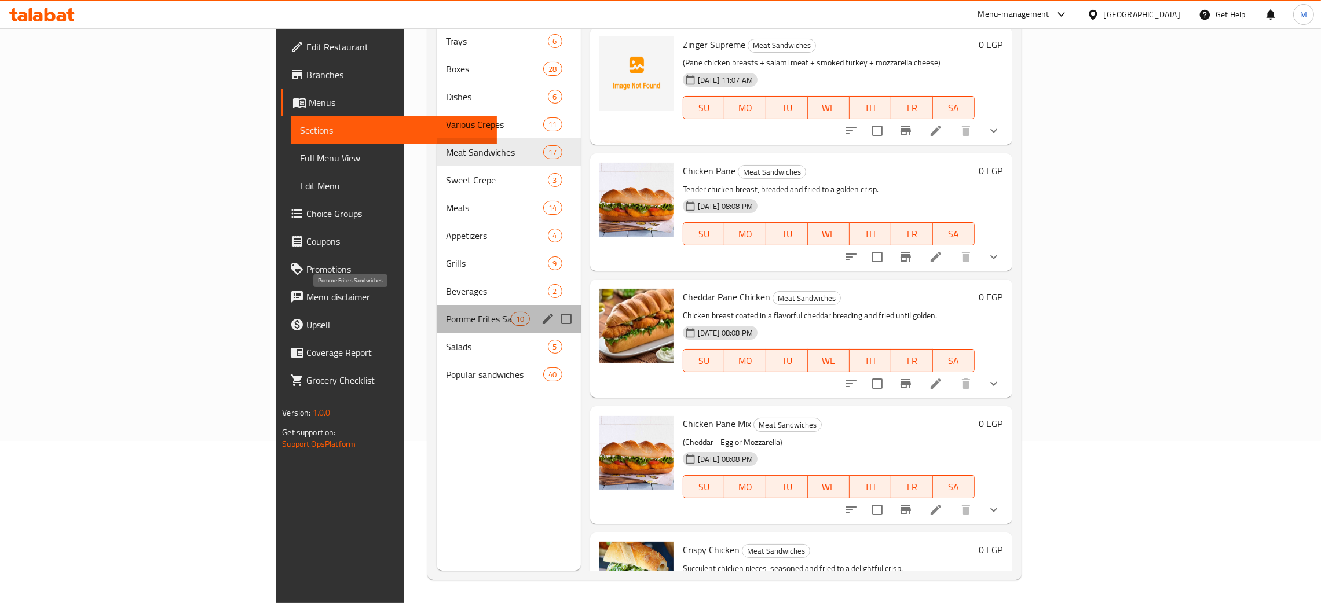
click at [446, 312] on span "Pomme Frites Sandwiches" at bounding box center [478, 319] width 65 height 14
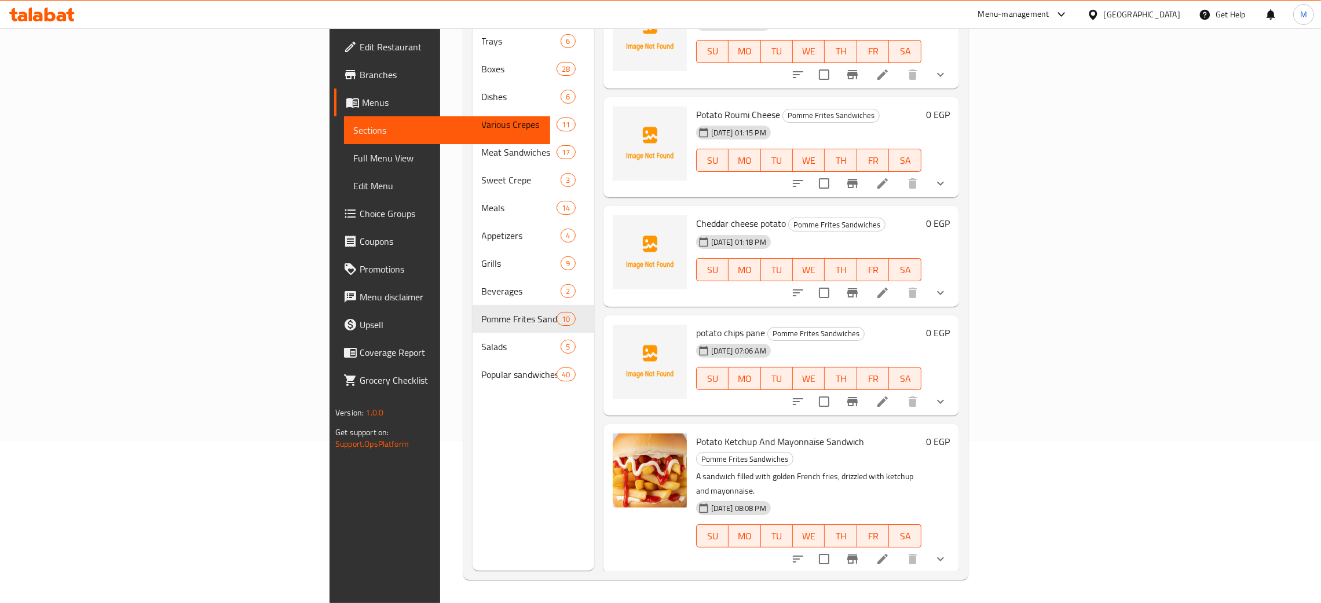
scroll to position [80, 0]
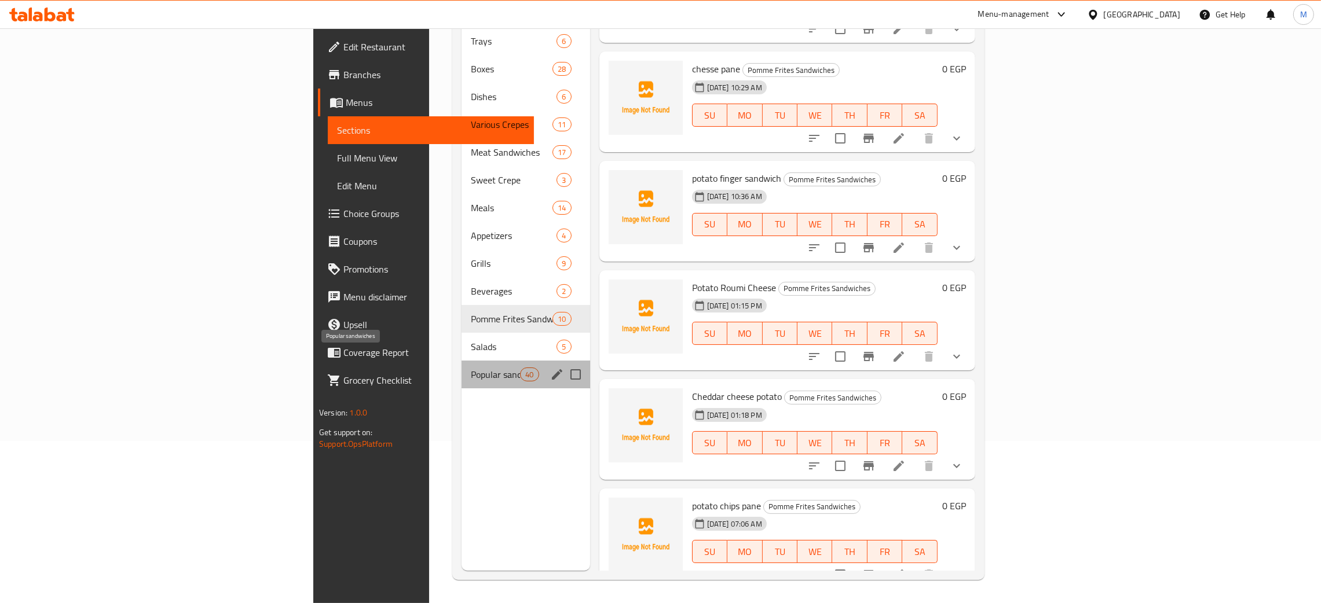
click at [471, 368] on span "Popular sandwiches" at bounding box center [495, 375] width 49 height 14
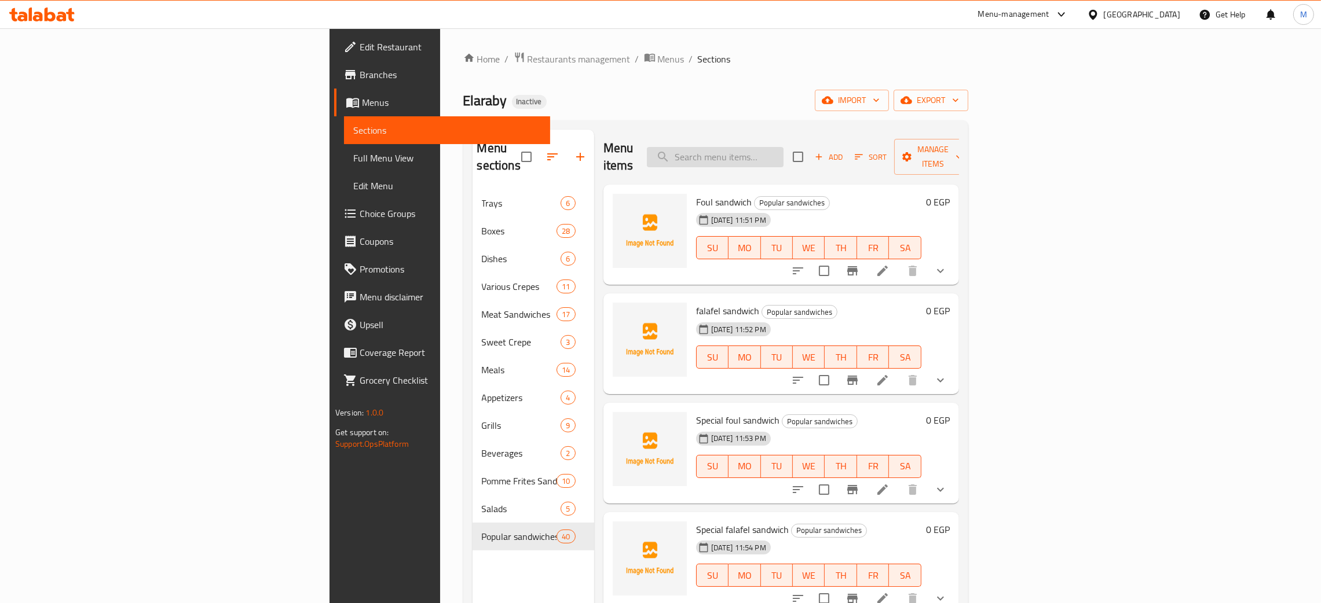
click at [783, 148] on input "search" at bounding box center [715, 157] width 137 height 20
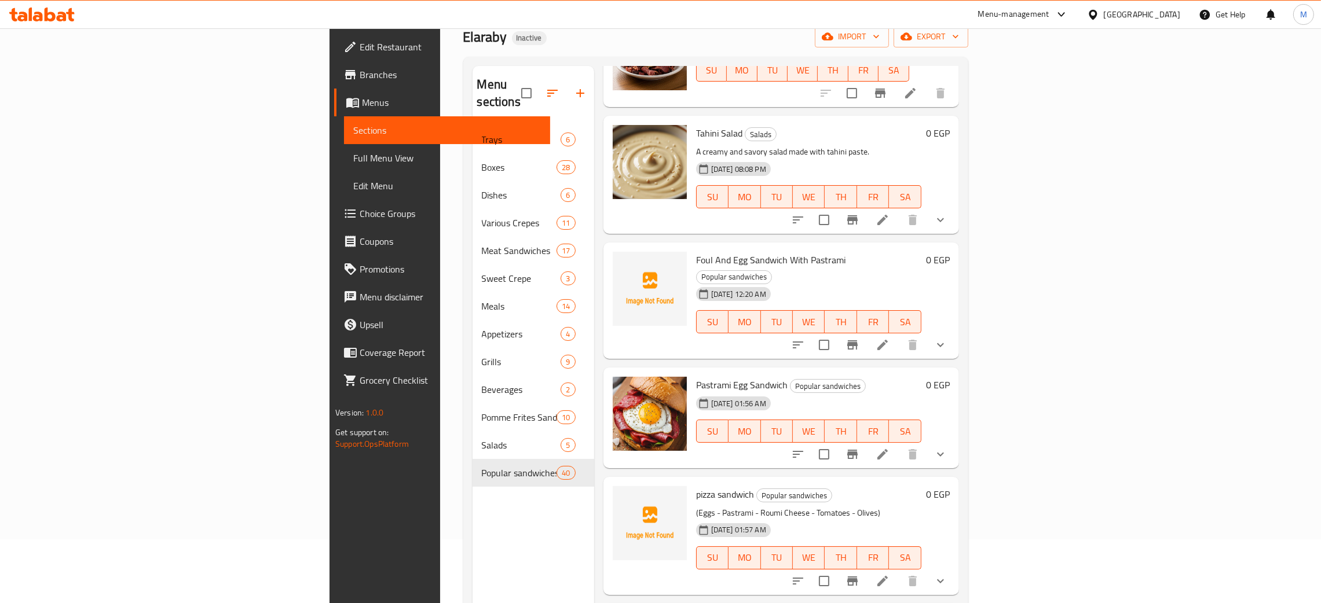
scroll to position [163, 0]
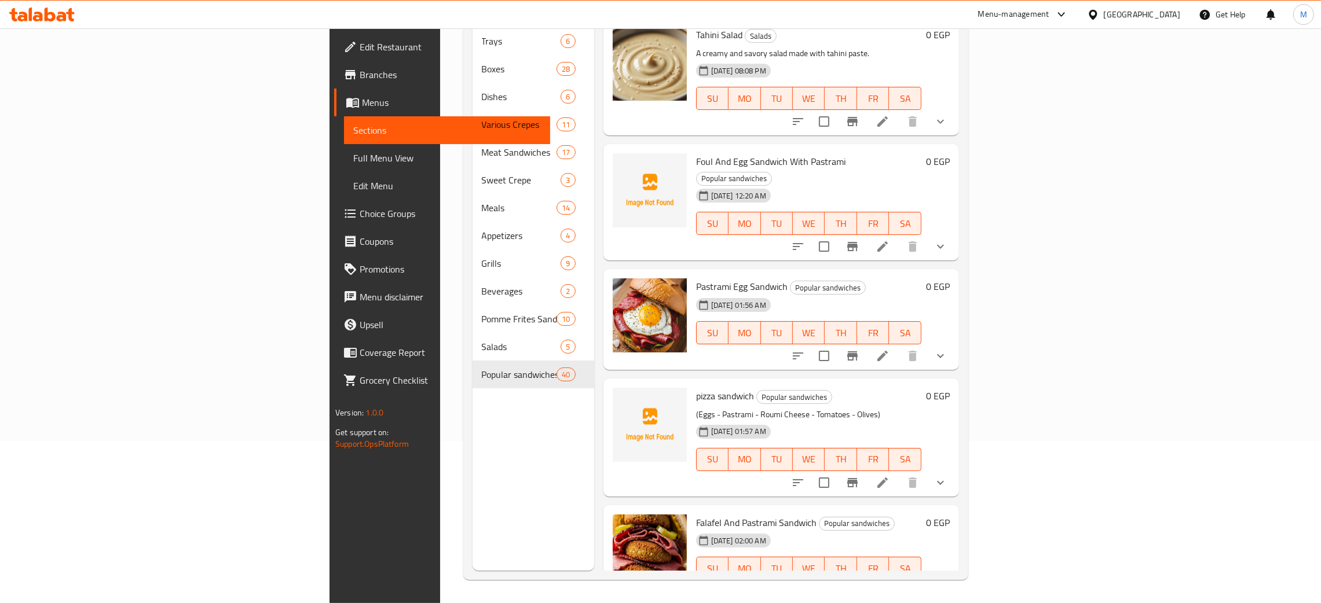
type input "pas"
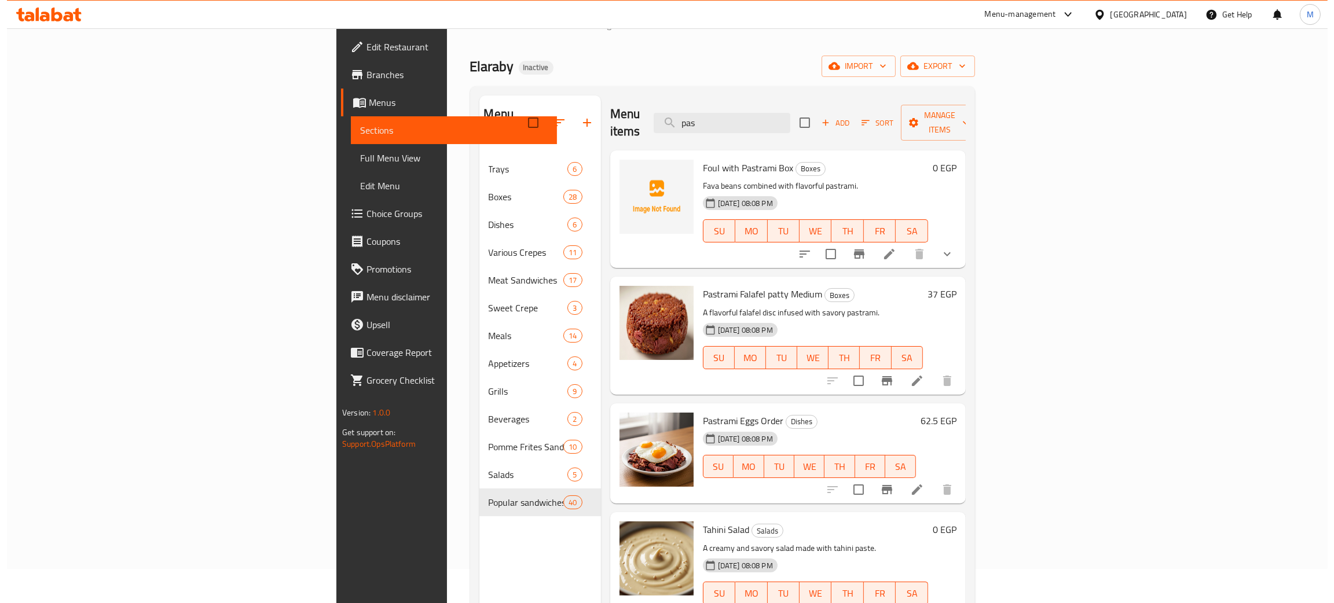
scroll to position [0, 0]
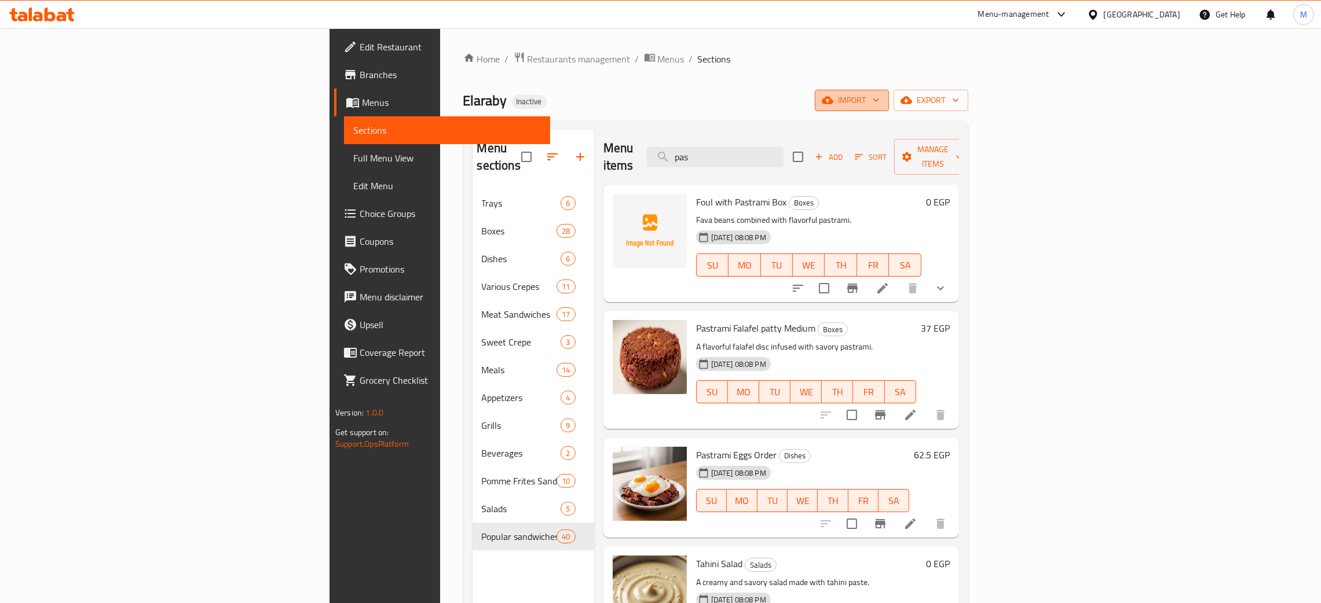
click at [880, 101] on span "import" at bounding box center [852, 100] width 56 height 14
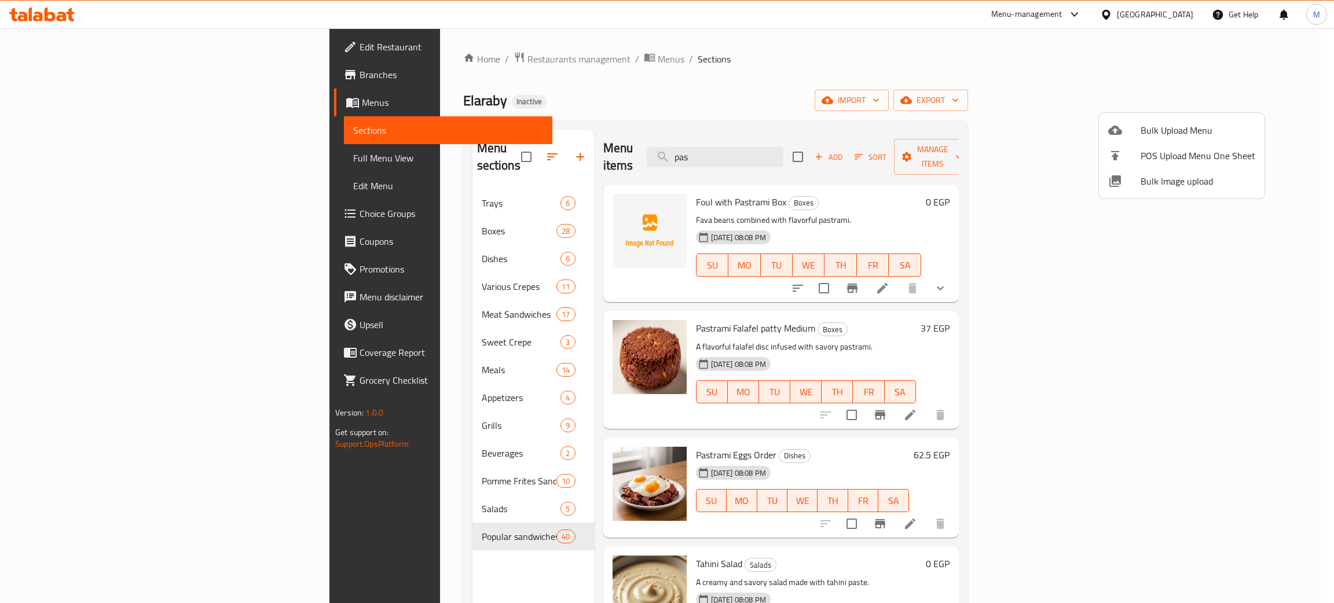
click at [1141, 178] on span "Bulk Image upload" at bounding box center [1198, 181] width 115 height 14
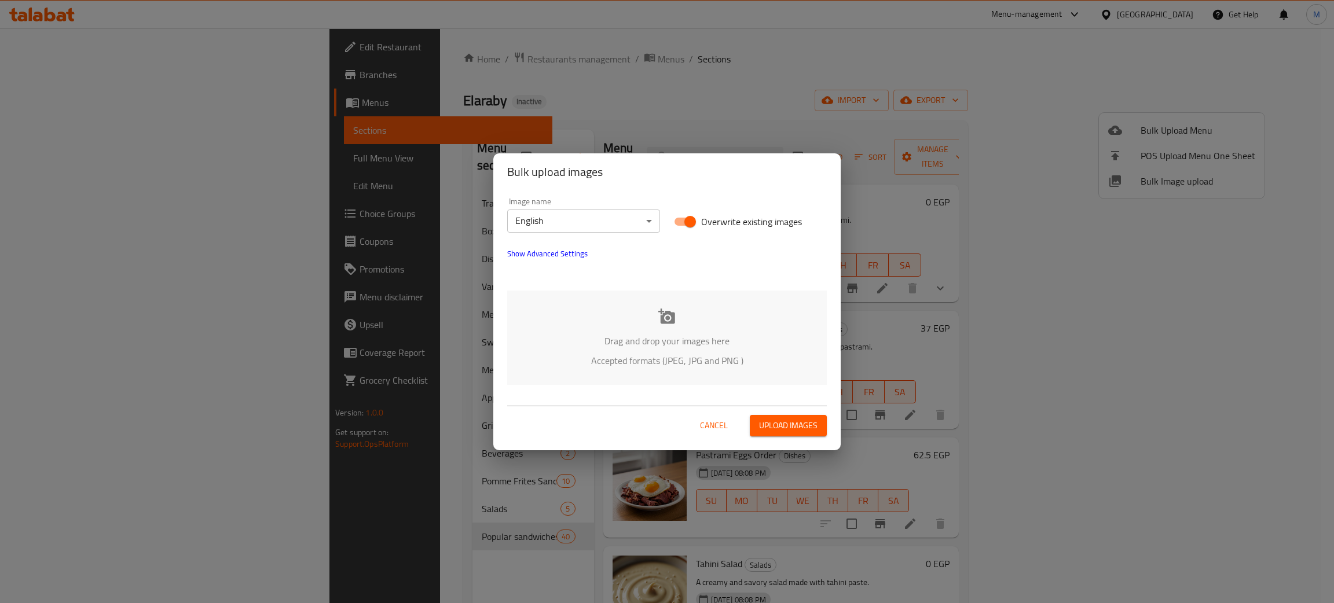
click at [634, 343] on p "Drag and drop your images here" at bounding box center [667, 341] width 285 height 14
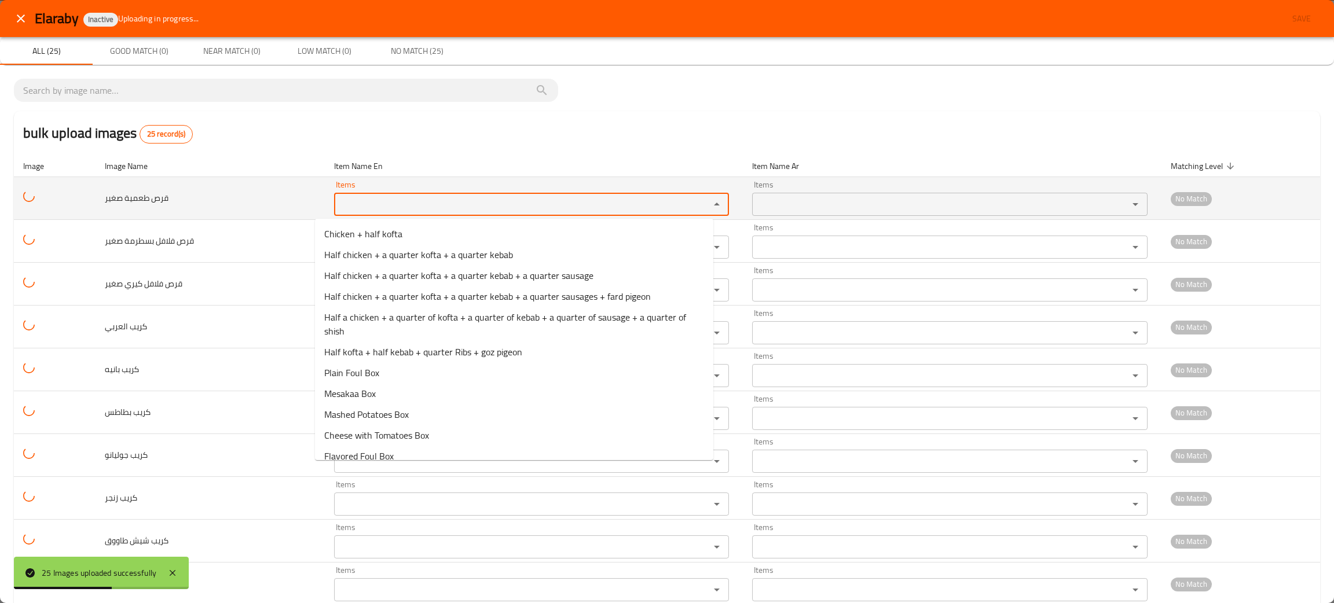
drag, startPoint x: 364, startPoint y: 204, endPoint x: 376, endPoint y: 189, distance: 18.9
click at [367, 203] on صغير "Items" at bounding box center [515, 204] width 354 height 16
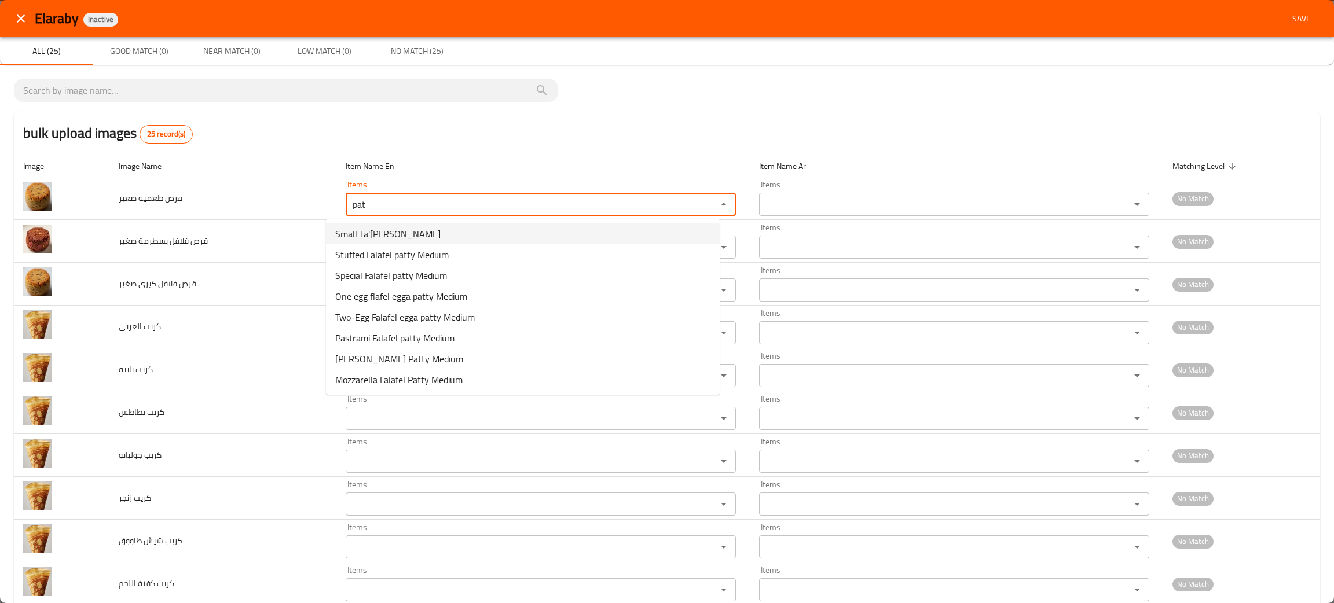
click at [357, 230] on span "Small Ta'[PERSON_NAME]" at bounding box center [387, 234] width 105 height 14
type صغير "Small Ta'[PERSON_NAME]"
type صغير-ar "قرص طعمية صغير"
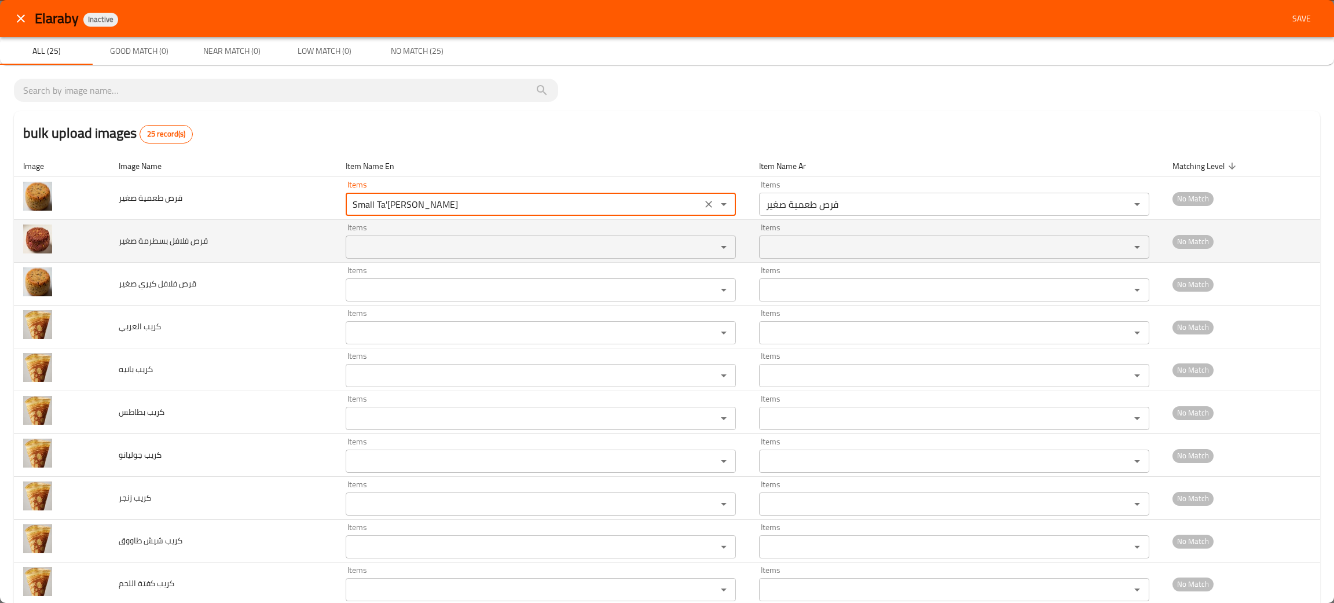
type صغير "Small Ta'[PERSON_NAME]"
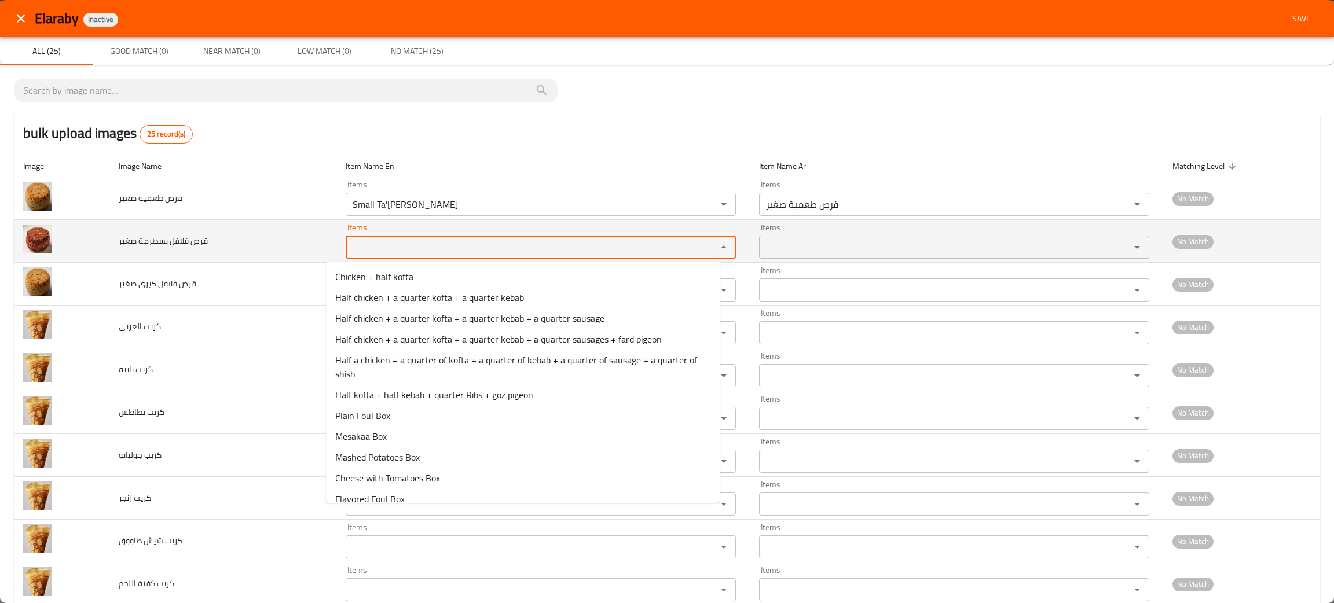
click at [349, 251] on صغير "Items" at bounding box center [523, 247] width 349 height 16
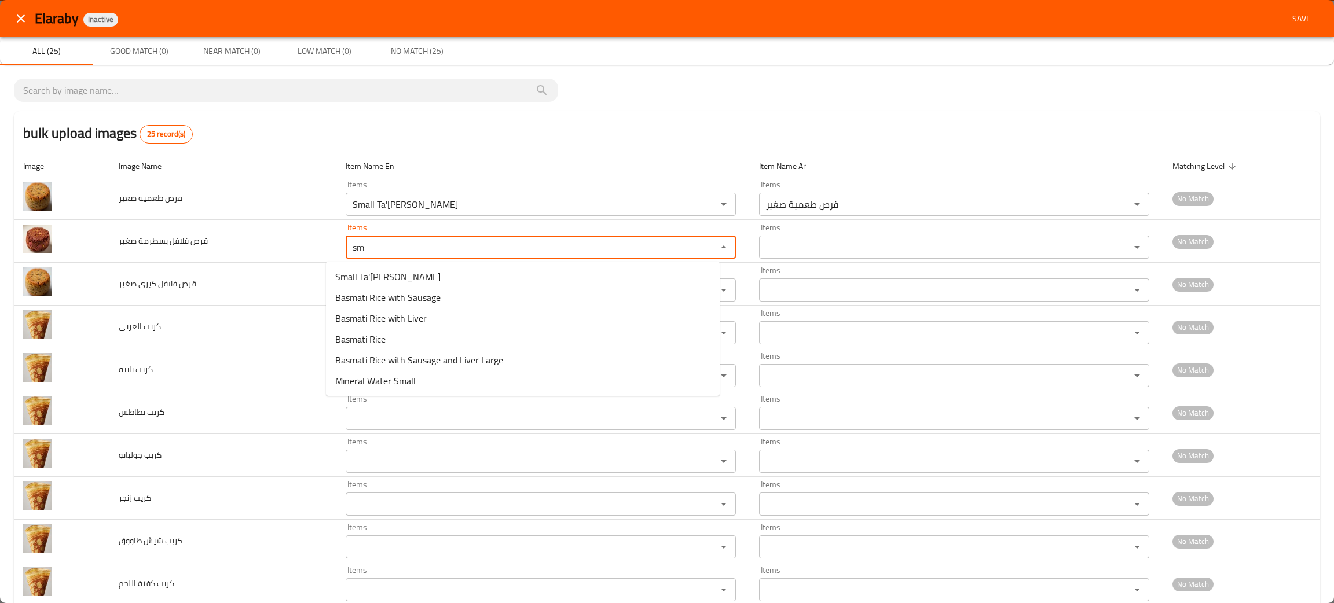
type صغير "s"
click at [408, 301] on span "Pastrami Falafel patty Medium" at bounding box center [394, 298] width 119 height 14
type صغير "Pastrami Falafel patty Medium"
type صغير-ar "قرص طعمية بسطرمة وسط"
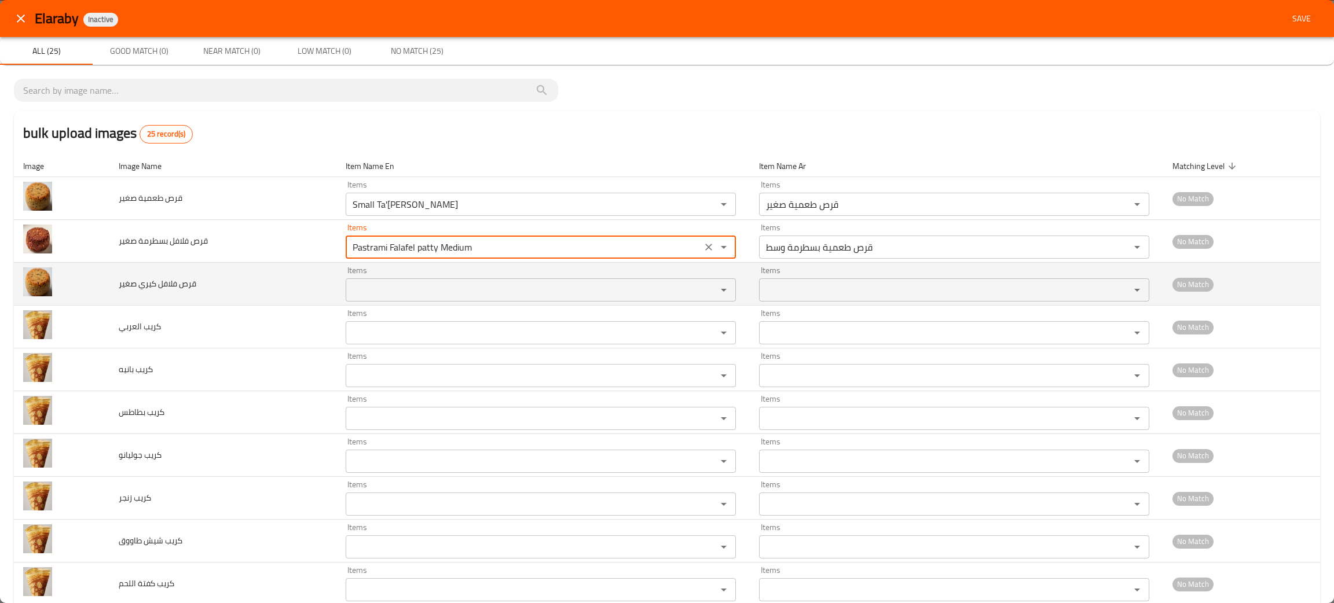
type صغير "Pastrami Falafel patty Medium"
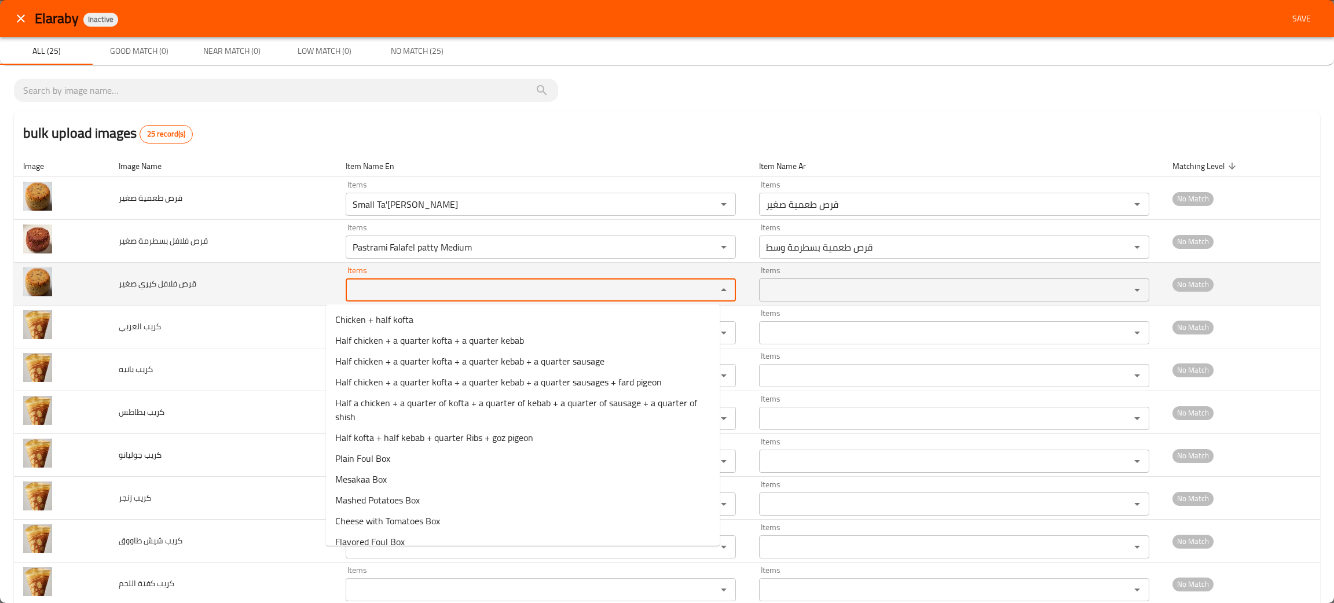
drag, startPoint x: 380, startPoint y: 291, endPoint x: 404, endPoint y: 288, distance: 24.0
click at [383, 291] on صغير "Items" at bounding box center [523, 290] width 349 height 16
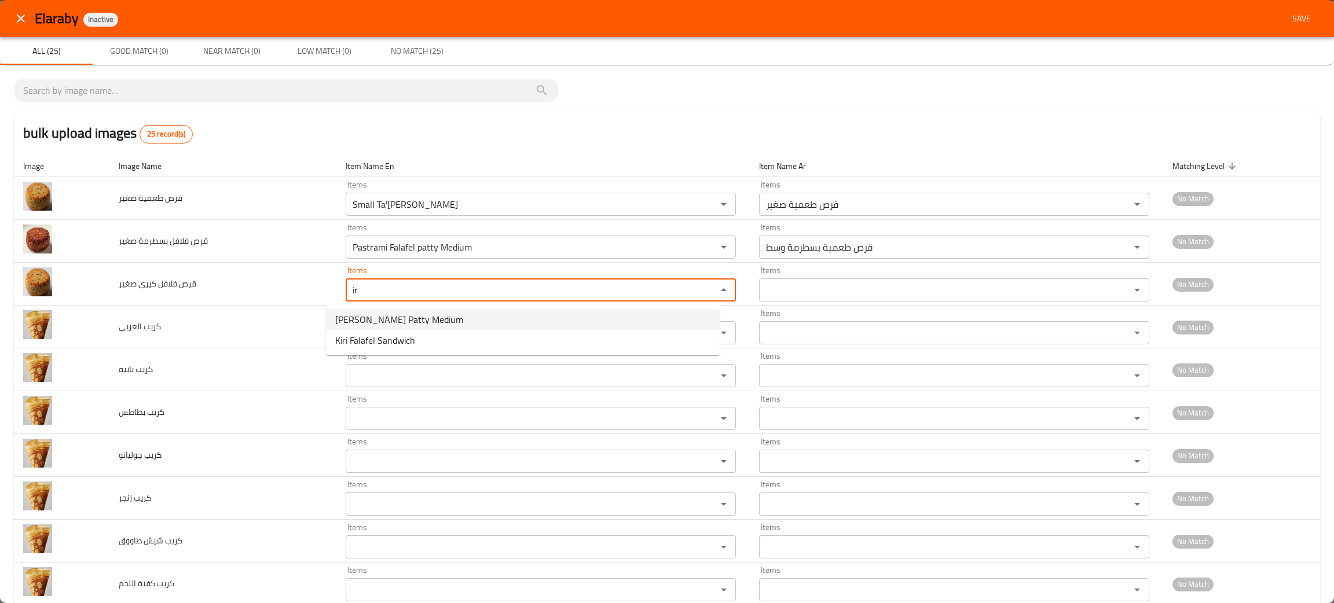
click at [423, 320] on span "[PERSON_NAME] Patty Medium" at bounding box center [399, 320] width 128 height 14
type صغير "[PERSON_NAME] Patty Medium"
type صغير-ar "قرص طعمية كيري وسط"
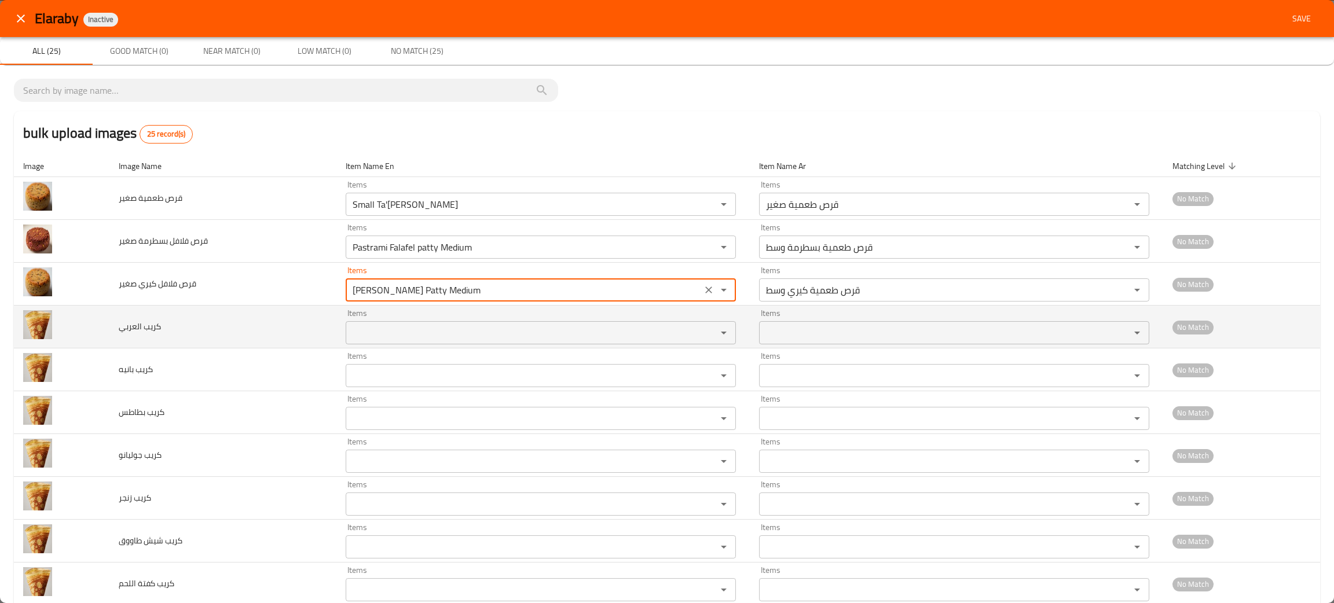
type صغير "[PERSON_NAME] Patty Medium"
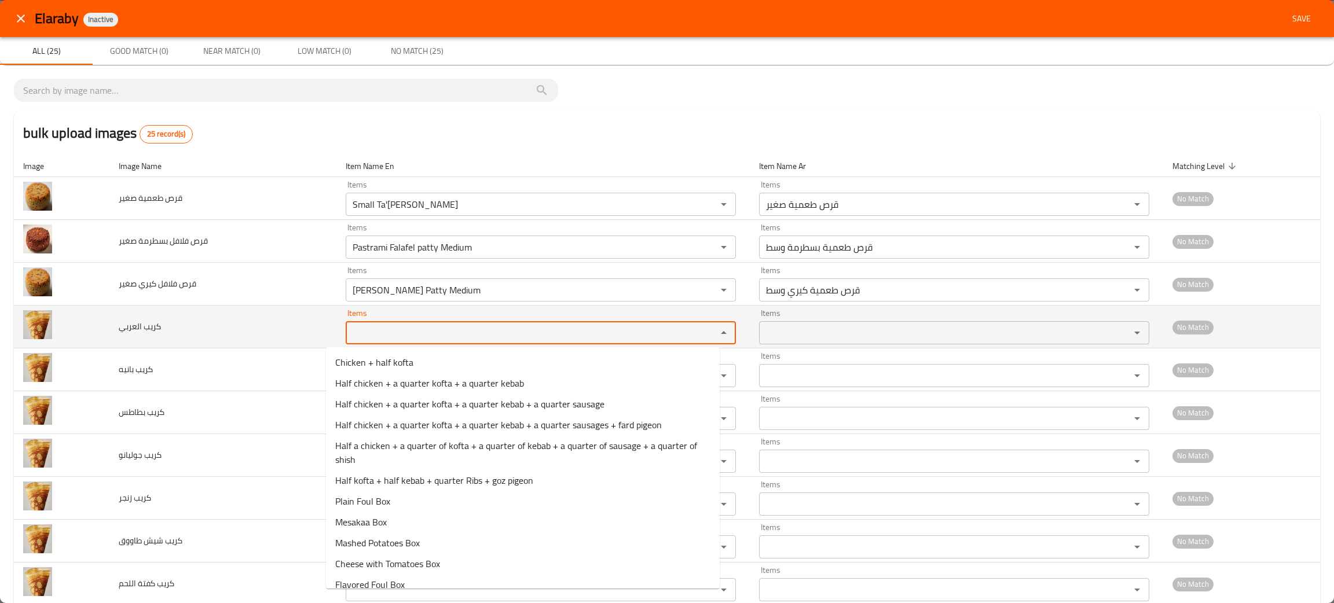
click at [393, 330] on العربي "Items" at bounding box center [523, 333] width 349 height 16
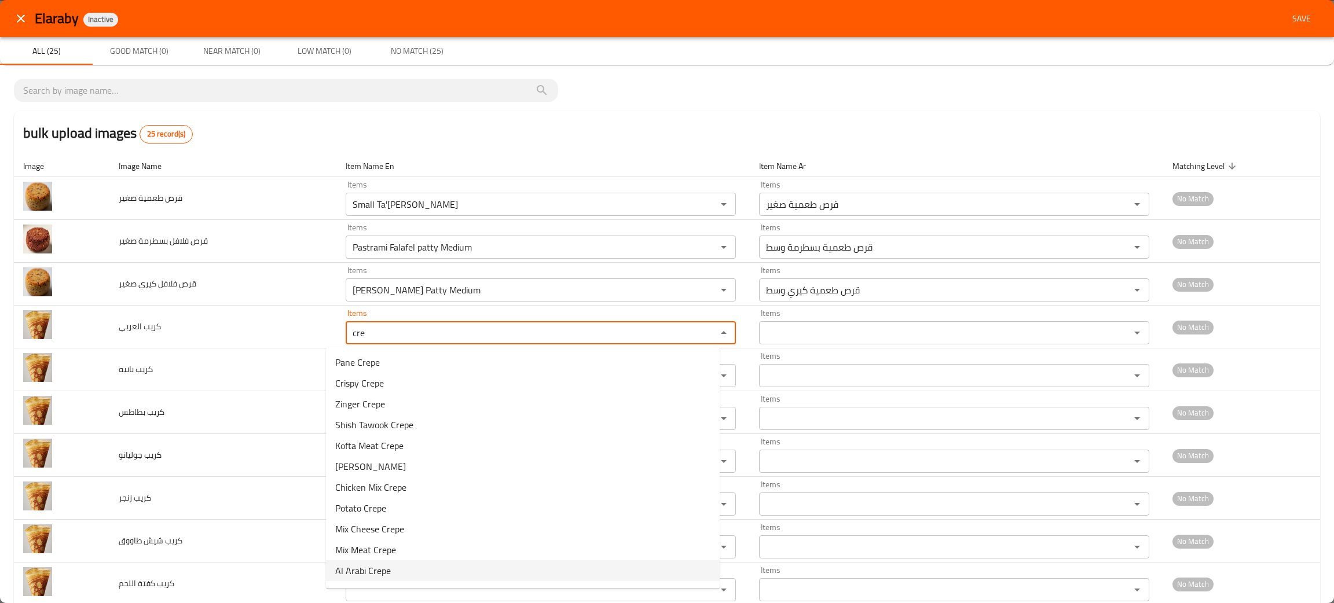
click at [377, 564] on span "Al Arabi Crepe" at bounding box center [363, 571] width 56 height 14
type العربي "Al Arabi Crepe"
type العربي-ar "كريب العربي"
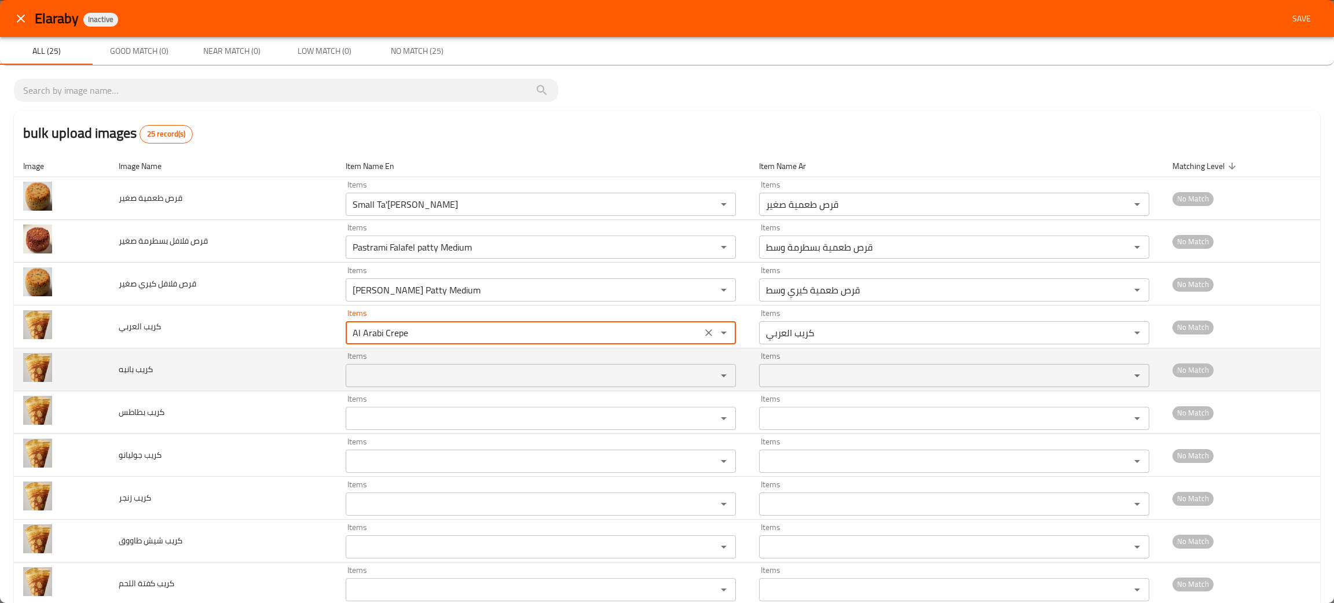
type العربي "Al Arabi Crepe"
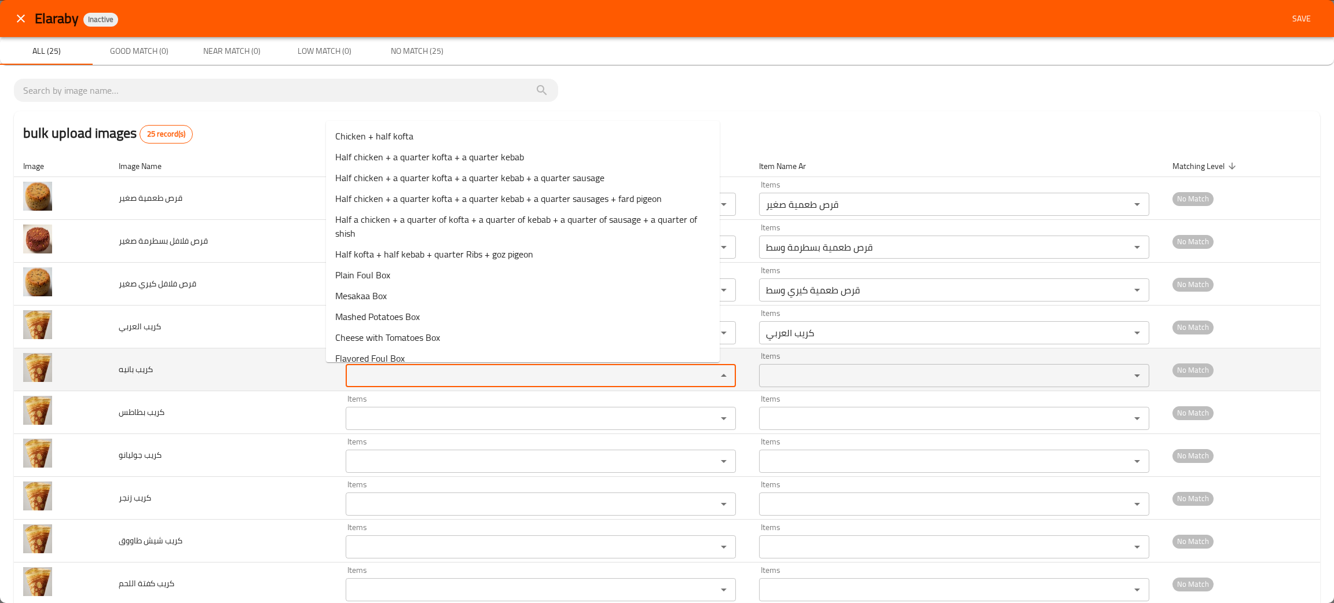
click at [363, 373] on بانيه "Items" at bounding box center [523, 376] width 349 height 16
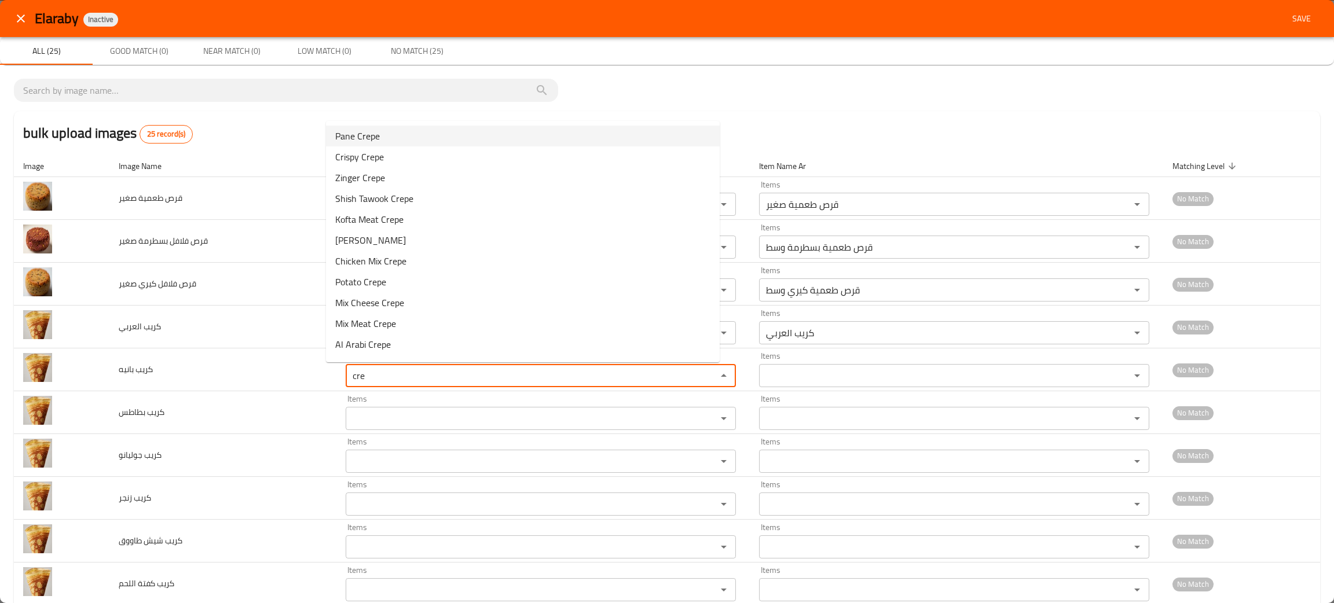
click at [369, 141] on span "Pane Crepe" at bounding box center [357, 136] width 45 height 14
type بانيه "Pane Crepe"
type بانيه-ar "كريب بانيه"
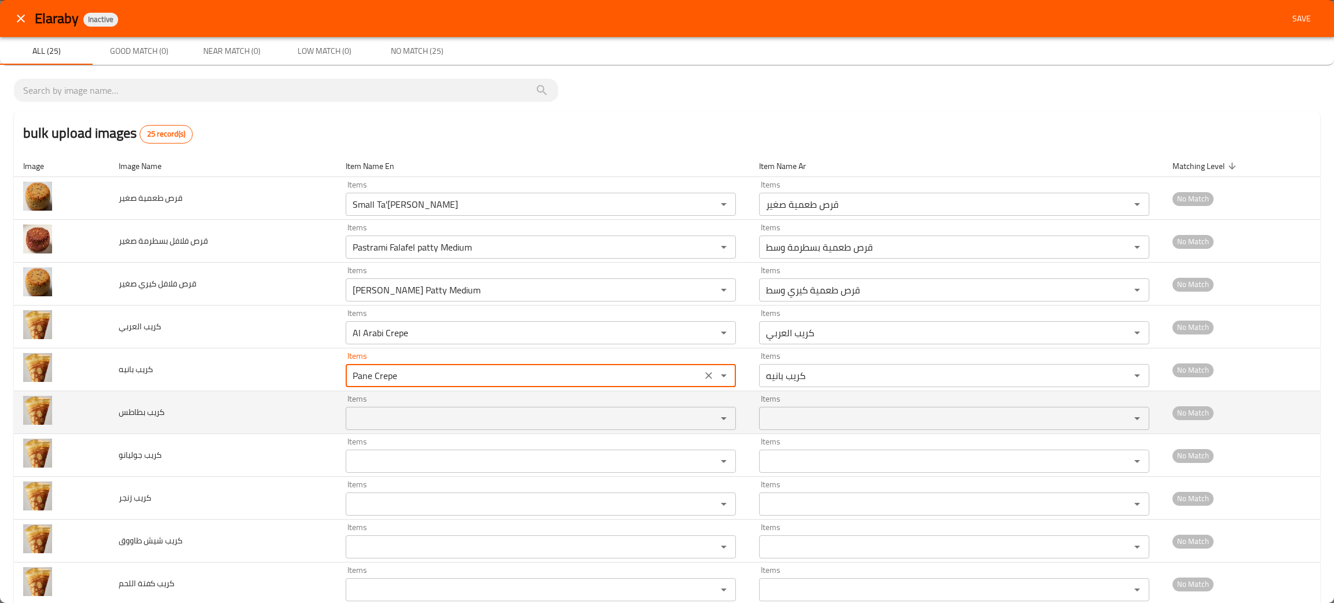
click at [373, 429] on div "Items" at bounding box center [541, 418] width 390 height 23
type بانيه "Pane Crepe"
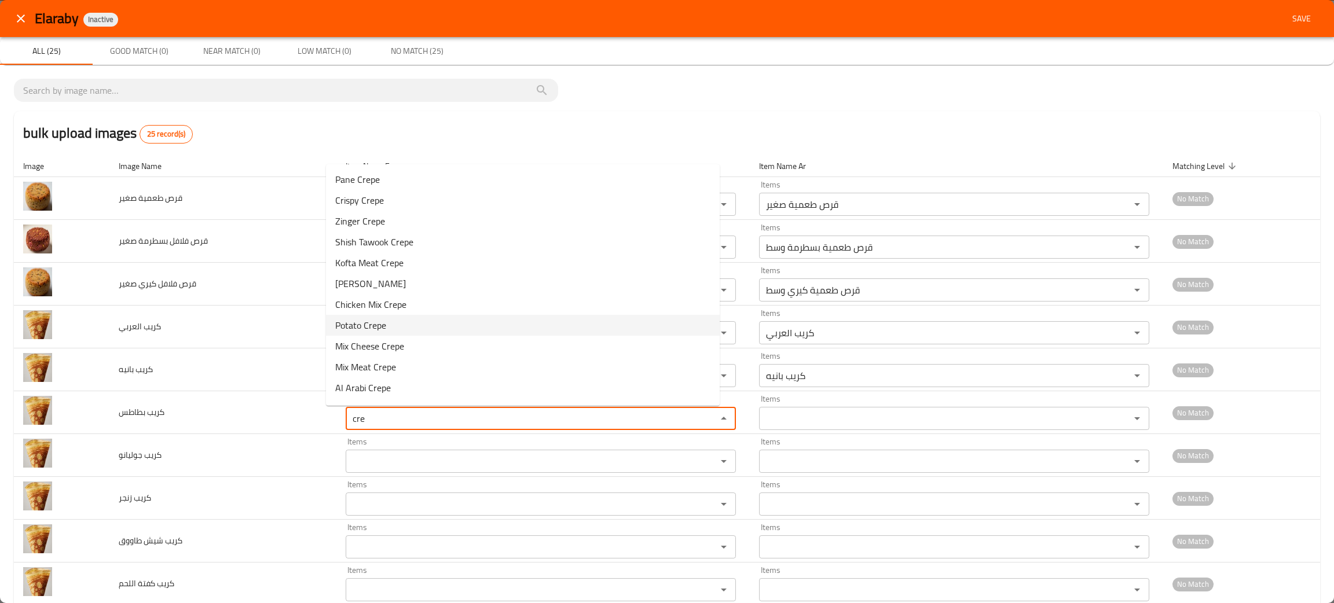
click at [379, 323] on span "Potato Crepe" at bounding box center [360, 325] width 51 height 14
type بطاطس "Potato Crepe"
type بطاطس-ar "كريب بطاطس"
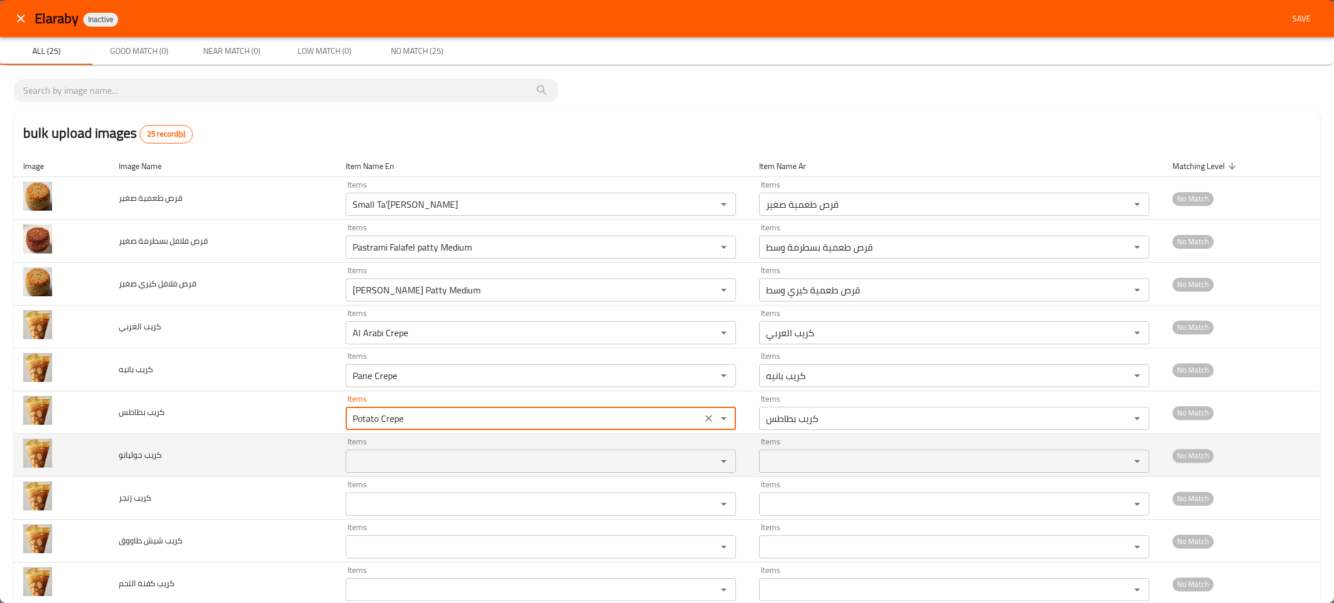
type بطاطس "Potato Crepe"
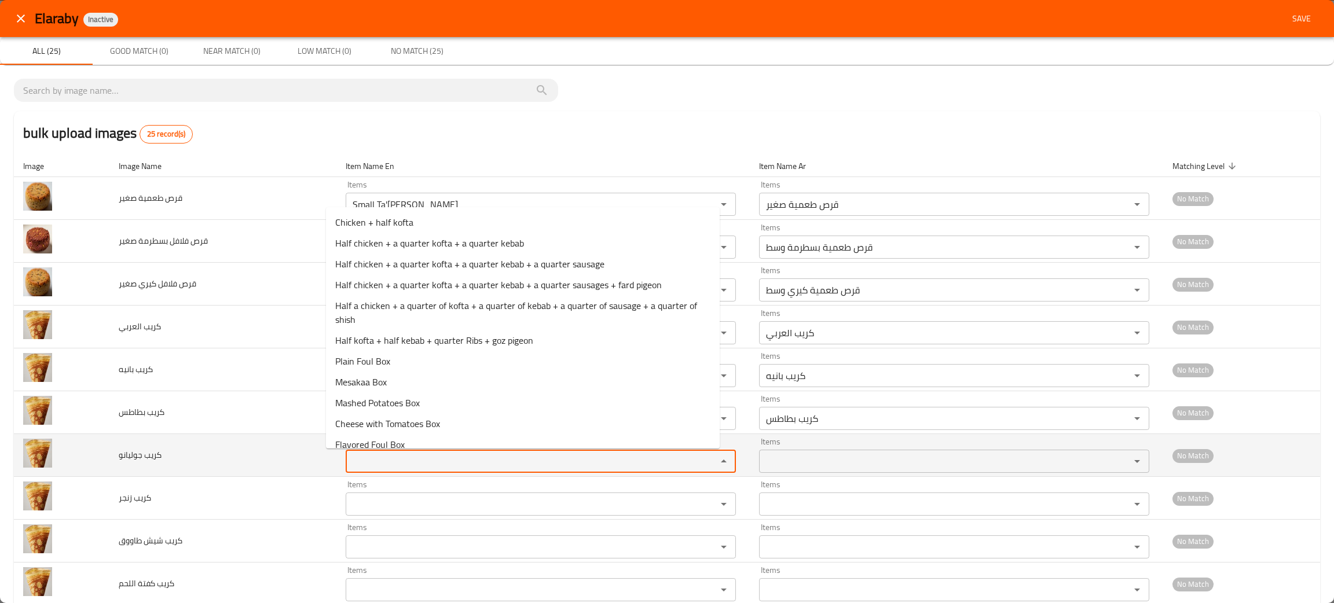
click at [430, 468] on جوليانو "Items" at bounding box center [523, 461] width 349 height 16
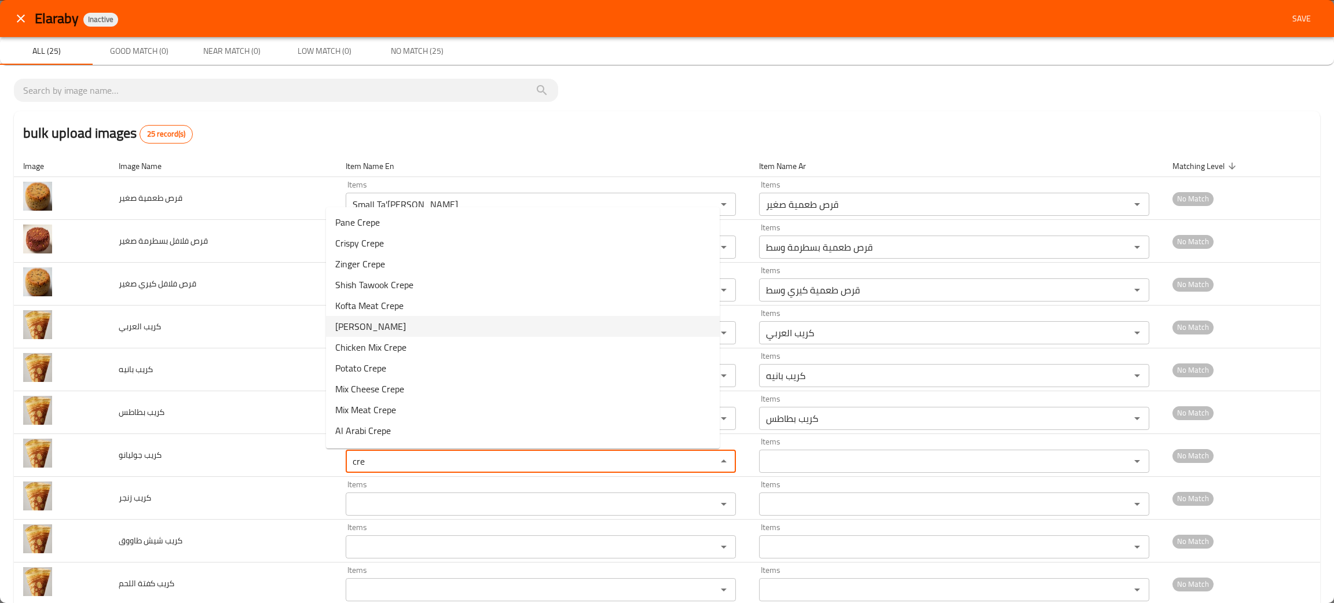
click at [363, 325] on span "[PERSON_NAME]" at bounding box center [370, 327] width 71 height 14
type جوليانو "[PERSON_NAME]"
type جوليانو-ar "كريب جوليانو"
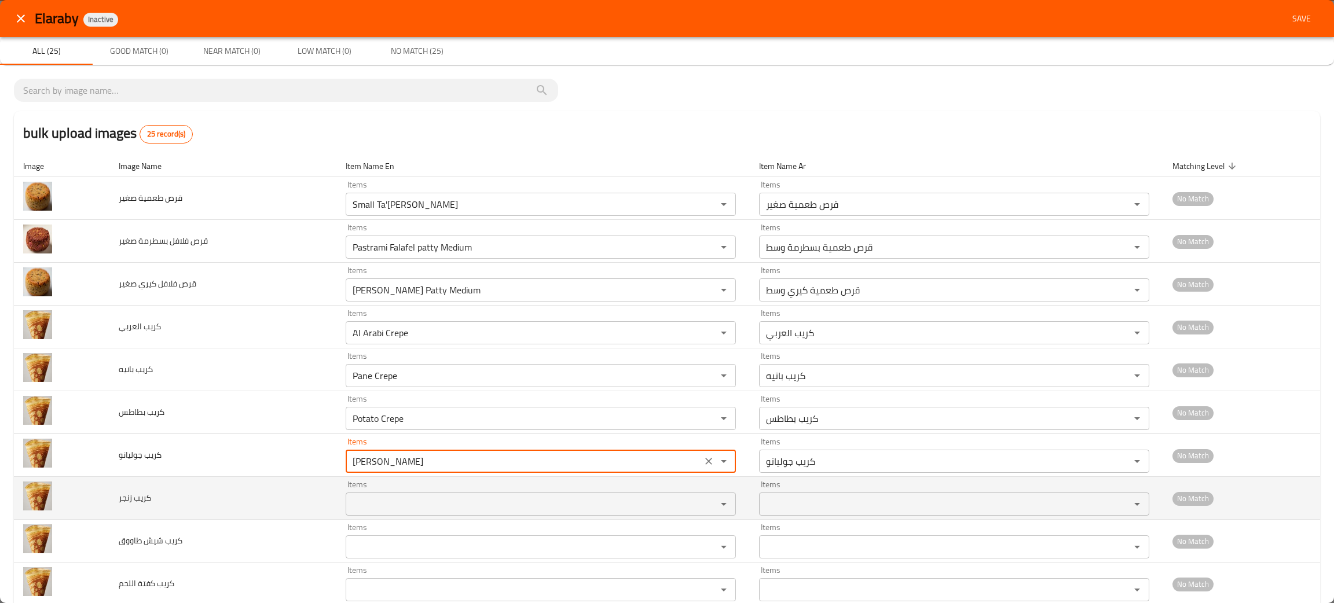
type جوليانو "[PERSON_NAME]"
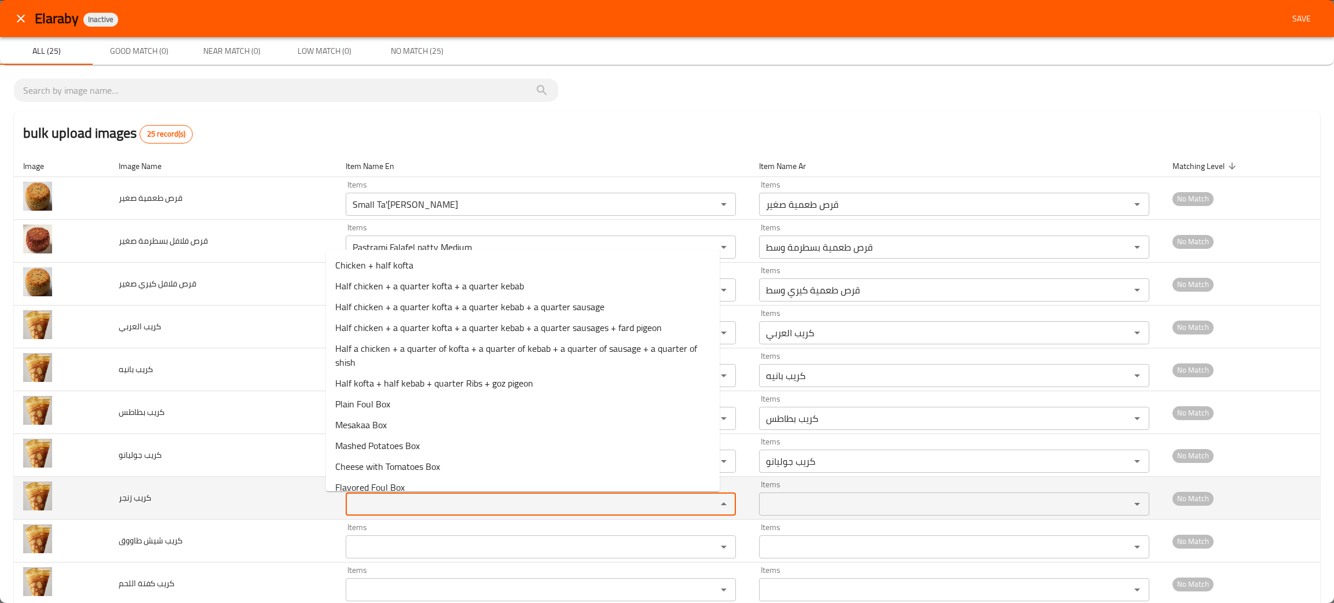
click at [367, 503] on زنجر "Items" at bounding box center [523, 504] width 349 height 16
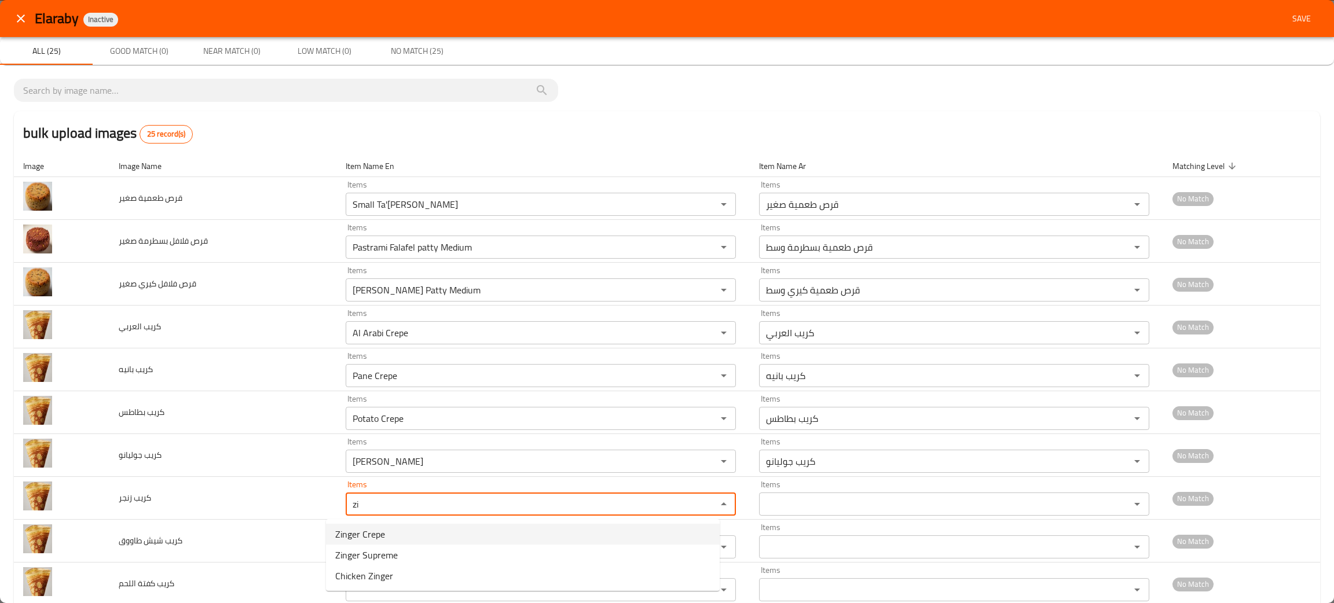
click at [375, 527] on span "Zinger Crepe" at bounding box center [360, 534] width 50 height 14
type زنجر "Zinger Crepe"
type زنجر-ar "كريب زنجر"
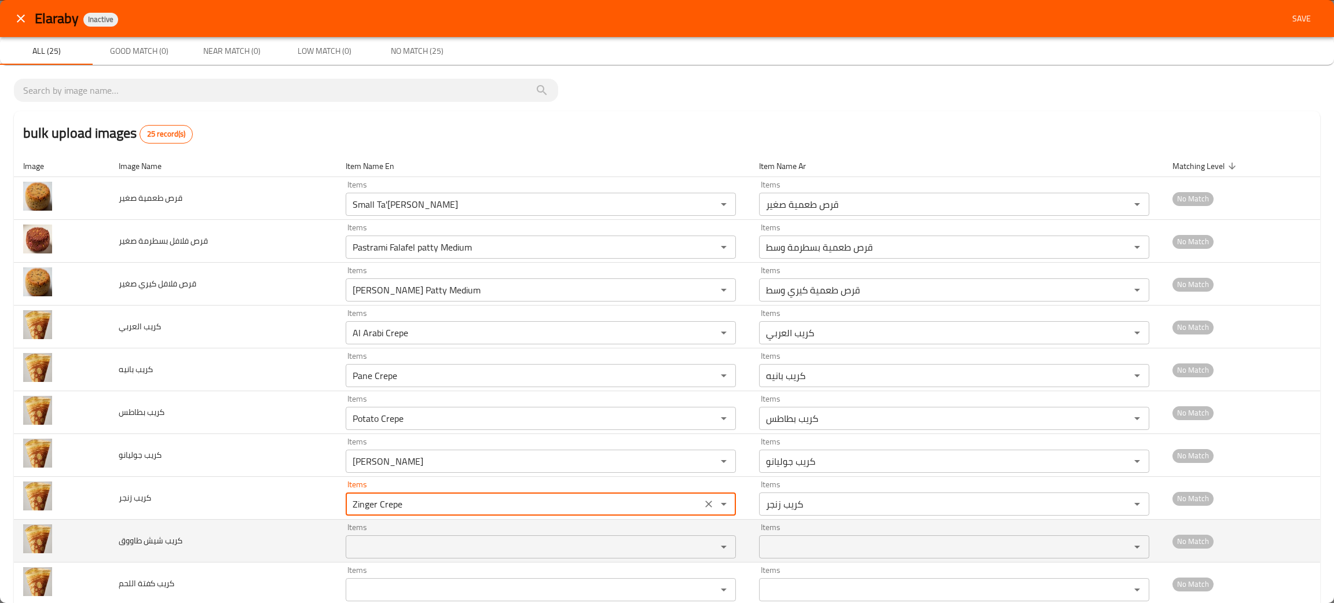
type زنجر "Zinger Crepe"
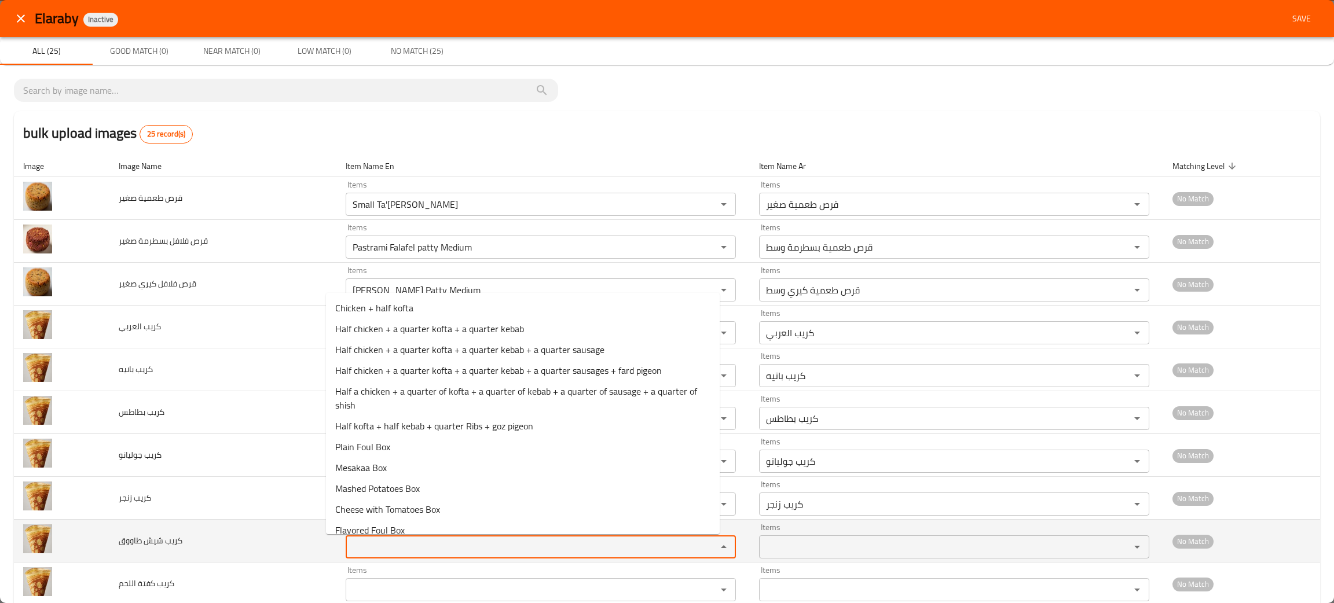
click at [375, 554] on طاووق "Items" at bounding box center [523, 547] width 349 height 16
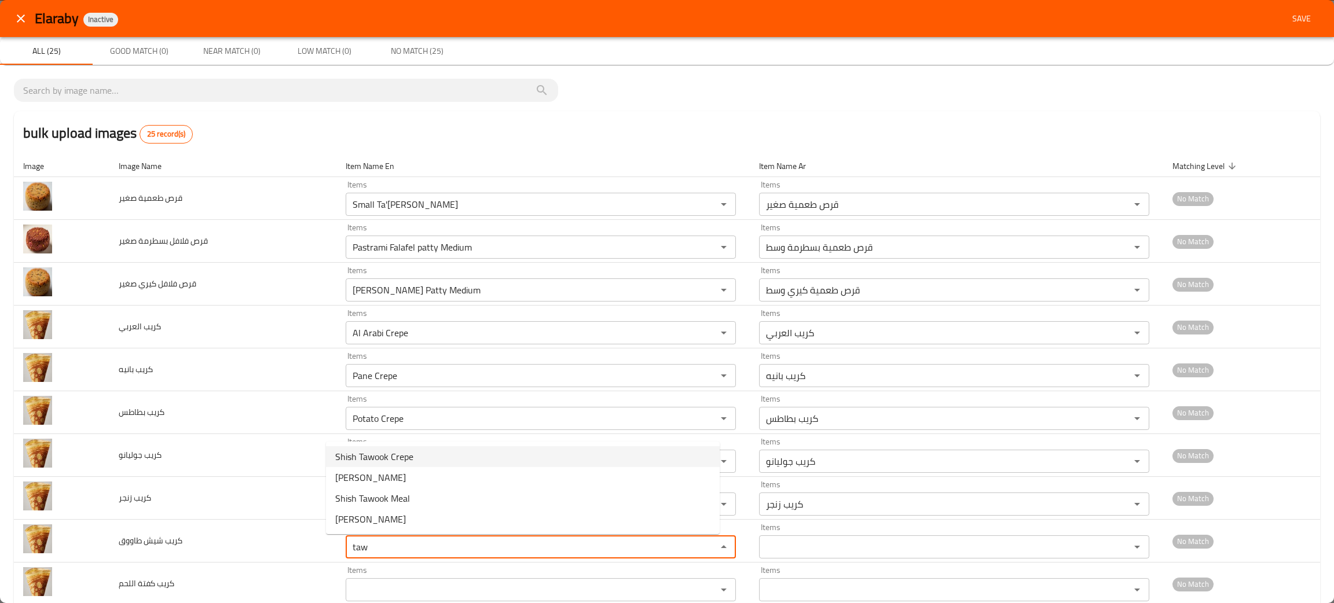
click at [340, 455] on span "Shish Tawook Crepe" at bounding box center [374, 457] width 78 height 14
type طاووق "Shish Tawook Crepe"
type طاووق-ar "كريب شيش طاووق"
type طاووق "Shish Tawook Crepe"
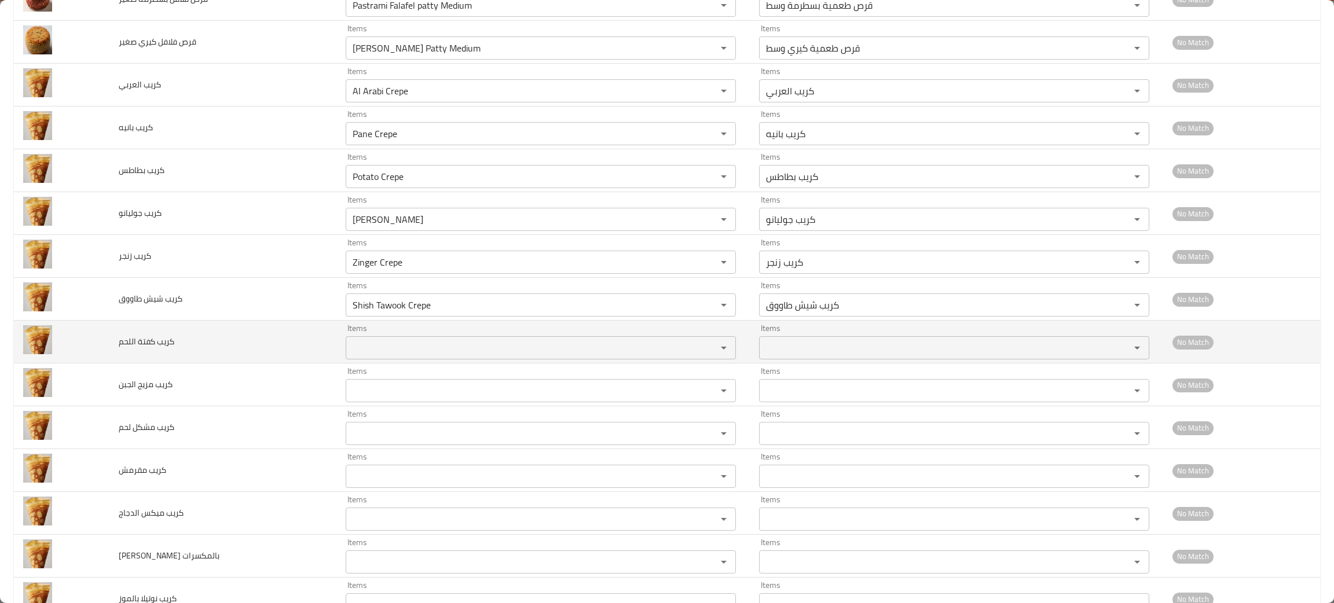
scroll to position [248, 0]
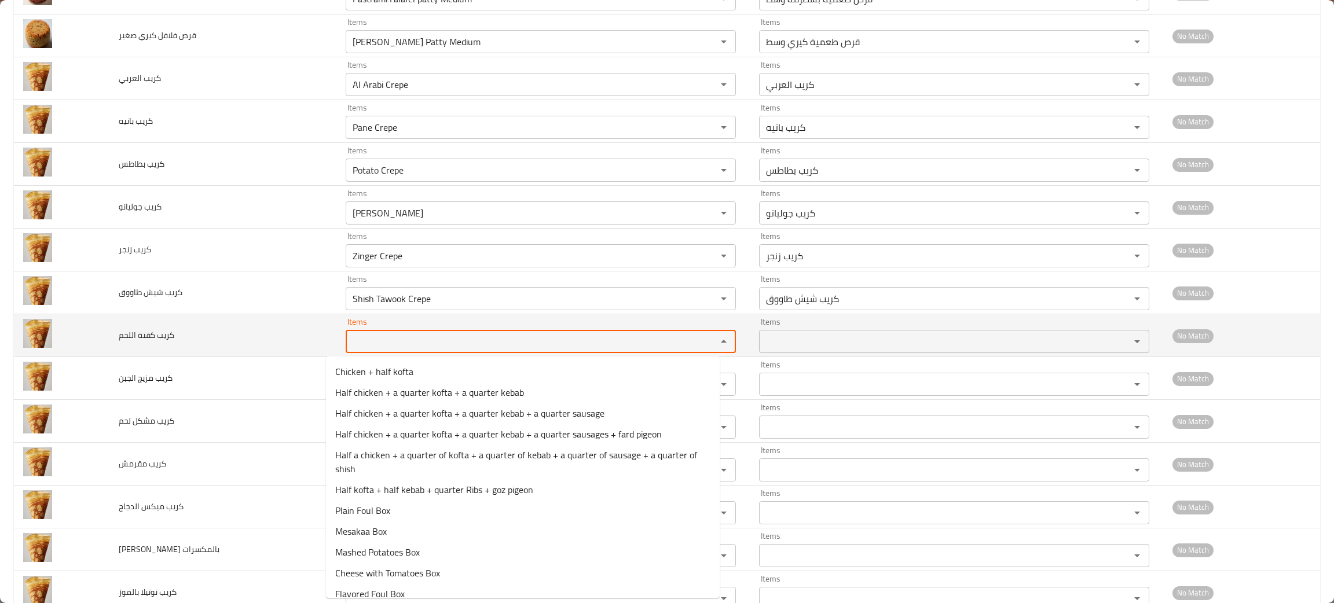
click at [394, 343] on اللحم "Items" at bounding box center [523, 342] width 349 height 16
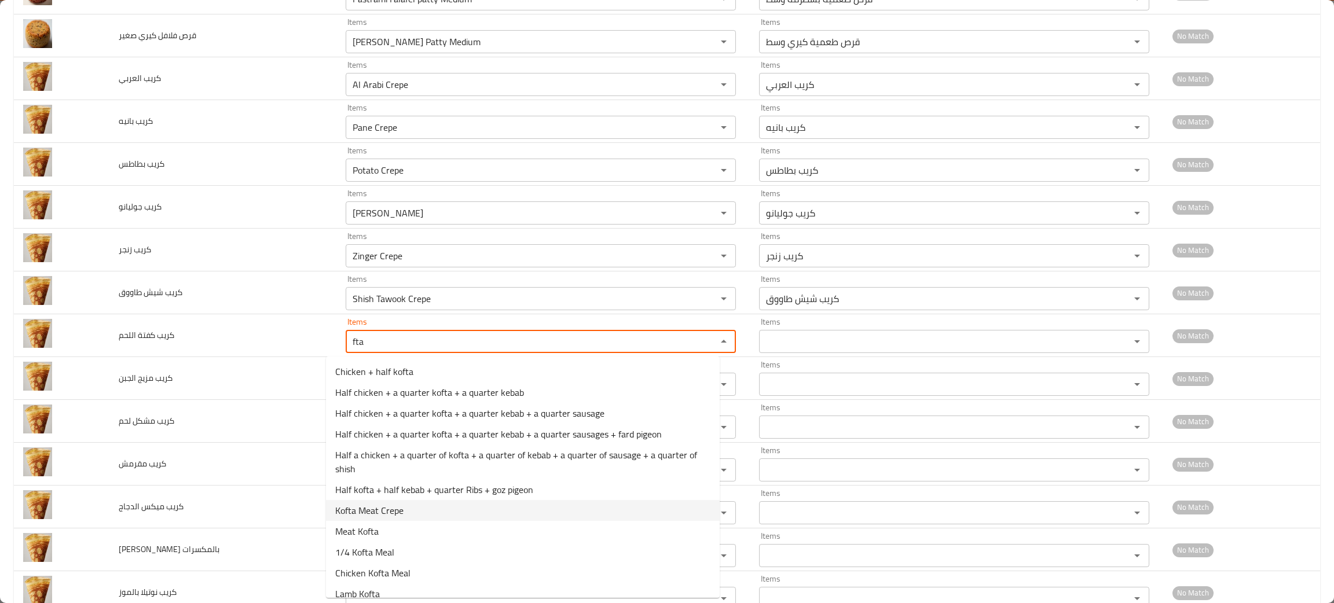
click at [368, 514] on span "Kofta Meat Crepe" at bounding box center [369, 511] width 68 height 14
type اللحم "Kofta Meat Crepe"
type اللحم-ar "كريب كفته لحم"
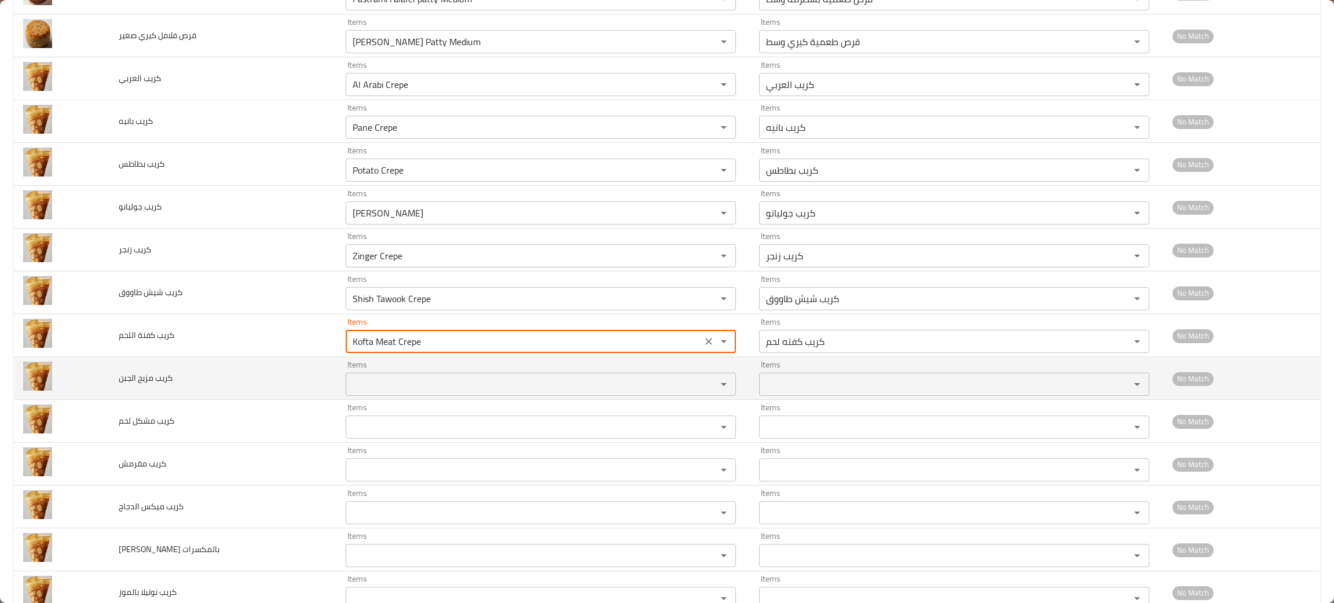
type اللحم "Kofta Meat Crepe"
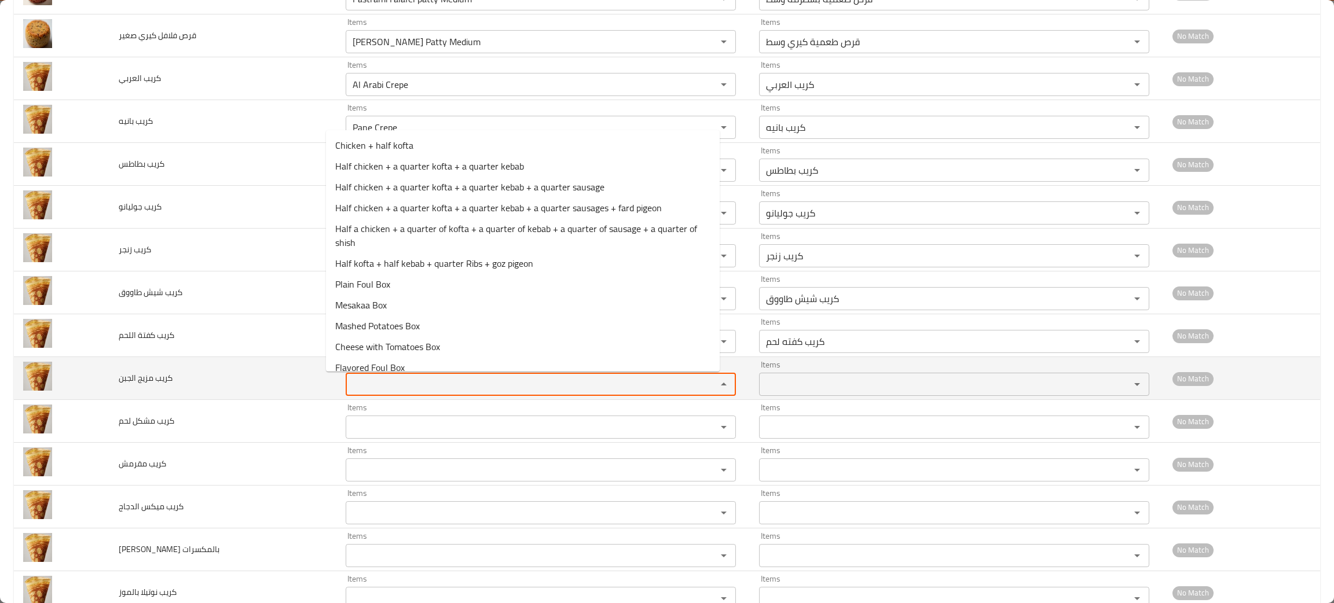
click at [388, 379] on الجبن "Items" at bounding box center [523, 384] width 349 height 16
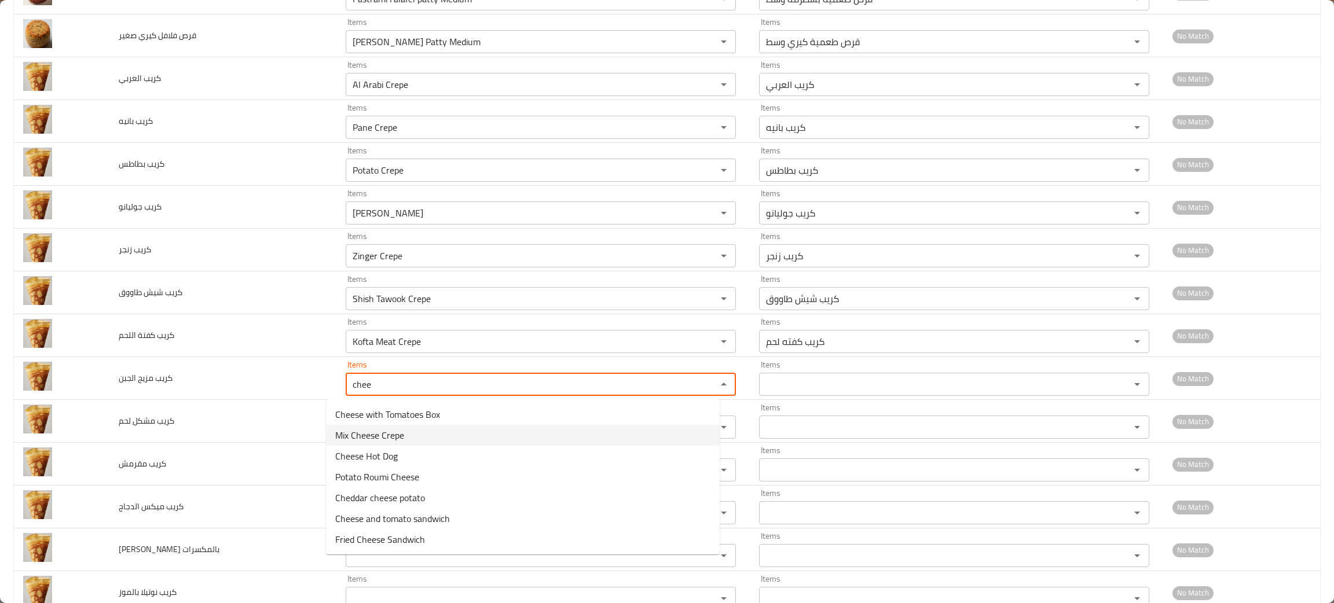
click at [364, 432] on span "Mix Cheese Crepe" at bounding box center [369, 435] width 69 height 14
type الجبن "Mix Cheese Crepe"
type الجبن-ar "كريب ميكس جبن"
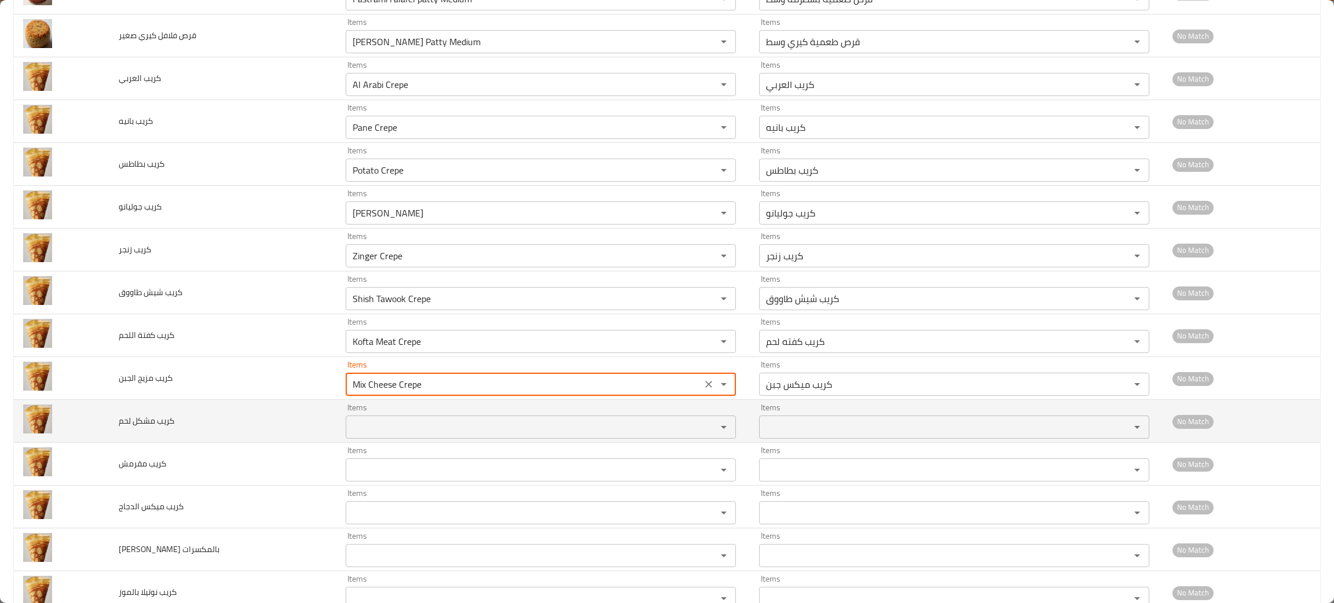
type الجبن "Mix Cheese Crepe"
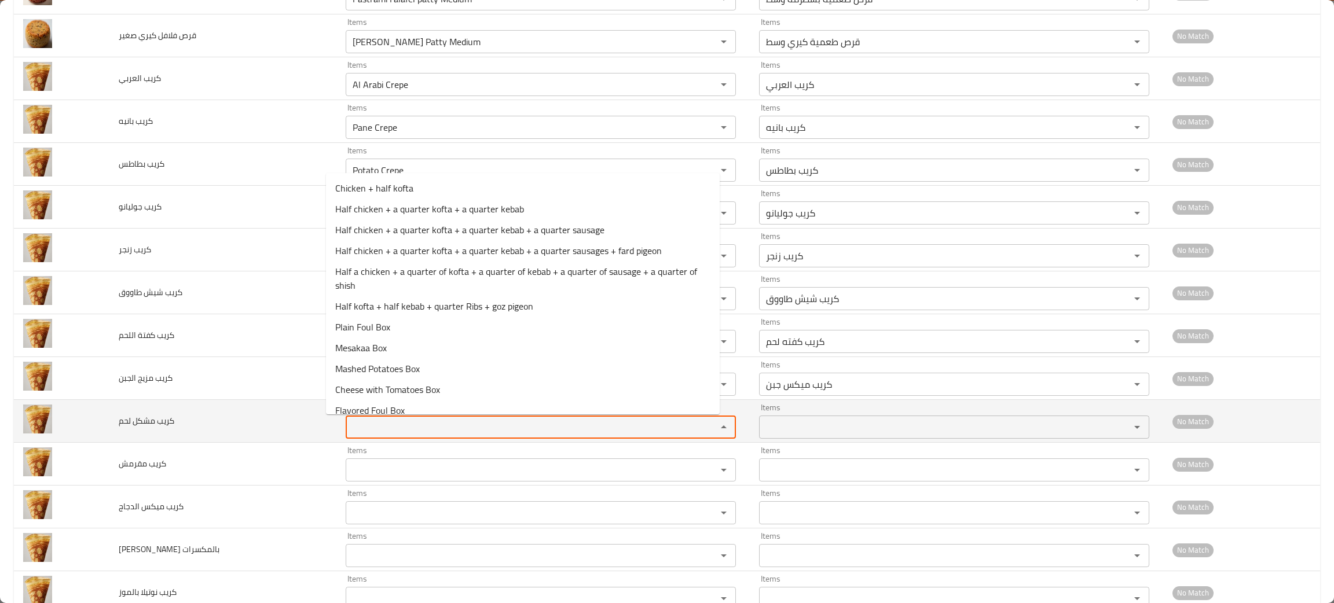
click at [354, 426] on لحم "Items" at bounding box center [523, 427] width 349 height 16
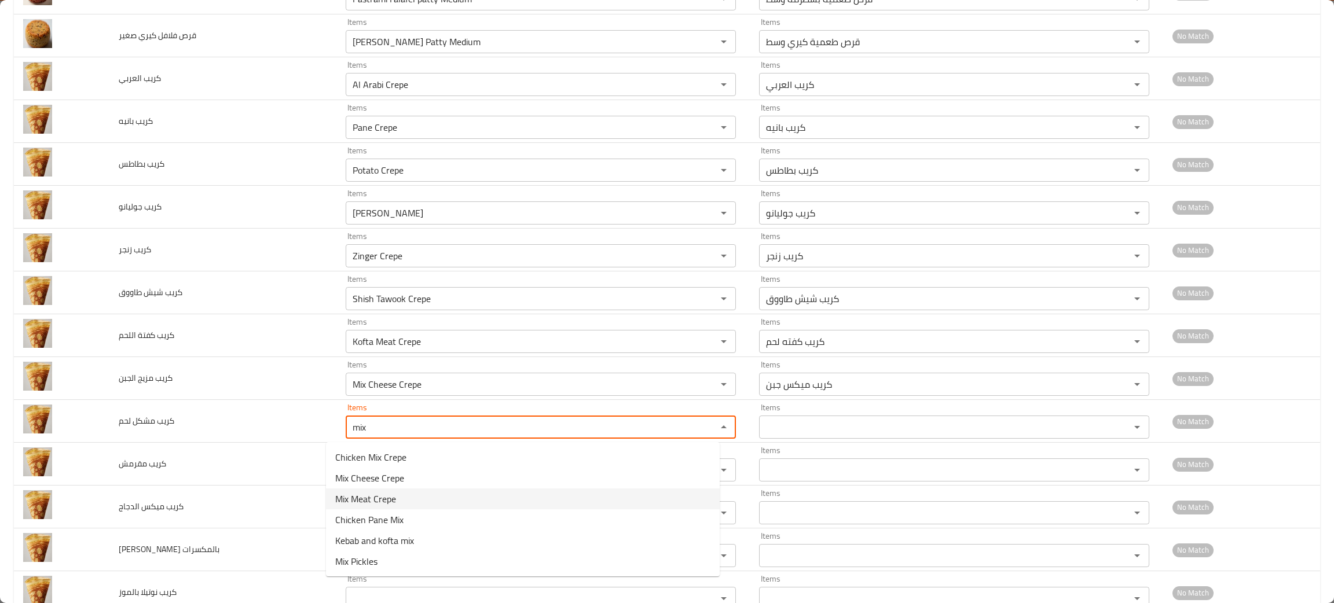
click at [360, 493] on span "Mix Meat Crepe" at bounding box center [365, 499] width 61 height 14
type لحم "Mix Meat Crepe"
type لحم-ar "كريب ميكس لحوم"
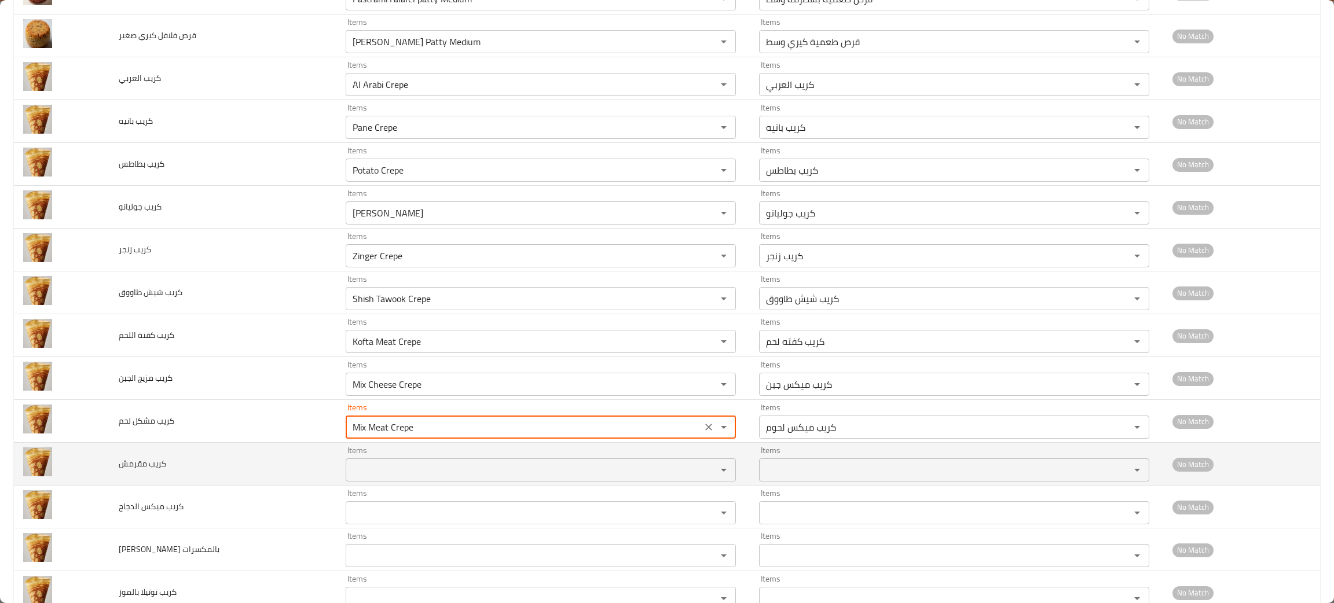
type لحم "Mix Meat Crepe"
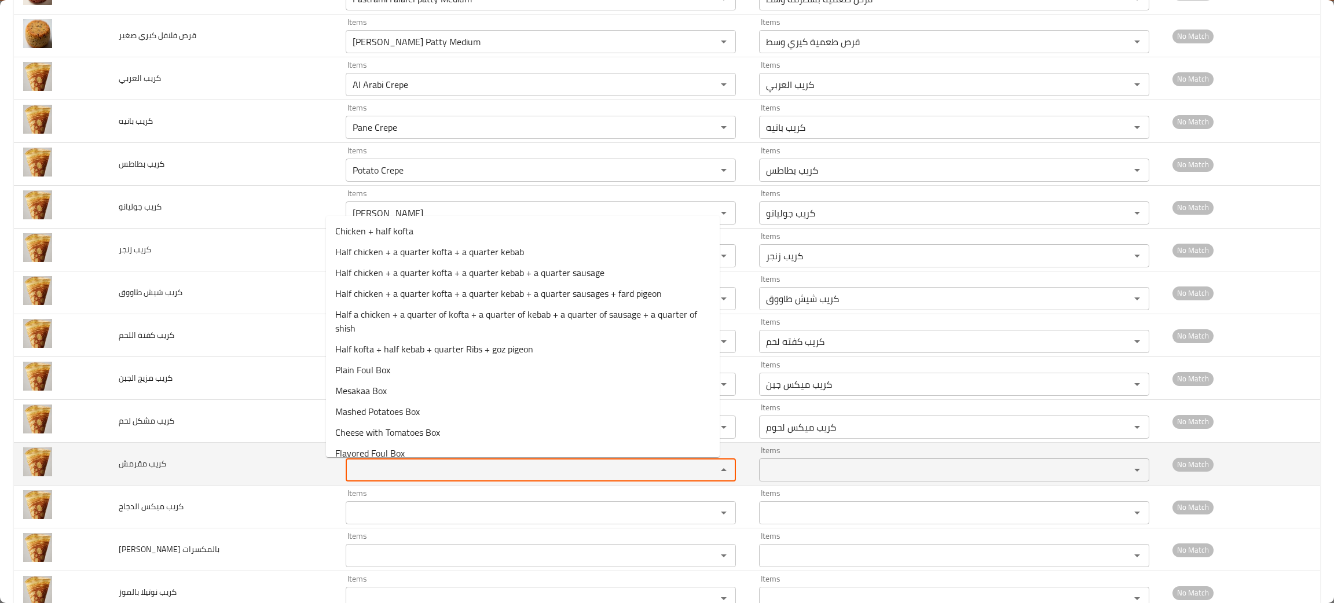
click at [363, 478] on مقرمش "Items" at bounding box center [523, 470] width 349 height 16
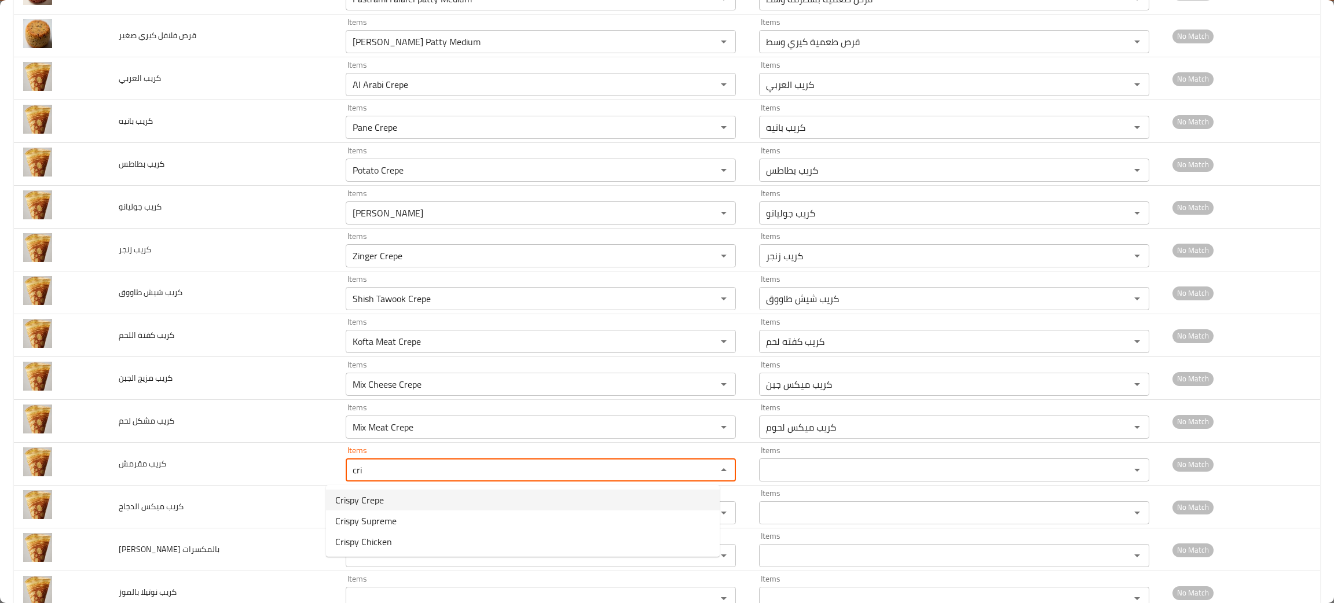
click at [393, 495] on مقرمش-option-0 "Crispy Crepe" at bounding box center [523, 500] width 394 height 21
type مقرمش "Crispy Crepe"
type مقرمش-ar "كريب كرسبي"
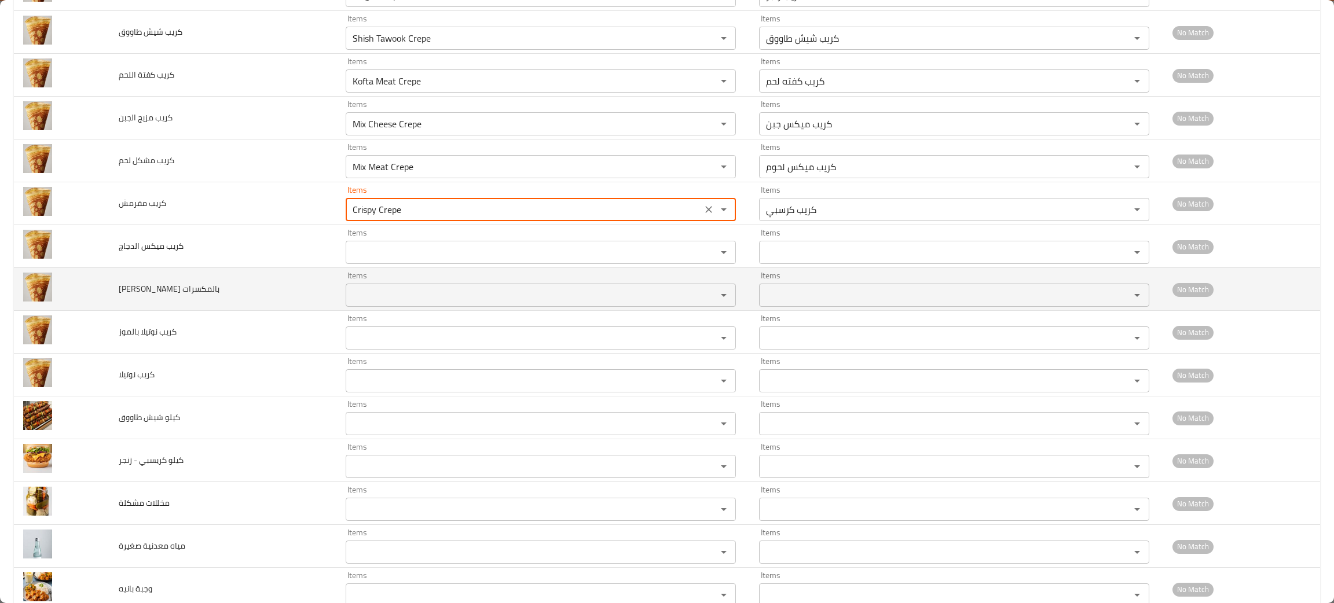
scroll to position [671, 0]
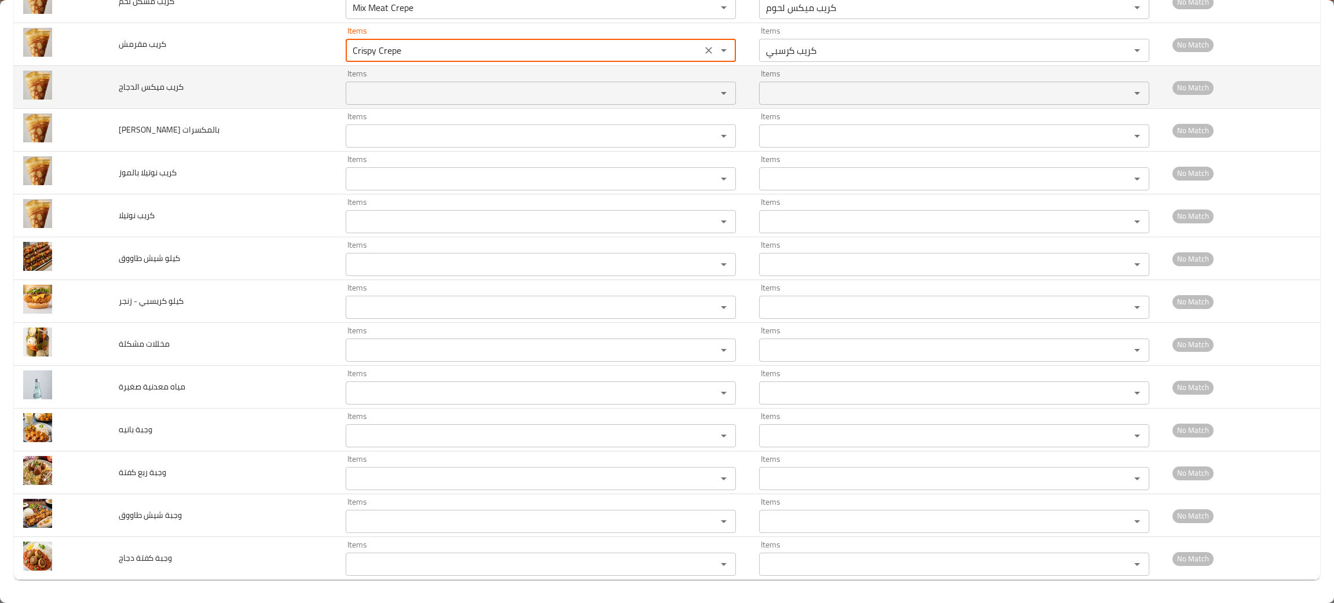
type مقرمش "Crispy Crepe"
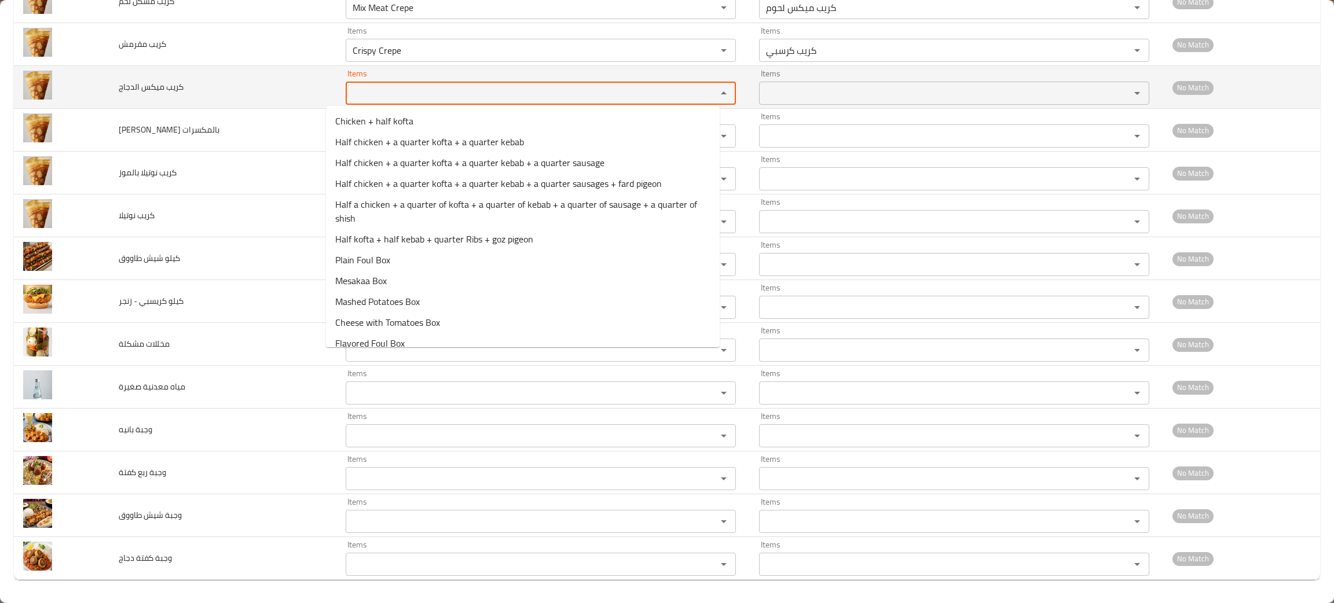
click at [369, 97] on الدجاج "Items" at bounding box center [523, 93] width 349 height 16
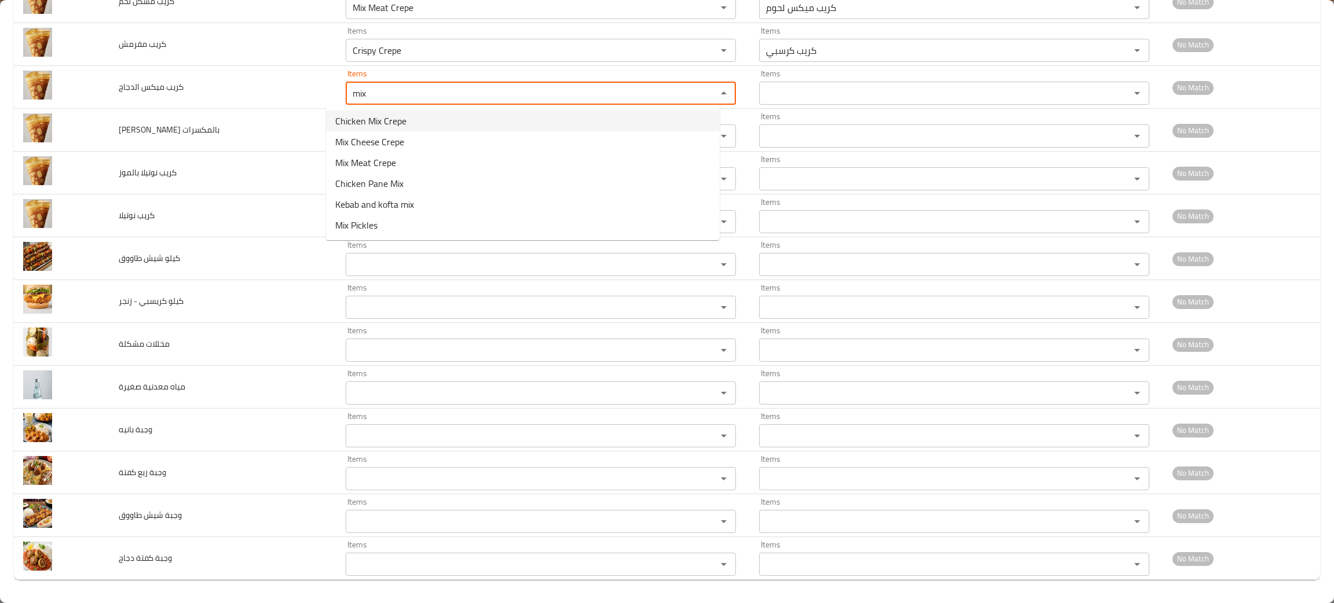
click at [376, 115] on span "Chicken Mix Crepe" at bounding box center [370, 121] width 71 height 14
type الدجاج "Chicken Mix Crepe"
type الدجاج-ar "كريب ميكس فراخ"
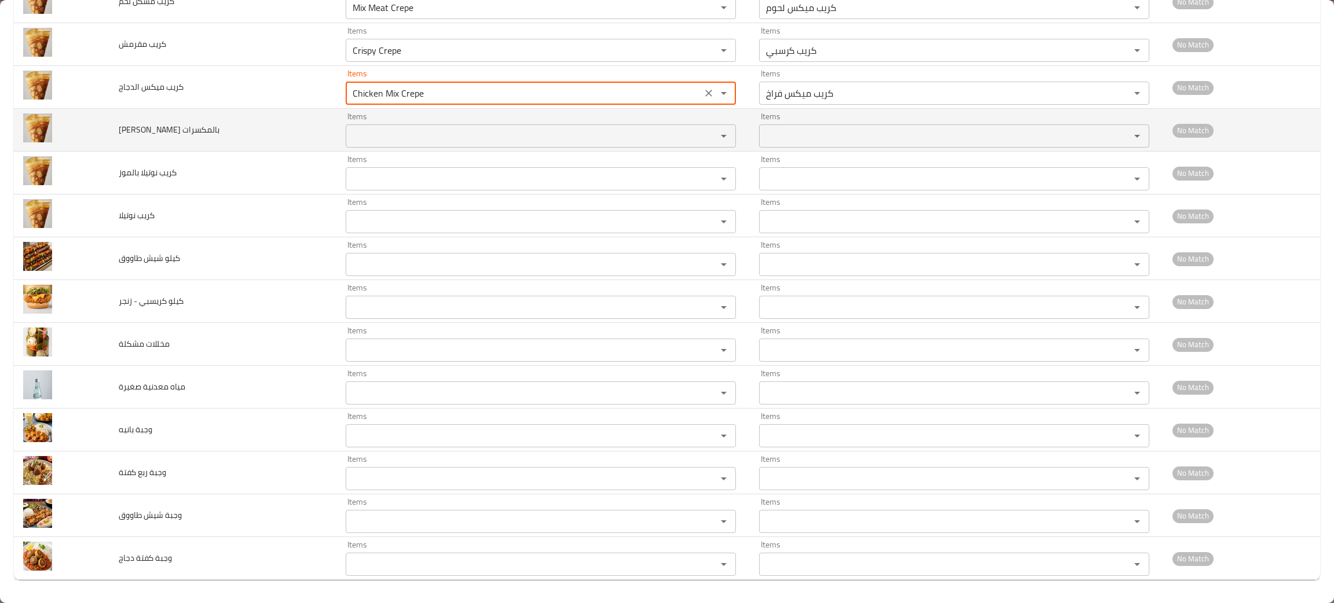
type الدجاج "Chicken Mix Crepe"
click at [366, 138] on بالمكسرات "Items" at bounding box center [523, 136] width 349 height 16
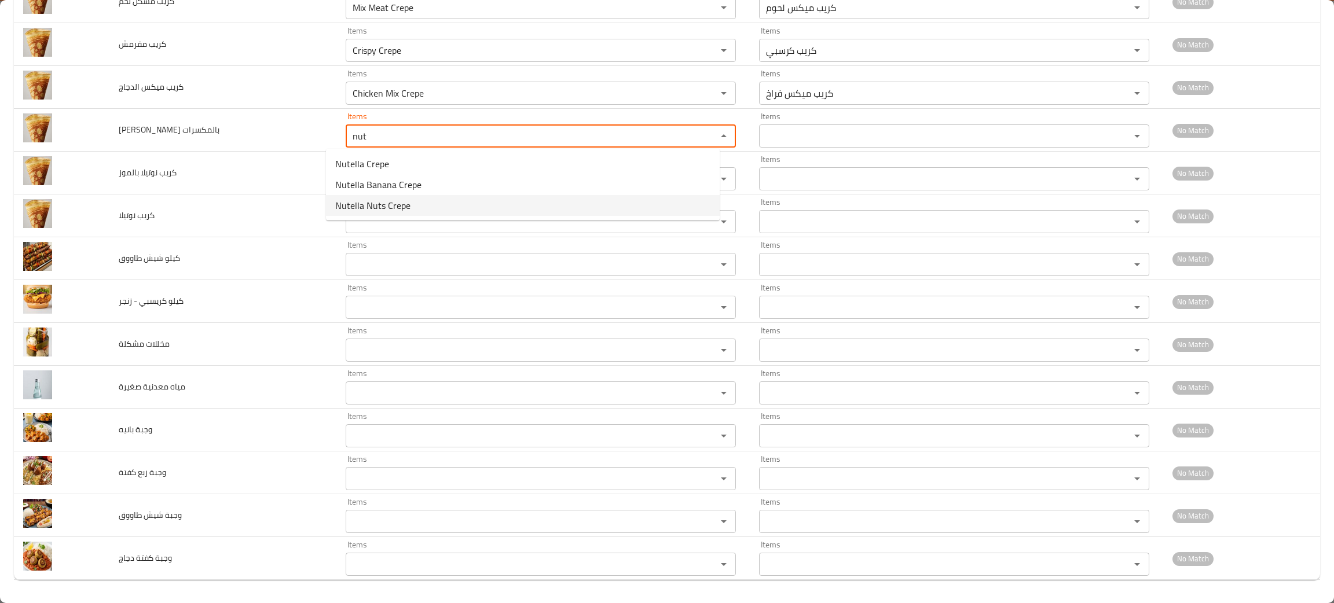
click at [373, 210] on span "Nutella Nuts Crepe" at bounding box center [372, 206] width 75 height 14
type بالمكسرات "Nutella Nuts Crepe"
type بالمكسرات-ar "كريب نوتيلا مكسرات"
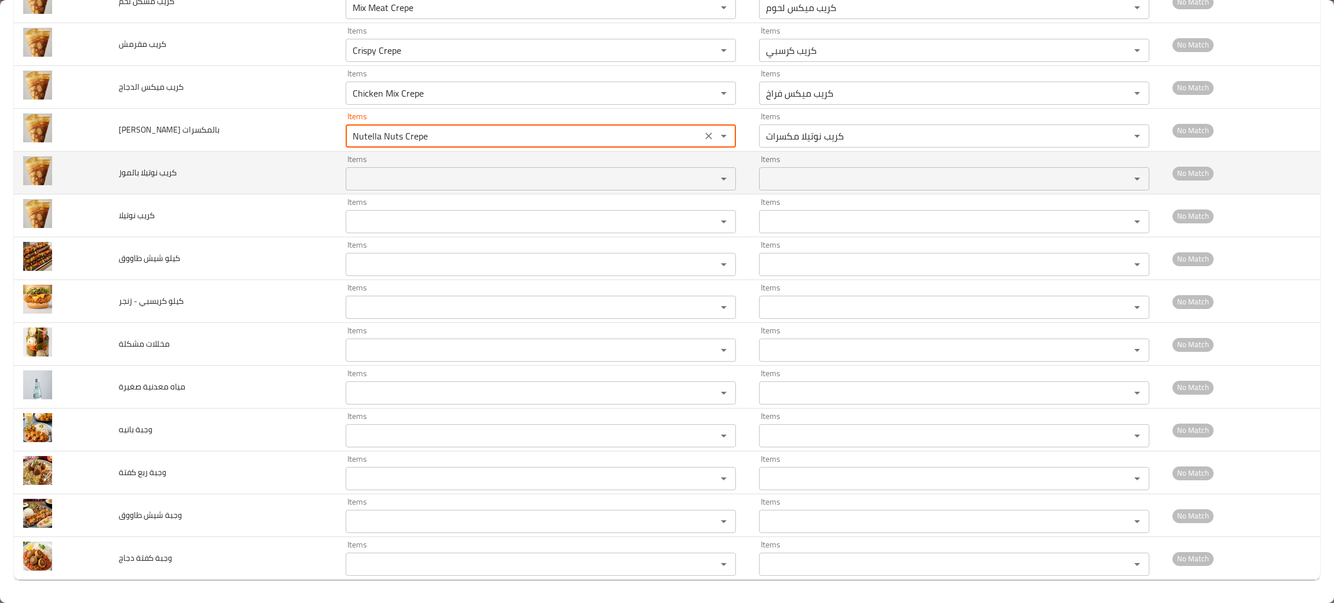
type بالمكسرات "Nutella Nuts Crepe"
click at [411, 183] on بالموز "Items" at bounding box center [523, 179] width 349 height 16
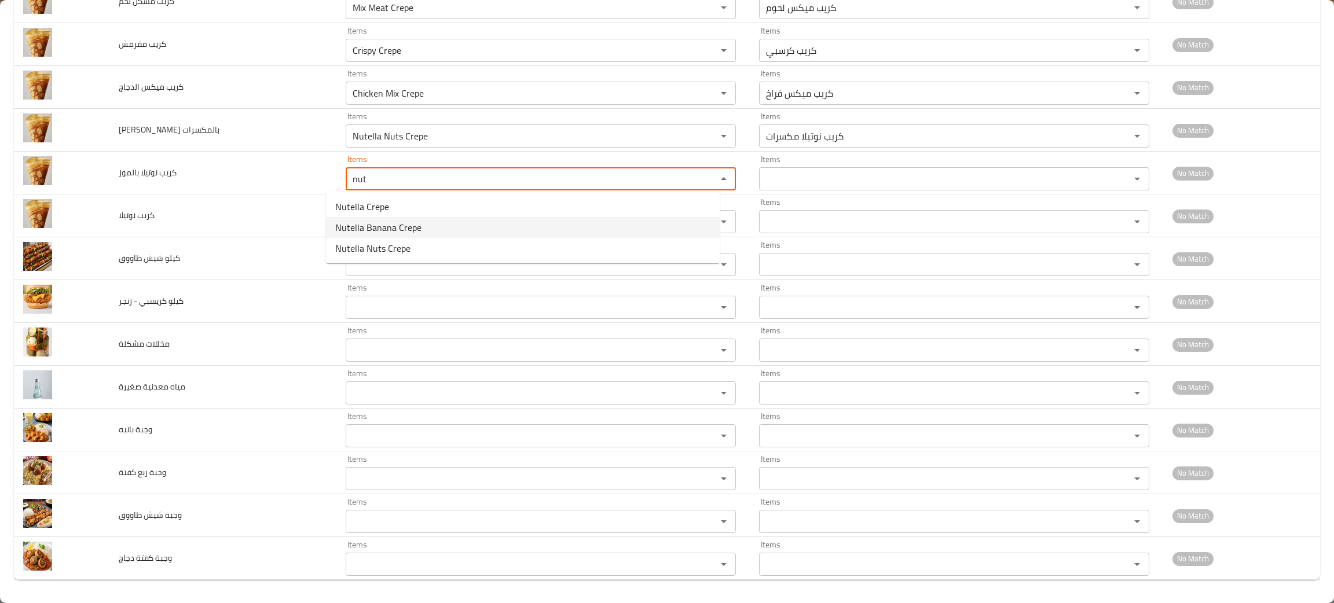
click at [402, 221] on span "Nutella Banana Crepe" at bounding box center [378, 228] width 86 height 14
type بالموز "Nutella Banana Crepe"
type بالموز-ar "كريب نوتيلا موز"
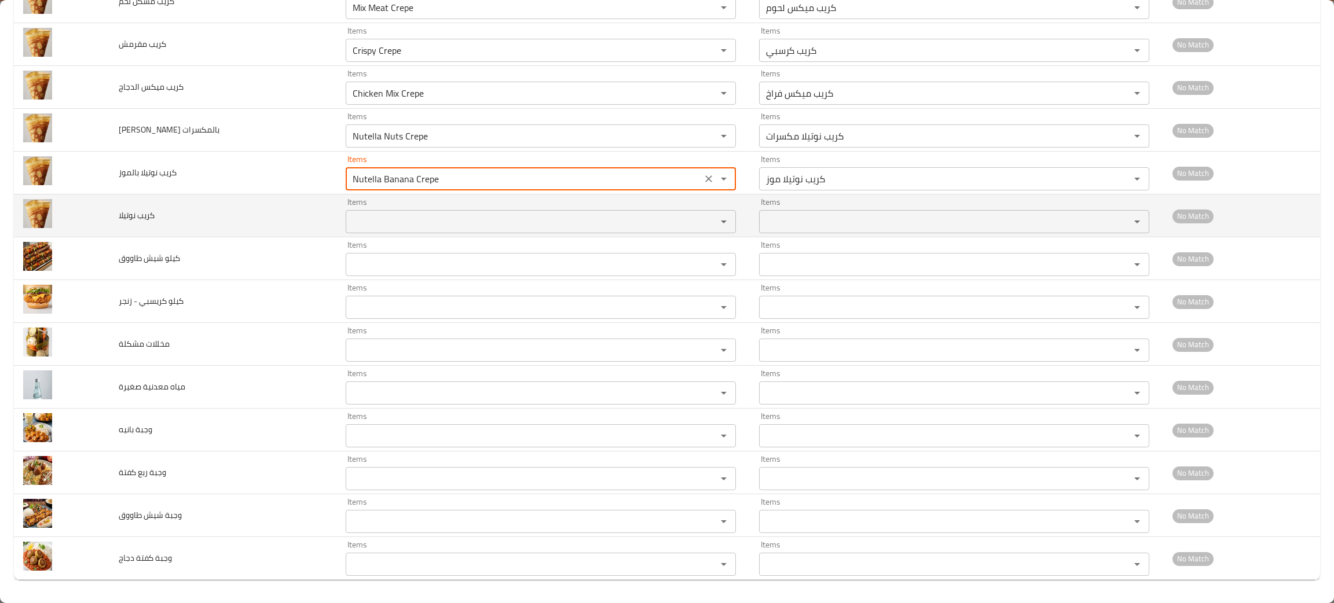
type بالموز "Nutella Banana Crepe"
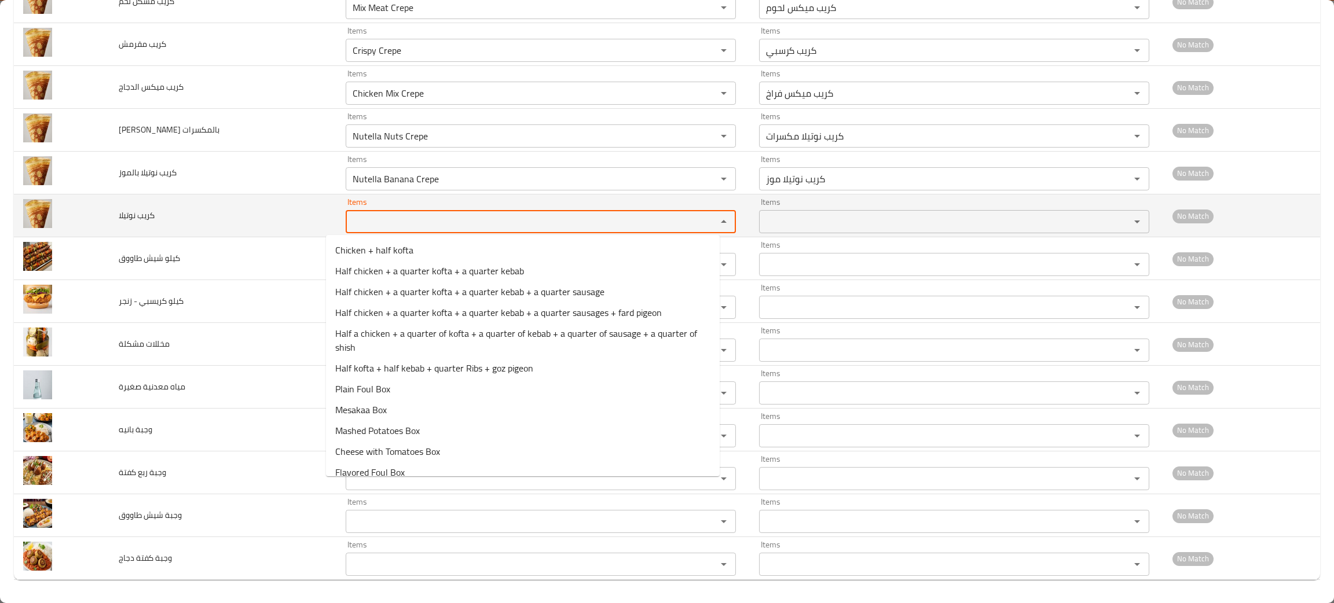
click at [401, 222] on نوتيلا "Items" at bounding box center [523, 222] width 349 height 16
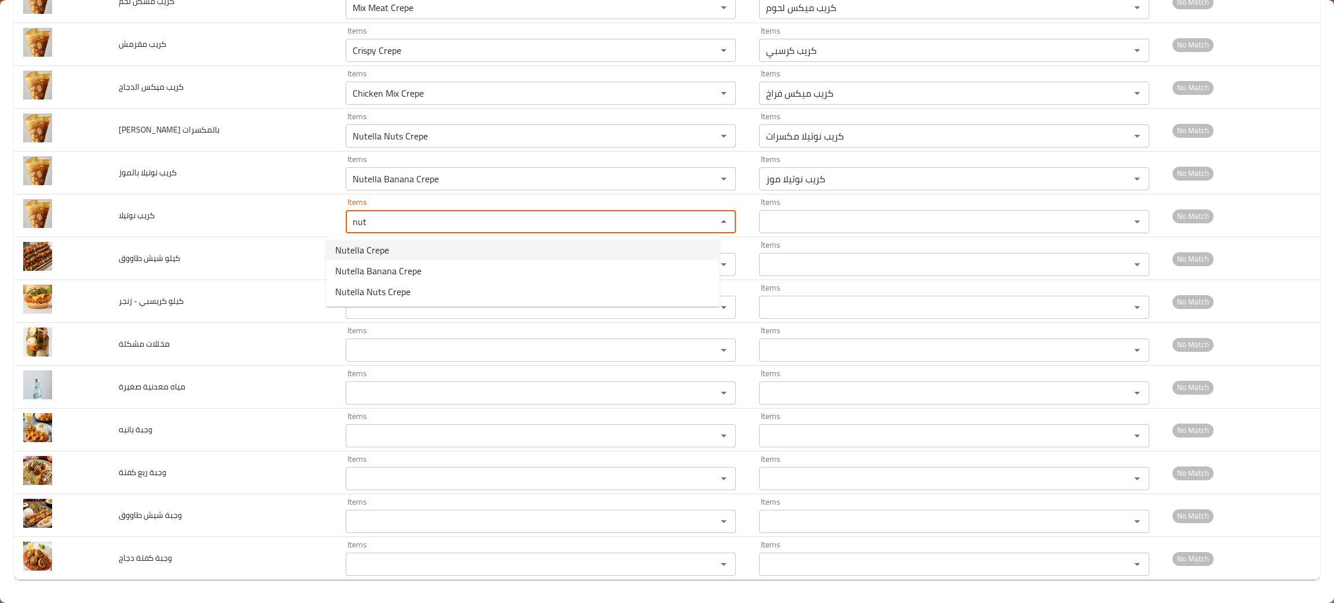
click at [354, 244] on span "Nutella Crepe" at bounding box center [362, 250] width 54 height 14
type نوتيلا "Nutella Crepe"
type نوتيلا-ar "كريب نوتيلا"
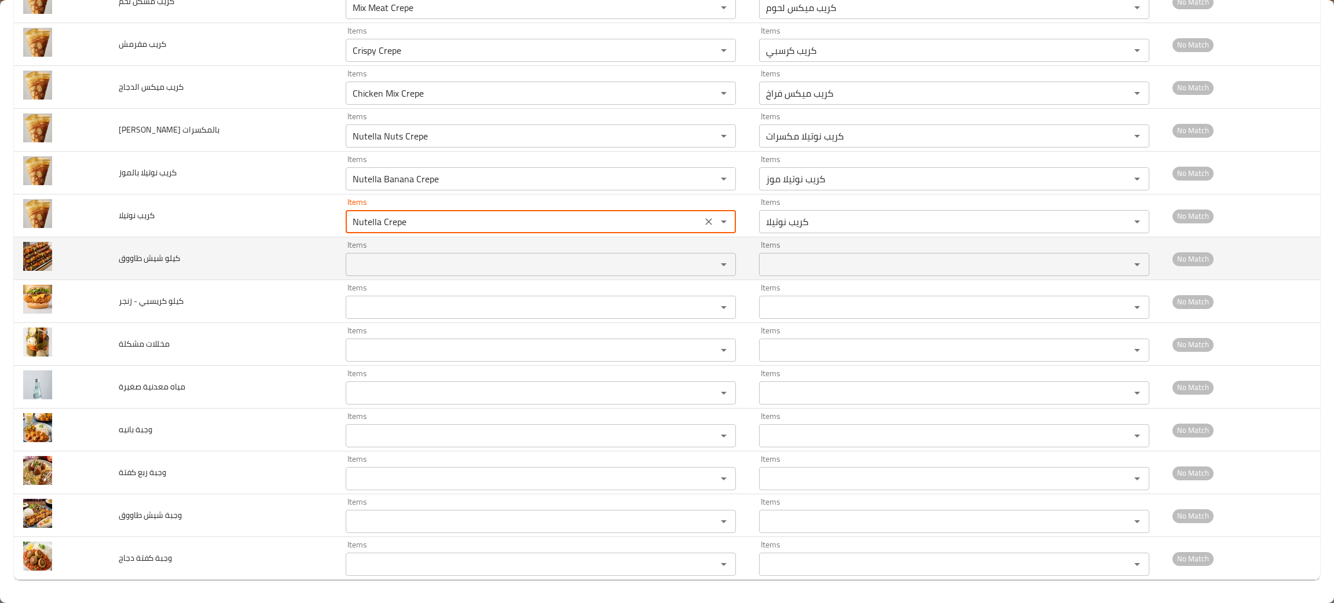
type نوتيلا "Nutella Crepe"
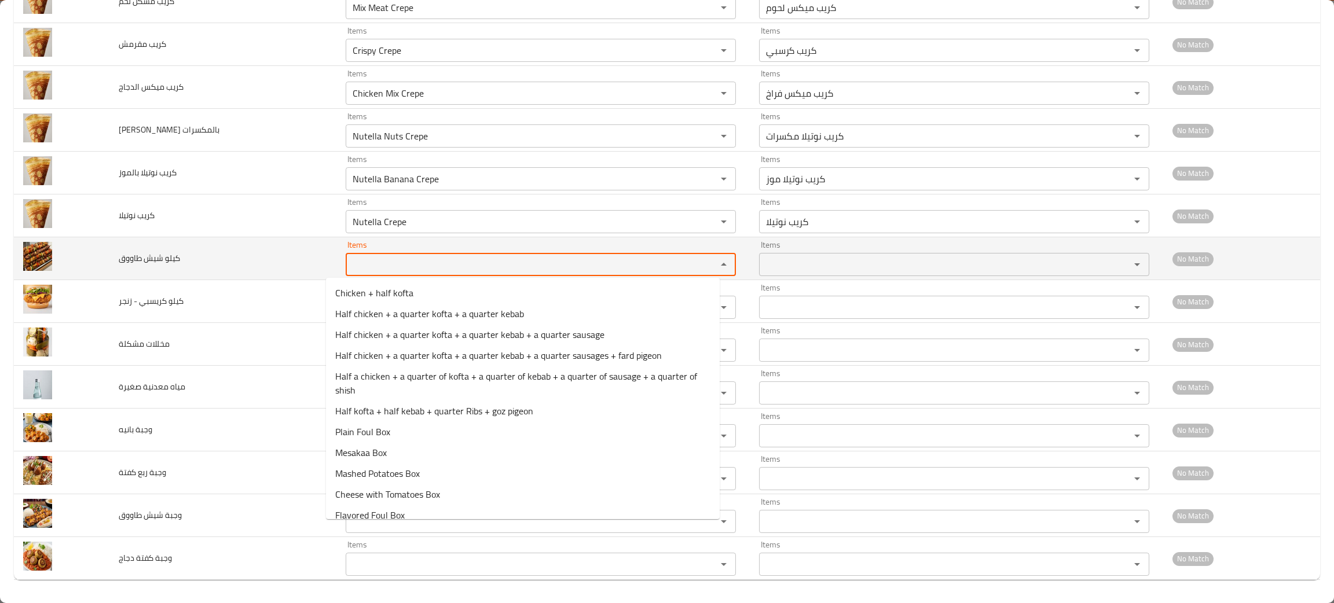
click at [384, 271] on طاووق "Items" at bounding box center [523, 265] width 349 height 16
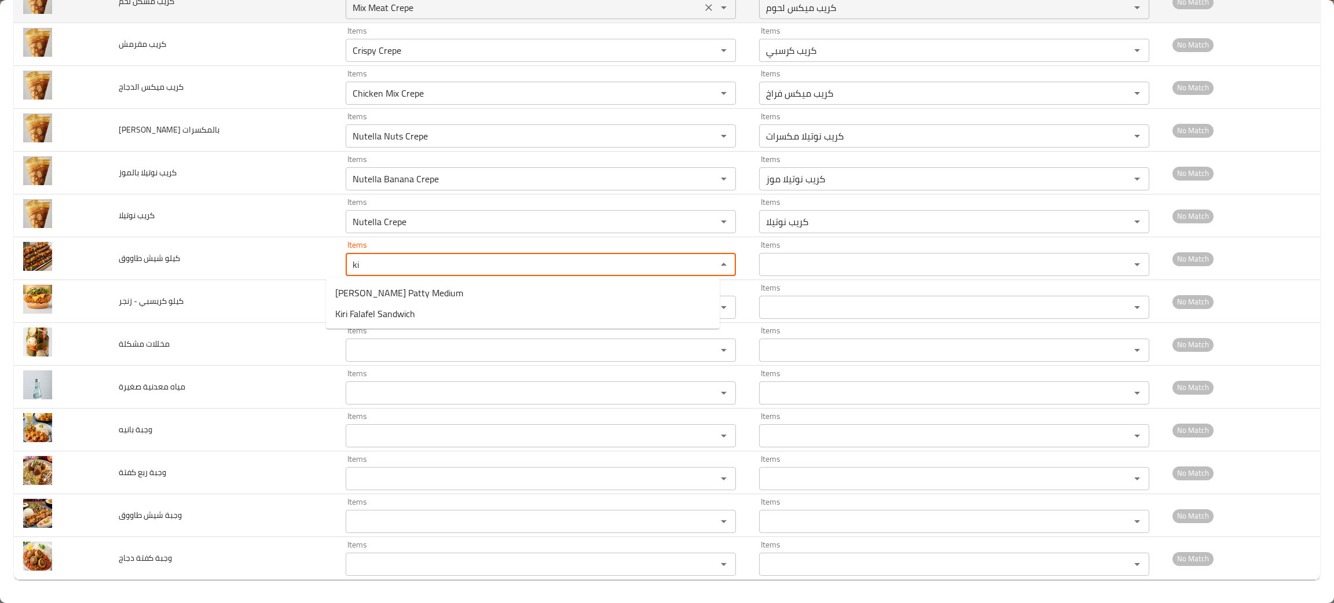
type طاووق "k"
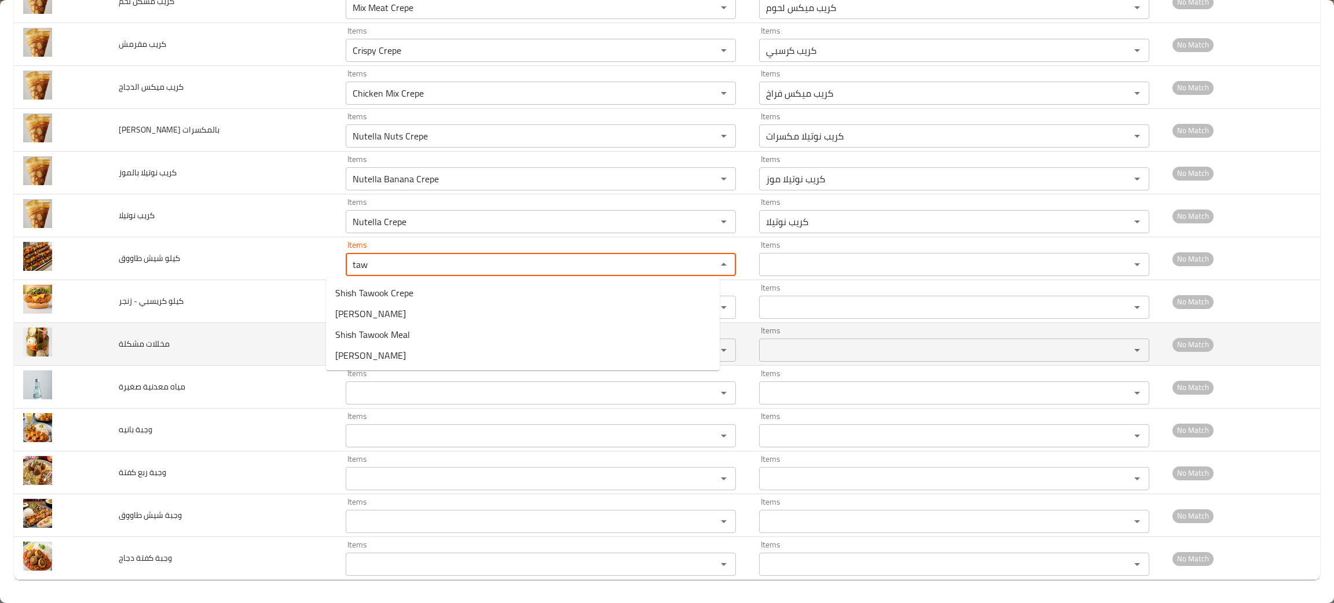
type طاووق "taw"
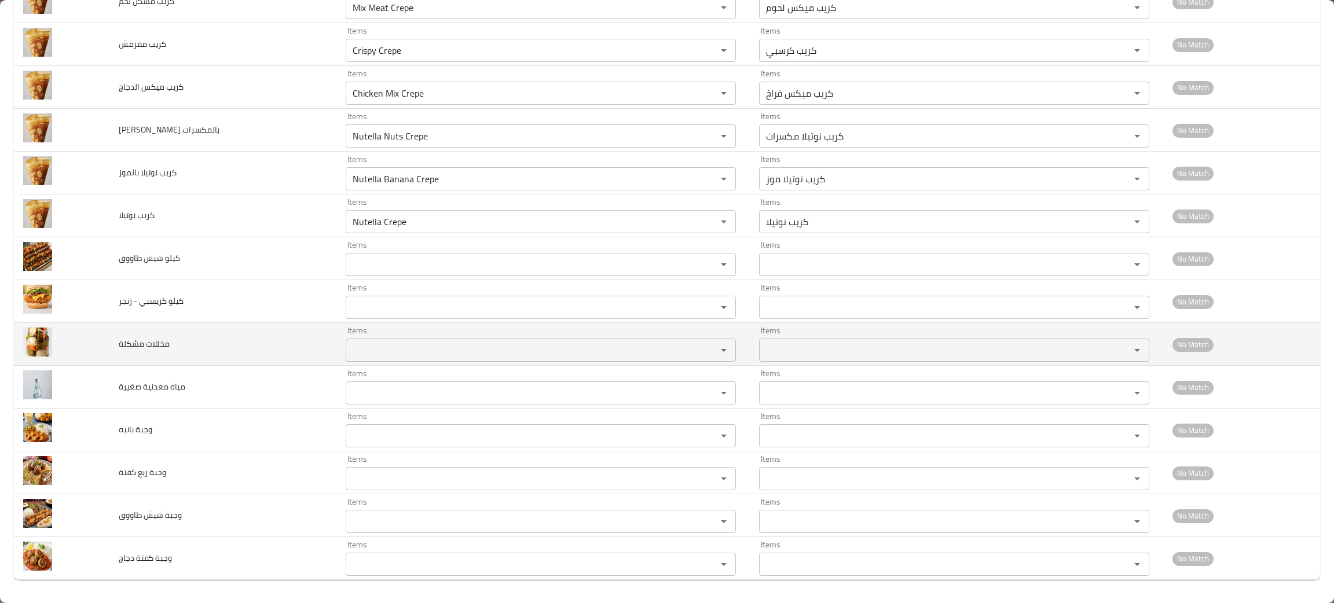
click at [226, 343] on td "مخللات مشكلة" at bounding box center [222, 344] width 227 height 43
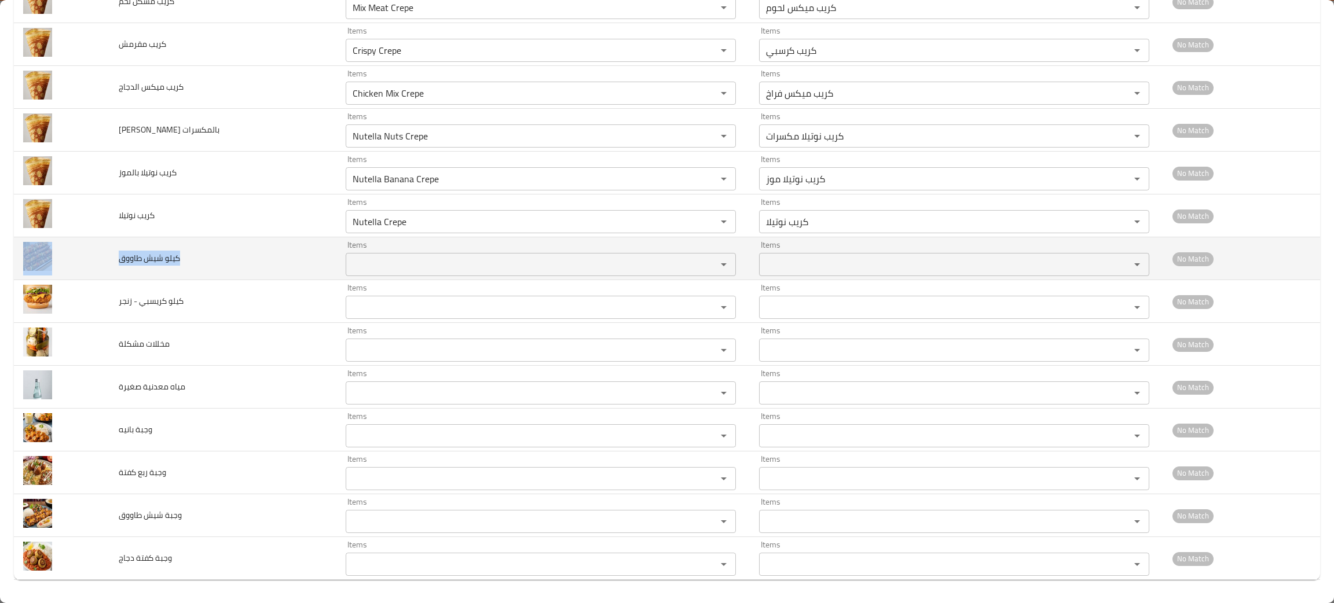
drag, startPoint x: 200, startPoint y: 259, endPoint x: 105, endPoint y: 270, distance: 96.2
click at [105, 270] on tr "كيلو شيش طاووق Items Items Items Items No Match" at bounding box center [667, 258] width 1306 height 43
copy tr "كيلو شيش طاووق"
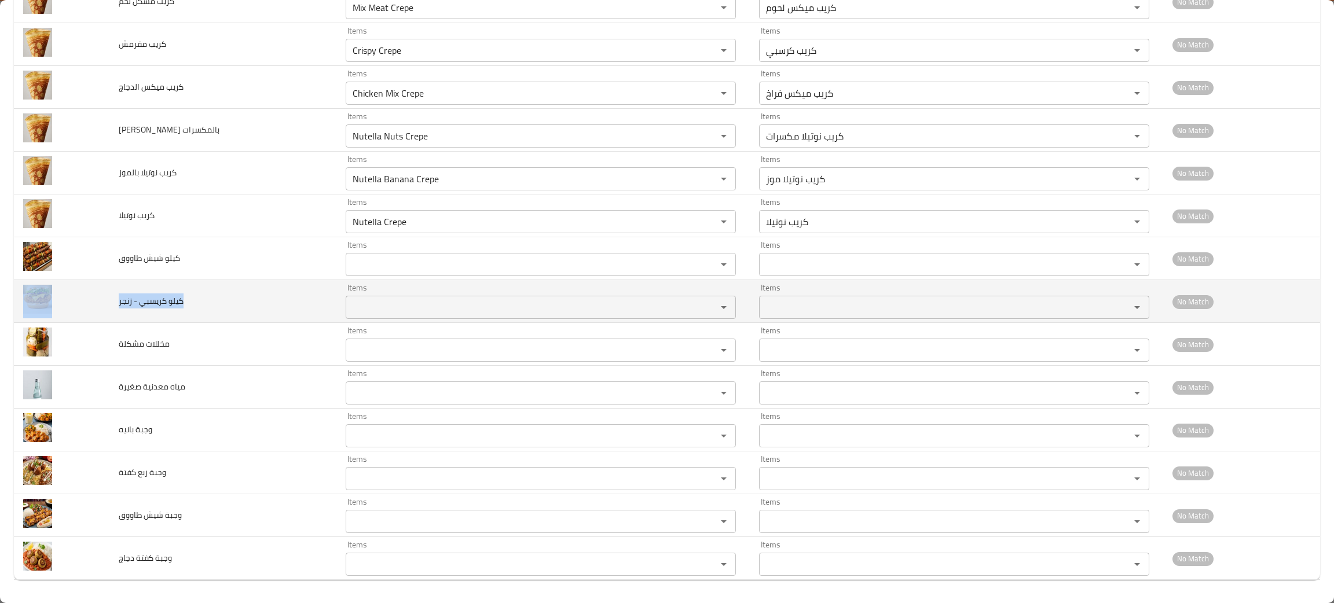
drag, startPoint x: 231, startPoint y: 300, endPoint x: 108, endPoint y: 308, distance: 123.0
click at [108, 308] on tr "كيلو كريسبي - زنجر Items Items Items Items No Match" at bounding box center [667, 301] width 1306 height 43
copy tr "كيلو كريسبي - زنجر"
click at [370, 296] on div "Items" at bounding box center [541, 307] width 390 height 23
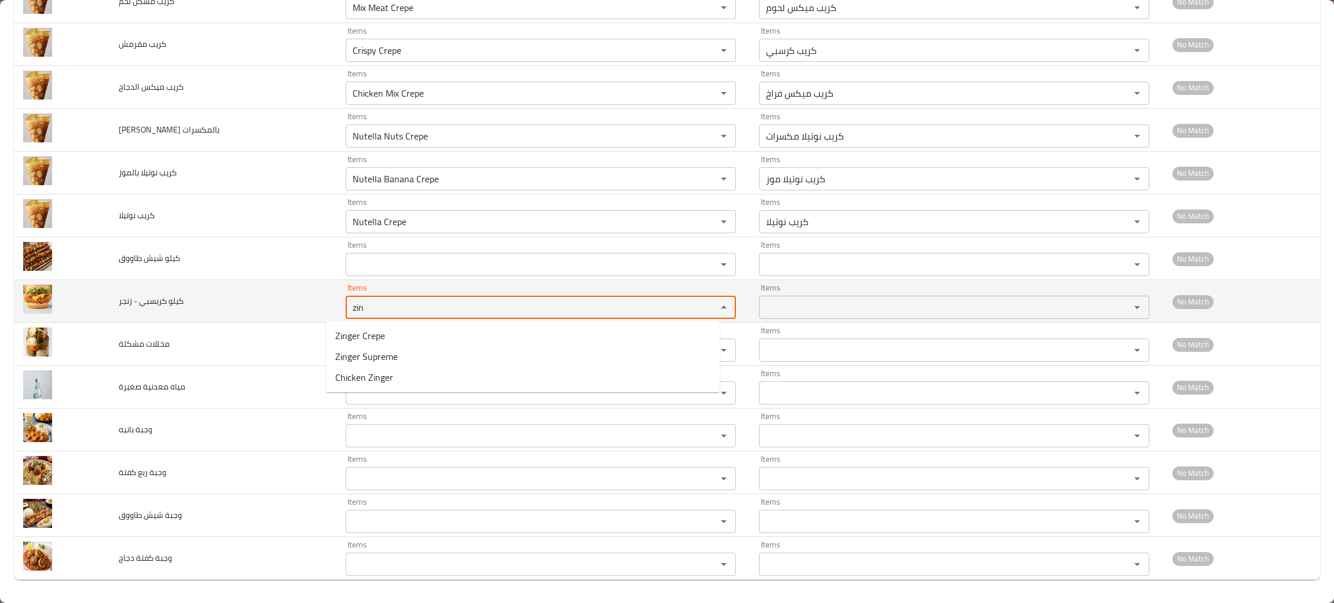
type زنجر "zin"
click at [189, 303] on td "كيلو كريسبي - زنجر" at bounding box center [222, 301] width 227 height 43
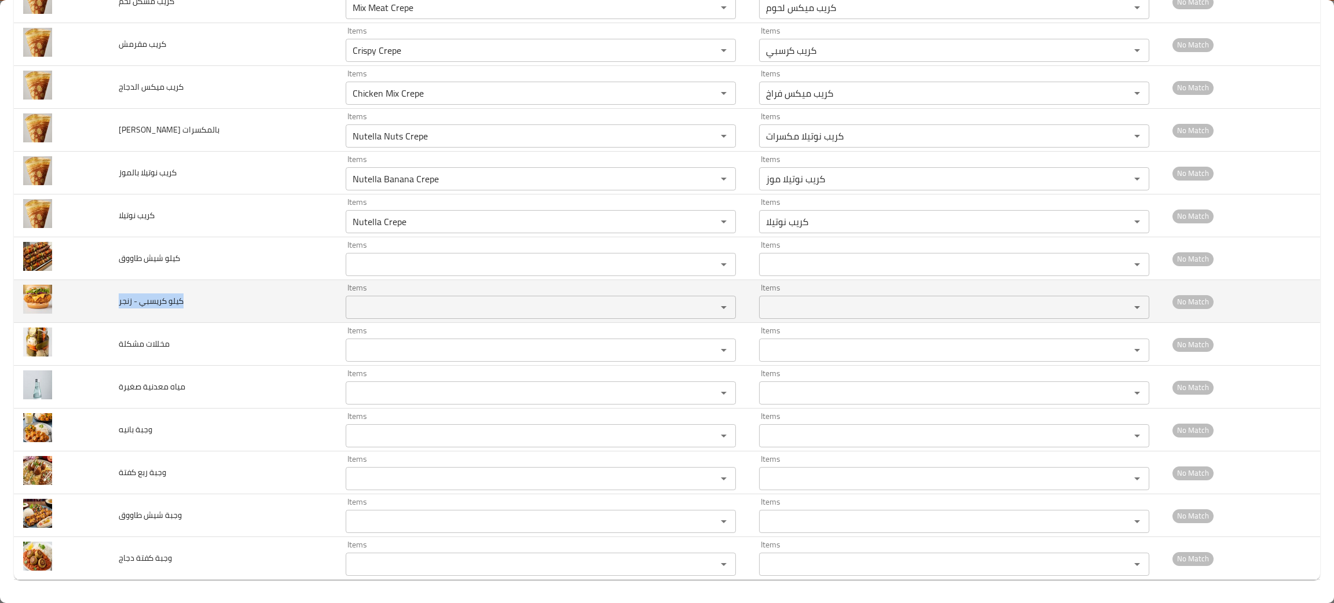
drag, startPoint x: 189, startPoint y: 303, endPoint x: 111, endPoint y: 299, distance: 78.9
click at [111, 299] on td "كيلو كريسبي - زنجر" at bounding box center [222, 301] width 227 height 43
copy span "كيلو كريسبي - زنجر"
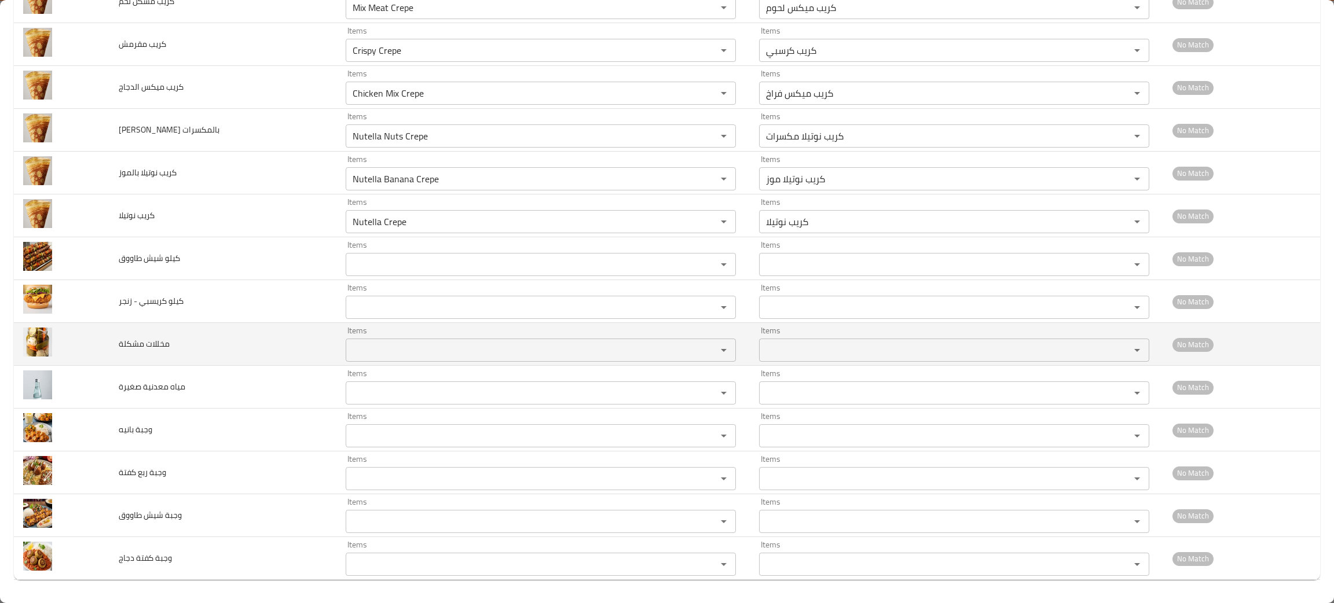
click at [251, 346] on td "مخللات مشكلة" at bounding box center [222, 344] width 227 height 43
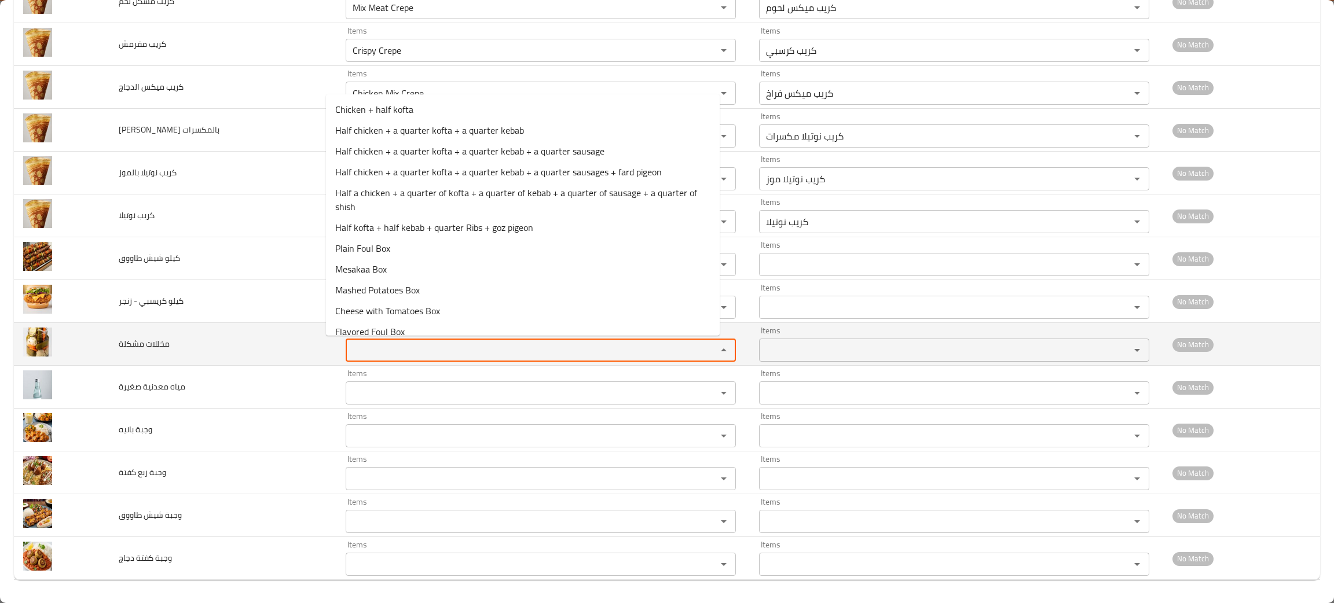
click at [376, 357] on مشكلة "Items" at bounding box center [523, 350] width 349 height 16
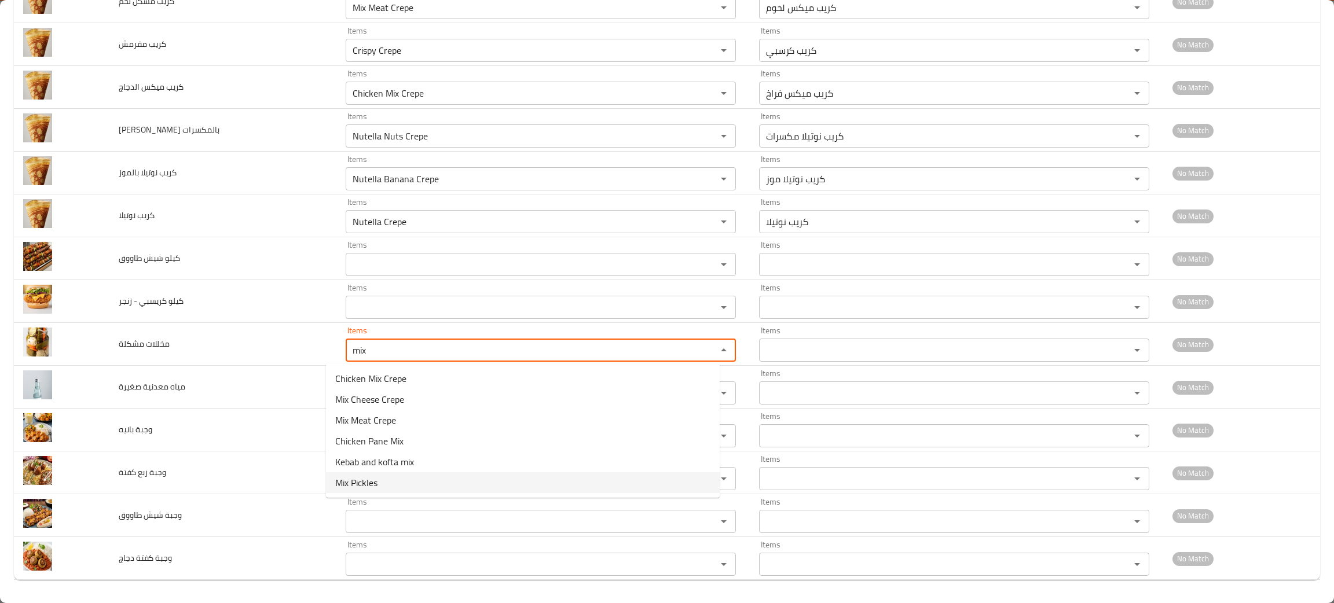
click at [359, 486] on span "Mix Pickles" at bounding box center [356, 483] width 42 height 14
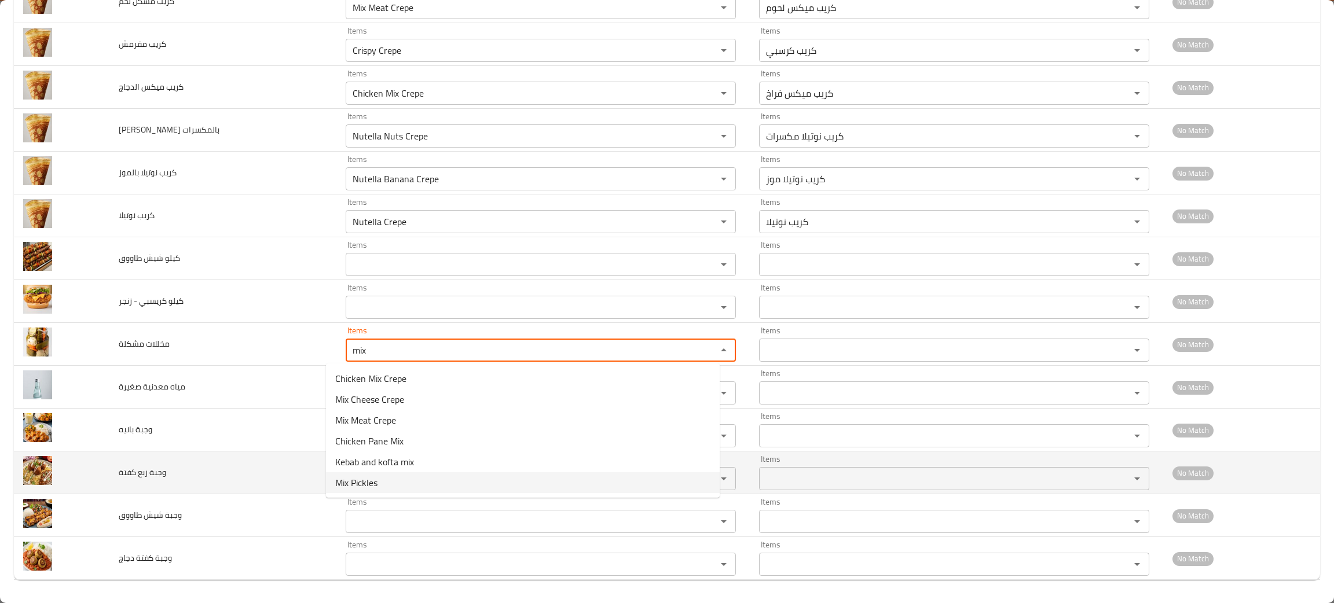
type مشكلة "Mix Pickles"
type مشكلة-ar "مخلل مشكل"
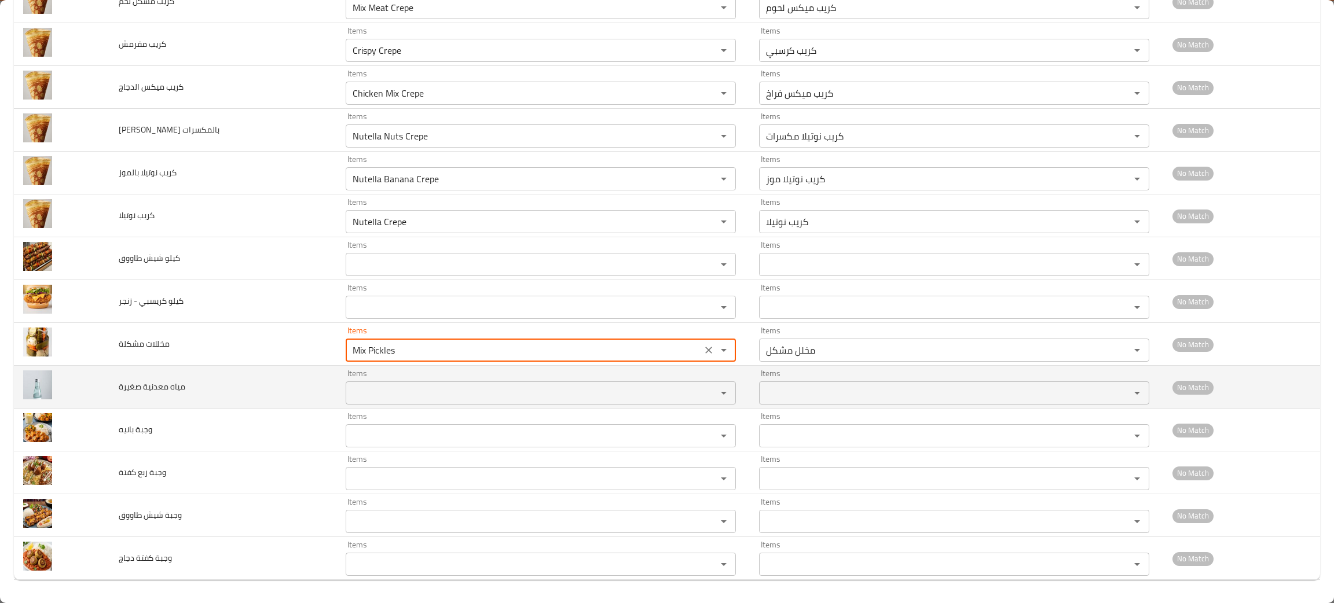
type مشكلة "Mix Pickles"
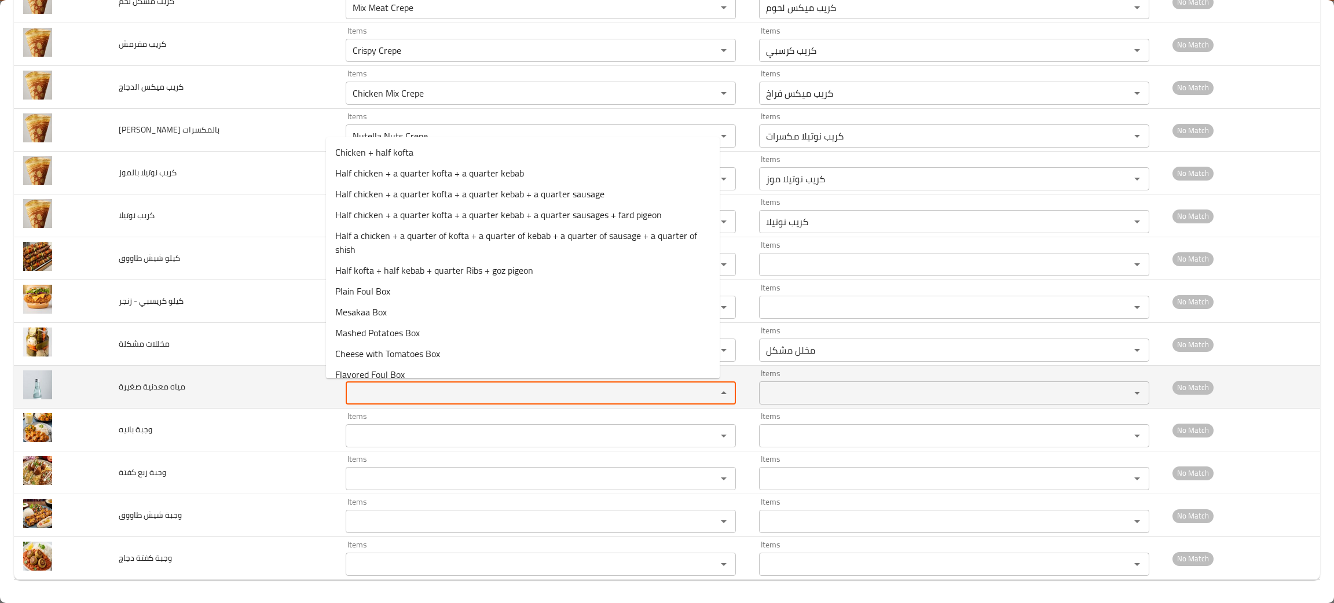
click at [368, 395] on صغيرة "Items" at bounding box center [523, 393] width 349 height 16
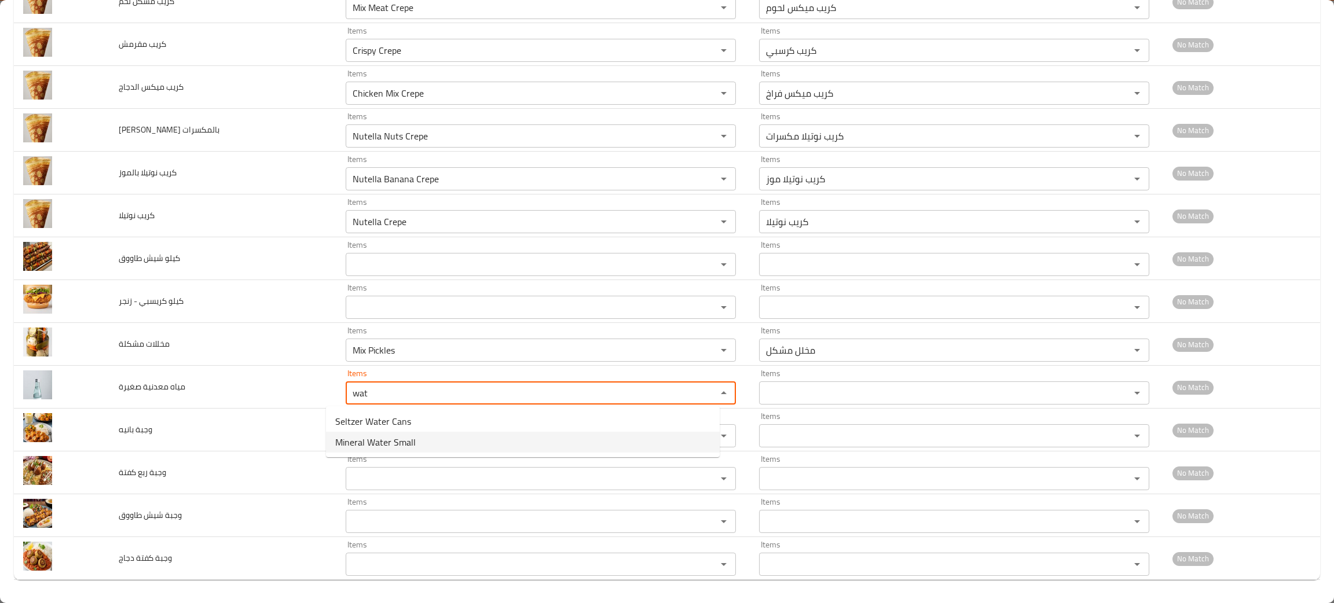
click at [366, 442] on span "Mineral Water Small" at bounding box center [375, 442] width 80 height 14
type صغيرة "Mineral Water Small"
type صغيرة-ar "مياه معدنية صغيرة"
type صغيرة "Mineral Water Small"
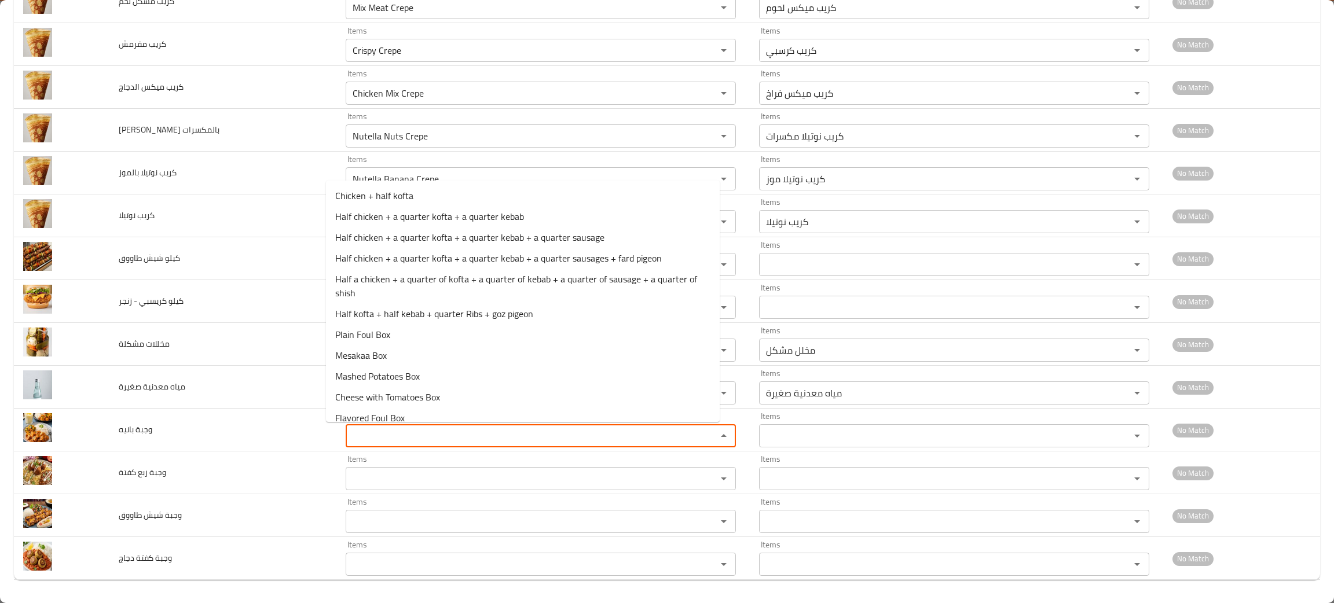
click at [366, 442] on بانيه "Items" at bounding box center [523, 436] width 349 height 16
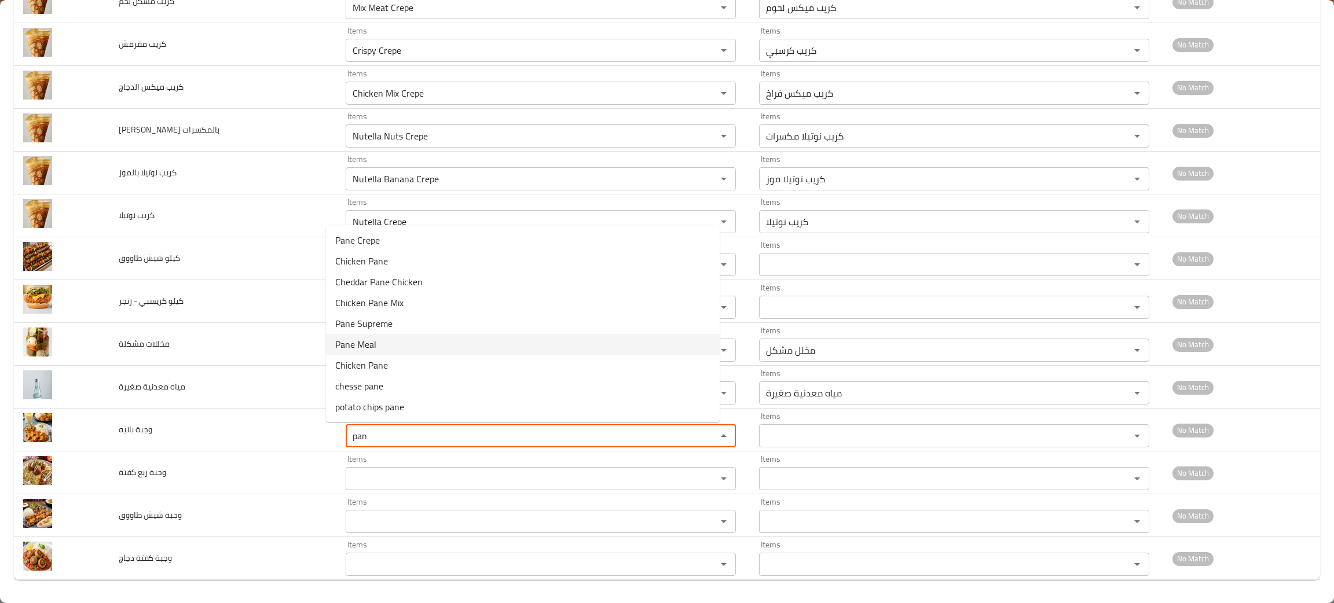
click at [356, 344] on span "Pane Meal" at bounding box center [355, 345] width 41 height 14
type بانيه "Pane Meal"
type بانيه-ar "وجبة بانيه"
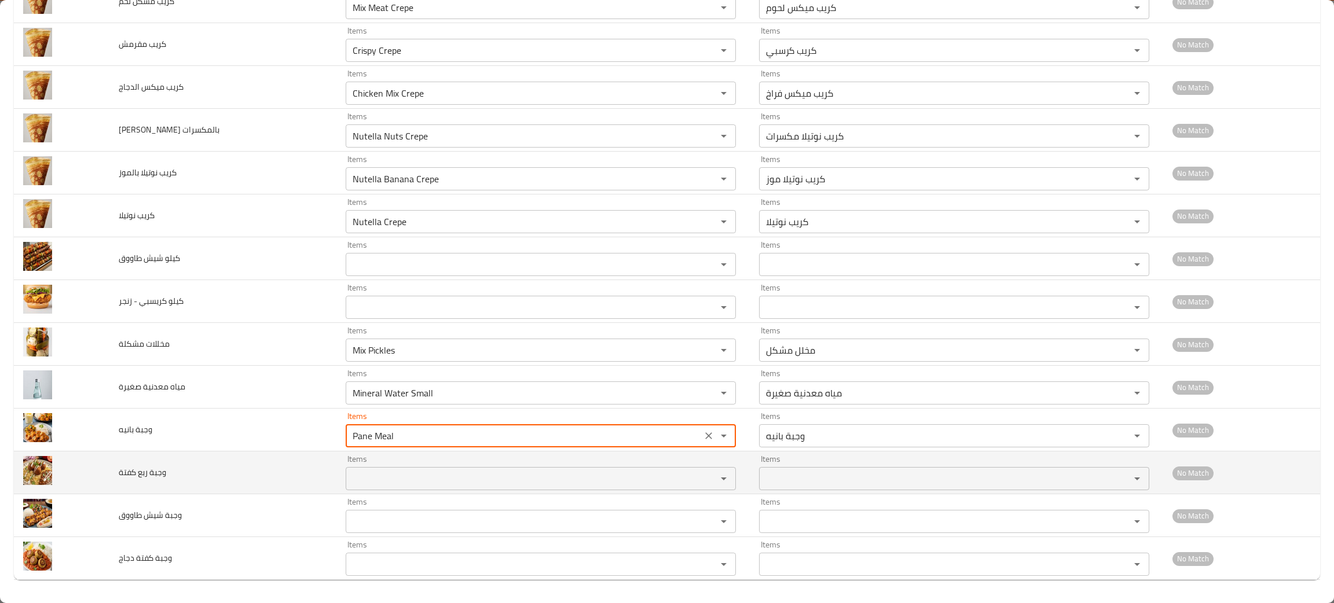
type بانيه "Pane Meal"
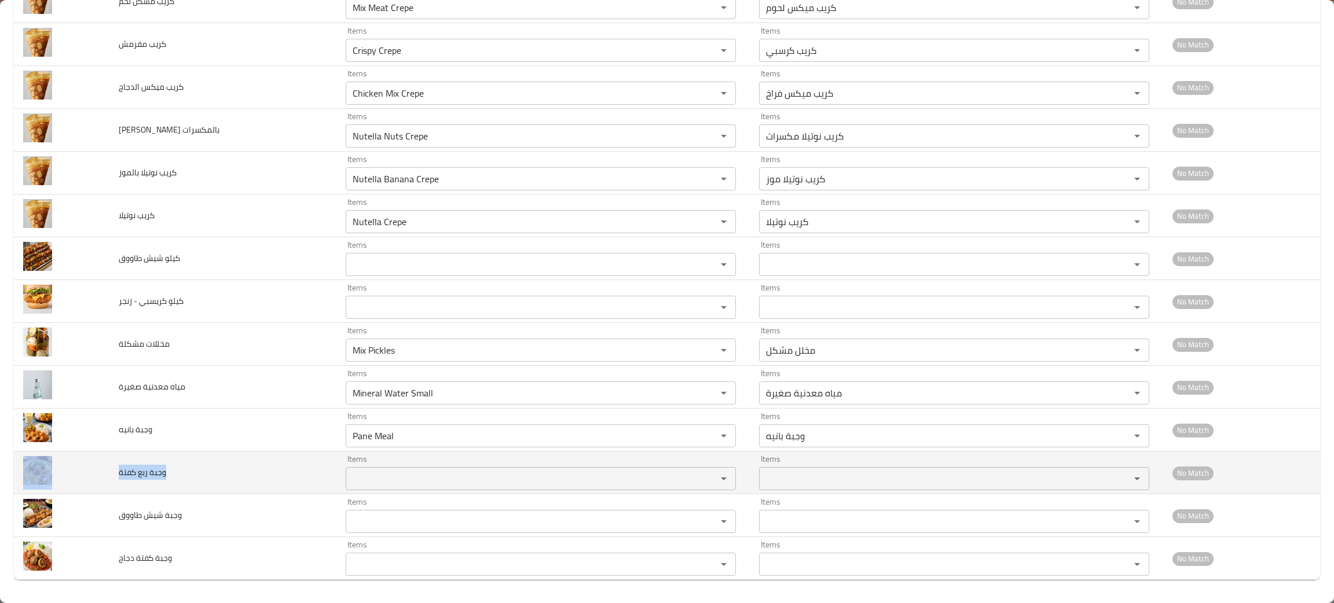
drag, startPoint x: 188, startPoint y: 482, endPoint x: 94, endPoint y: 470, distance: 94.5
click at [94, 470] on tr "وجبة ربع كفتة Items Items Items Items No Match" at bounding box center [667, 473] width 1306 height 43
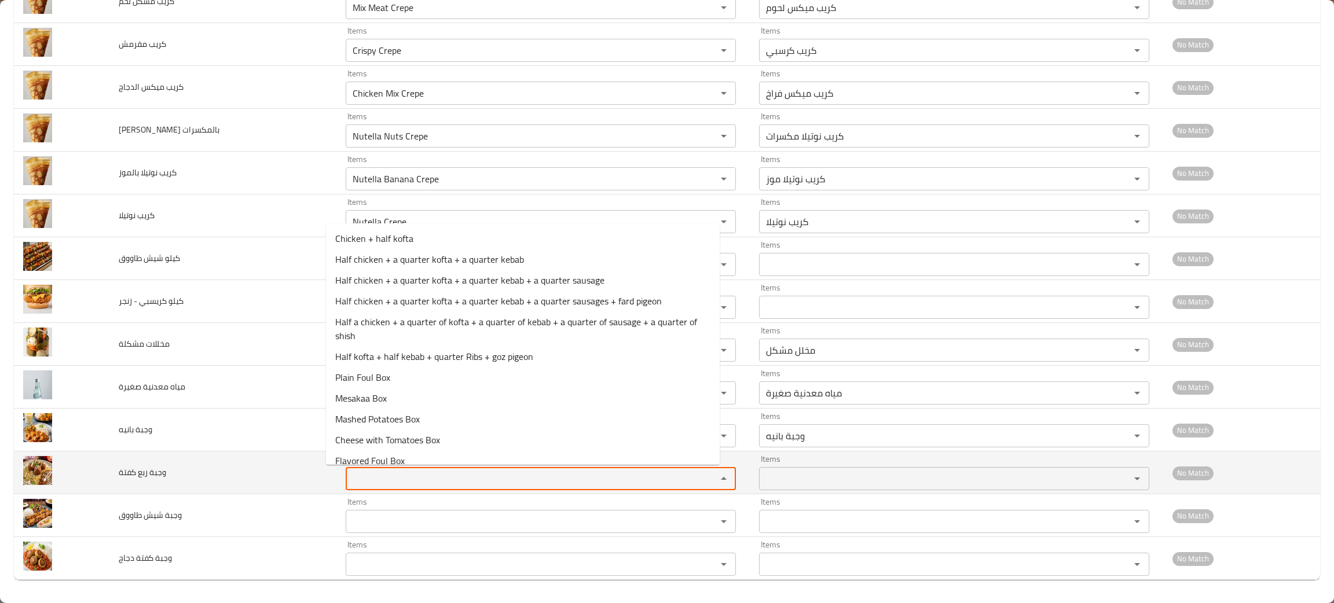
click at [388, 472] on كفتة "Items" at bounding box center [523, 479] width 349 height 16
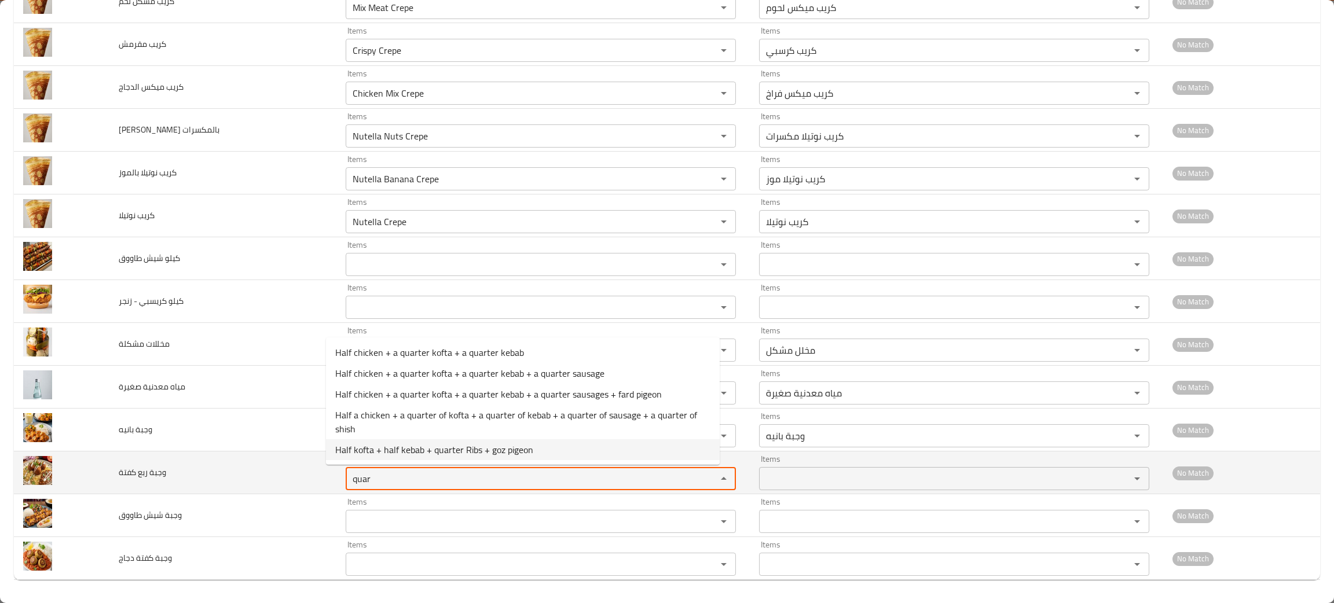
type كفتة "quar"
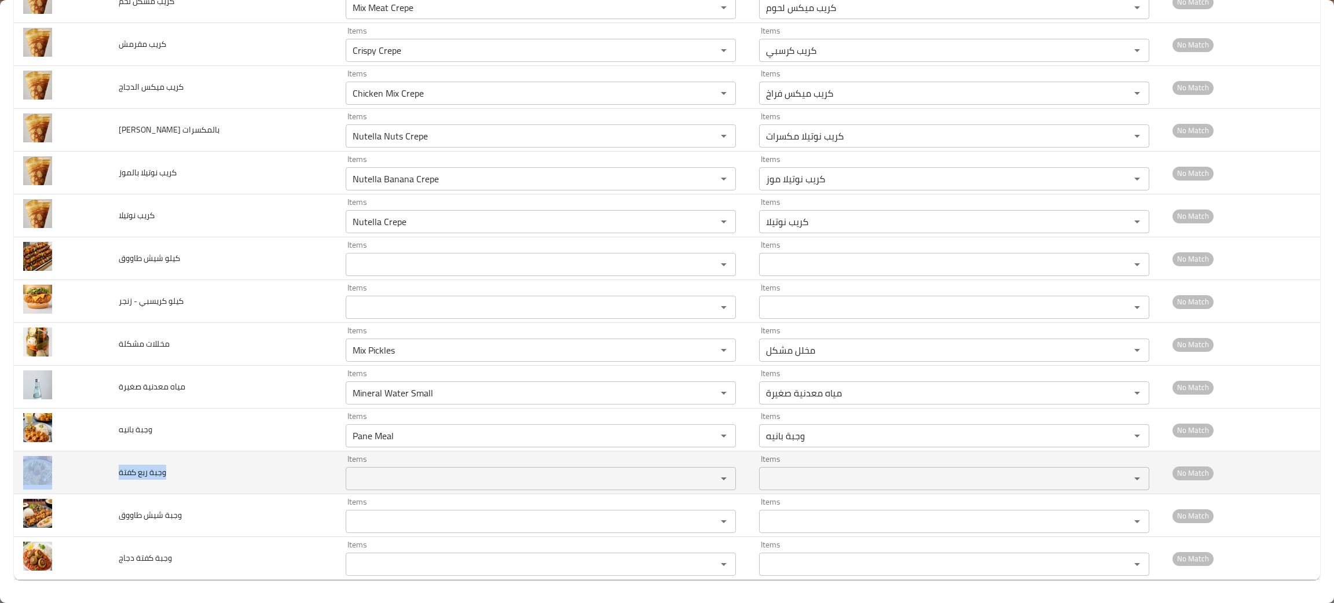
drag, startPoint x: 188, startPoint y: 478, endPoint x: 101, endPoint y: 482, distance: 86.9
click at [101, 482] on tr "وجبة ربع كفتة Items Items Items Items No Match" at bounding box center [667, 473] width 1306 height 43
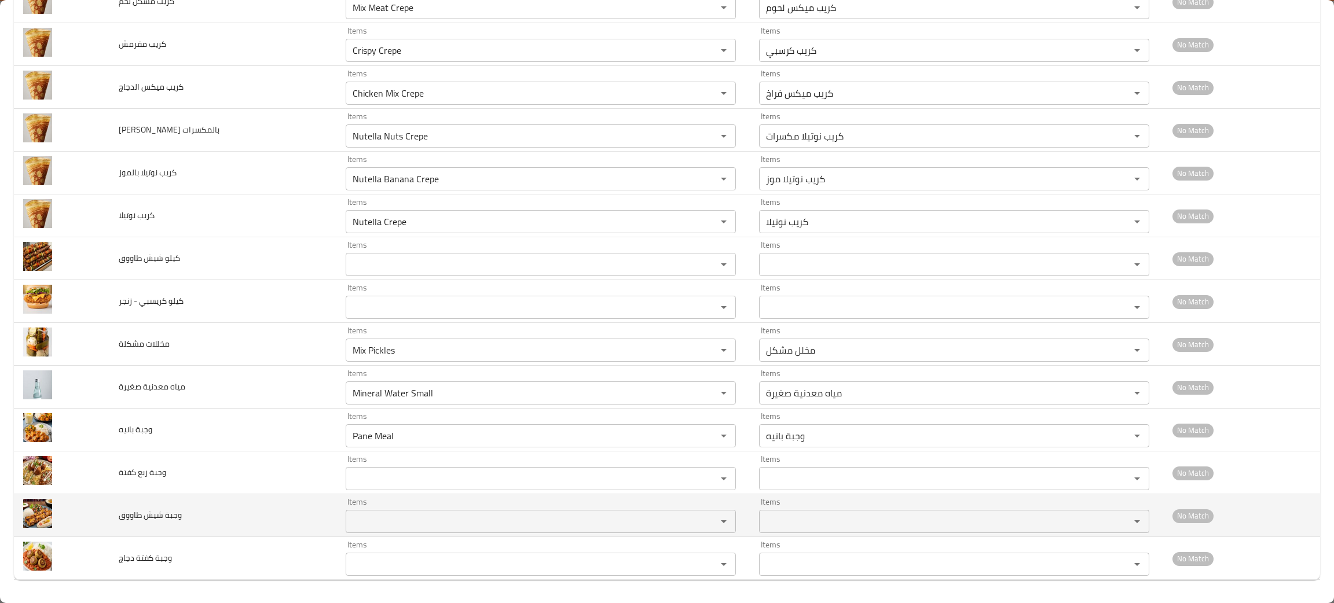
click at [288, 519] on td "وجبة شيش طاووق" at bounding box center [222, 515] width 227 height 43
click at [349, 516] on طاووق "Items" at bounding box center [523, 522] width 349 height 16
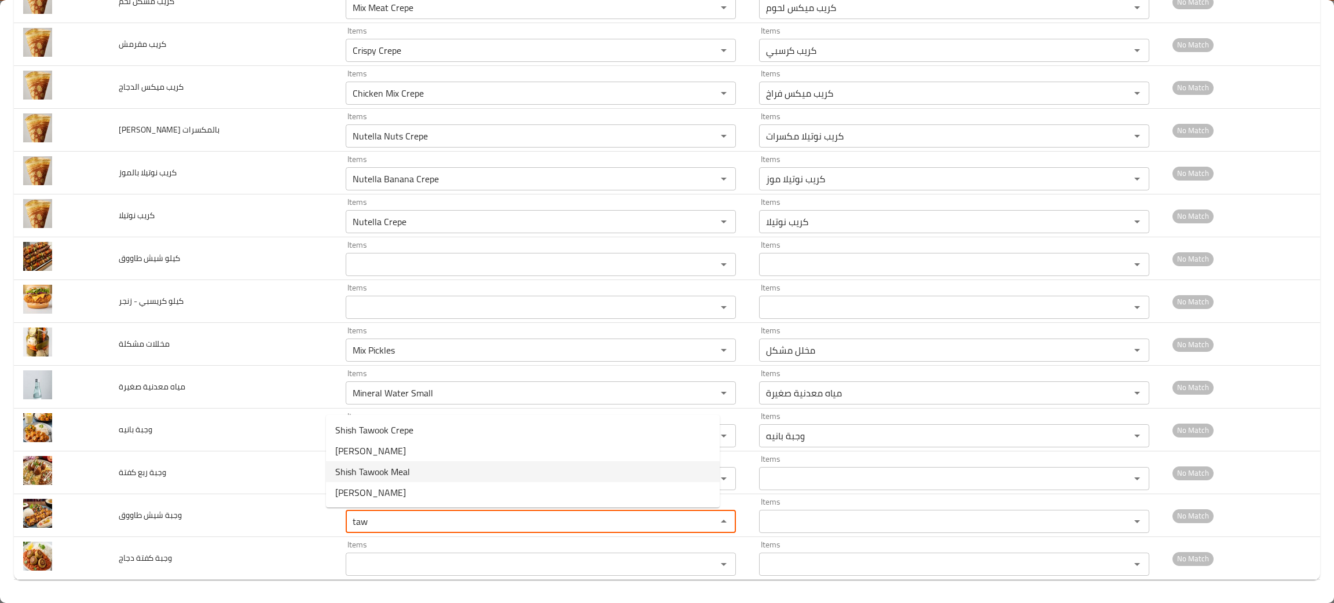
click at [360, 478] on span "Shish Tawook Meal" at bounding box center [372, 472] width 75 height 14
type طاووق "Shish Tawook Meal"
type طاووق-ar "وجبة شيش طاووق"
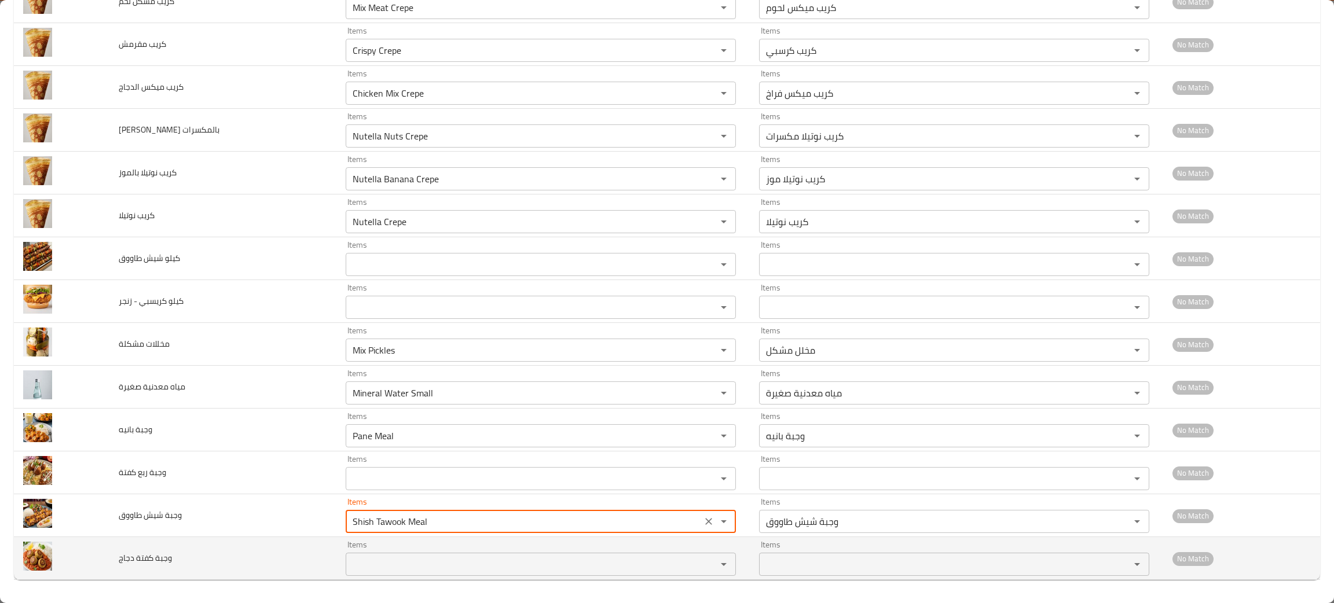
type طاووق "Shish Tawook Meal"
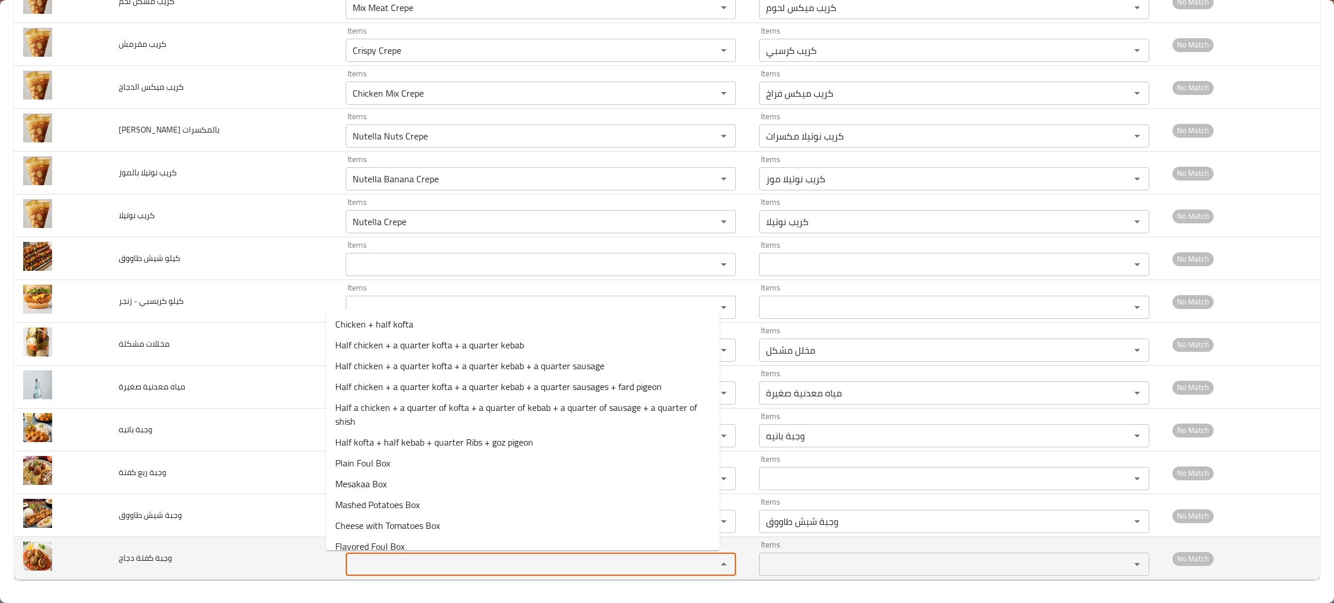
click at [358, 565] on دجاج "Items" at bounding box center [523, 564] width 349 height 16
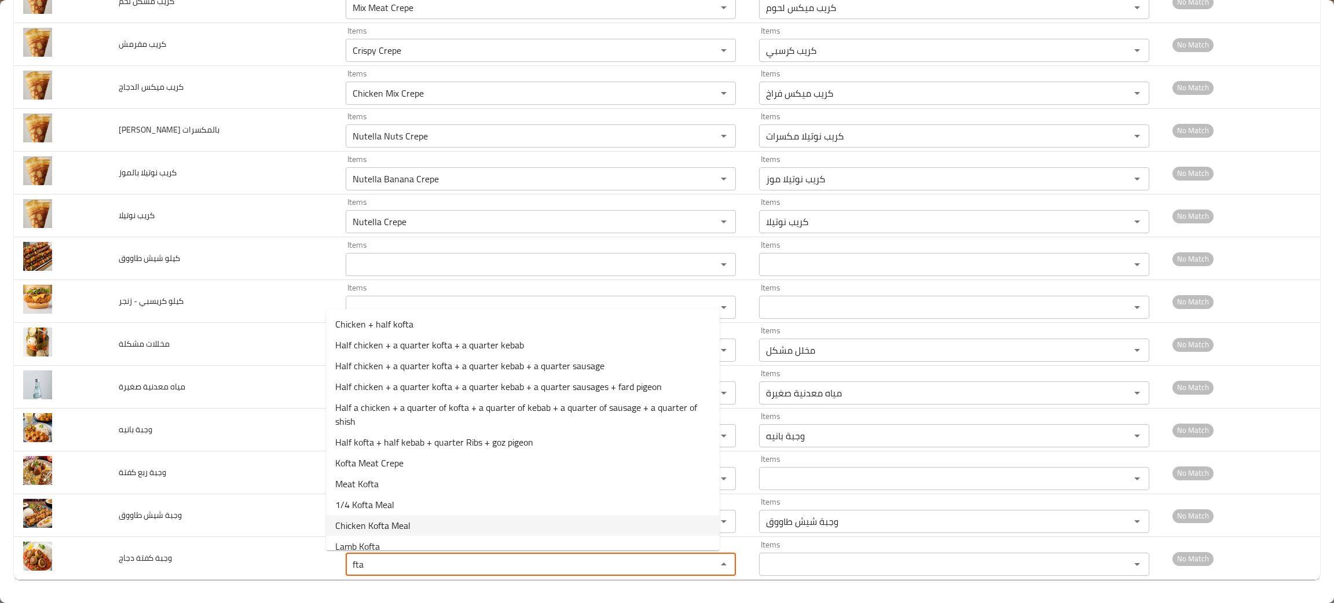
click at [395, 524] on span "Chicken Kofta Meal" at bounding box center [372, 526] width 75 height 14
type دجاج "Chicken Kofta Meal"
type دجاج-ar "وجبة تشيكن كفته"
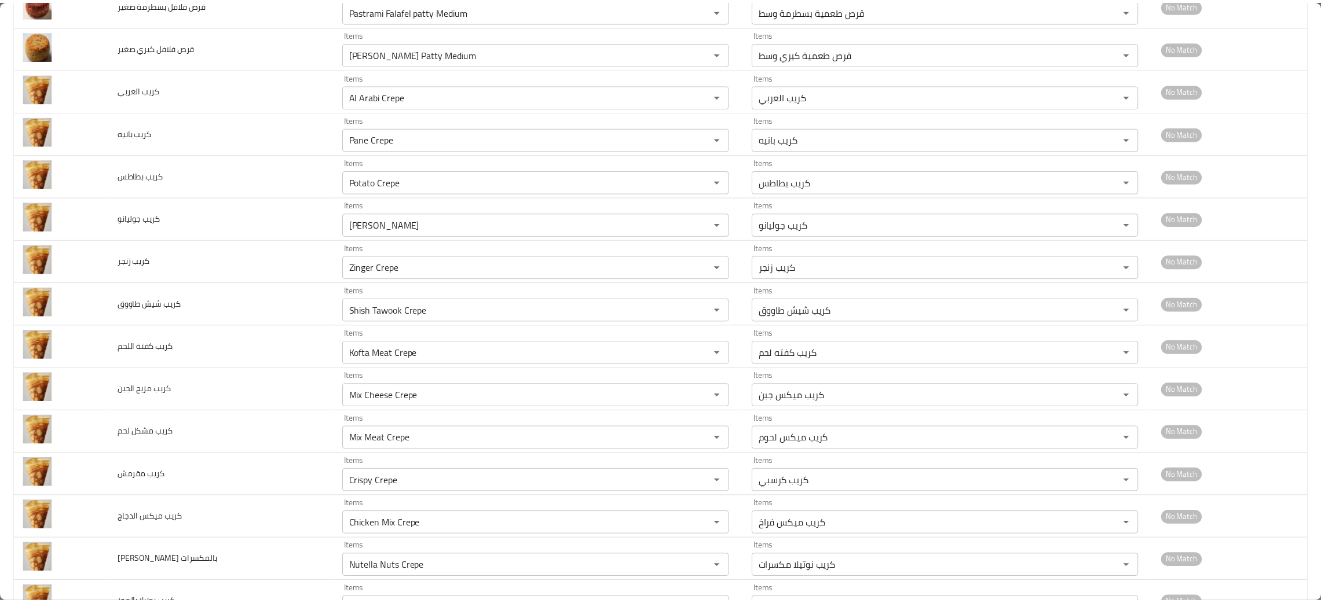
scroll to position [0, 0]
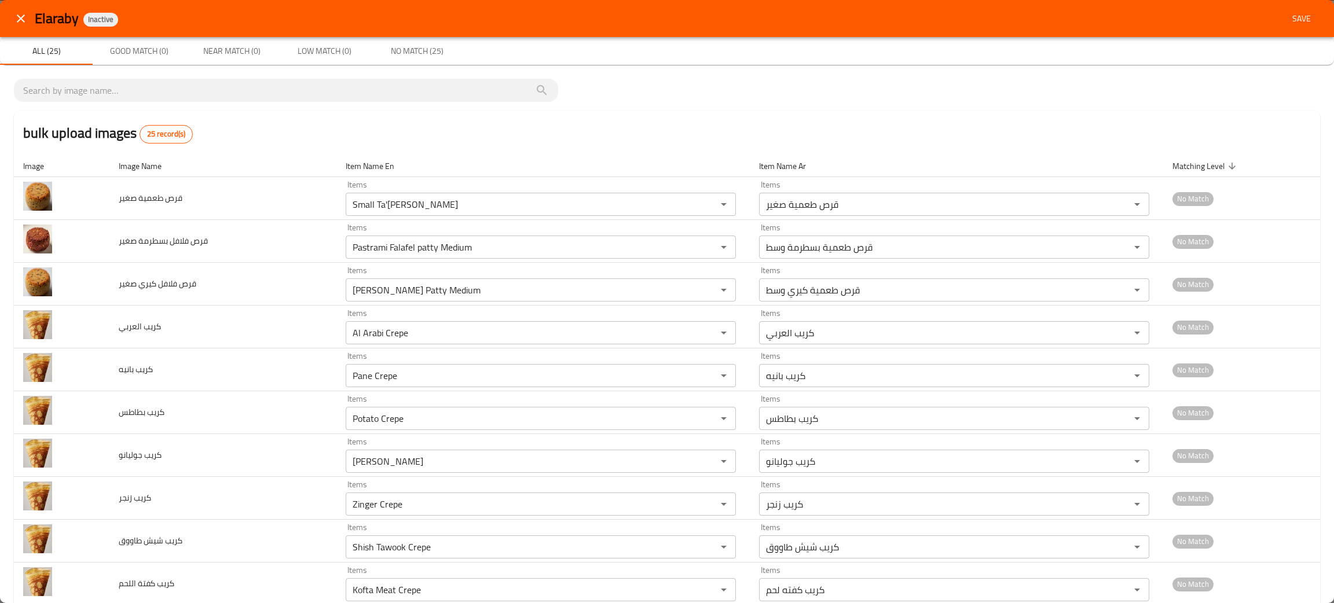
type دجاج "Chicken Kofta Meal"
click at [1288, 20] on span "Save" at bounding box center [1302, 19] width 28 height 14
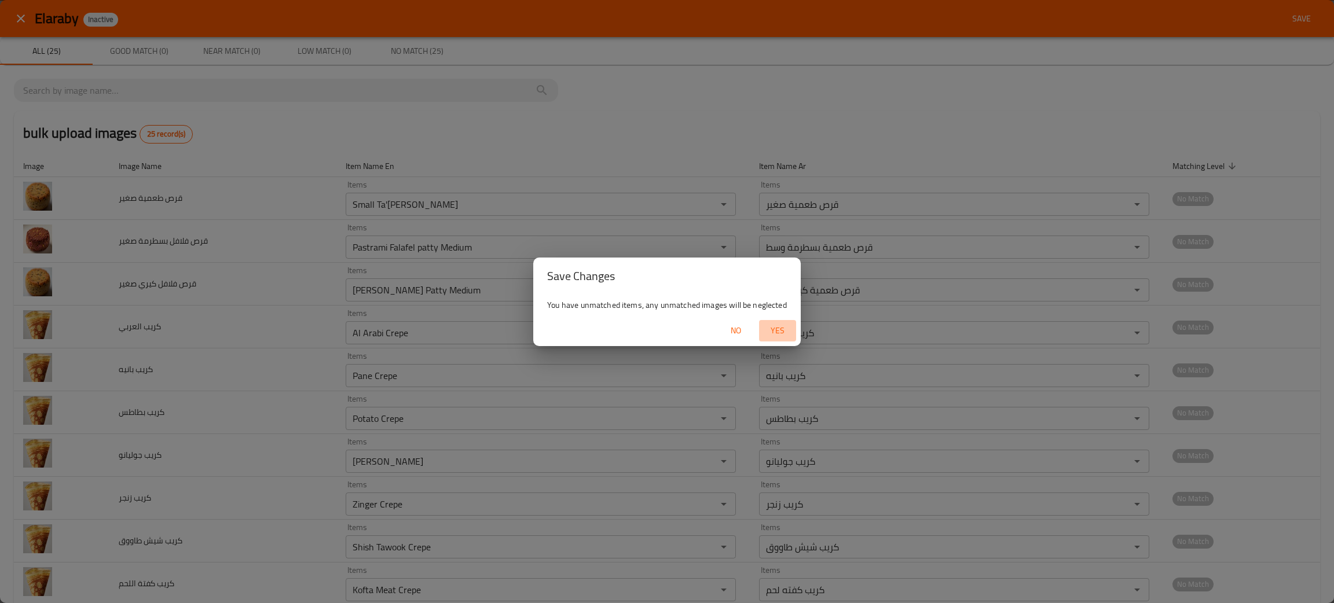
click at [771, 334] on span "Yes" at bounding box center [778, 331] width 28 height 14
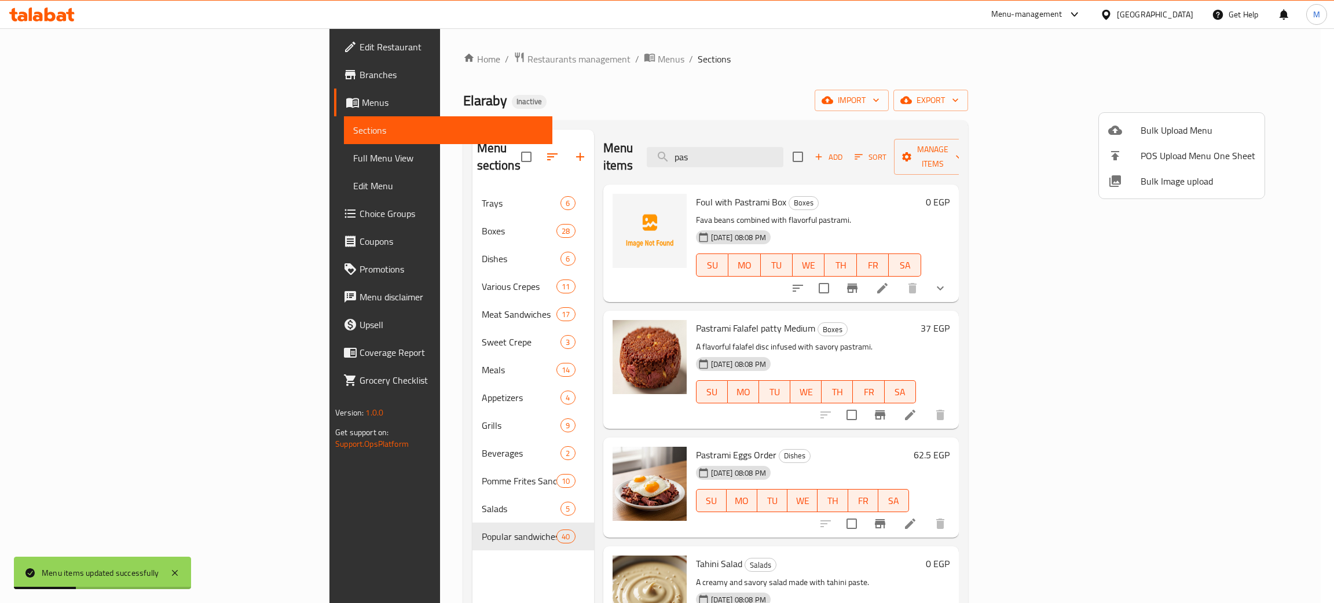
click at [826, 148] on div at bounding box center [667, 301] width 1334 height 603
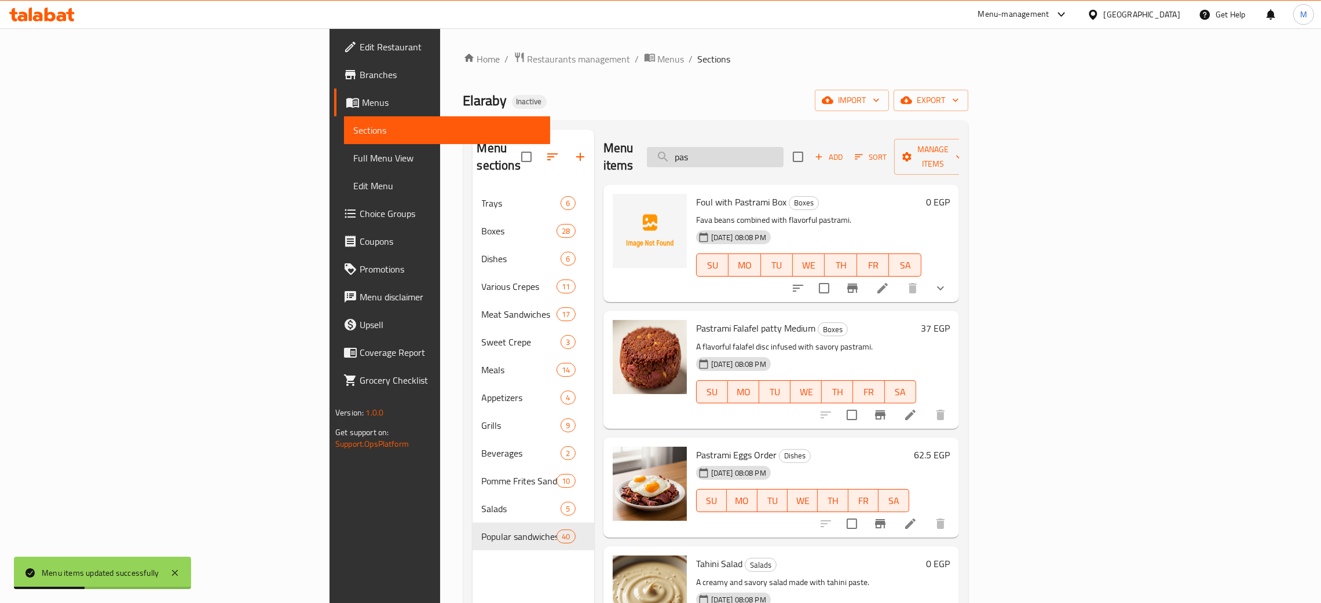
drag, startPoint x: 822, startPoint y: 148, endPoint x: 772, endPoint y: 147, distance: 49.2
click at [772, 147] on input "pas" at bounding box center [715, 157] width 137 height 20
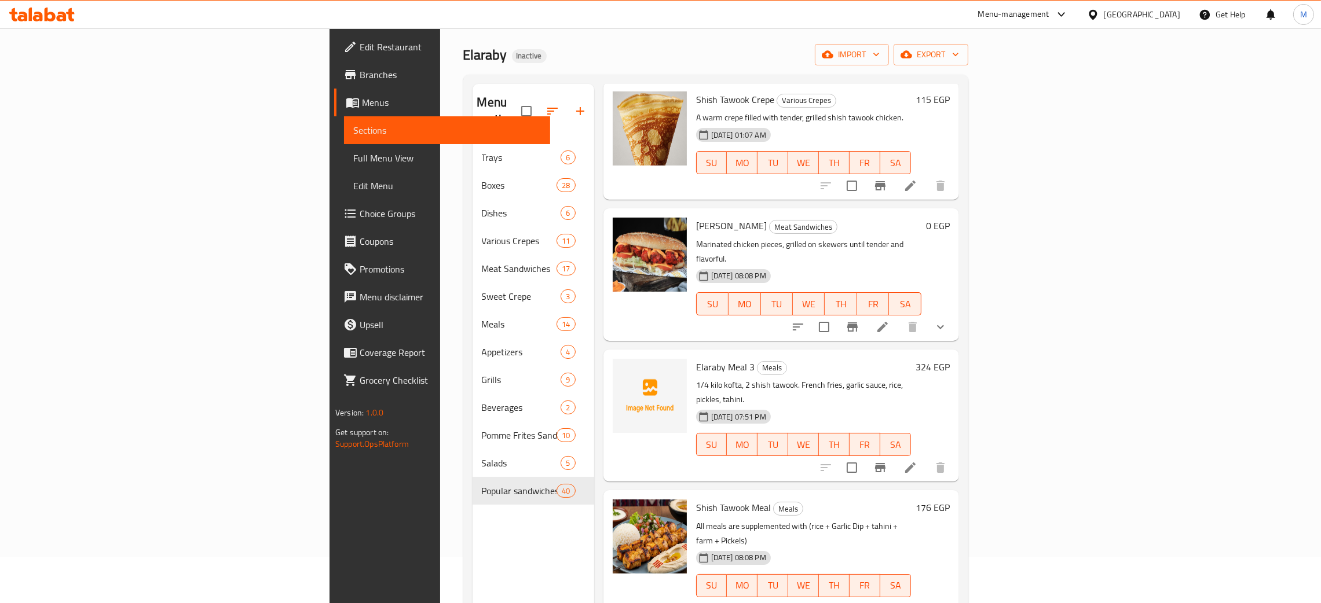
scroll to position [163, 0]
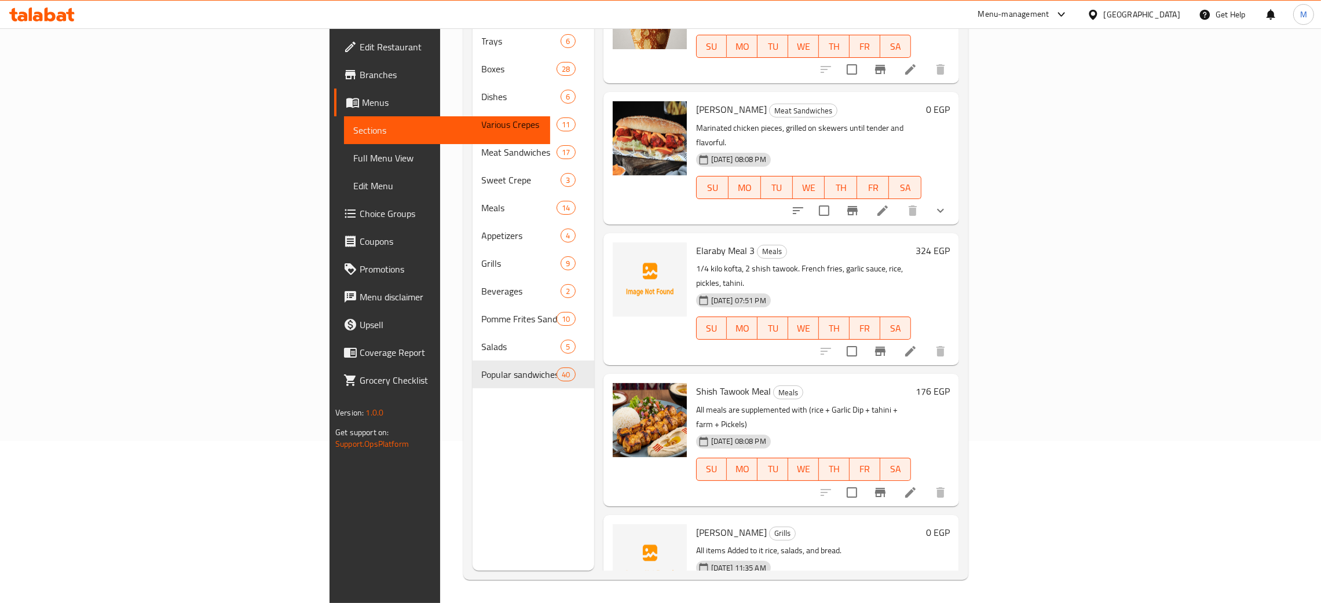
type input "taw"
click at [472, 448] on div "Menu sections Trays 6 Boxes 28 Dishes 6 Various Crepes 11 Meat Sandwiches 17 Sw…" at bounding box center [533, 269] width 122 height 603
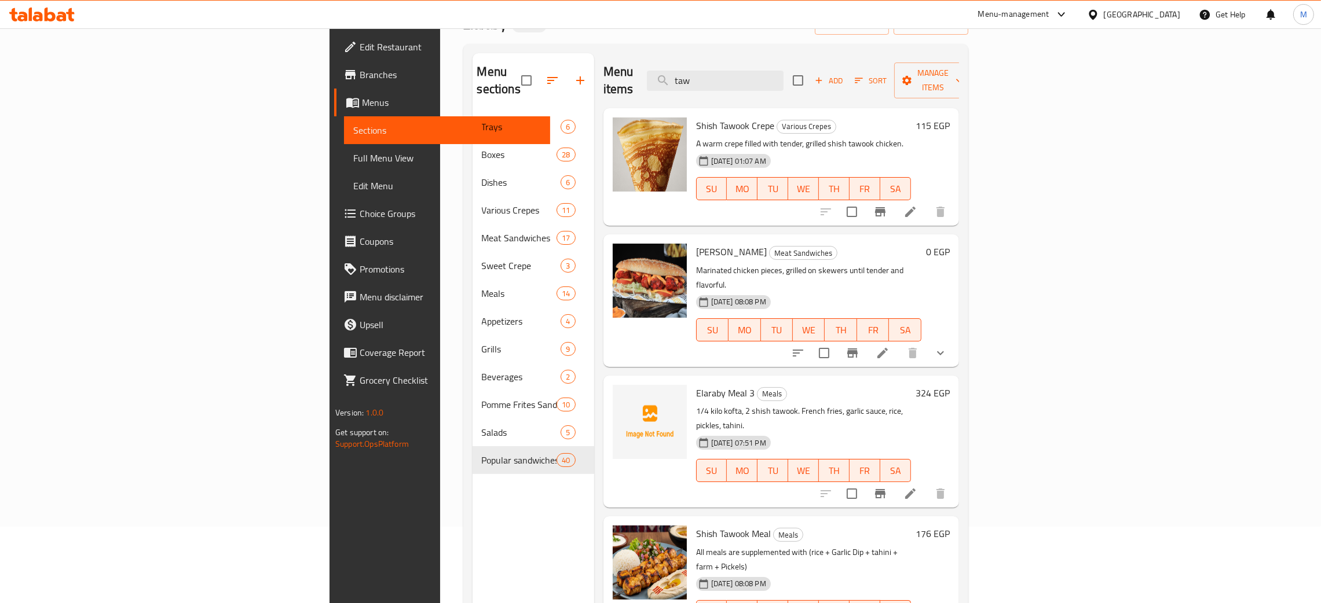
scroll to position [0, 0]
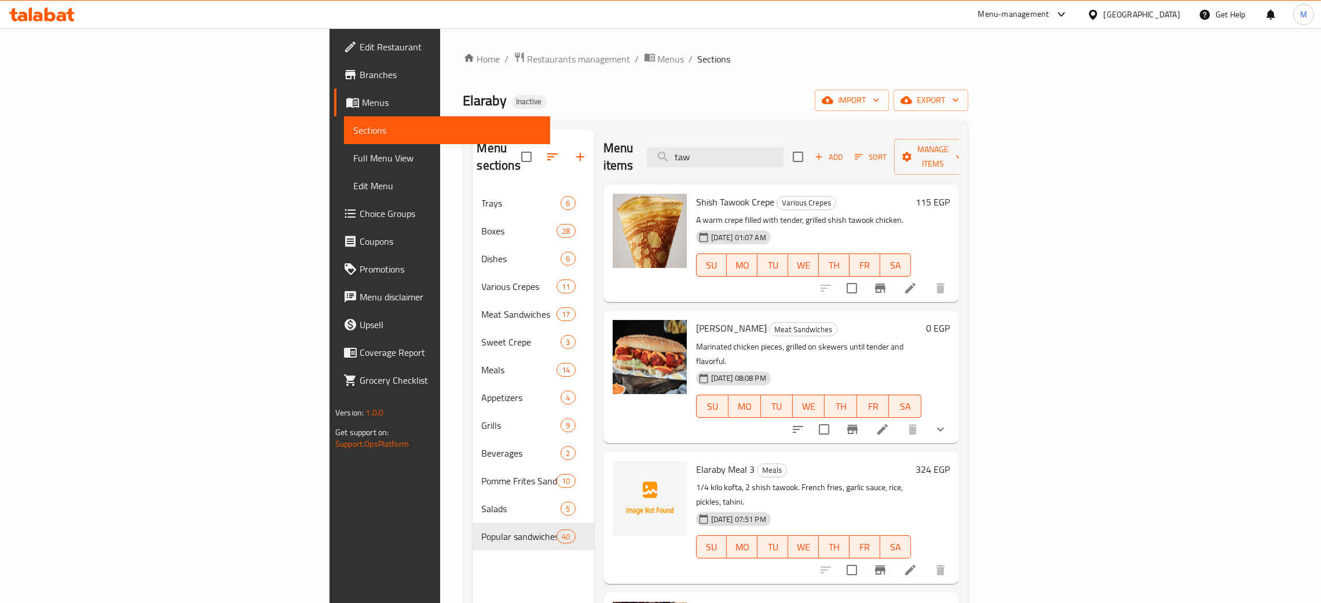
drag, startPoint x: 819, startPoint y: 156, endPoint x: 741, endPoint y: 140, distance: 80.3
click at [741, 140] on div "Menu items taw Add Sort Manage items" at bounding box center [781, 157] width 356 height 55
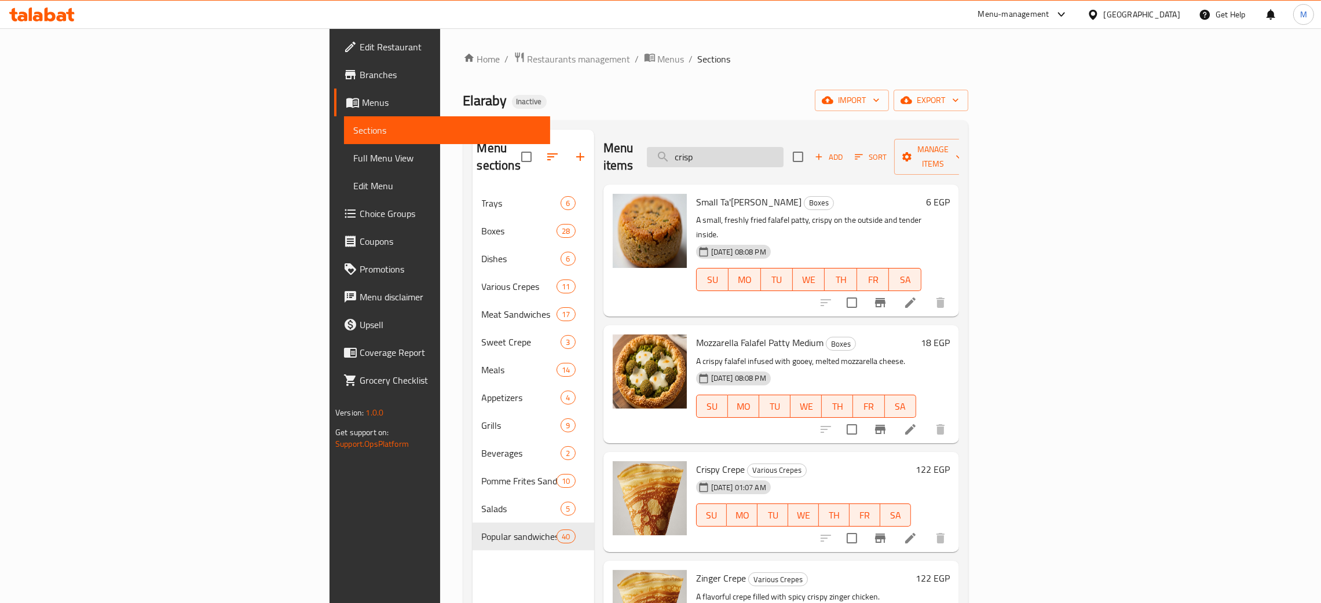
drag, startPoint x: 836, startPoint y: 149, endPoint x: 779, endPoint y: 144, distance: 57.6
click at [779, 147] on input "crisp" at bounding box center [715, 157] width 137 height 20
type input "crisp"
click at [968, 62] on ol "Home / Restaurants management / Menus / Sections" at bounding box center [715, 59] width 505 height 15
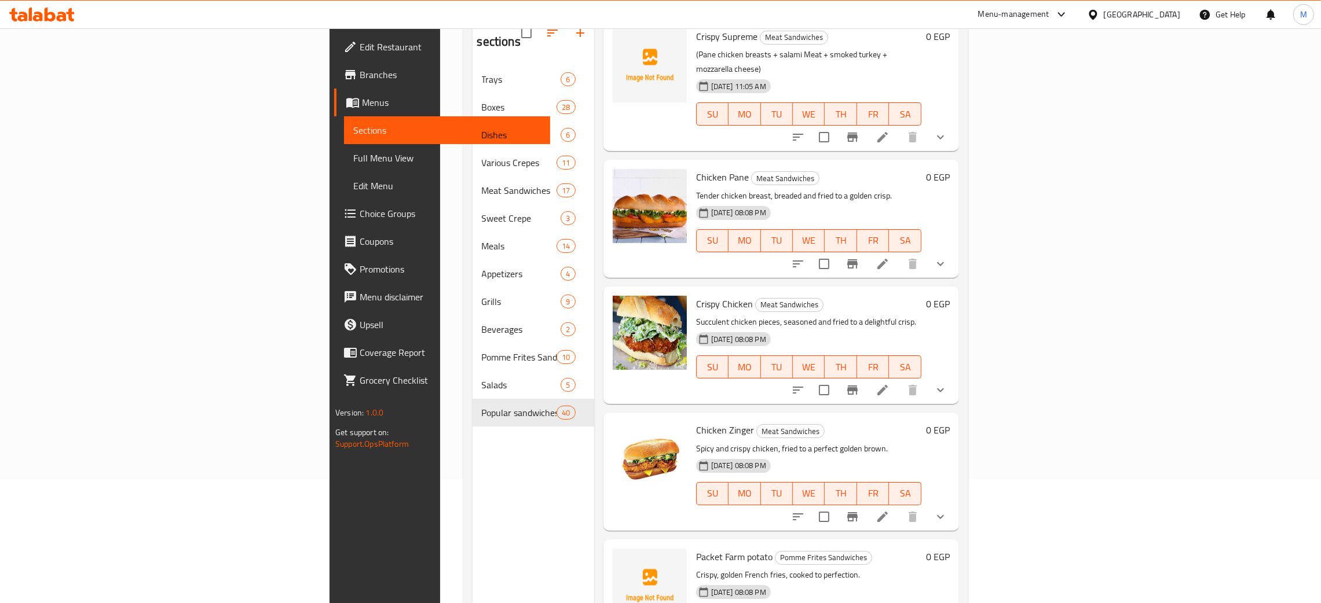
scroll to position [163, 0]
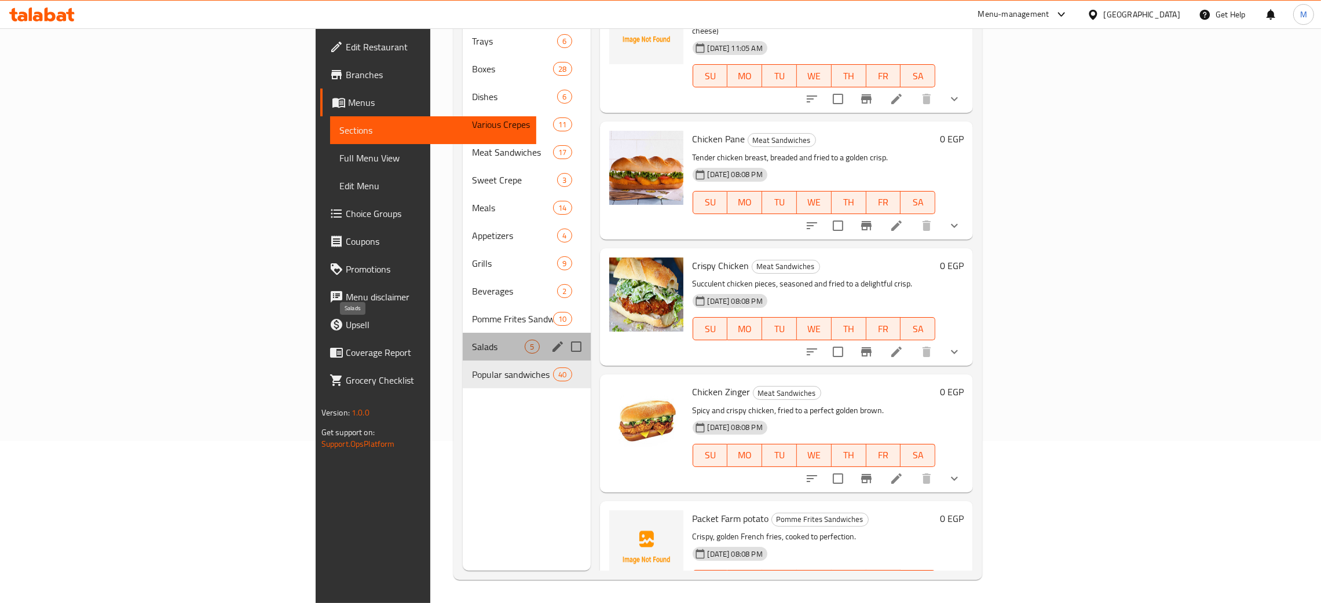
click at [472, 340] on span "Salads" at bounding box center [498, 347] width 53 height 14
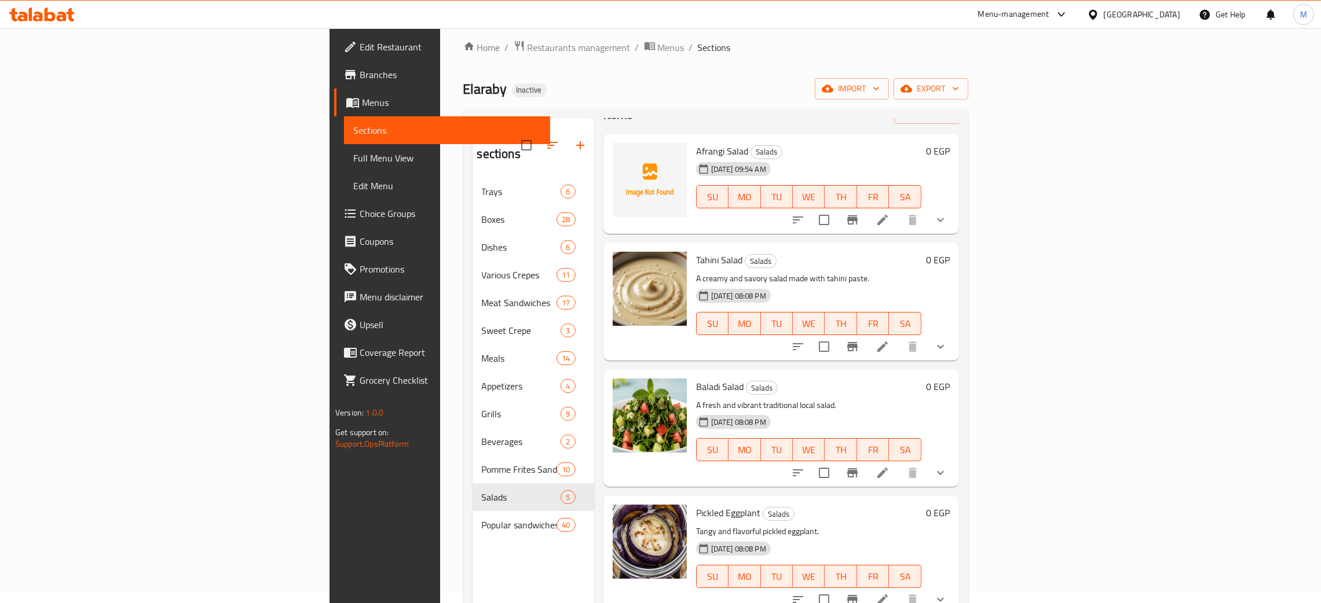
scroll to position [163, 0]
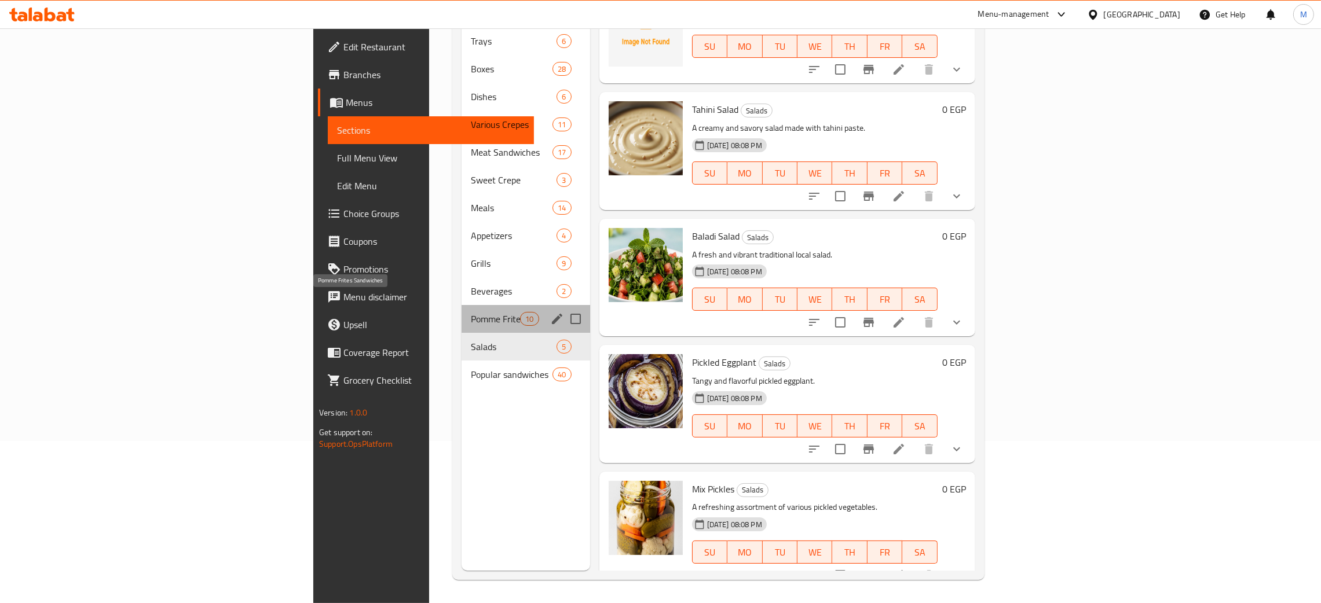
click at [471, 312] on span "Pomme Frites Sandwiches" at bounding box center [495, 319] width 49 height 14
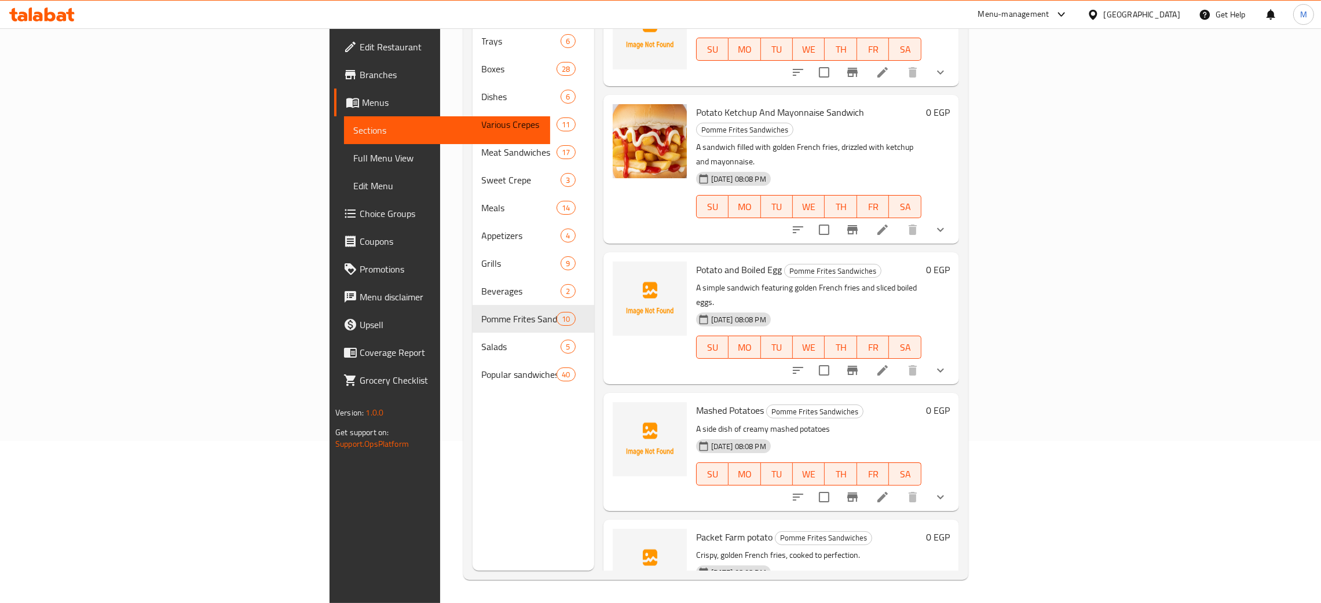
scroll to position [585, 0]
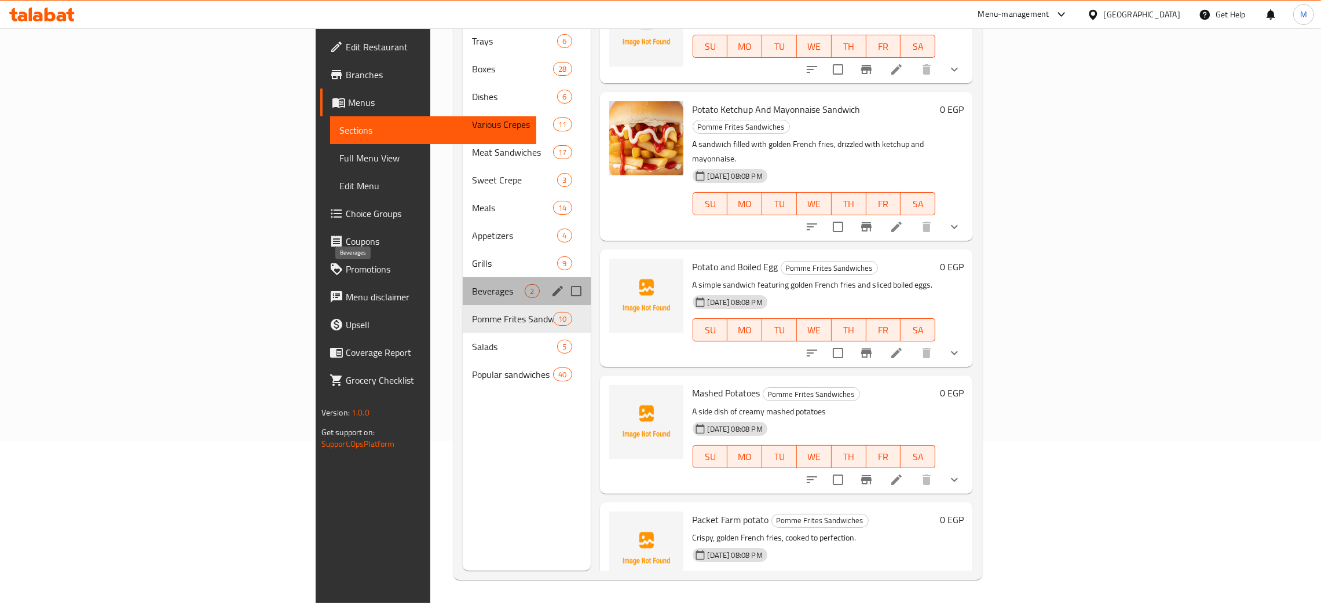
click at [472, 284] on span "Beverages" at bounding box center [498, 291] width 53 height 14
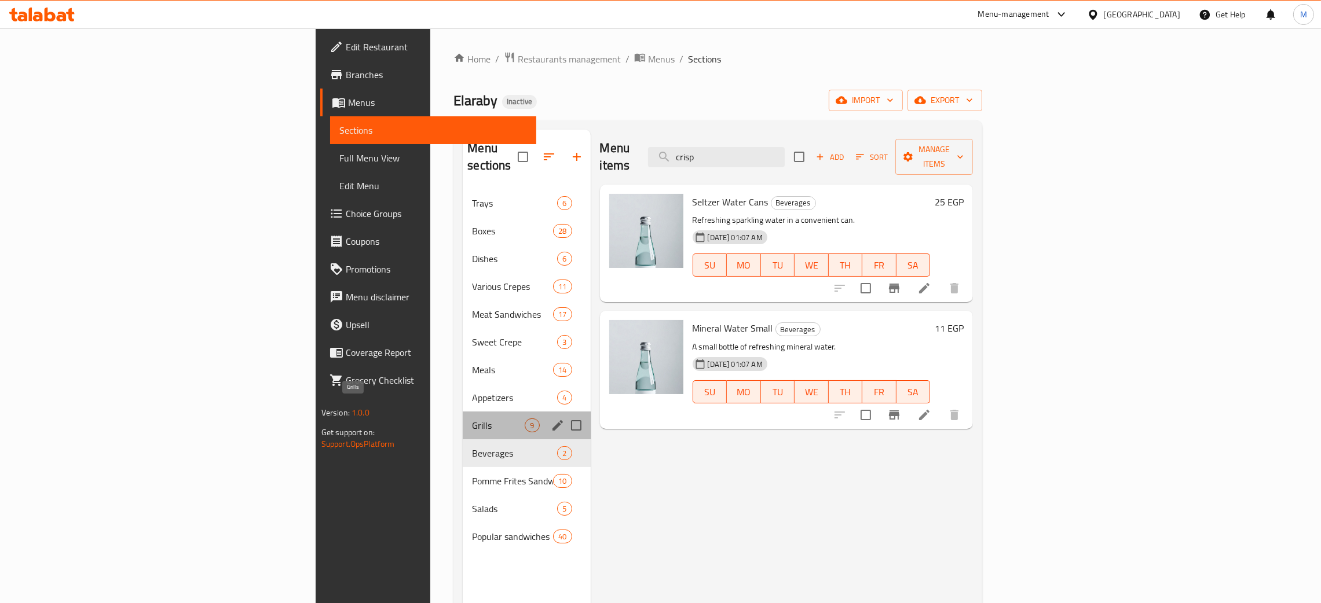
click at [472, 419] on span "Grills" at bounding box center [498, 426] width 53 height 14
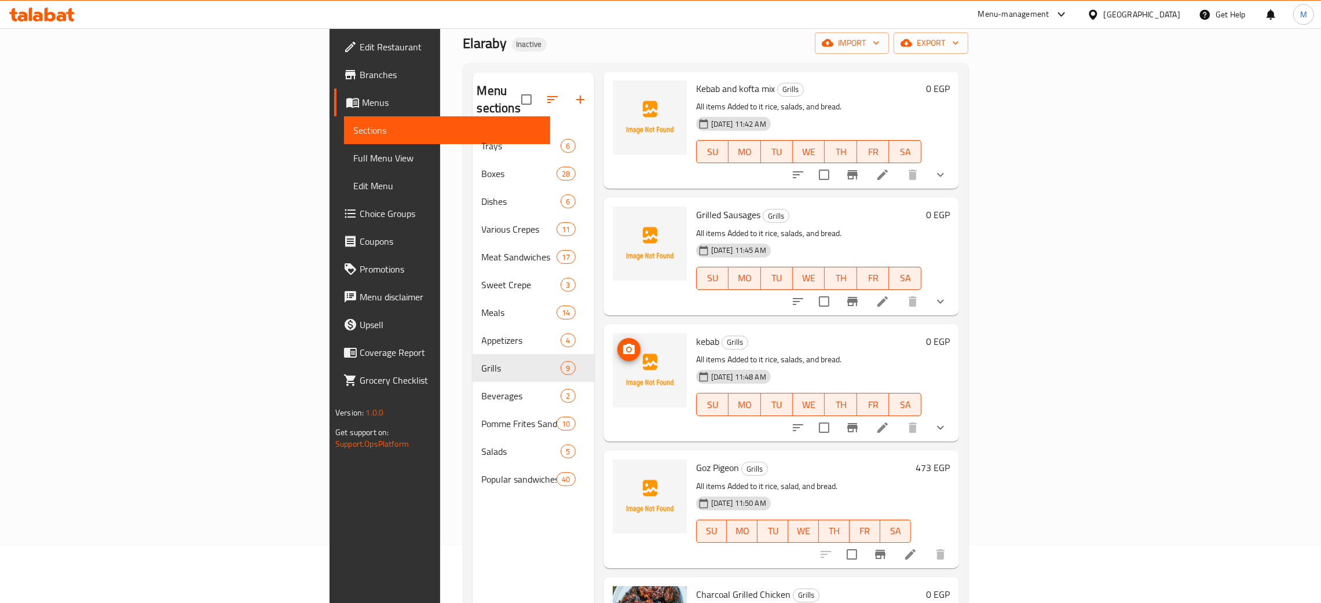
scroll to position [87, 0]
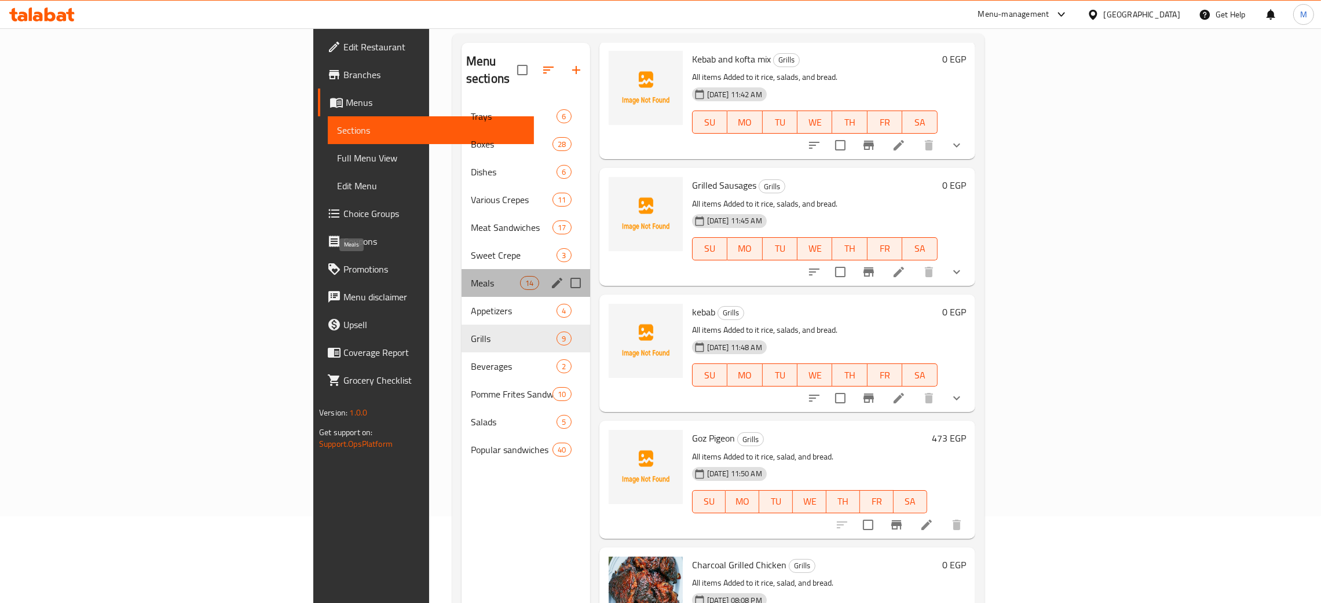
click at [471, 276] on span "Meals" at bounding box center [495, 283] width 49 height 14
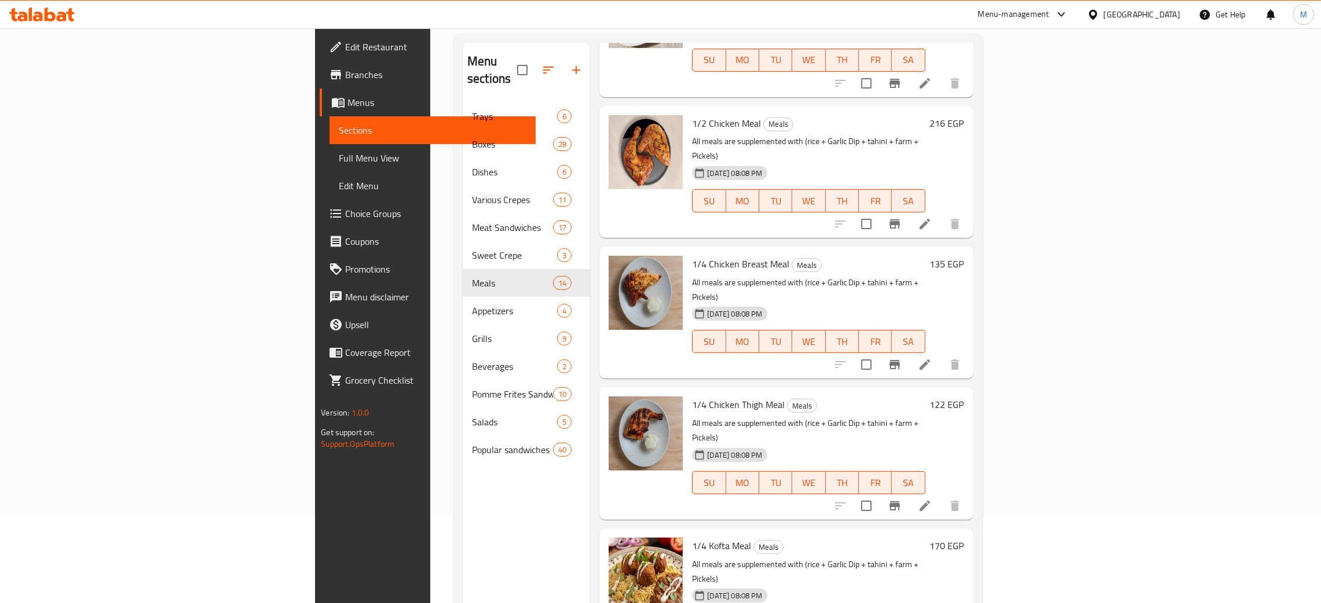
scroll to position [868, 0]
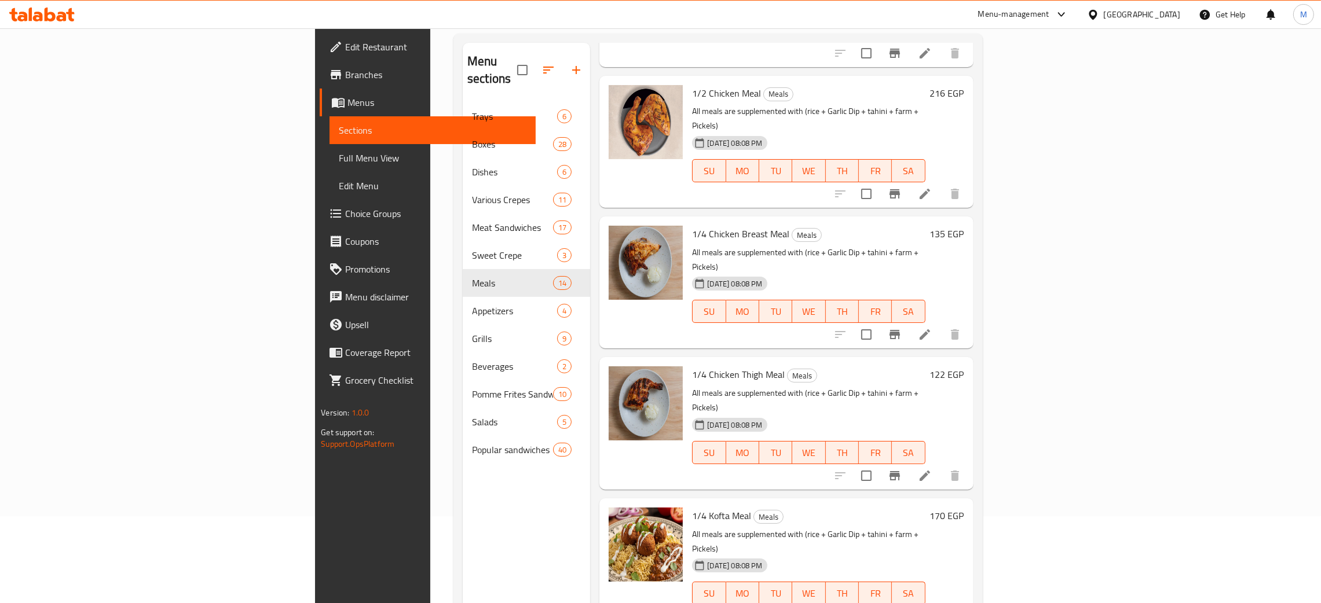
click at [463, 530] on div "Menu sections Trays 6 Boxes 28 Dishes 6 Various Crepes 11 Meat Sandwiches 17 Sw…" at bounding box center [526, 344] width 127 height 603
drag, startPoint x: 41, startPoint y: 160, endPoint x: 1124, endPoint y: 2, distance: 1094.2
click at [339, 160] on span "Full Menu View" at bounding box center [433, 158] width 188 height 14
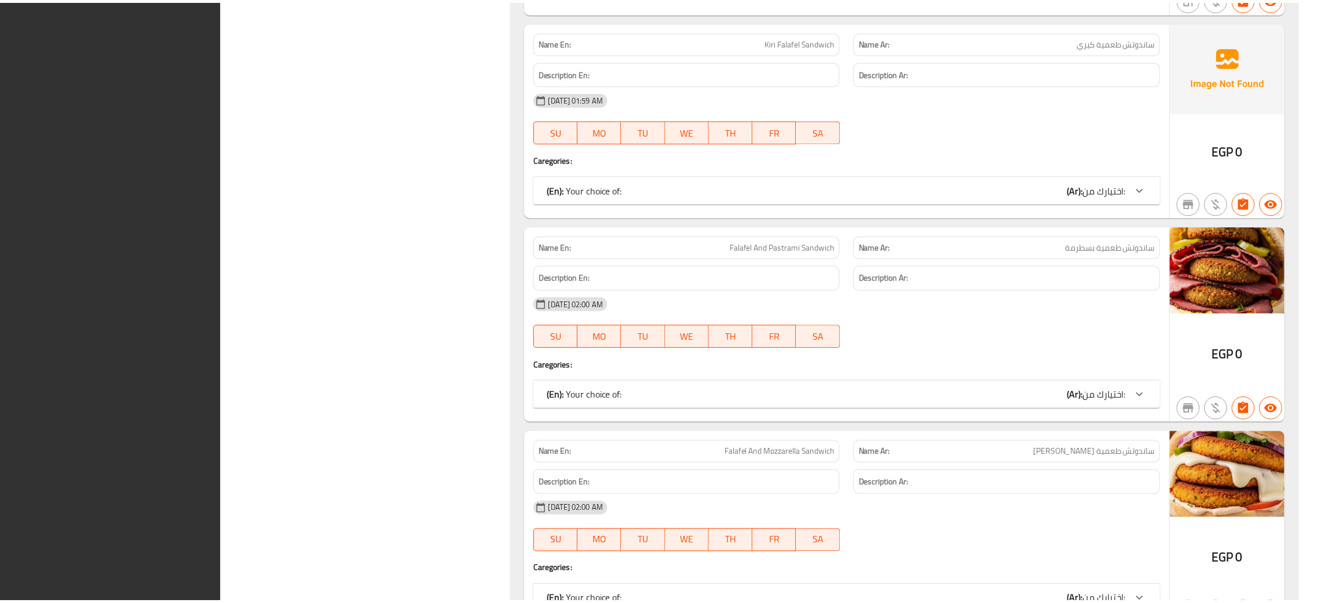
scroll to position [29524, 0]
